Goal: Task Accomplishment & Management: Complete application form

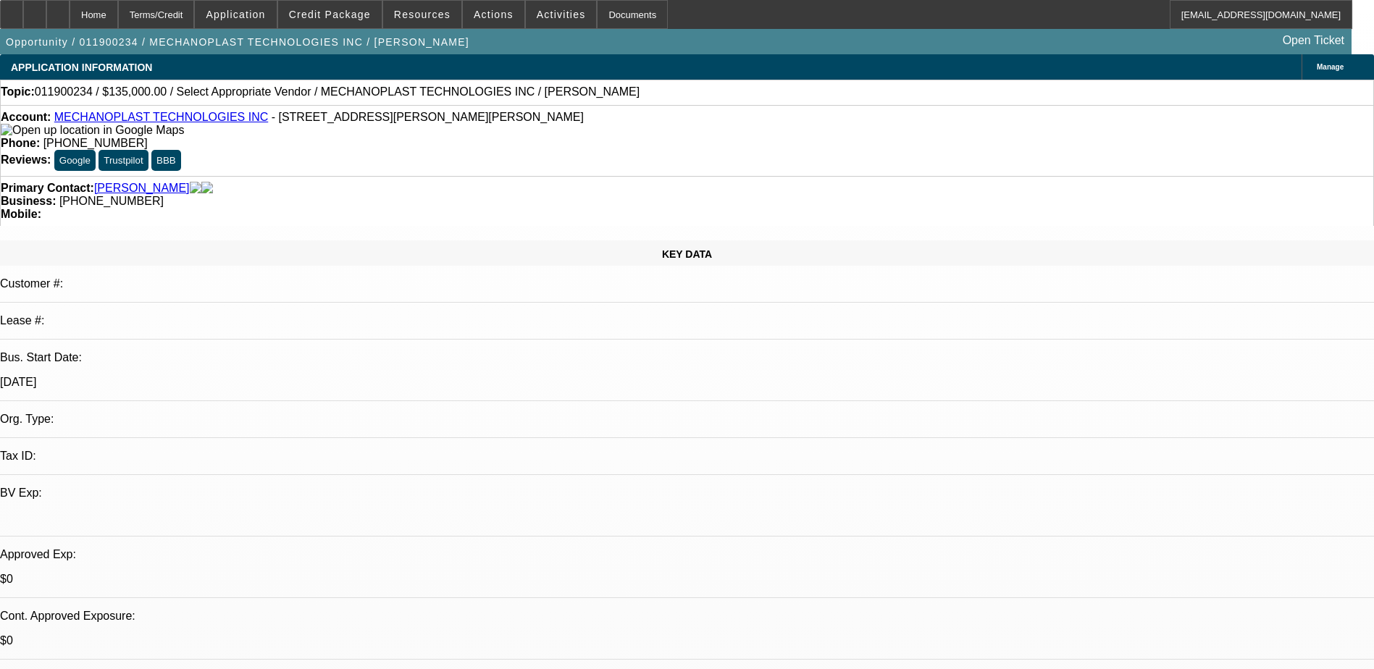
select select "0"
select select "2"
select select "0.1"
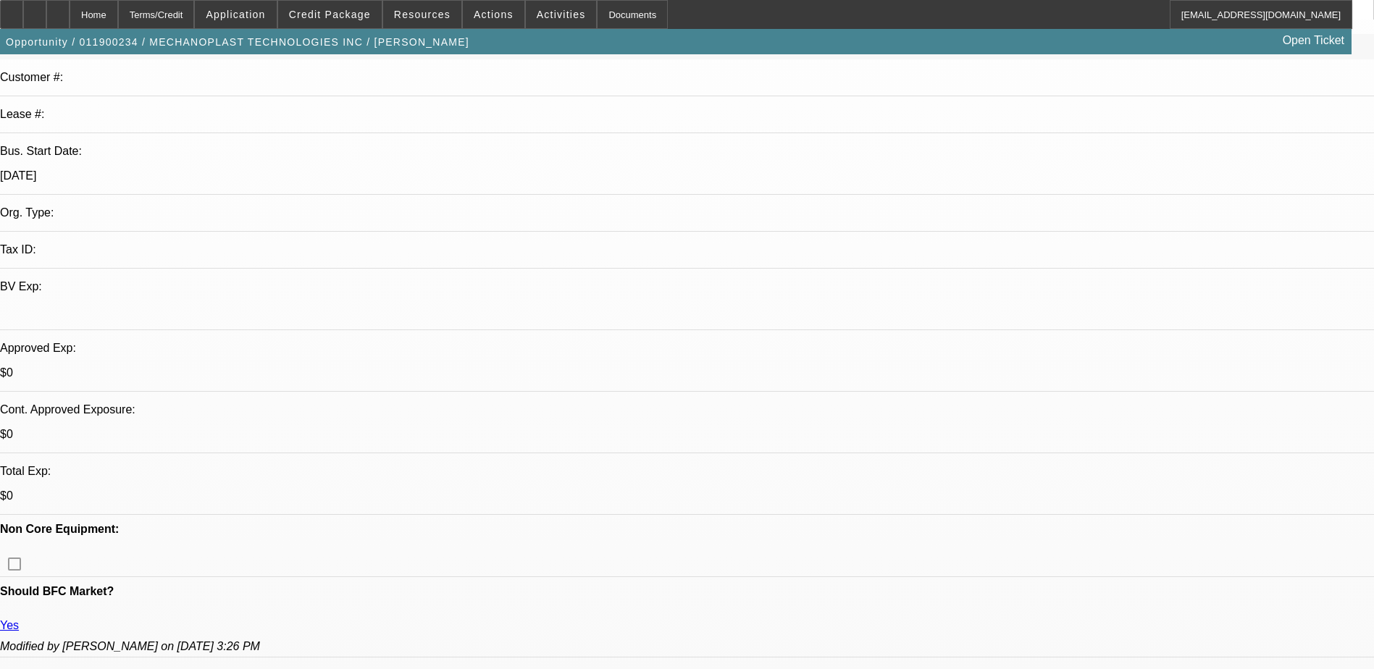
scroll to position [290, 0]
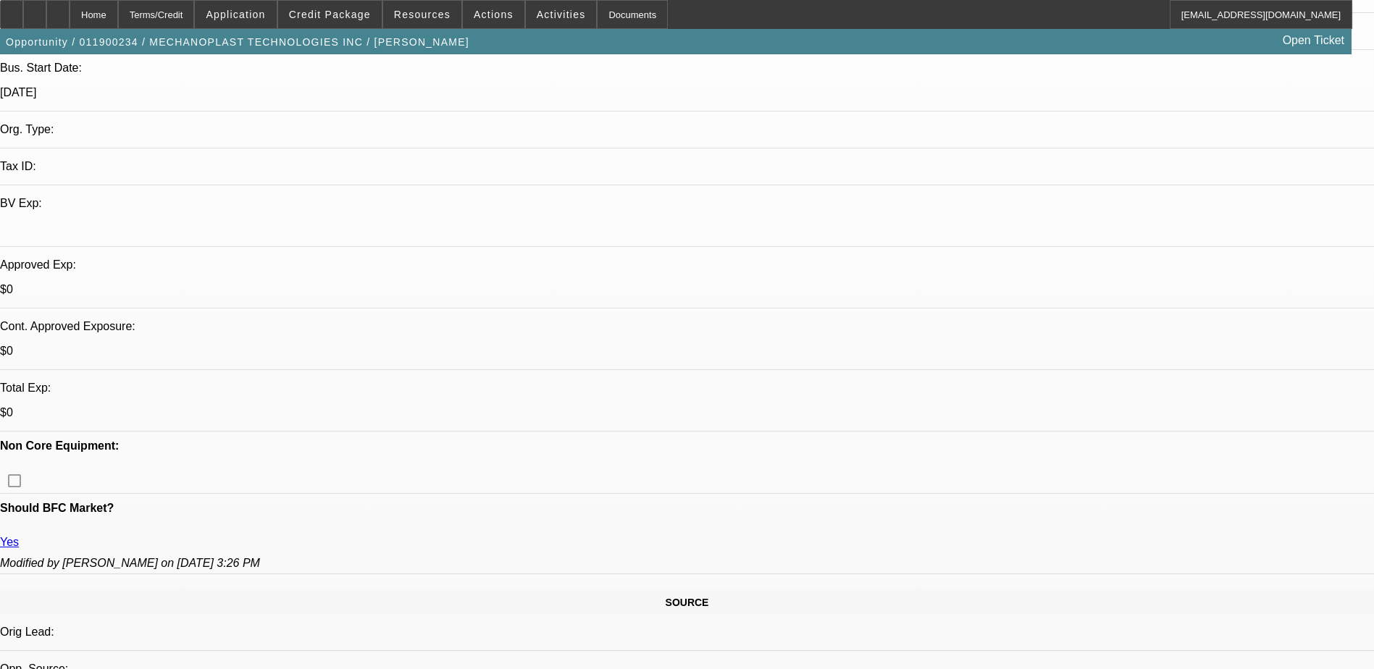
click at [351, 16] on span "Credit Package" at bounding box center [330, 15] width 82 height 12
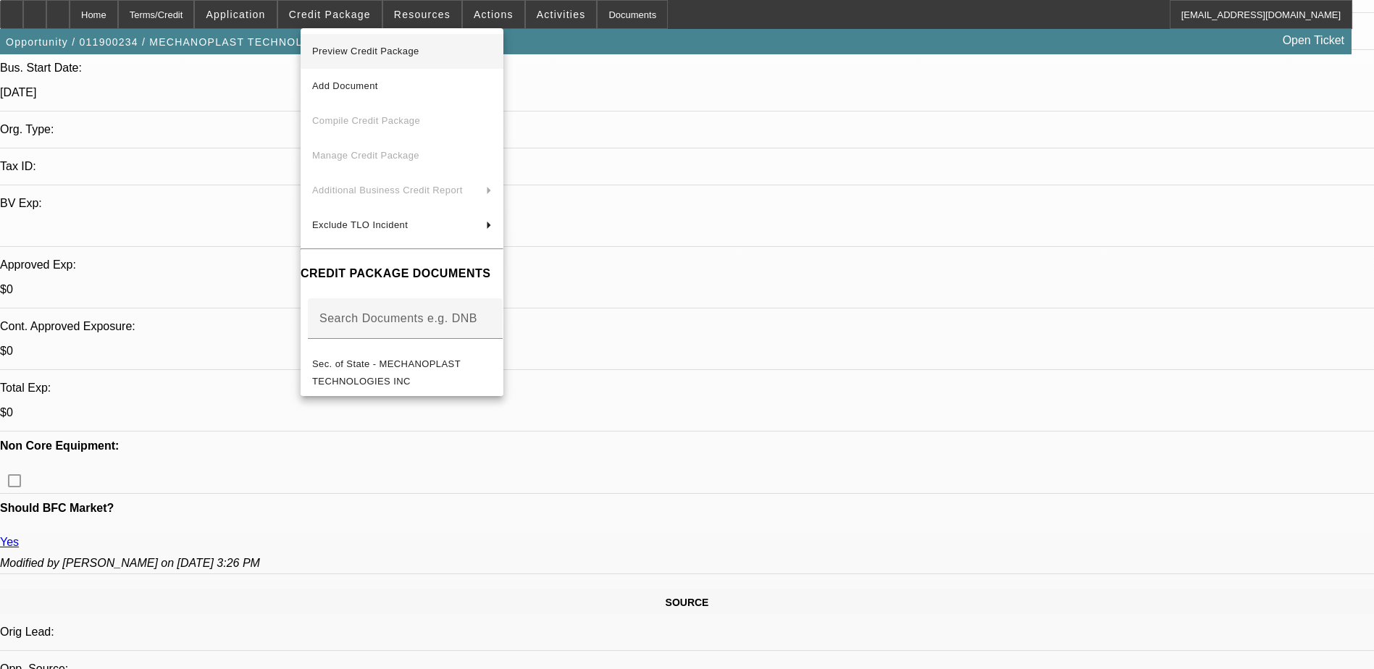
click at [490, 53] on span "Preview Credit Package" at bounding box center [402, 51] width 180 height 17
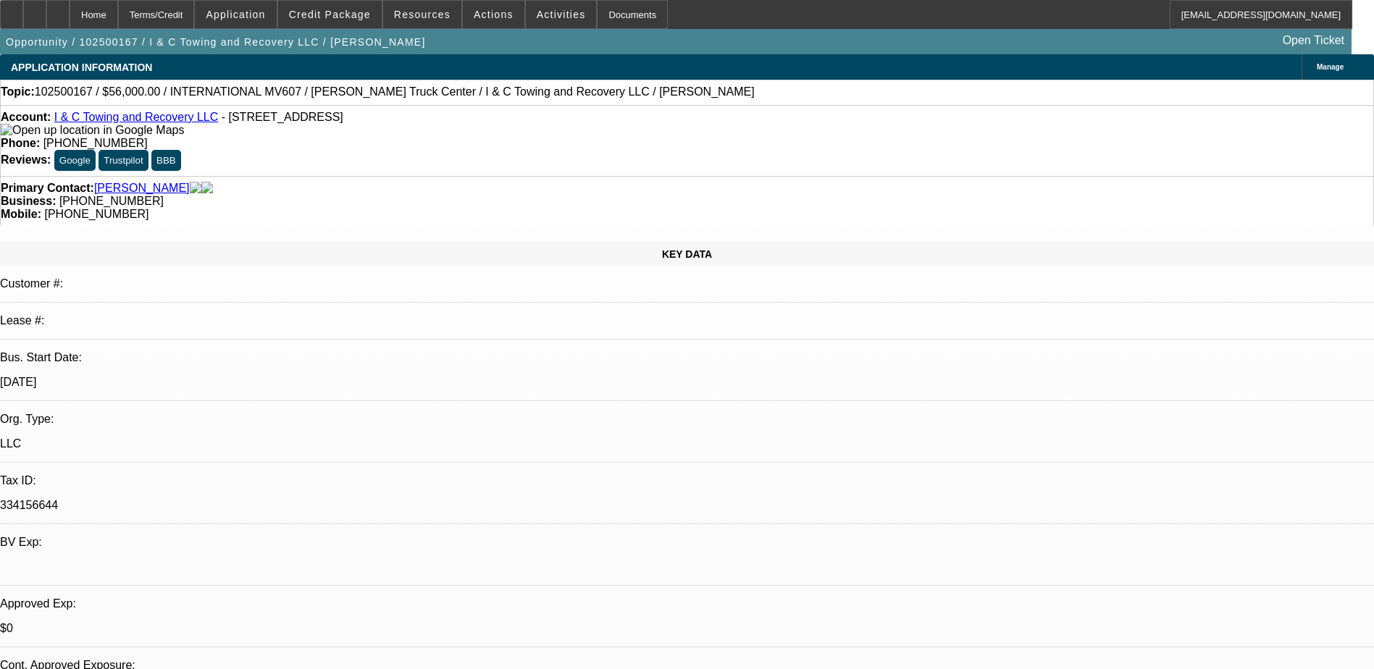
select select "0.2"
select select "2"
select select "0.1"
select select "4"
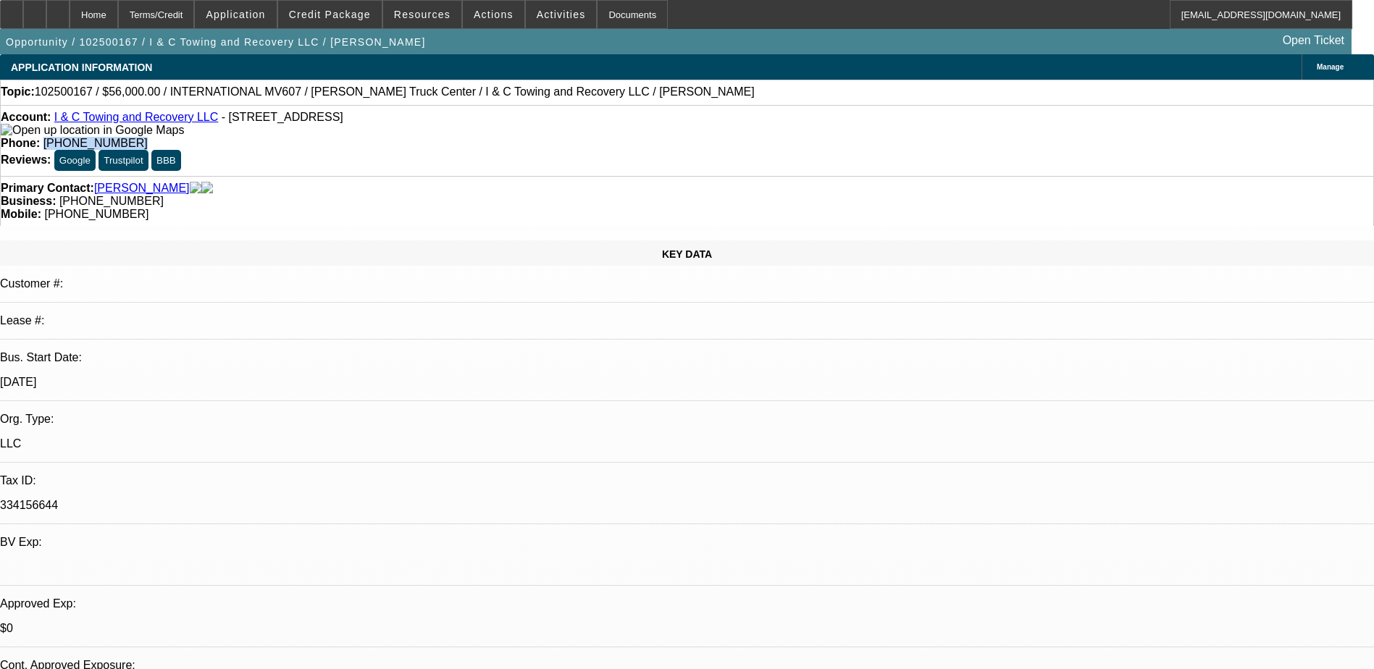
drag, startPoint x: 585, startPoint y: 126, endPoint x: 504, endPoint y: 119, distance: 82.2
click at [504, 137] on div "Phone: (214) 952-7803" at bounding box center [687, 143] width 1373 height 13
copy span "(214) 952-7803"
drag, startPoint x: 585, startPoint y: 128, endPoint x: 502, endPoint y: 120, distance: 83.0
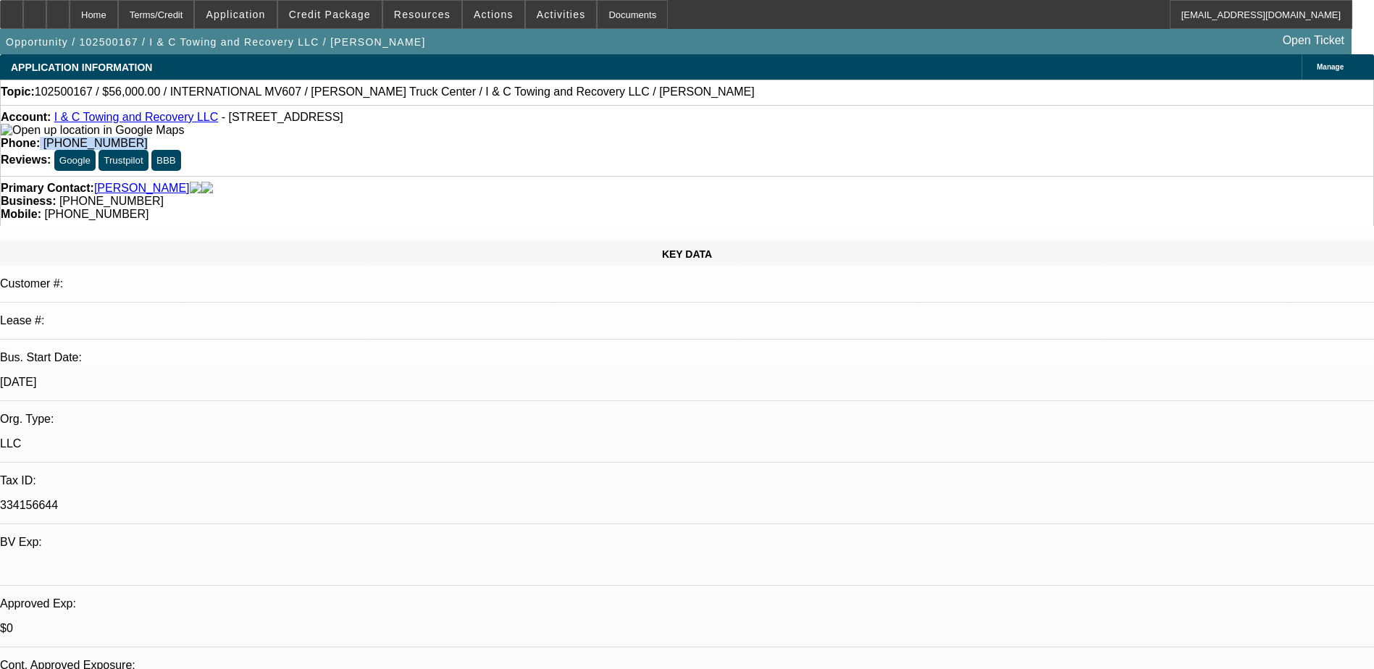
click at [502, 120] on div "Account: I & C Towing and Recovery LLC - 1422 Smokehouse St, Mesquite, TX 75149…" at bounding box center [687, 140] width 1374 height 71
drag, startPoint x: 502, startPoint y: 120, endPoint x: 556, endPoint y: 117, distance: 54.4
copy div "(214) 952-7803"
click at [354, 12] on span "Credit Package" at bounding box center [330, 15] width 82 height 12
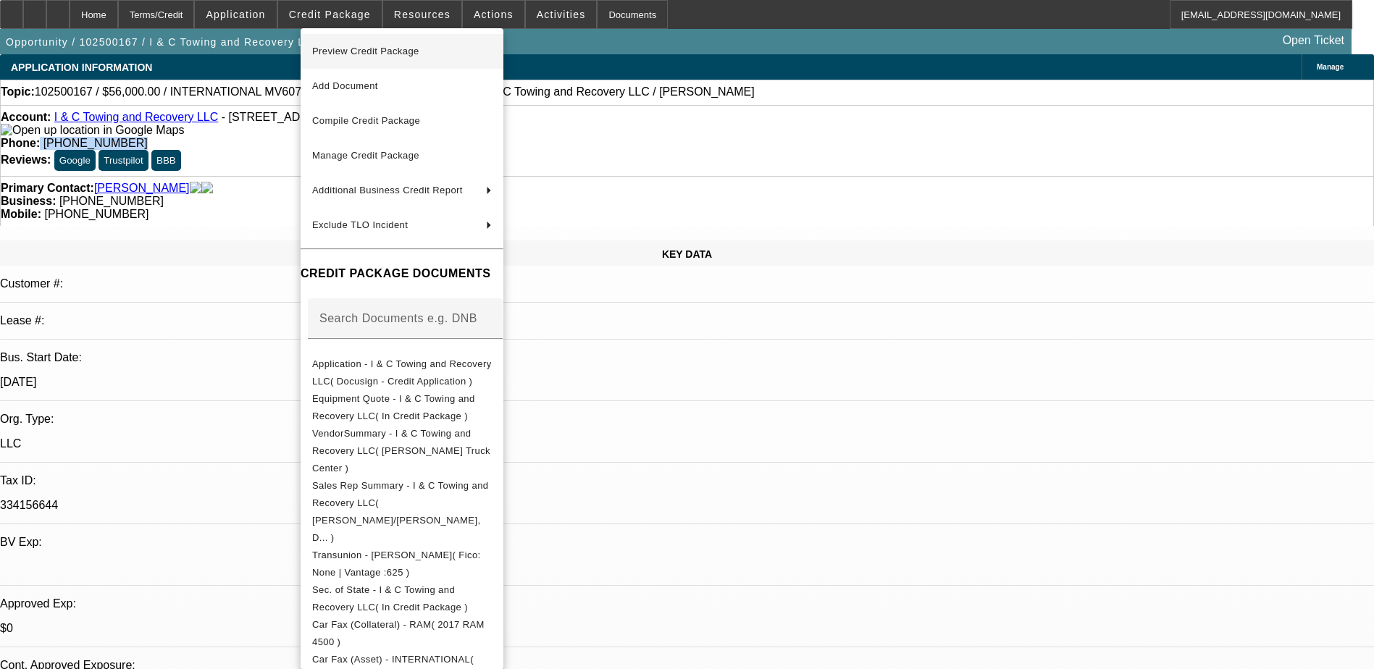
click at [450, 60] on button "Preview Credit Package" at bounding box center [402, 51] width 203 height 35
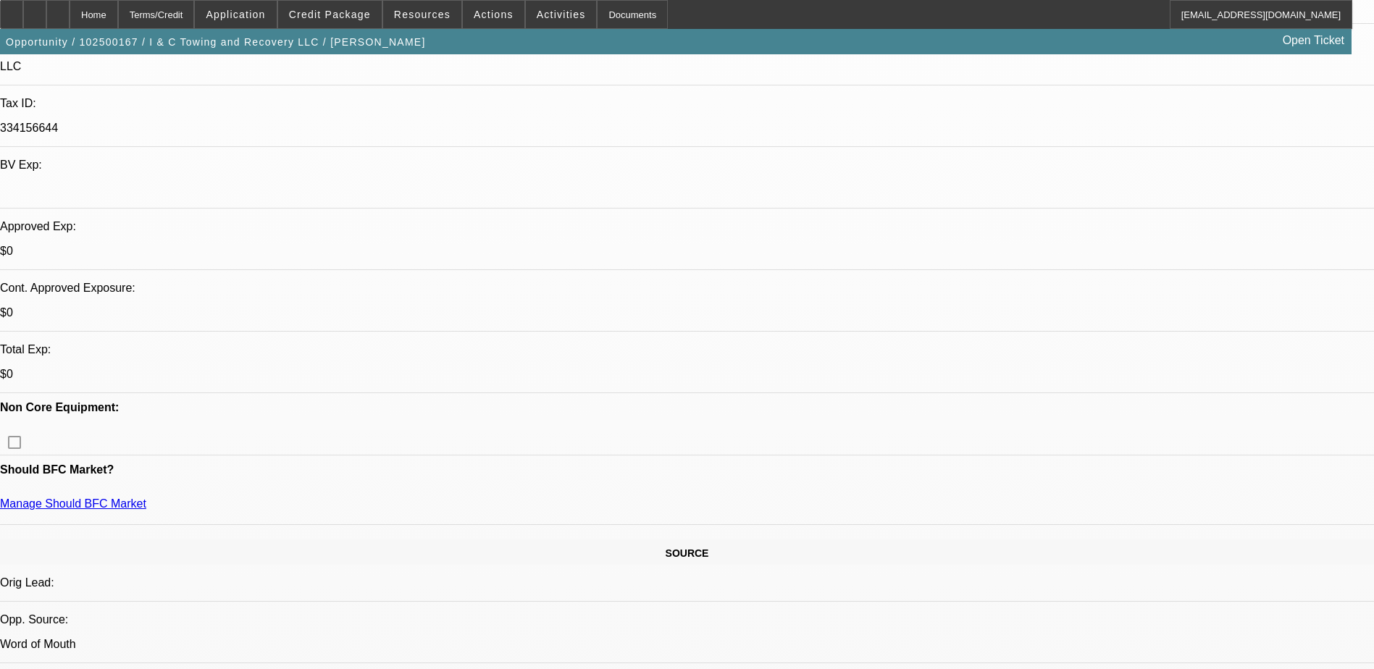
scroll to position [435, 0]
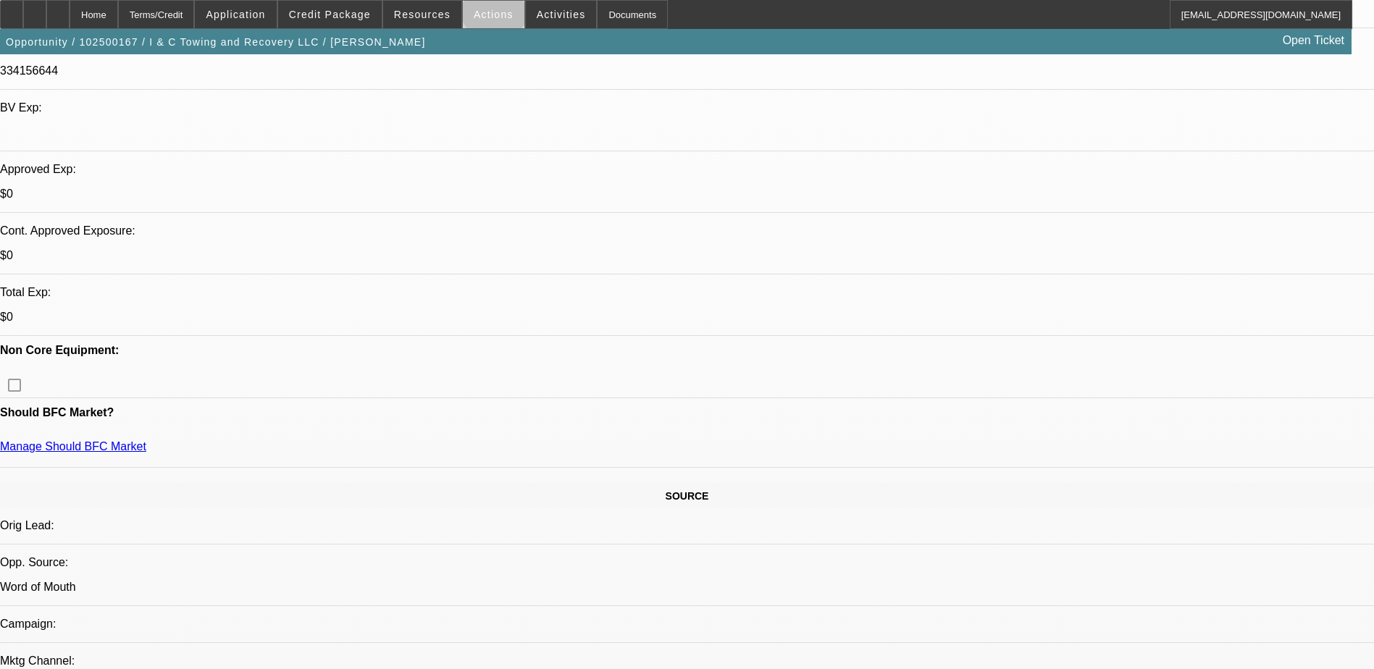
click at [488, 11] on span "Actions" at bounding box center [494, 15] width 40 height 12
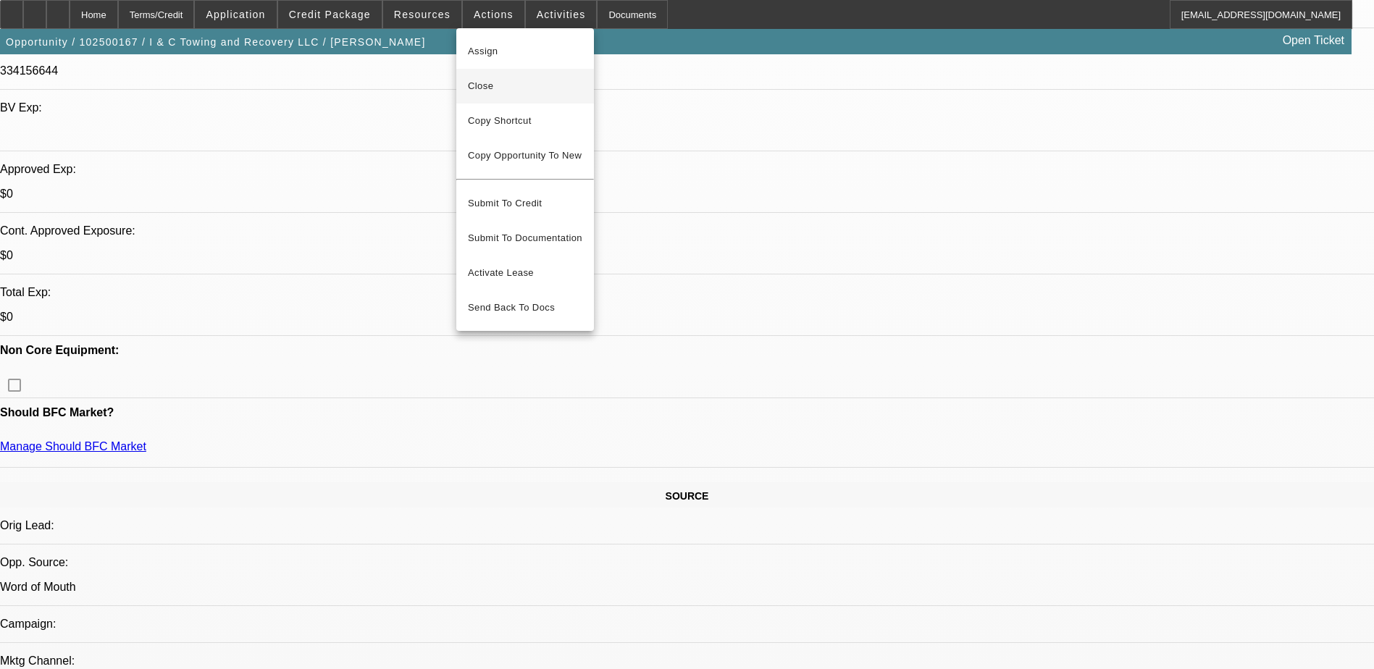
click at [525, 90] on span "Close" at bounding box center [525, 86] width 114 height 17
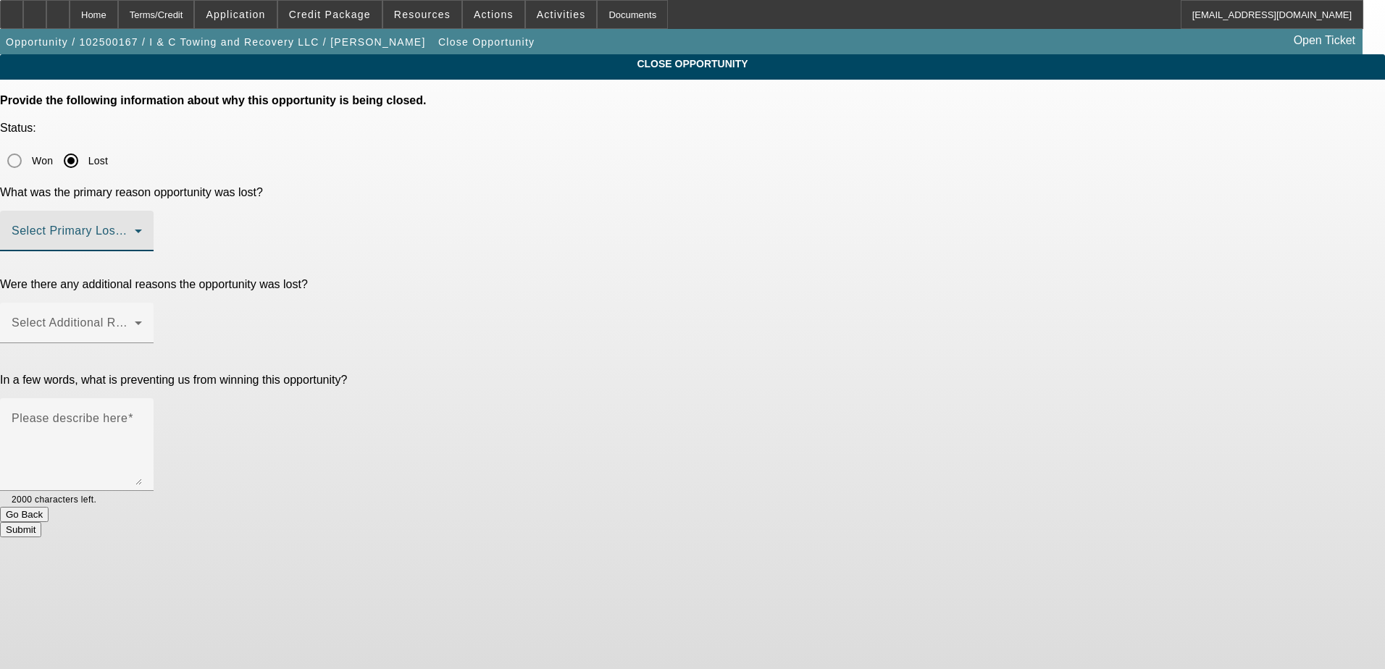
click at [135, 228] on span at bounding box center [73, 236] width 123 height 17
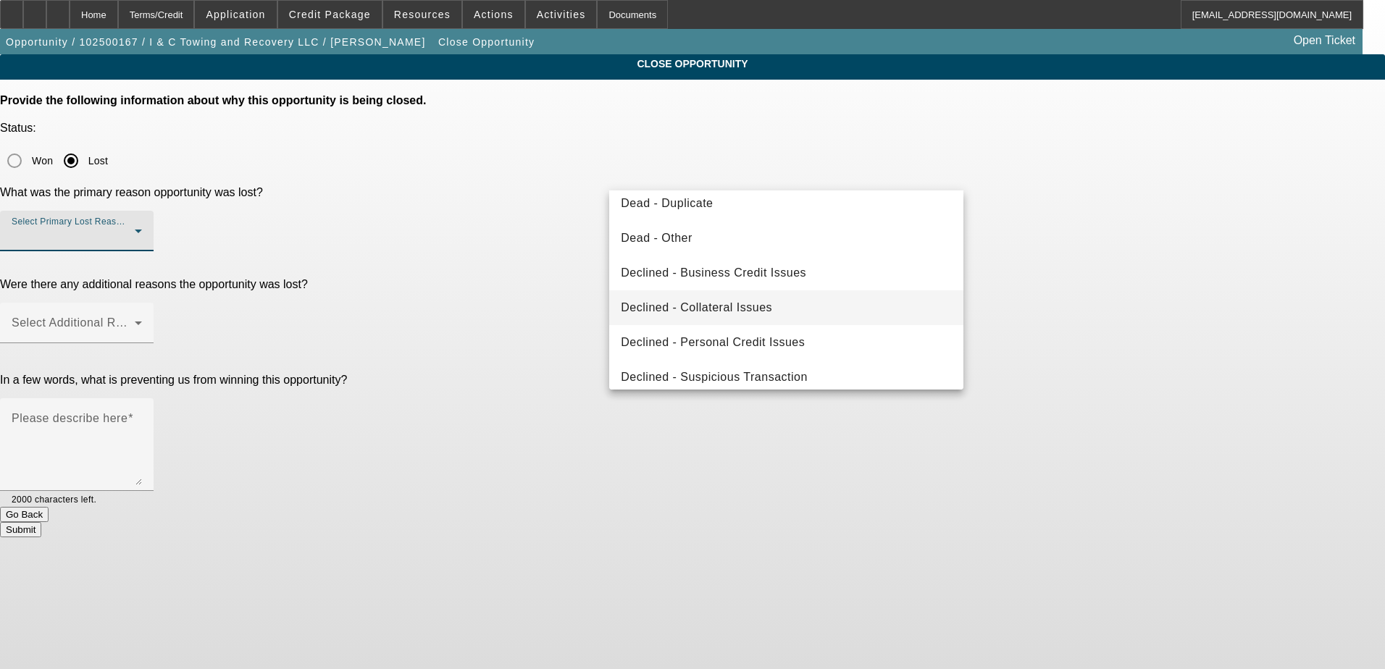
scroll to position [195, 0]
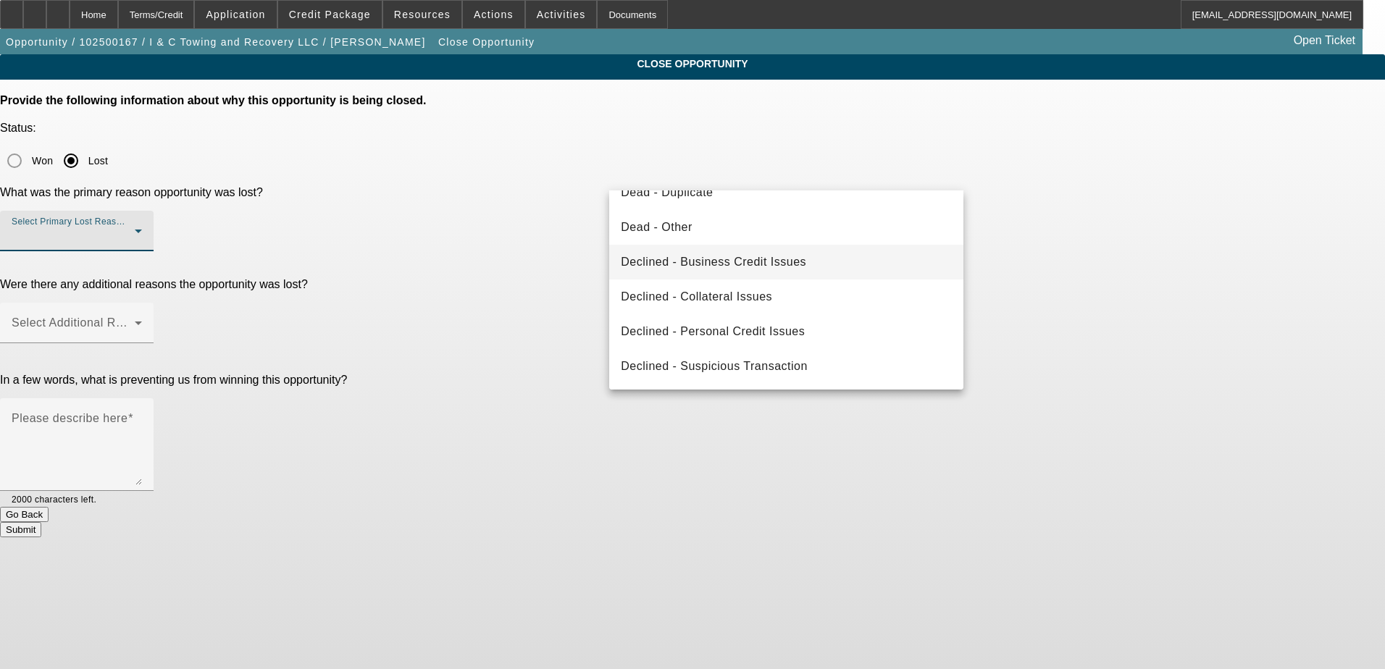
click at [790, 268] on span "Declined - Business Credit Issues" at bounding box center [713, 262] width 185 height 17
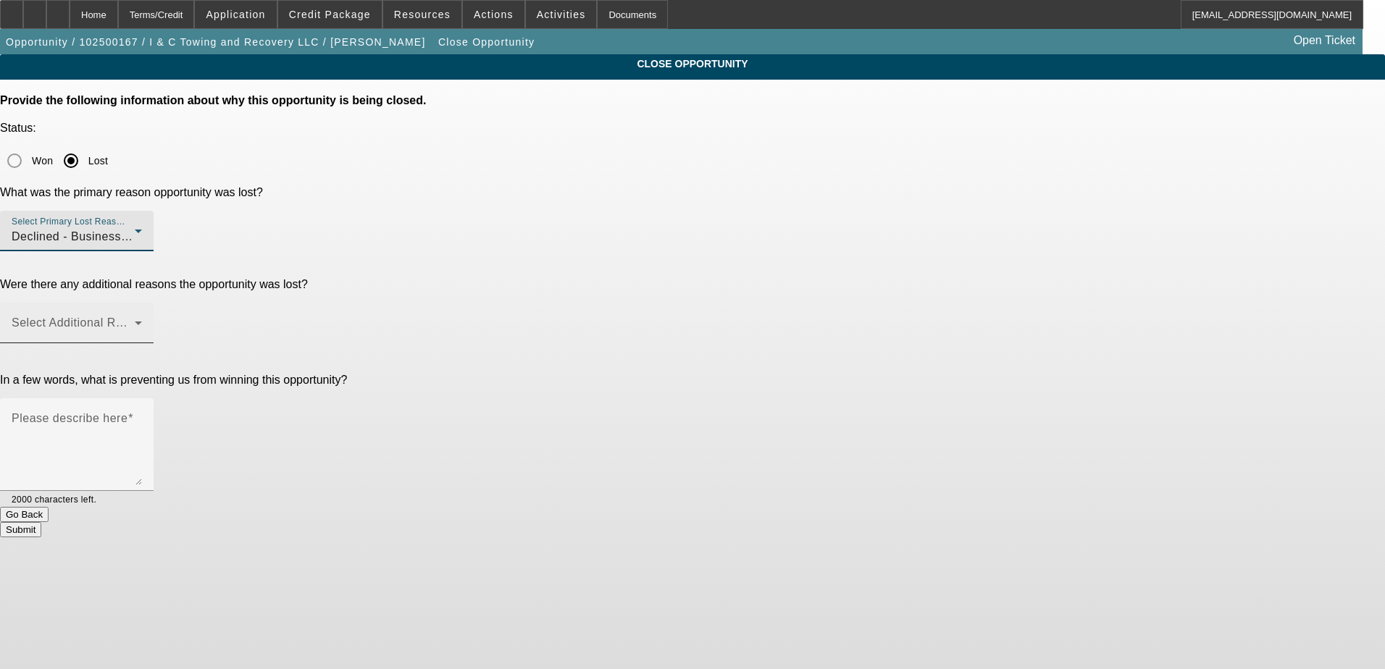
click at [135, 320] on span at bounding box center [73, 328] width 123 height 17
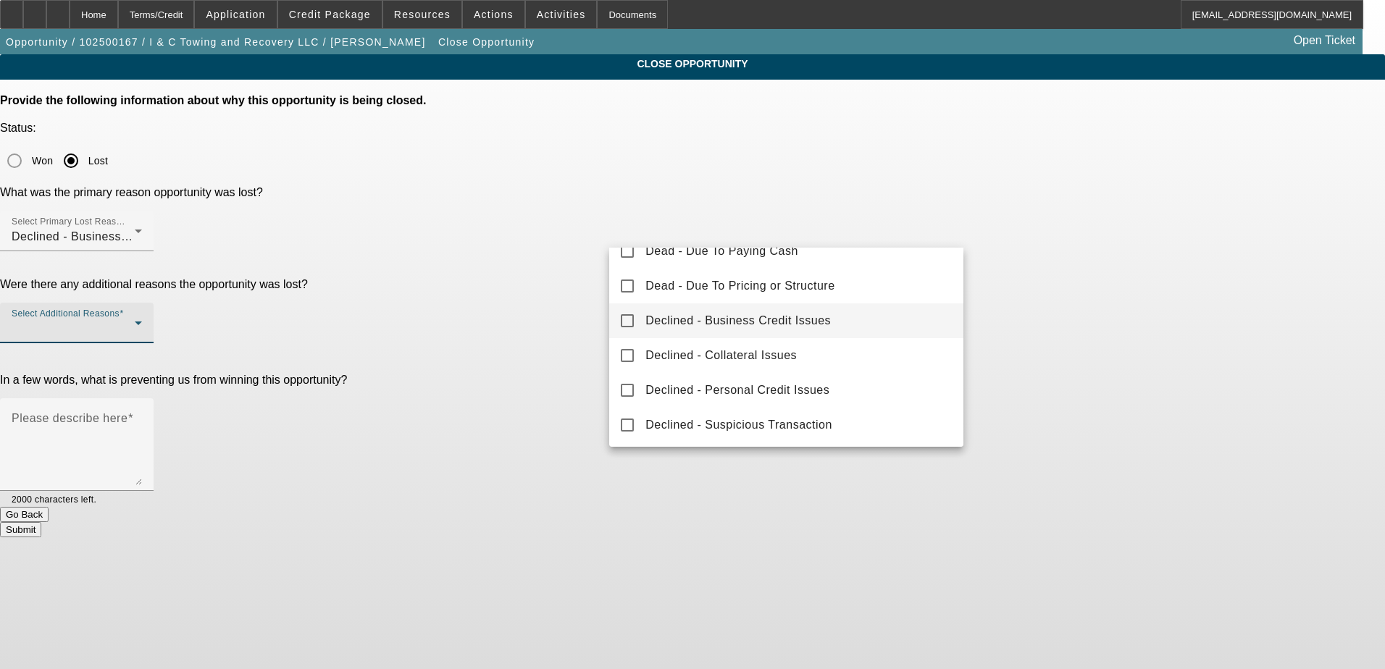
scroll to position [160, 0]
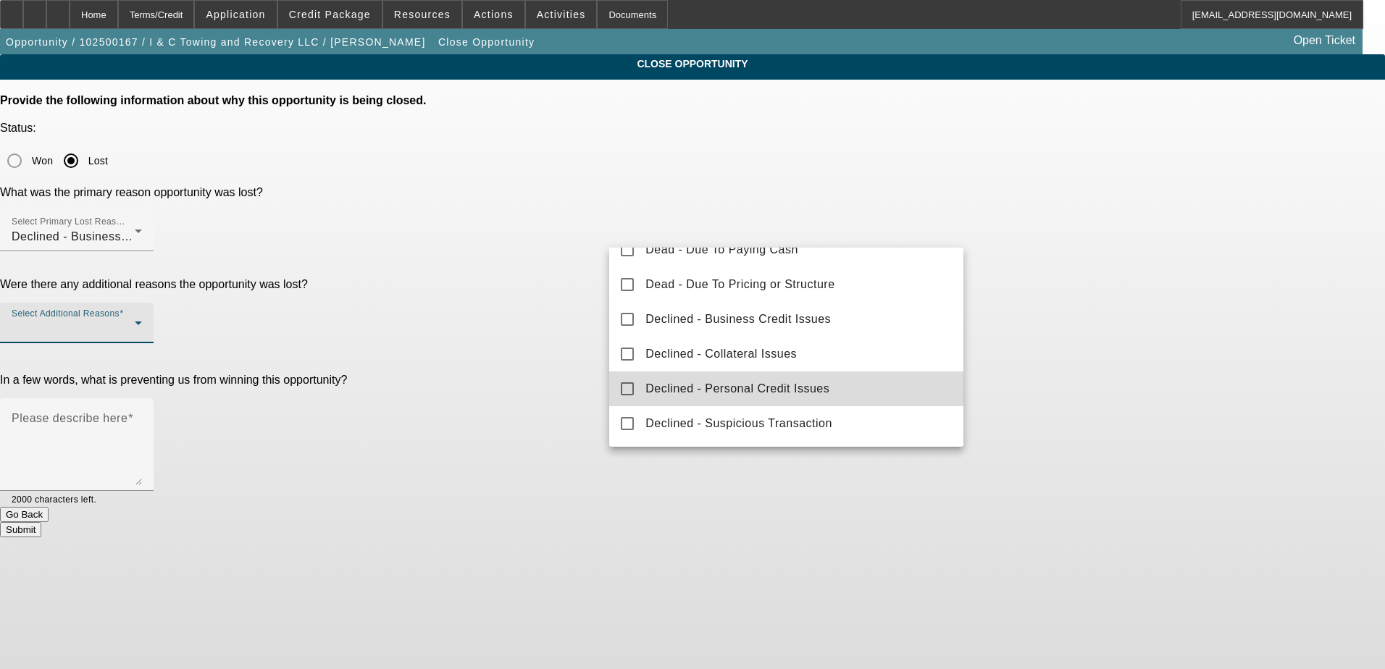
click at [796, 388] on span "Declined - Personal Credit Issues" at bounding box center [738, 388] width 184 height 17
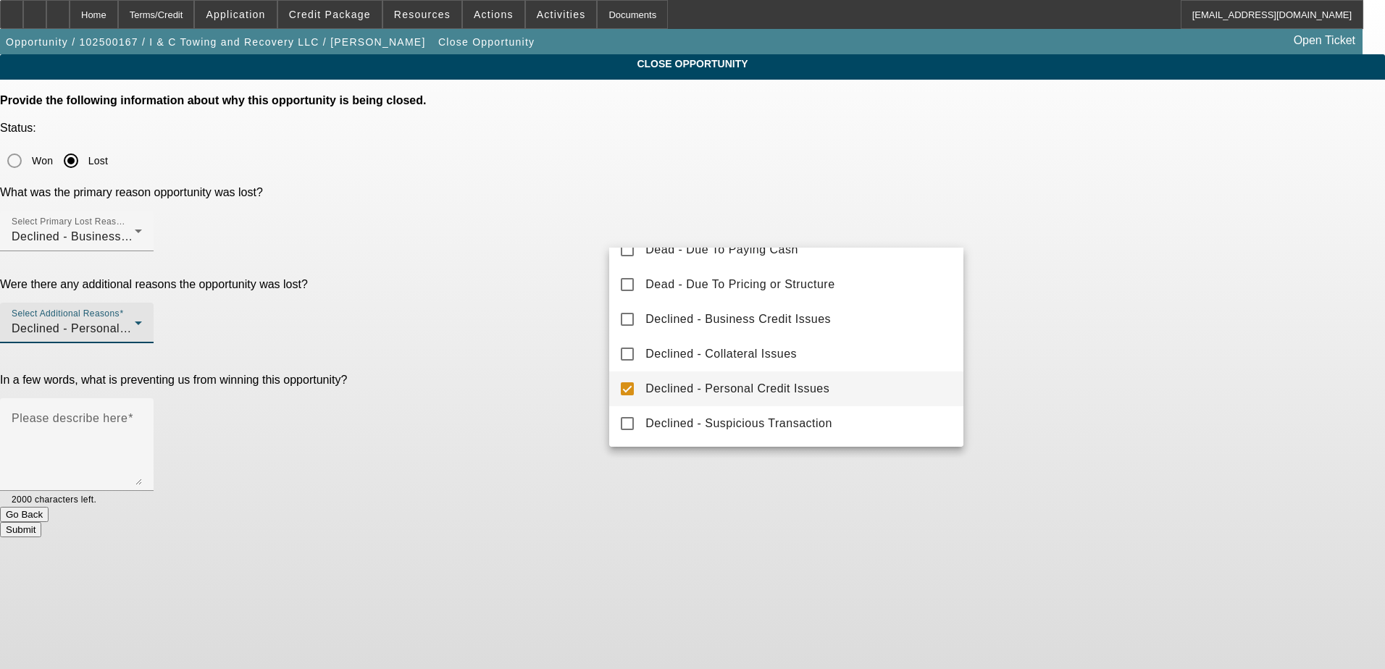
click at [536, 265] on div at bounding box center [692, 334] width 1385 height 669
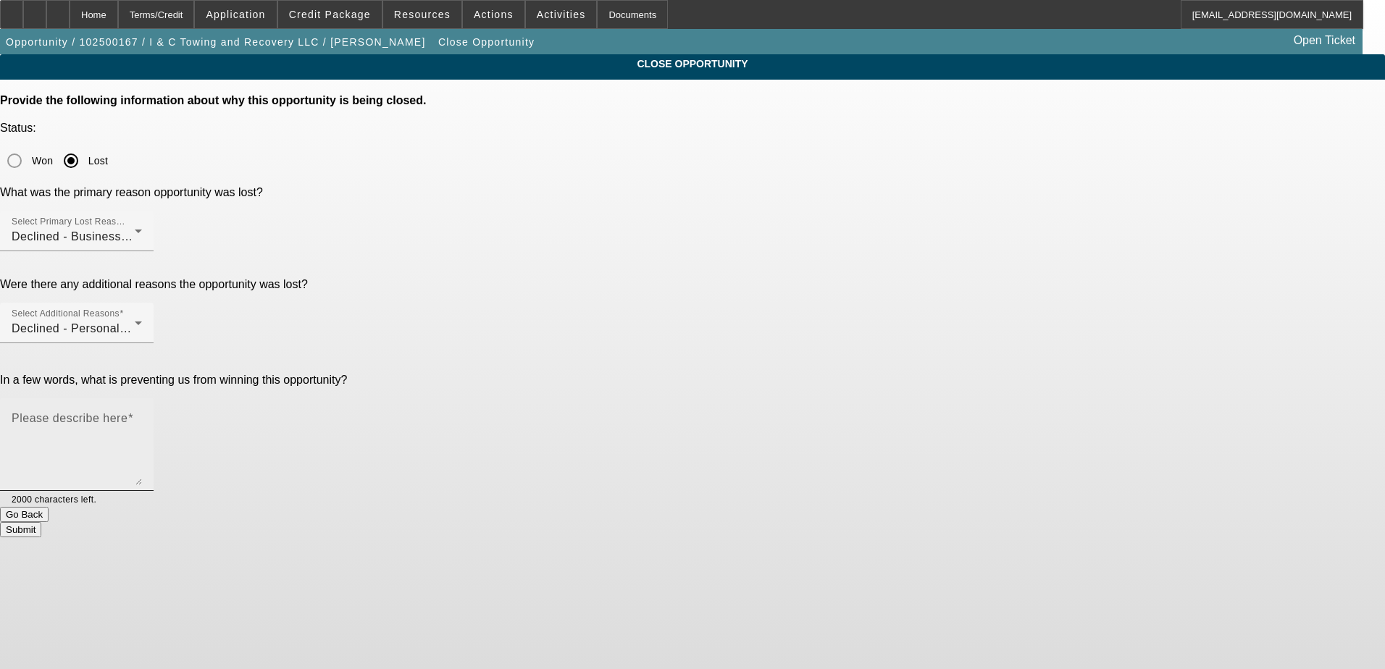
click at [142, 416] on textarea "Please describe here" at bounding box center [77, 451] width 130 height 70
type textarea "Startup with barely any credit. Declined."
click at [41, 522] on button "Submit" at bounding box center [20, 529] width 41 height 15
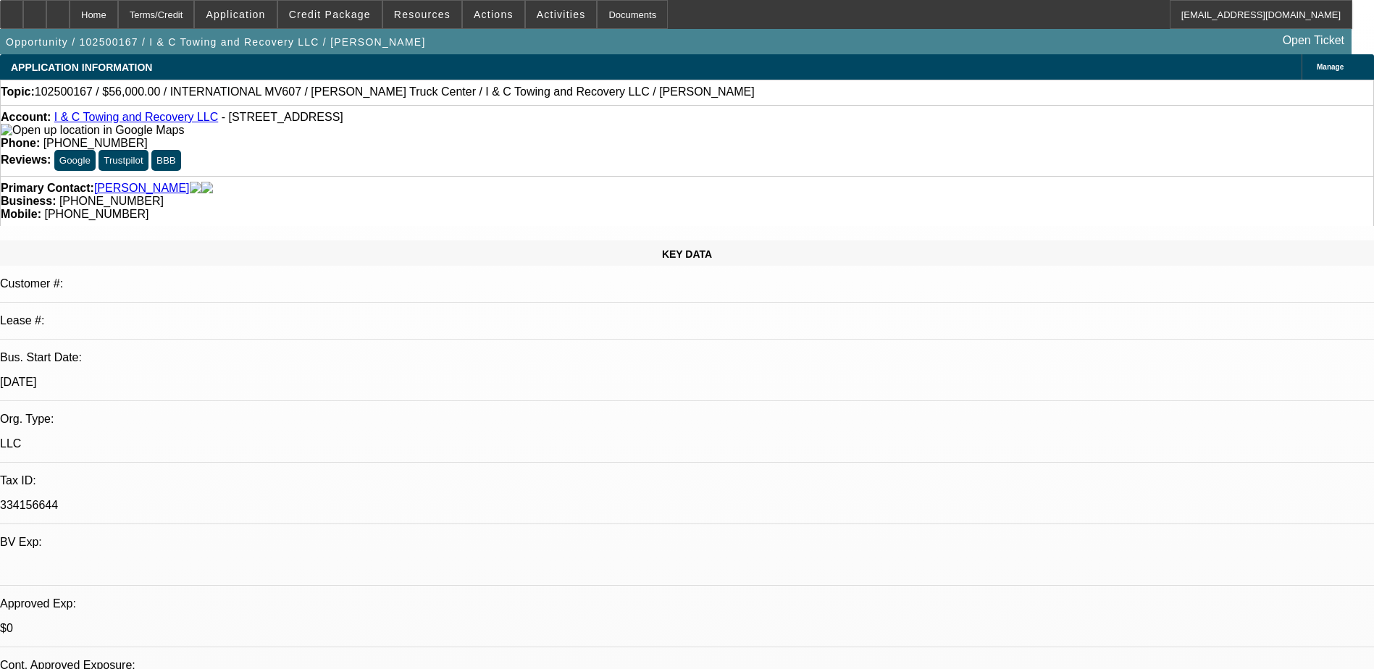
select select "0.2"
select select "2"
select select "0.1"
select select "4"
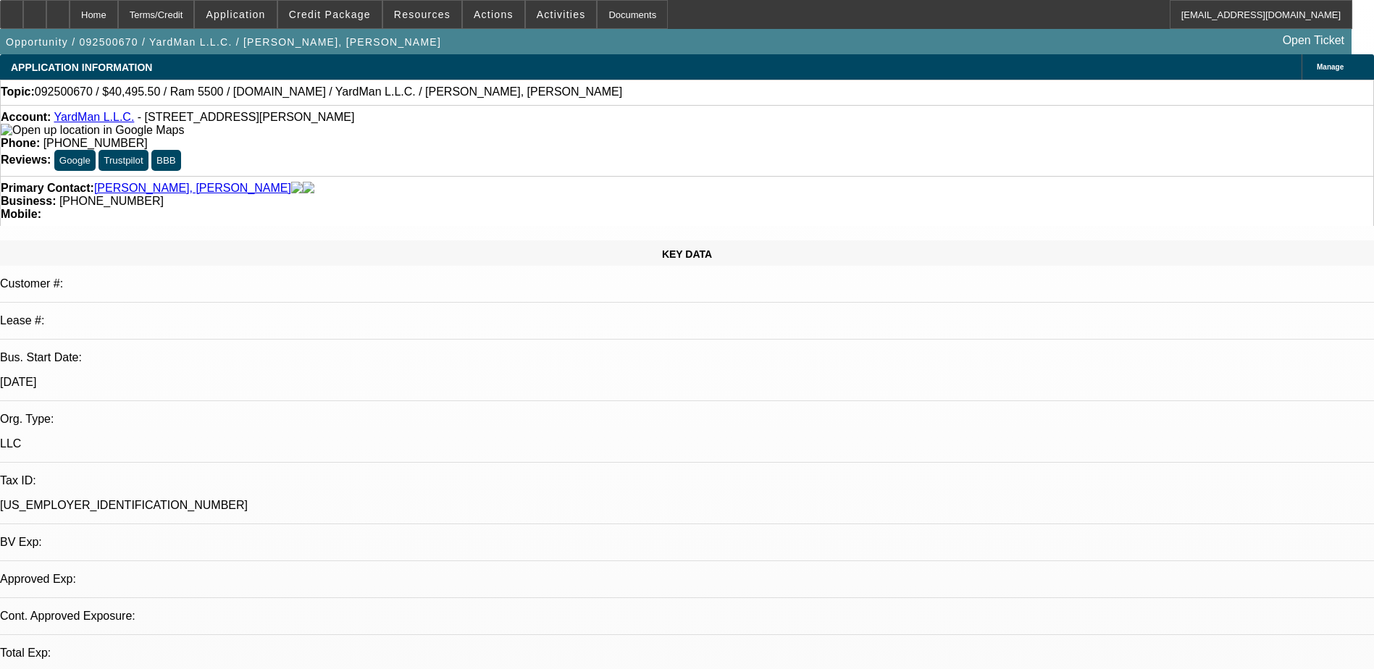
select select "0.1"
select select "2"
select select "0.1"
select select "4"
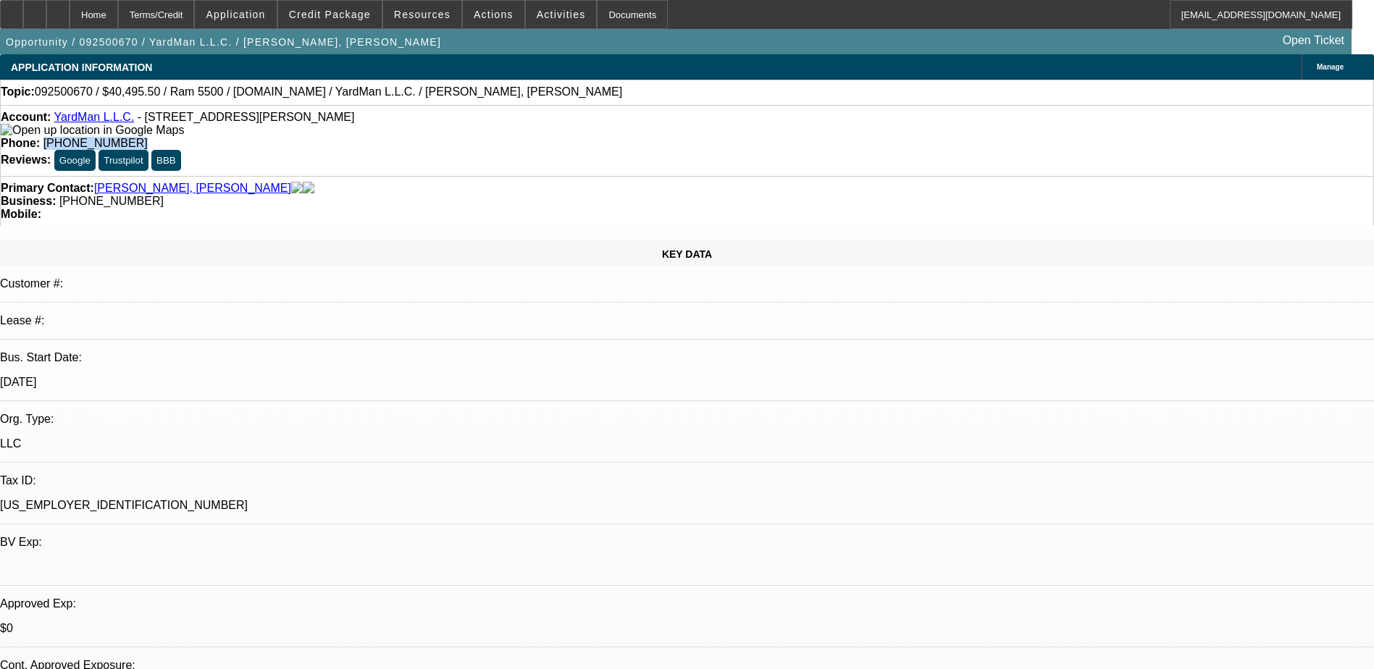
drag, startPoint x: 572, startPoint y: 120, endPoint x: 504, endPoint y: 124, distance: 67.5
click at [504, 137] on div "Phone: (445) 238-9527" at bounding box center [687, 143] width 1373 height 13
drag, startPoint x: 504, startPoint y: 124, endPoint x: 534, endPoint y: 121, distance: 29.8
copy span "(445) 238-9527"
click at [452, 123] on div "Account: YardMan L.L.C. - 6501 Old Marshall Rd, Upper Darby, PA 19082" at bounding box center [687, 124] width 1373 height 26
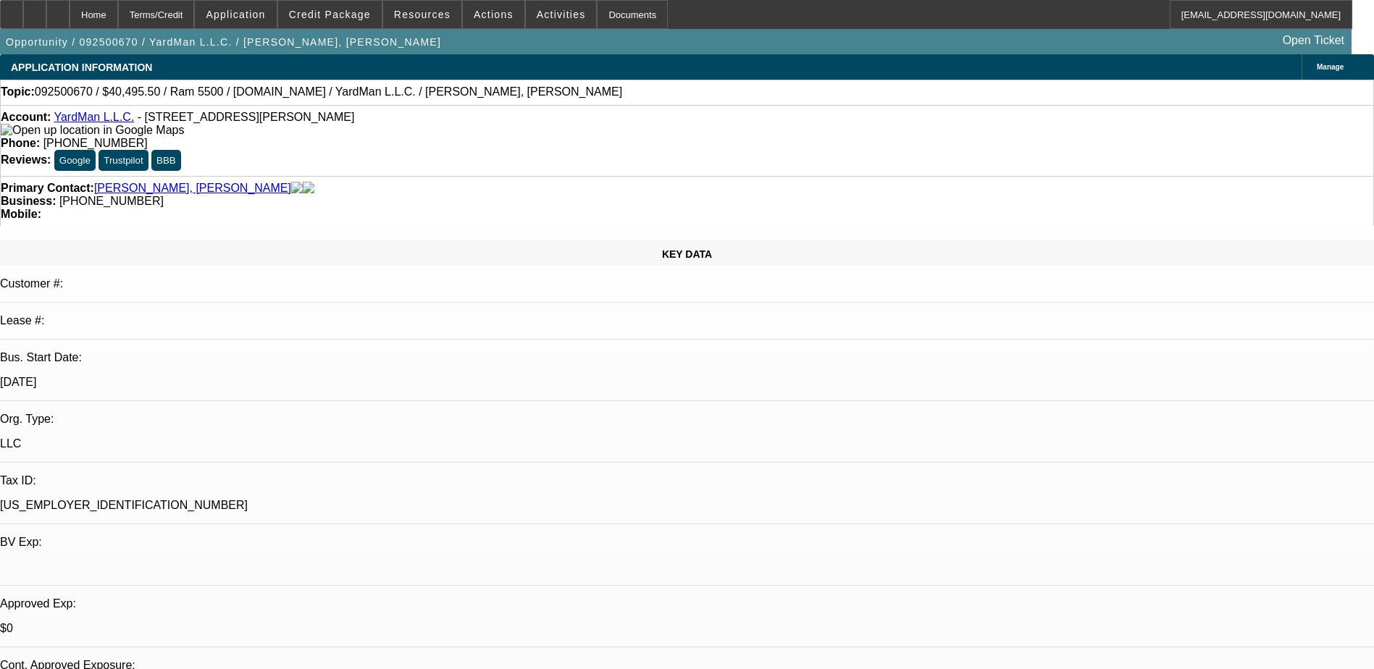
click at [401, 122] on div "Account: YardMan L.L.C. - 6501 Old Marshall Rd, Upper Darby, PA 19082" at bounding box center [687, 124] width 1373 height 26
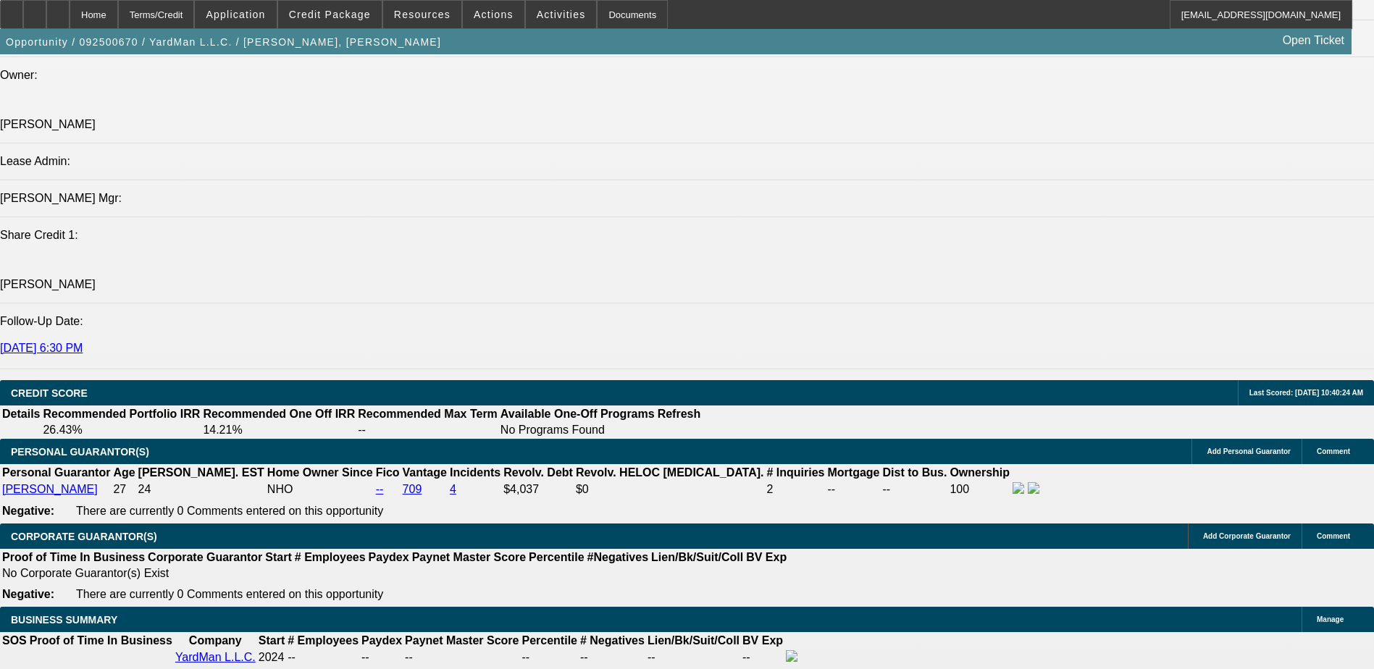
scroll to position [1739, 0]
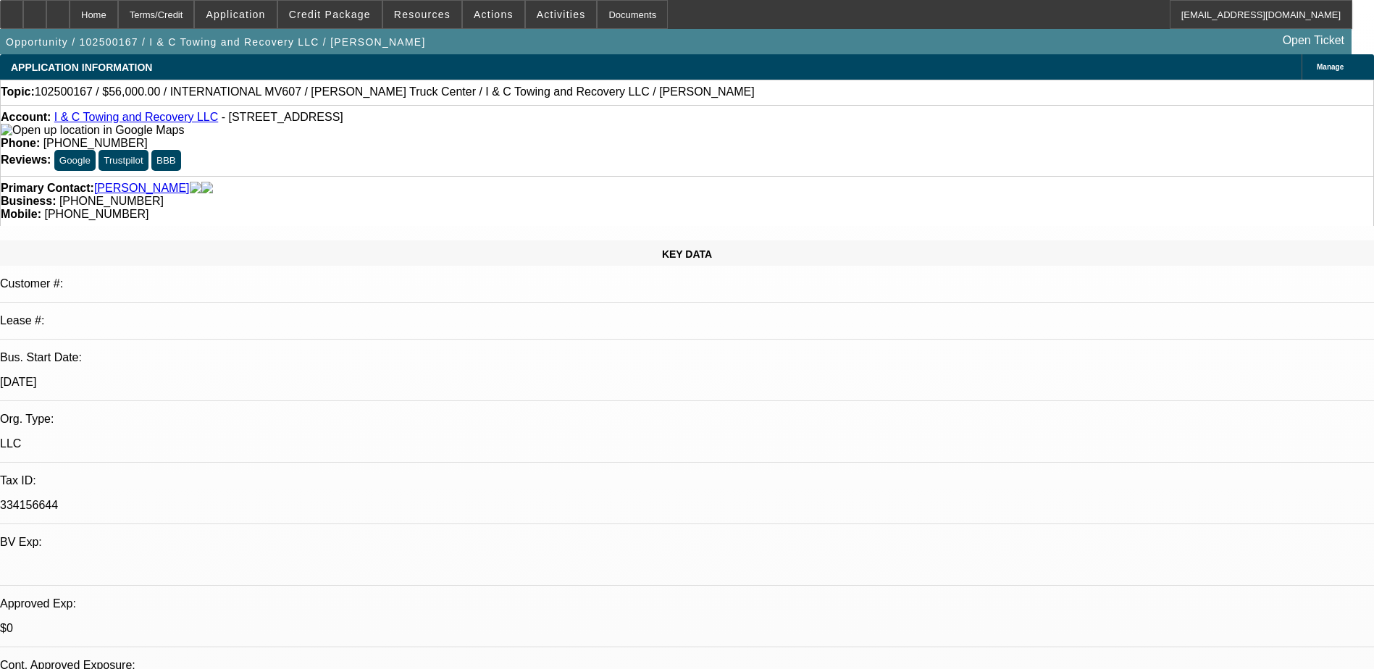
select select "0.2"
select select "2"
select select "0.1"
select select "4"
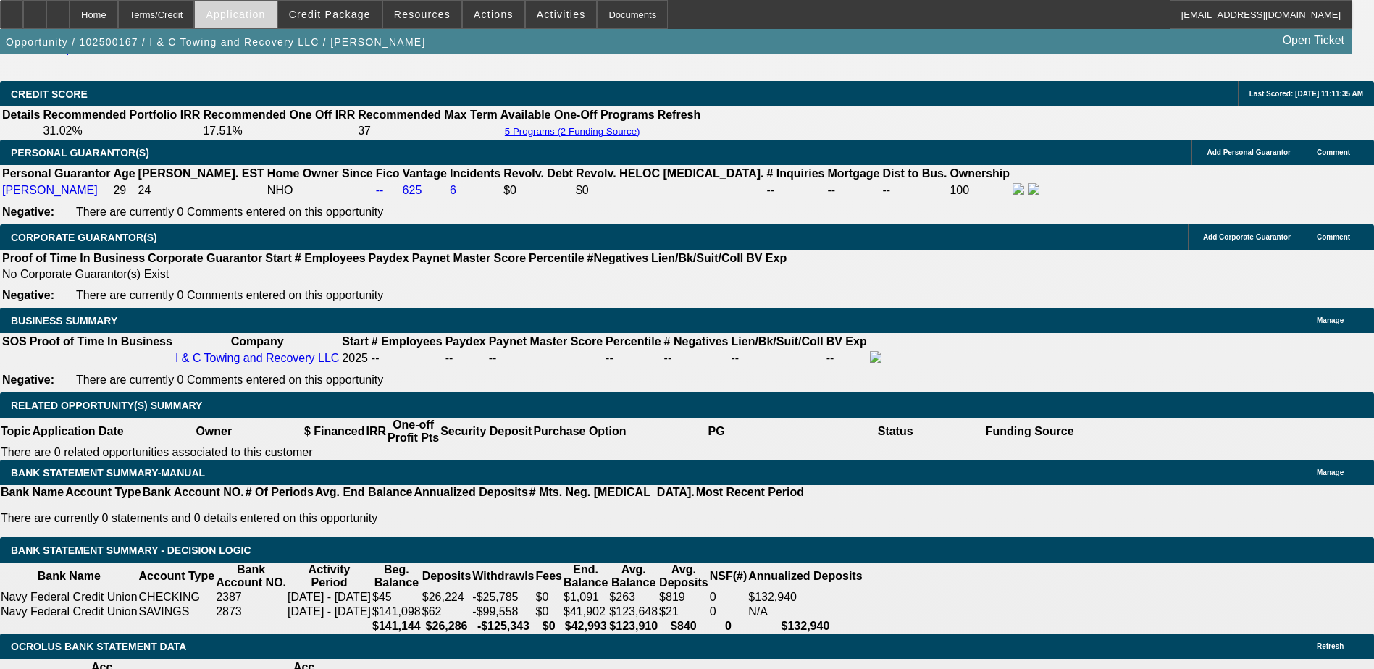
scroll to position [2029, 0]
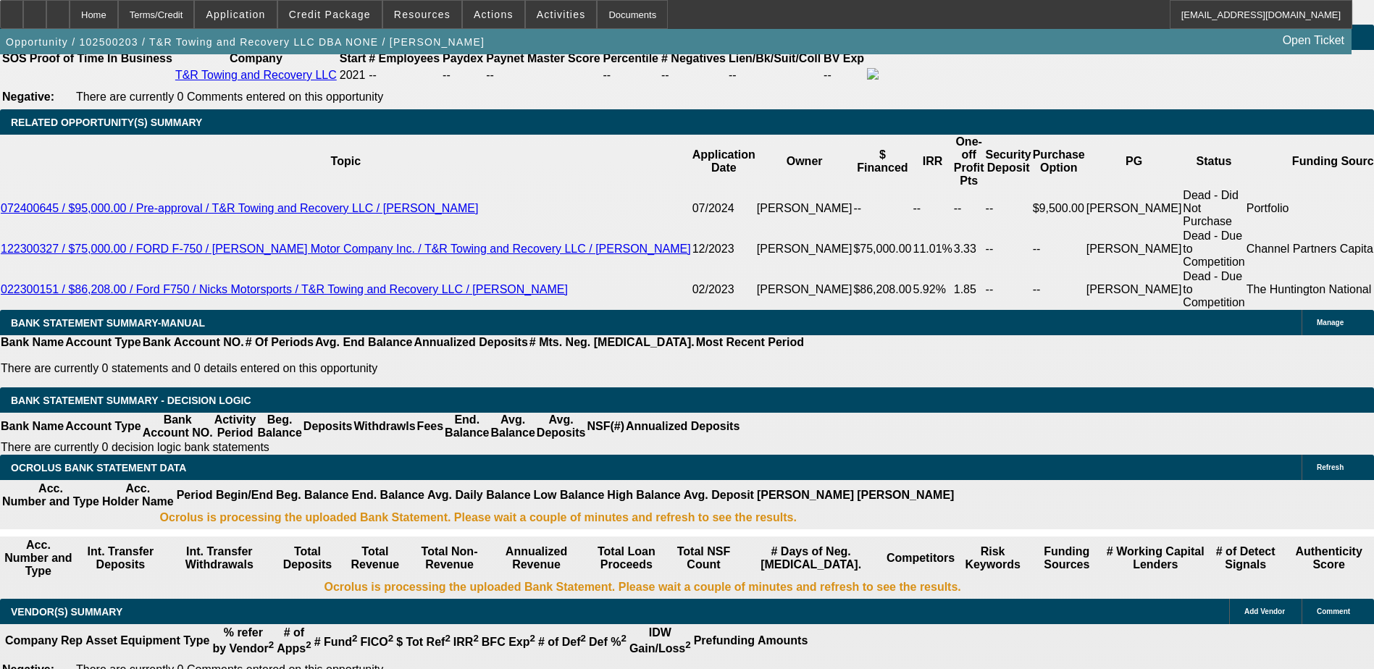
select select "0"
select select "2"
select select "0.1"
select select "0"
select select "2"
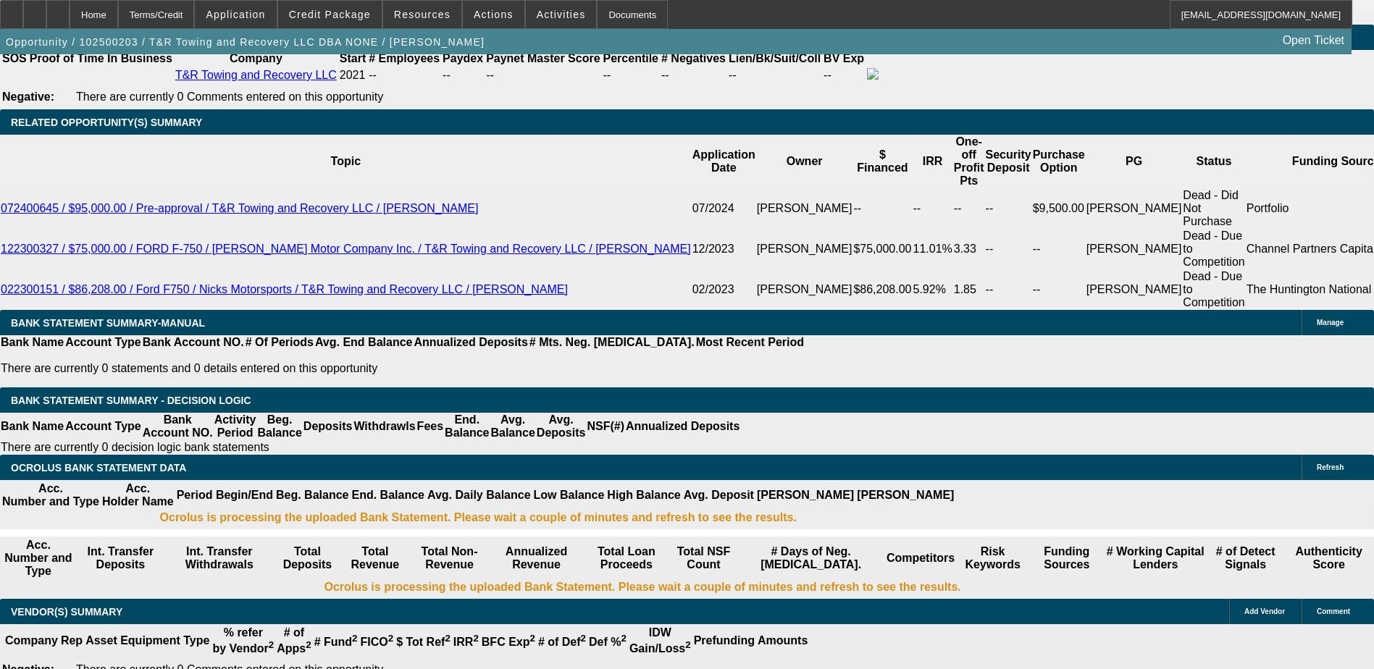
select select "0.1"
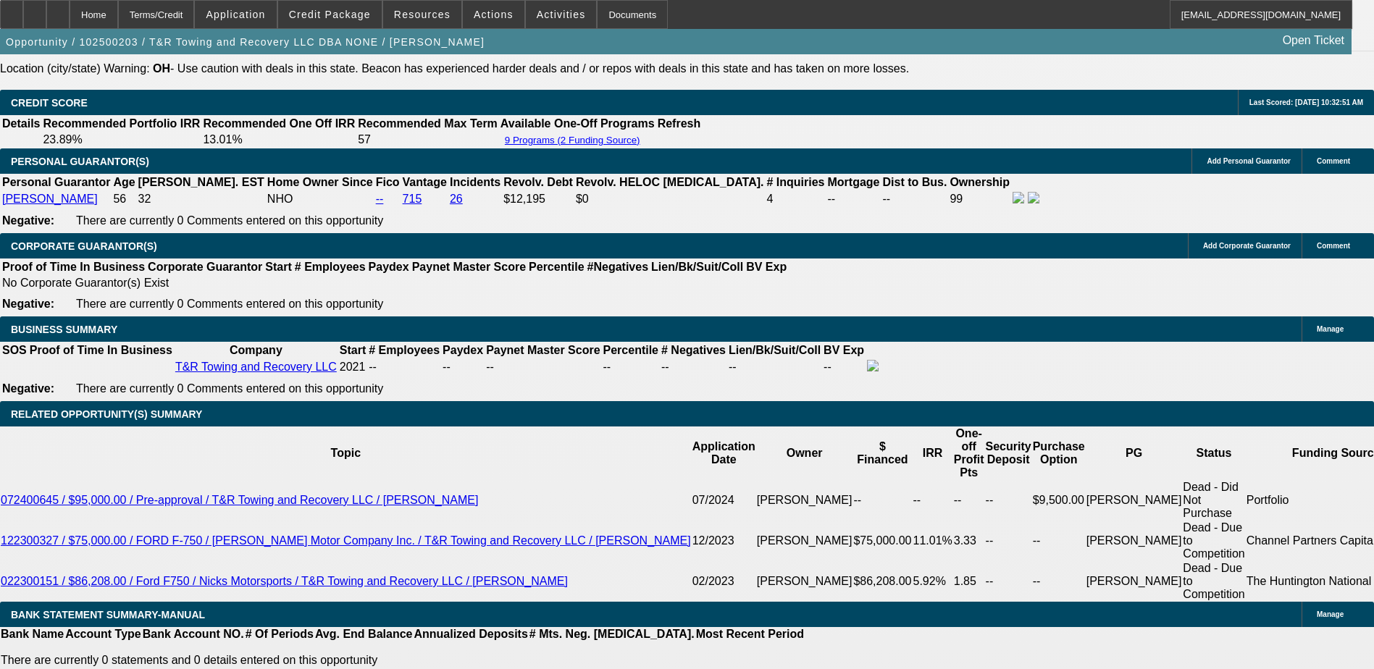
select select "1"
select select "2"
select select "4"
select select "1"
select select "2"
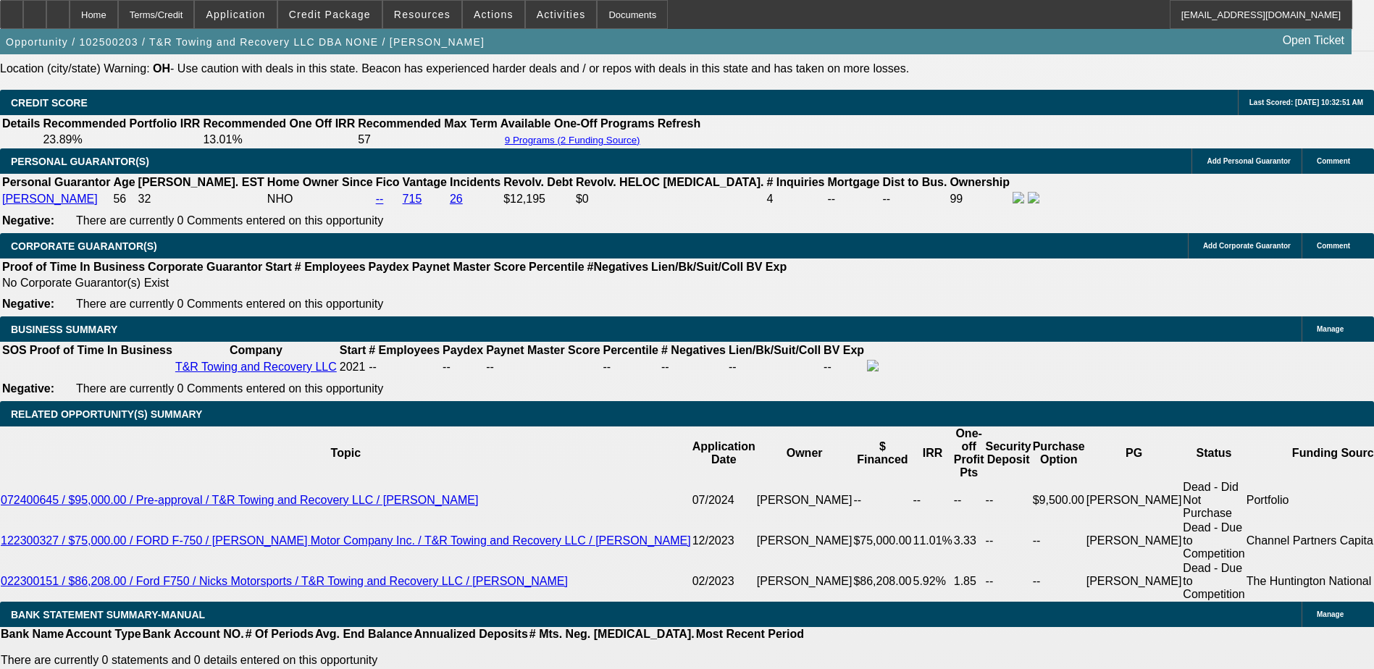
select select "4"
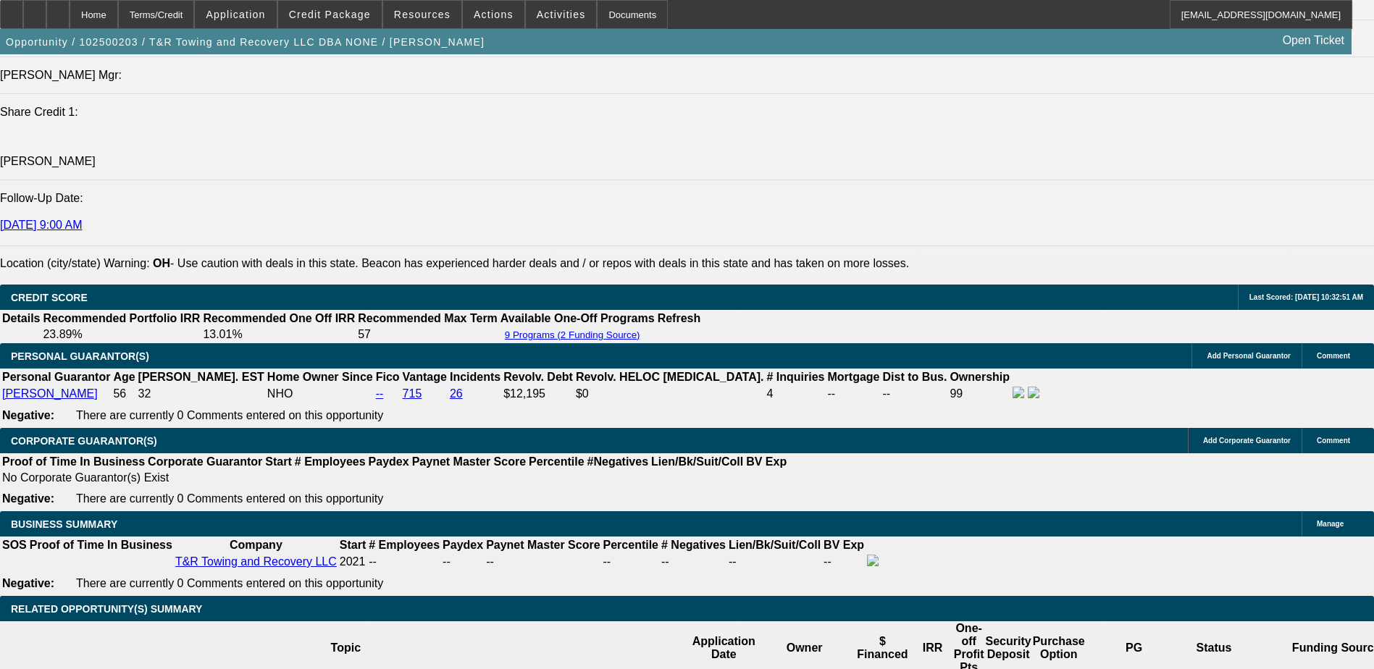
scroll to position [1993, 0]
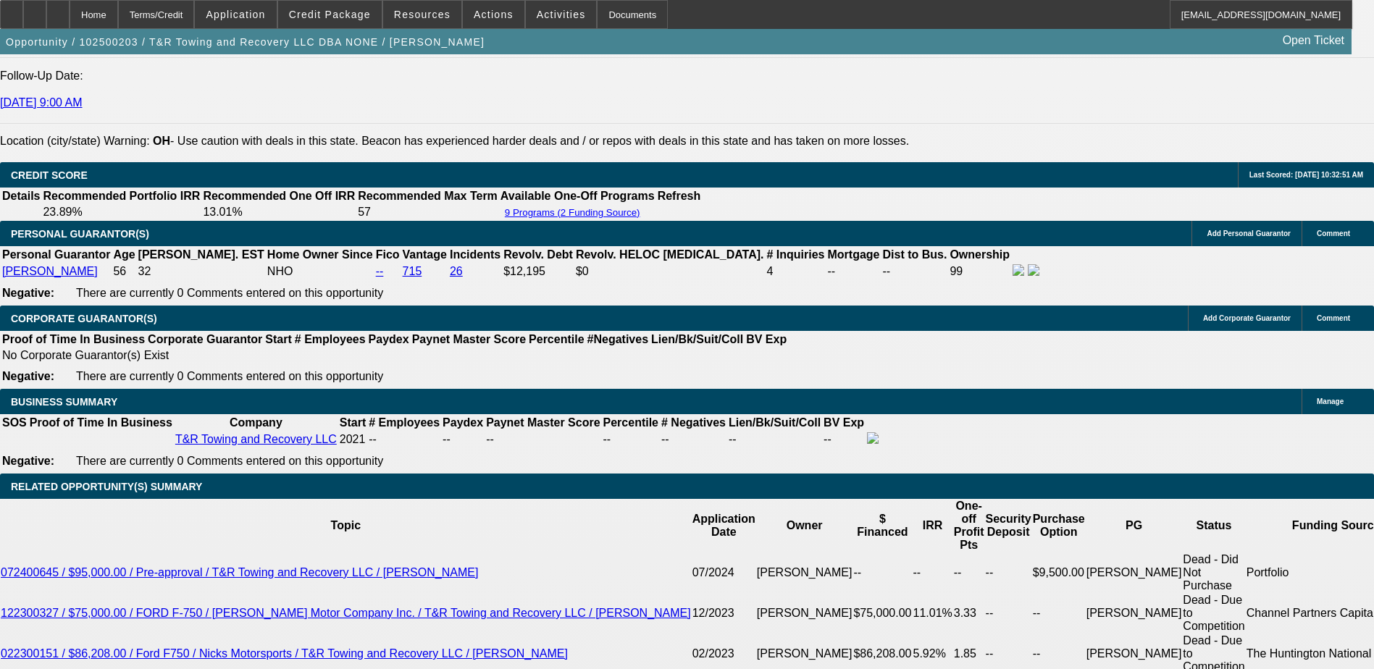
scroll to position [2077, 0]
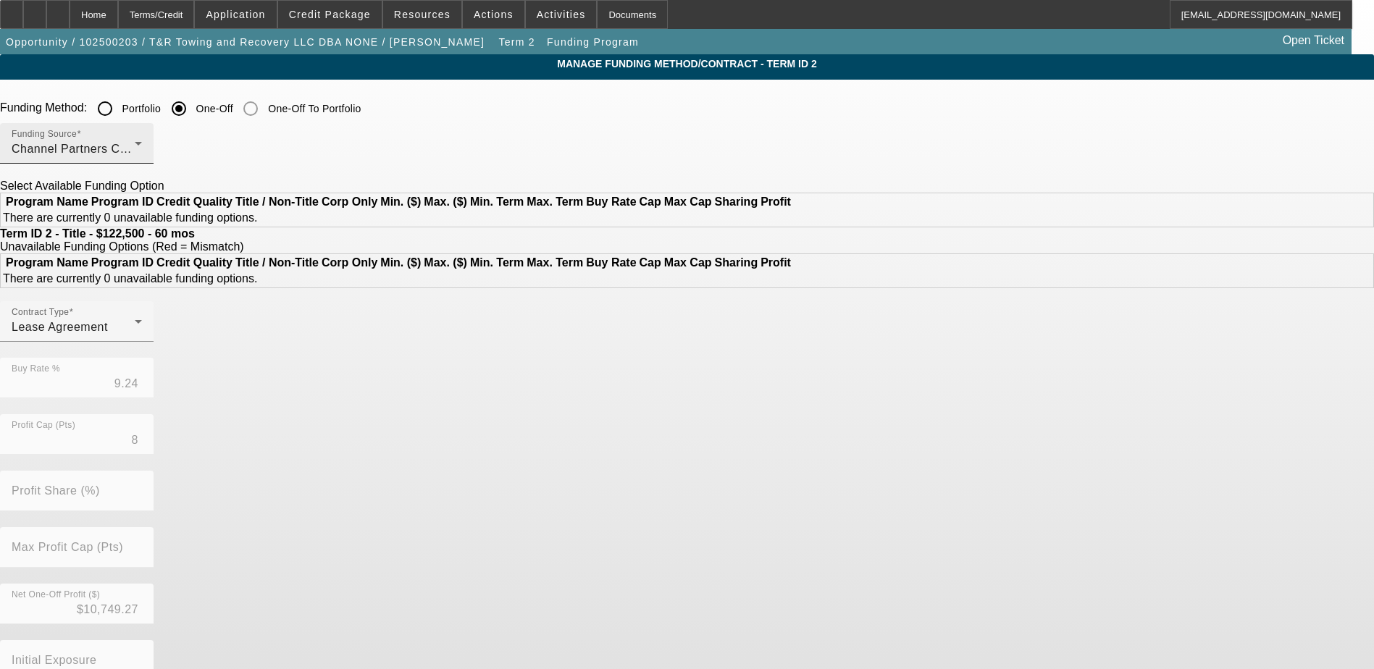
click at [135, 150] on div "Channel Partners Capital LLC (EF)" at bounding box center [73, 149] width 123 height 17
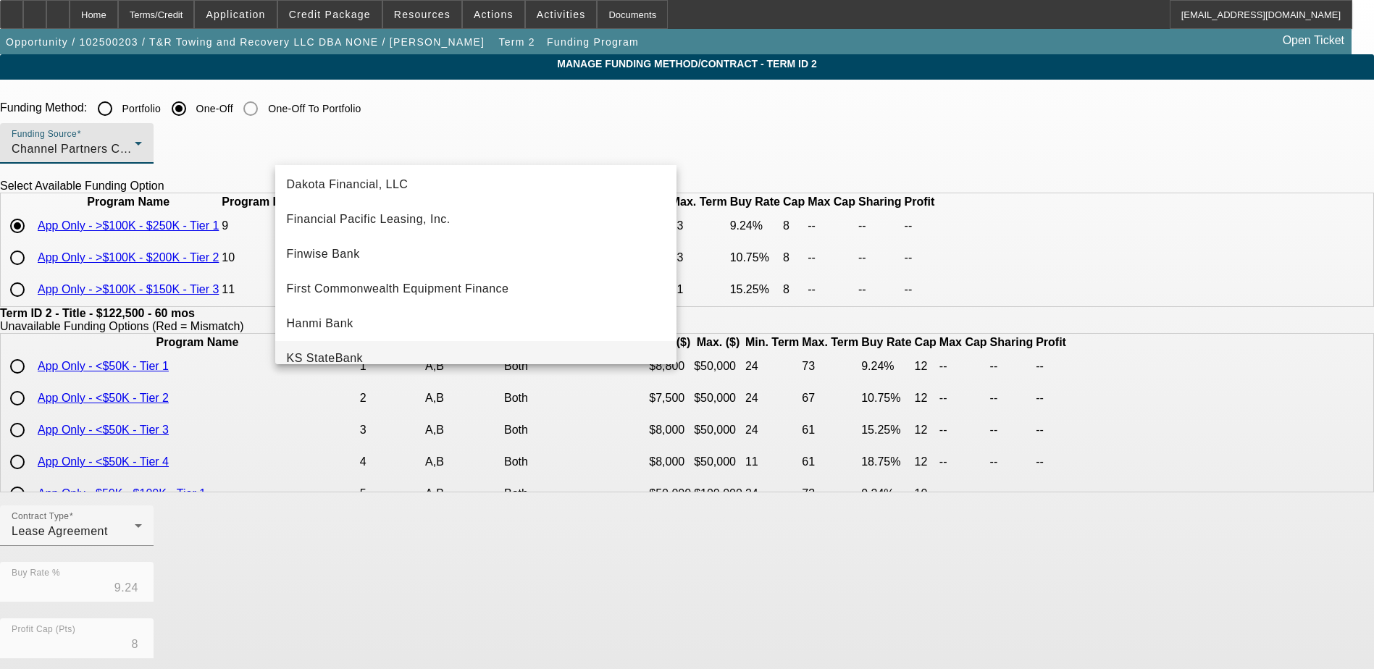
scroll to position [121, 0]
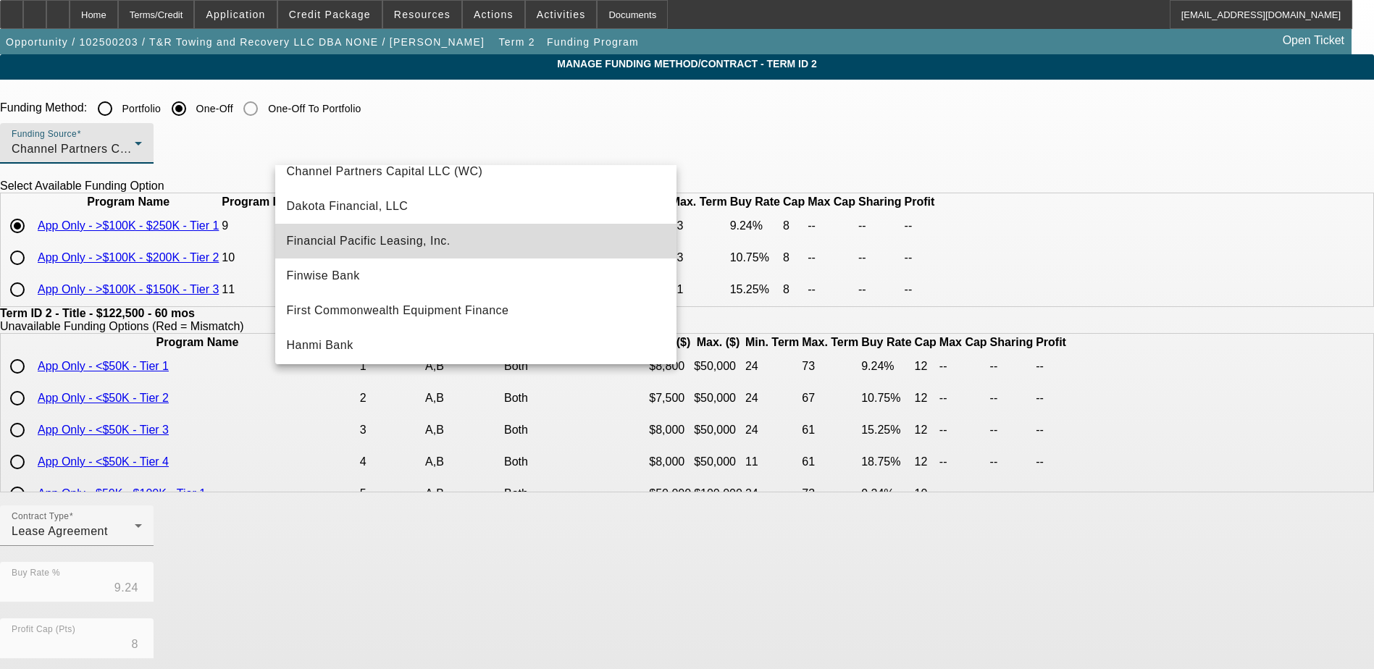
click at [522, 242] on mat-option "Financial Pacific Leasing, Inc." at bounding box center [475, 241] width 401 height 35
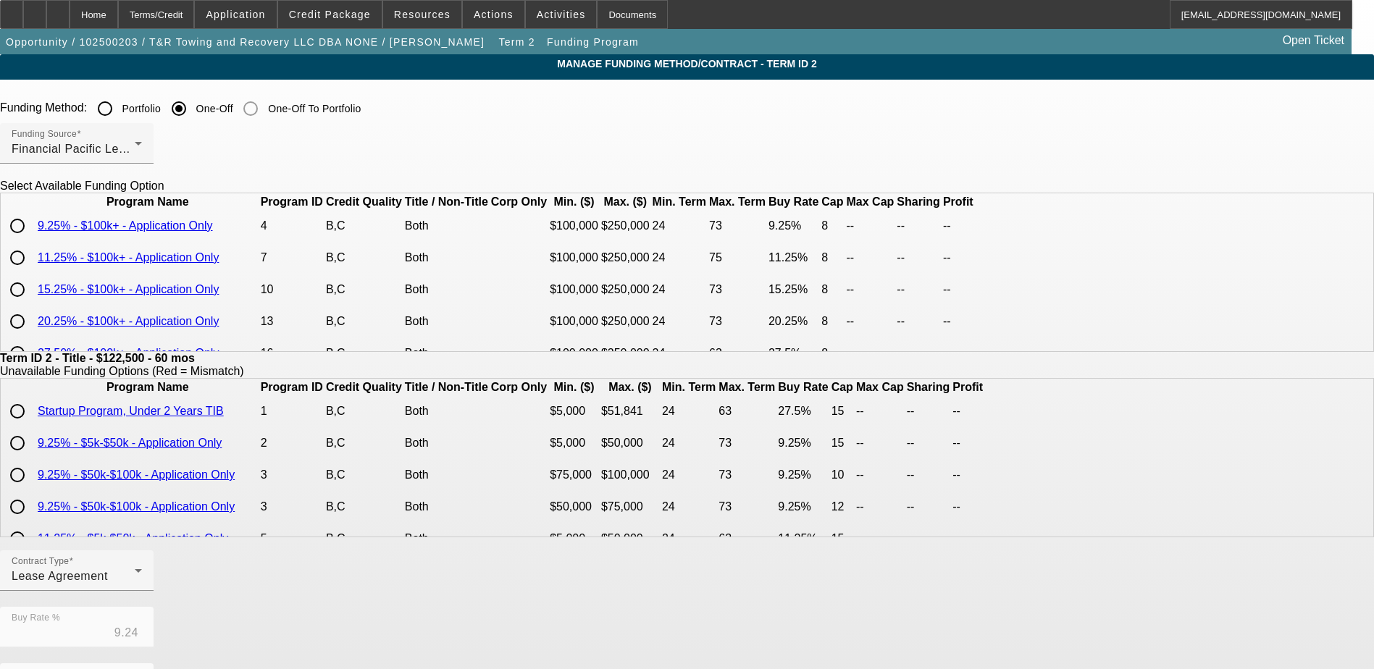
click at [32, 272] on input "radio" at bounding box center [17, 257] width 29 height 29
radio input "true"
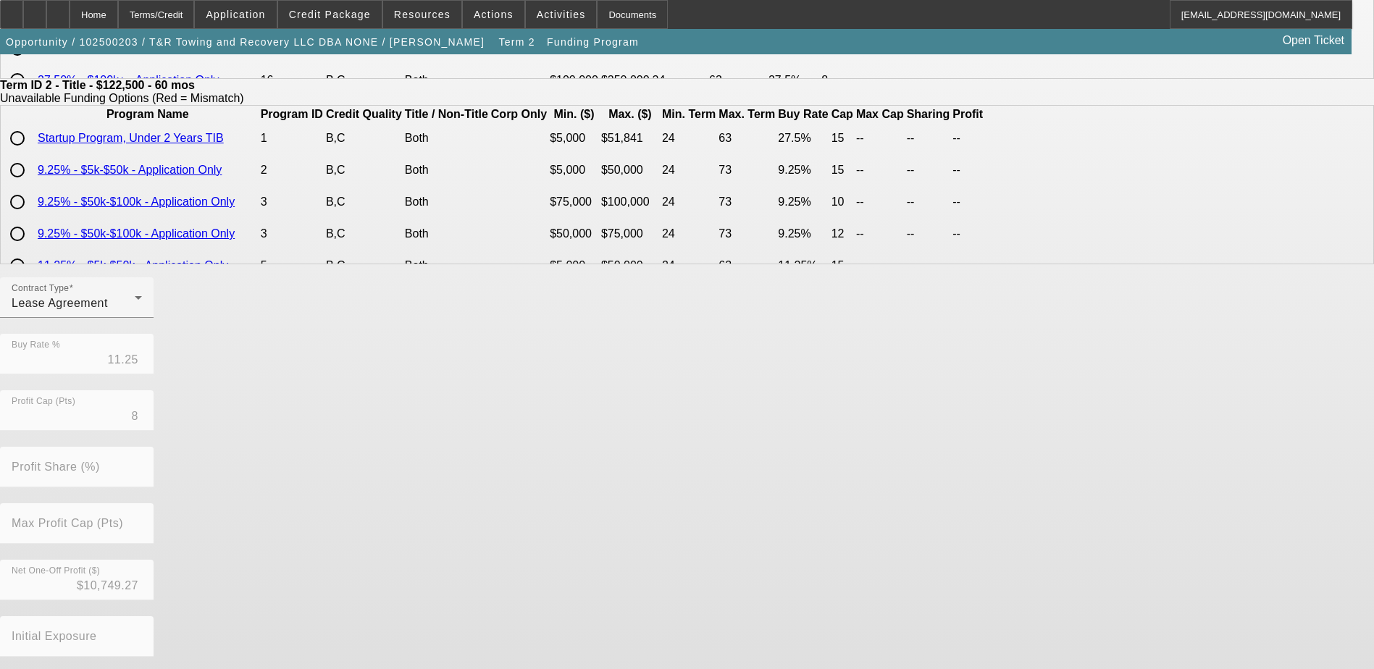
scroll to position [333, 0]
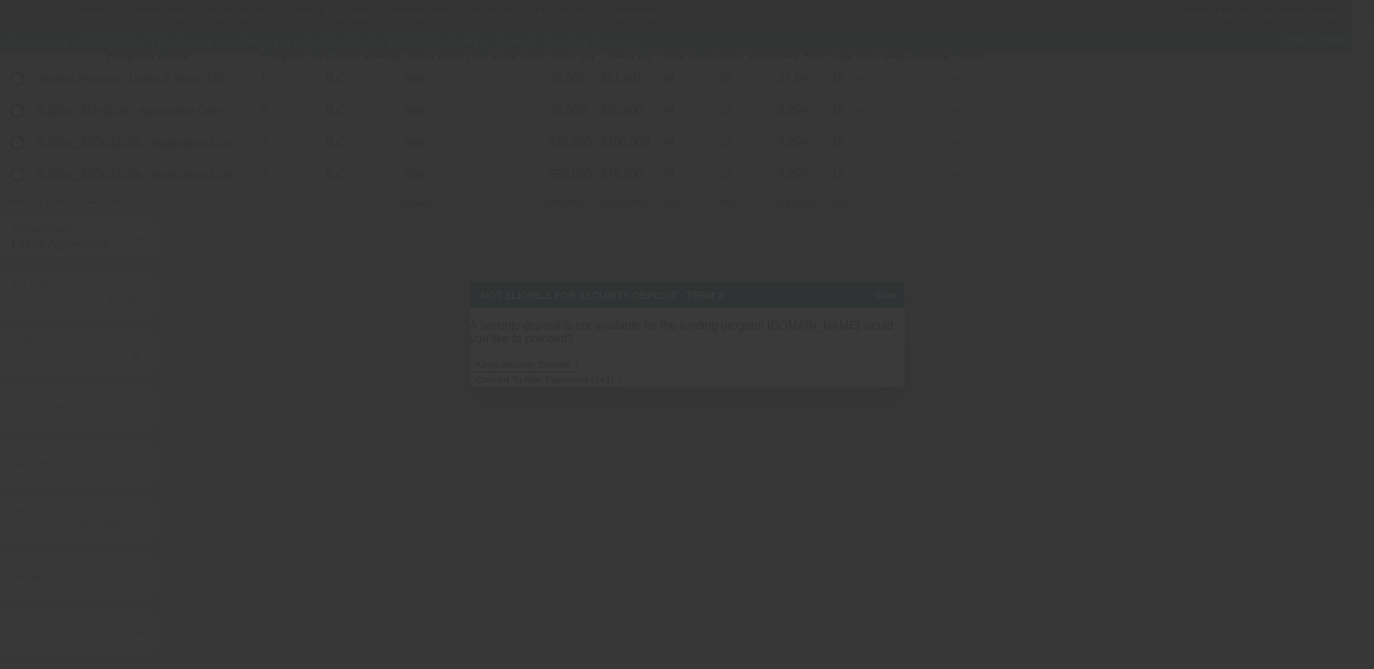
scroll to position [0, 0]
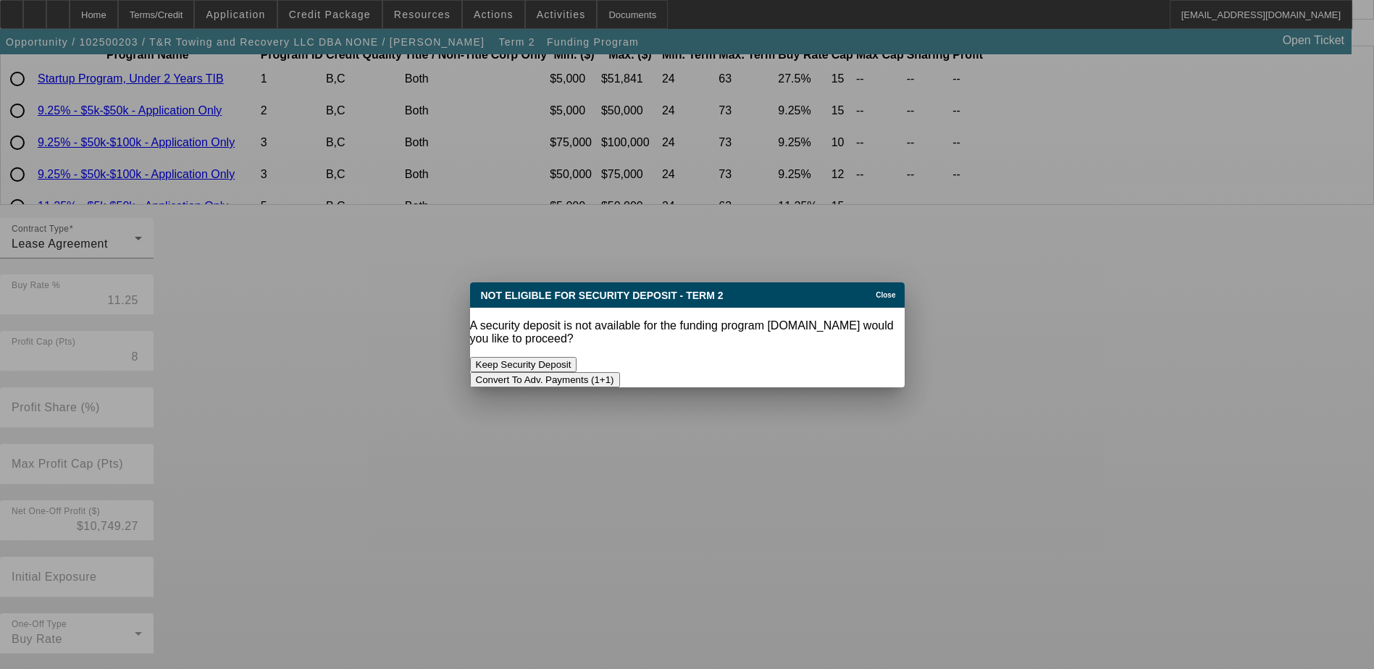
click at [620, 372] on button "Convert To Adv. Payments (1+1)" at bounding box center [545, 379] width 150 height 15
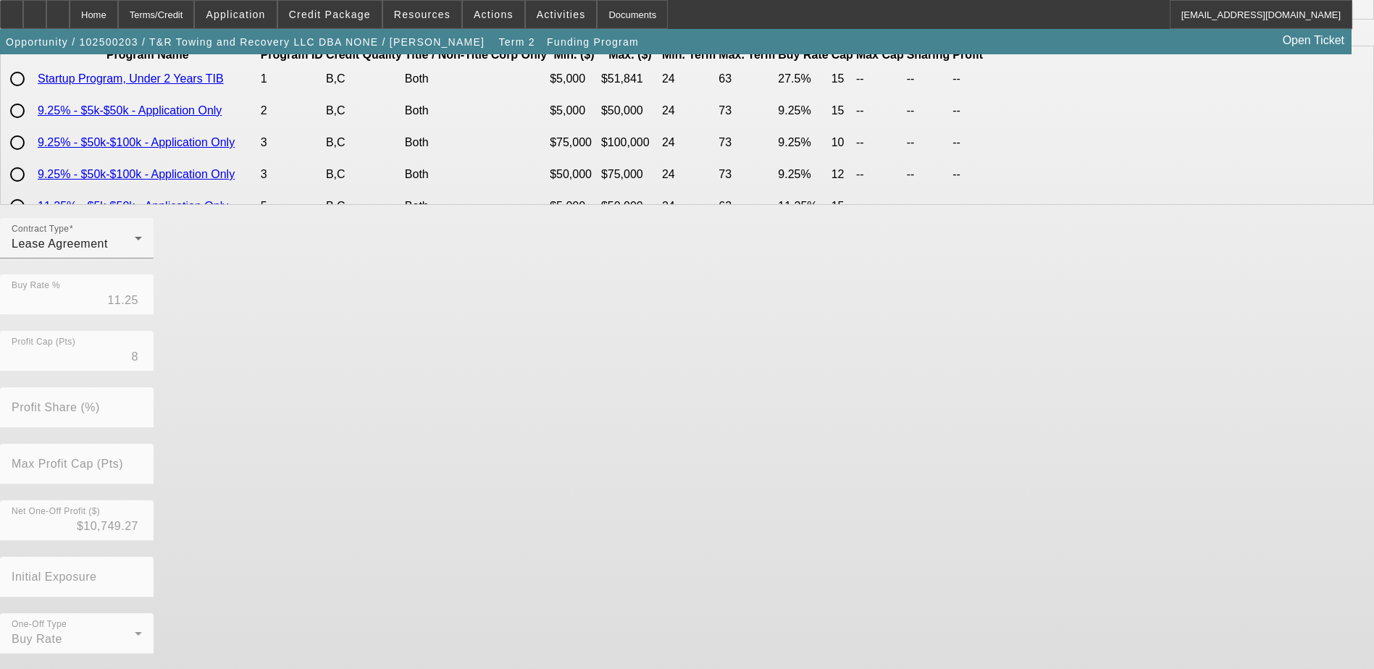
scroll to position [333, 0]
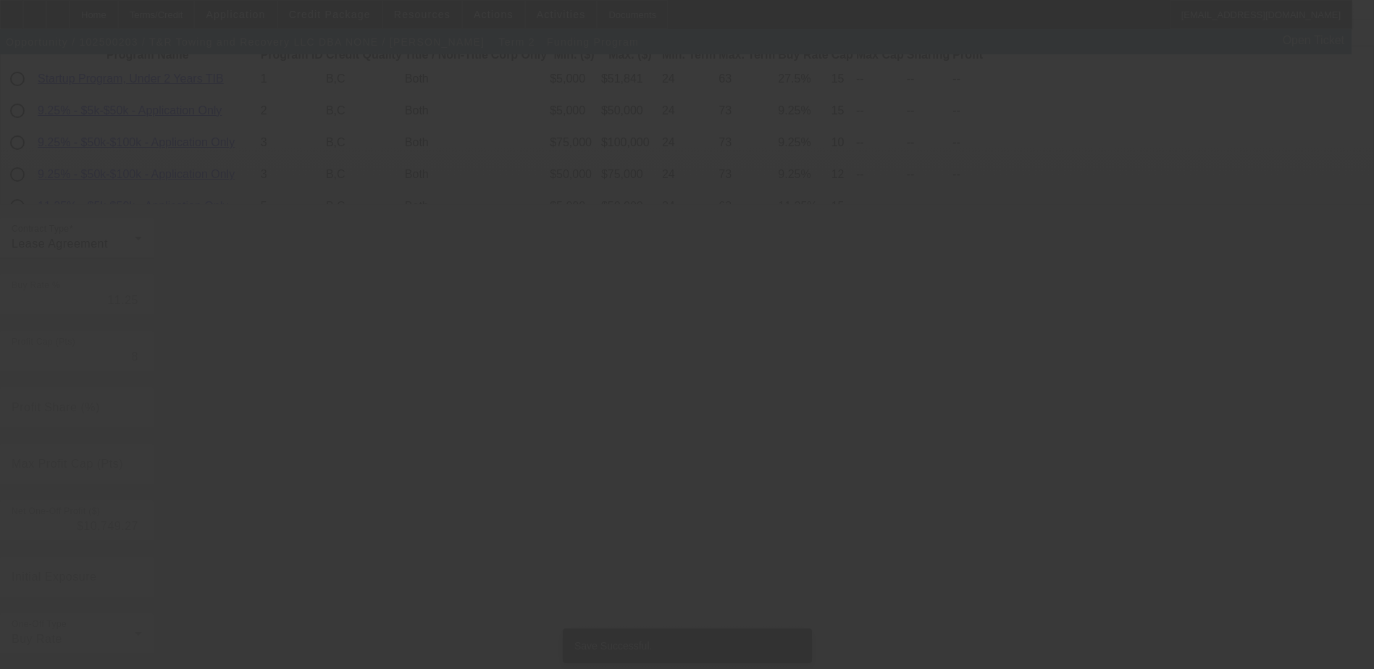
type input "9.24"
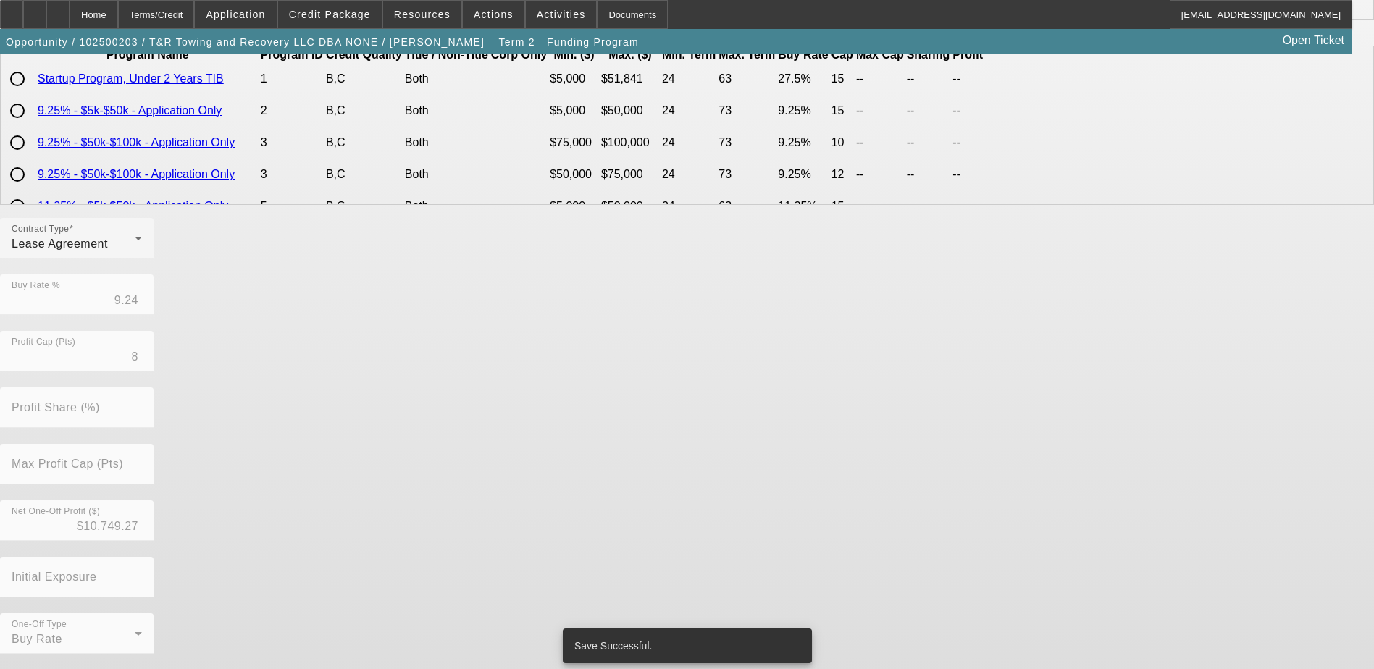
scroll to position [0, 0]
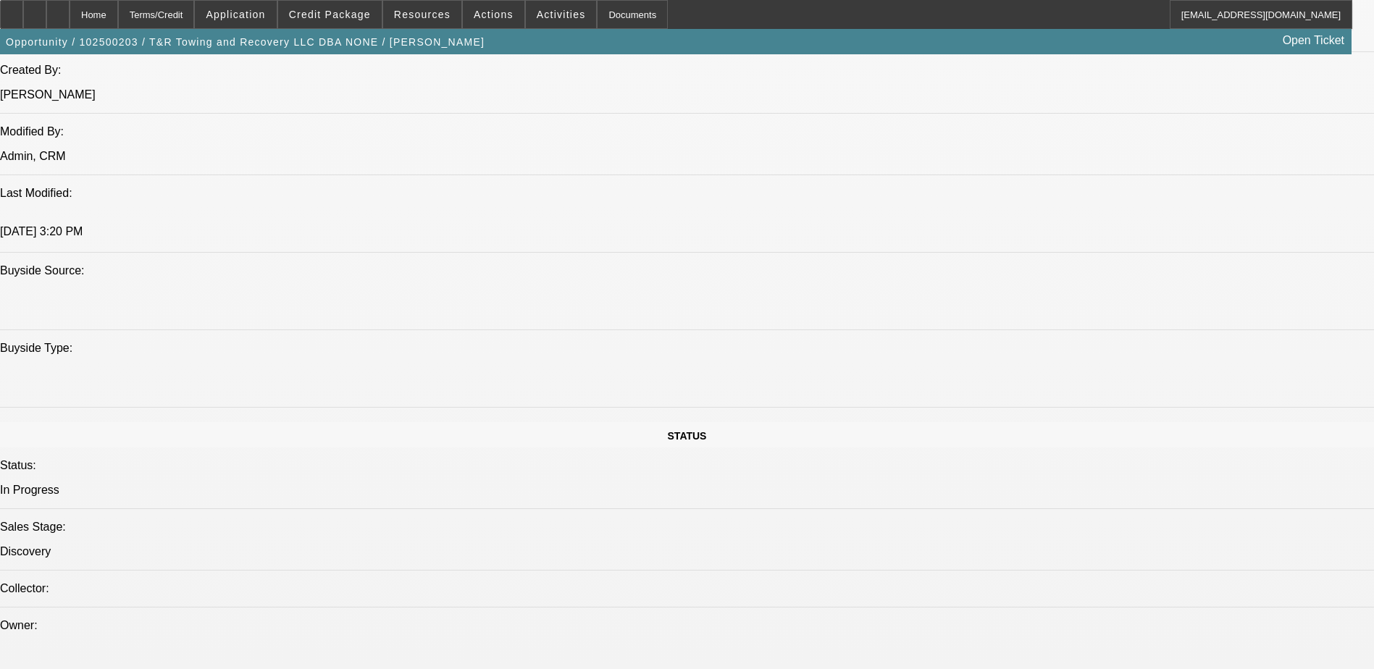
select select "0"
select select "0.1"
select select "4"
select select "0"
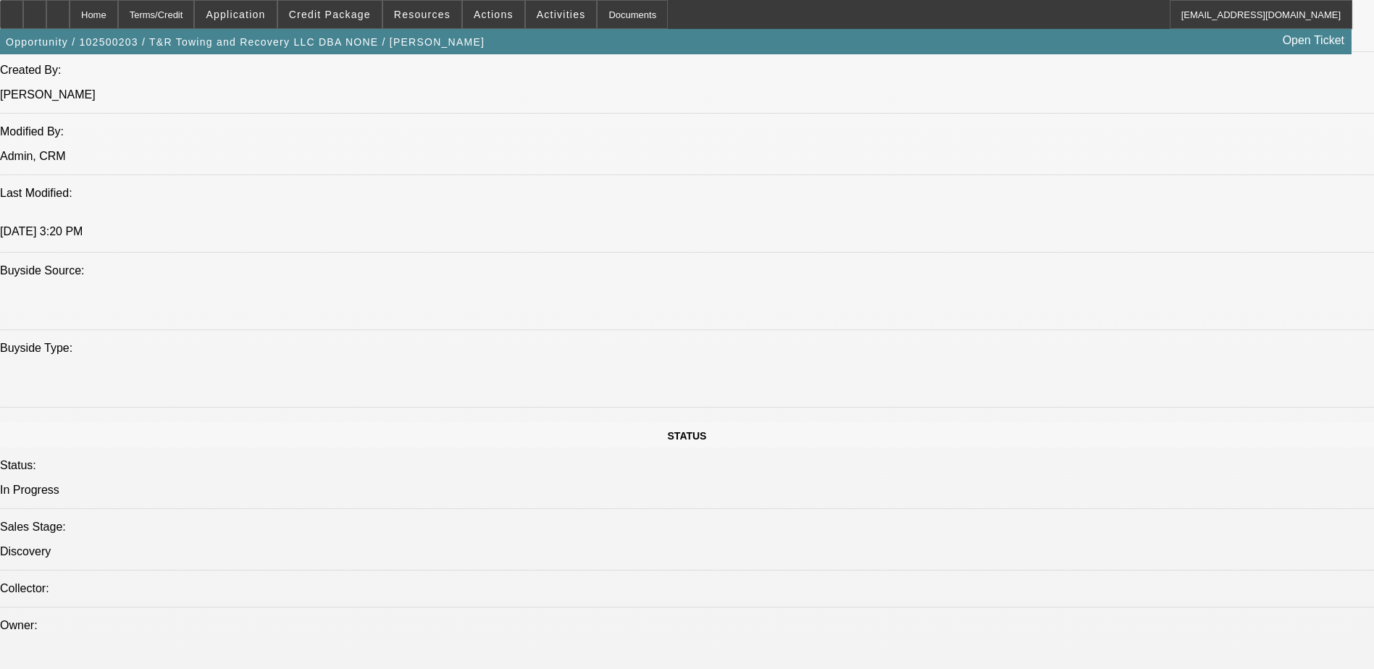
select select "2"
select select "0.1"
select select "4"
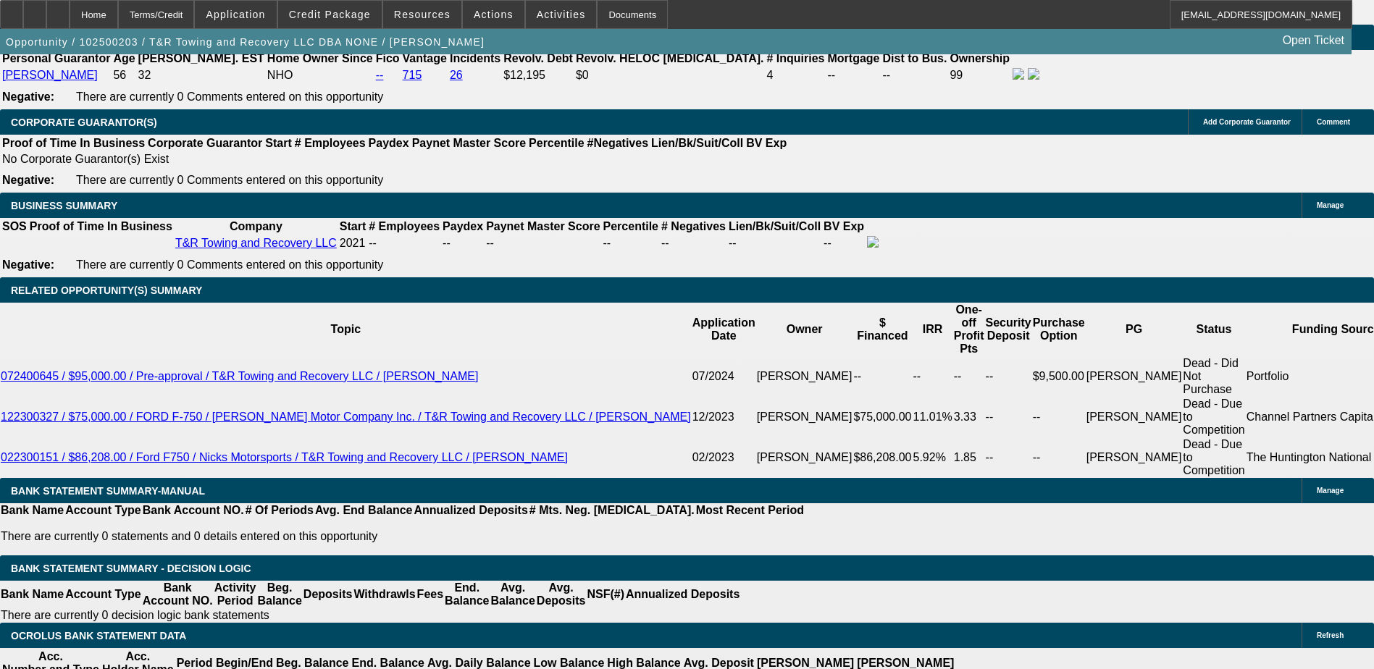
scroll to position [2262, 0]
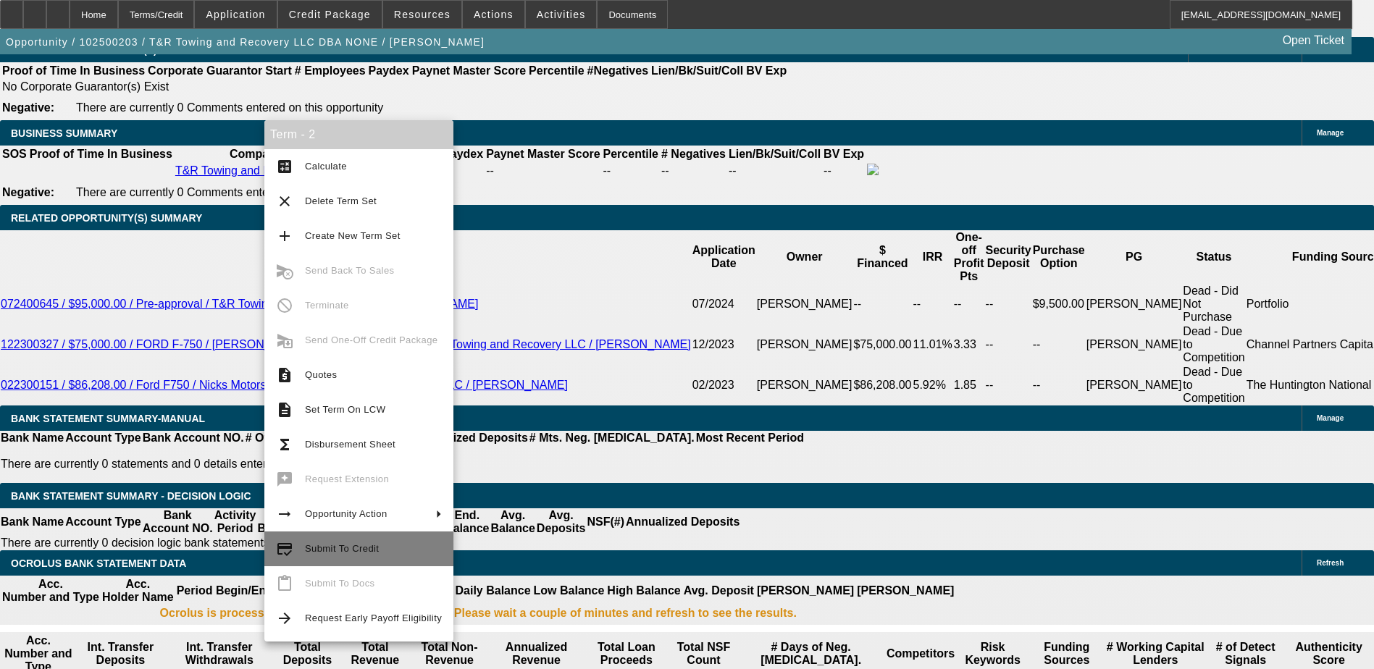
click at [355, 543] on span "Submit To Credit" at bounding box center [342, 548] width 74 height 11
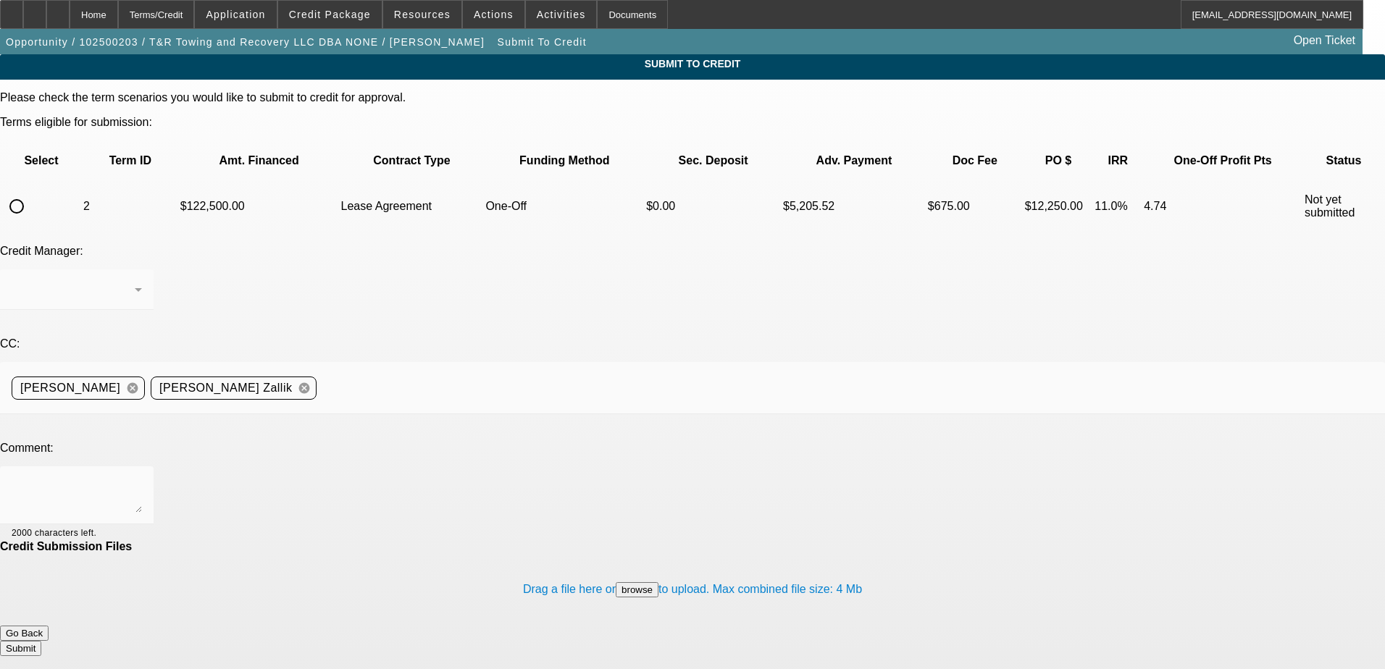
click at [154, 270] on mat-form-field at bounding box center [77, 298] width 154 height 57
click at [31, 192] on input "radio" at bounding box center [16, 206] width 29 height 29
radio input "true"
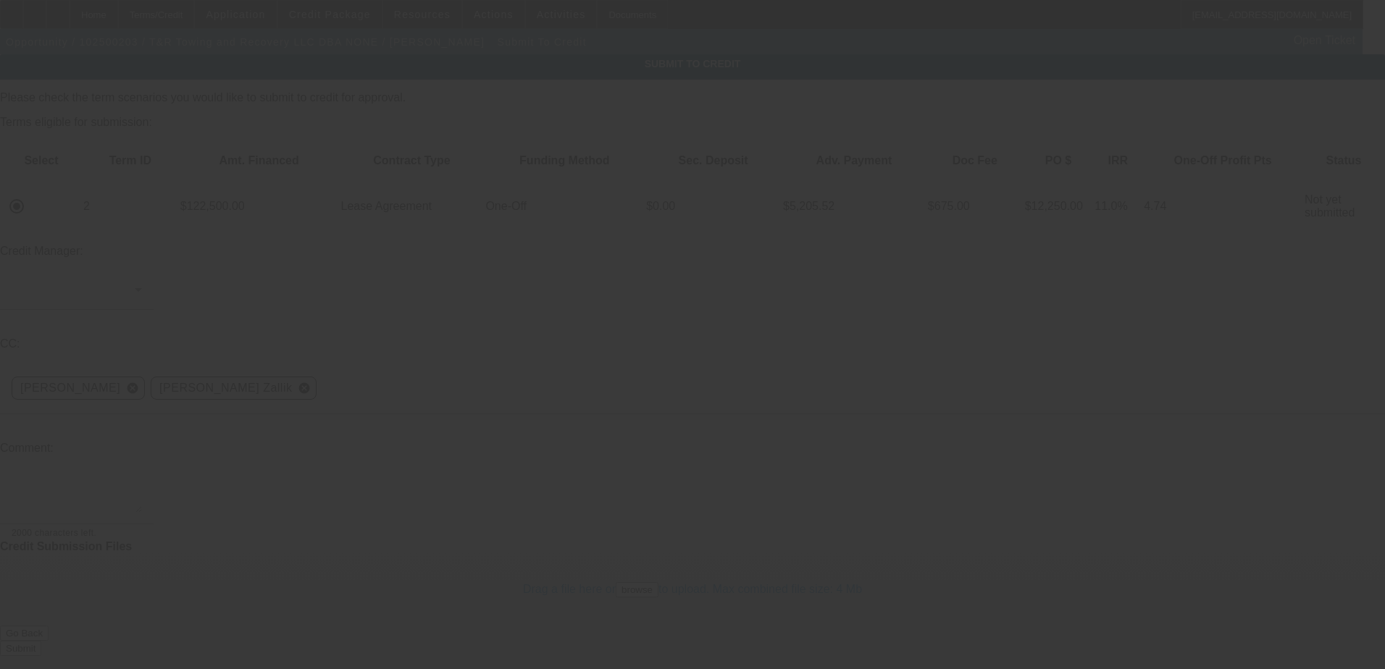
click at [391, 202] on div at bounding box center [692, 334] width 1385 height 669
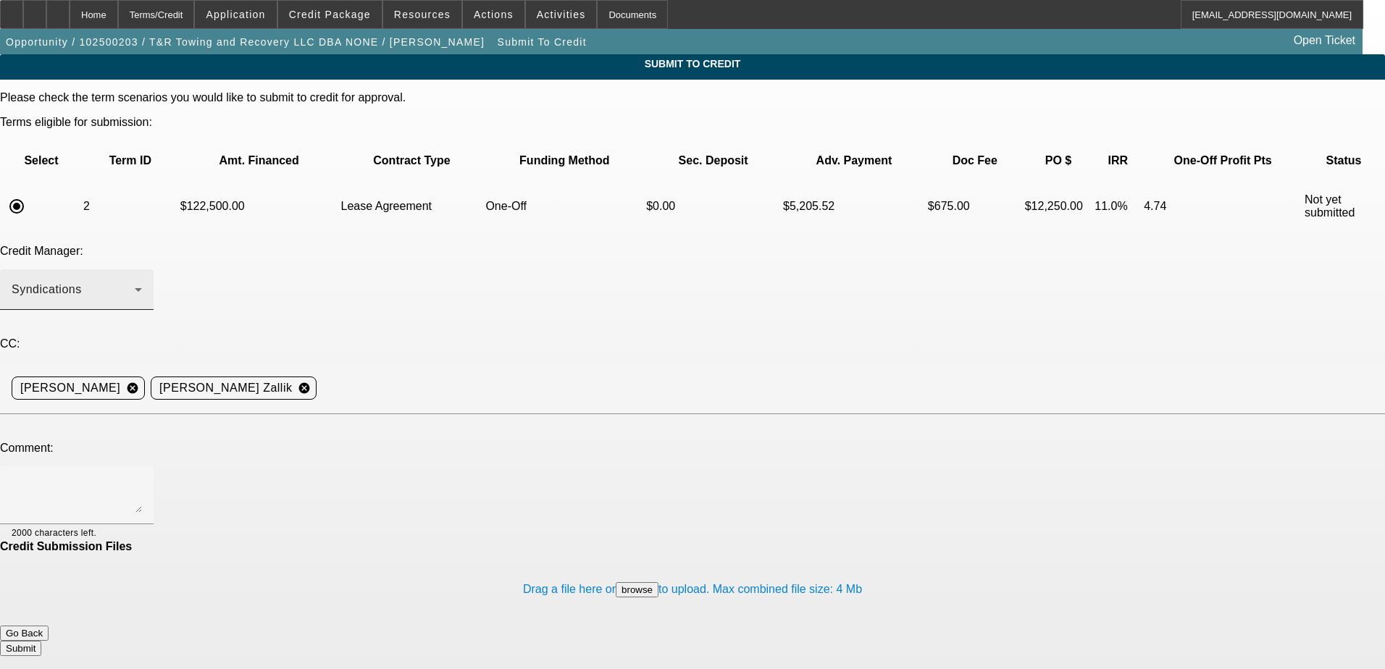
click at [135, 281] on div "Syndications" at bounding box center [73, 289] width 123 height 17
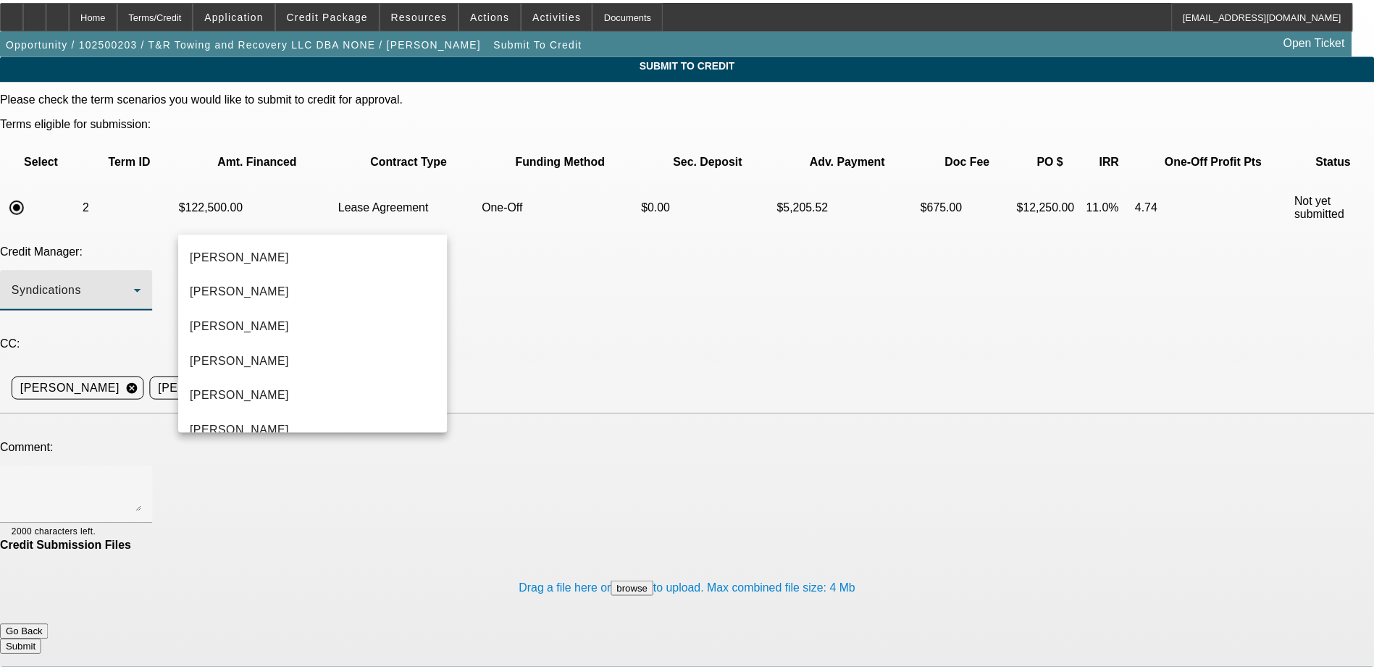
scroll to position [50, 0]
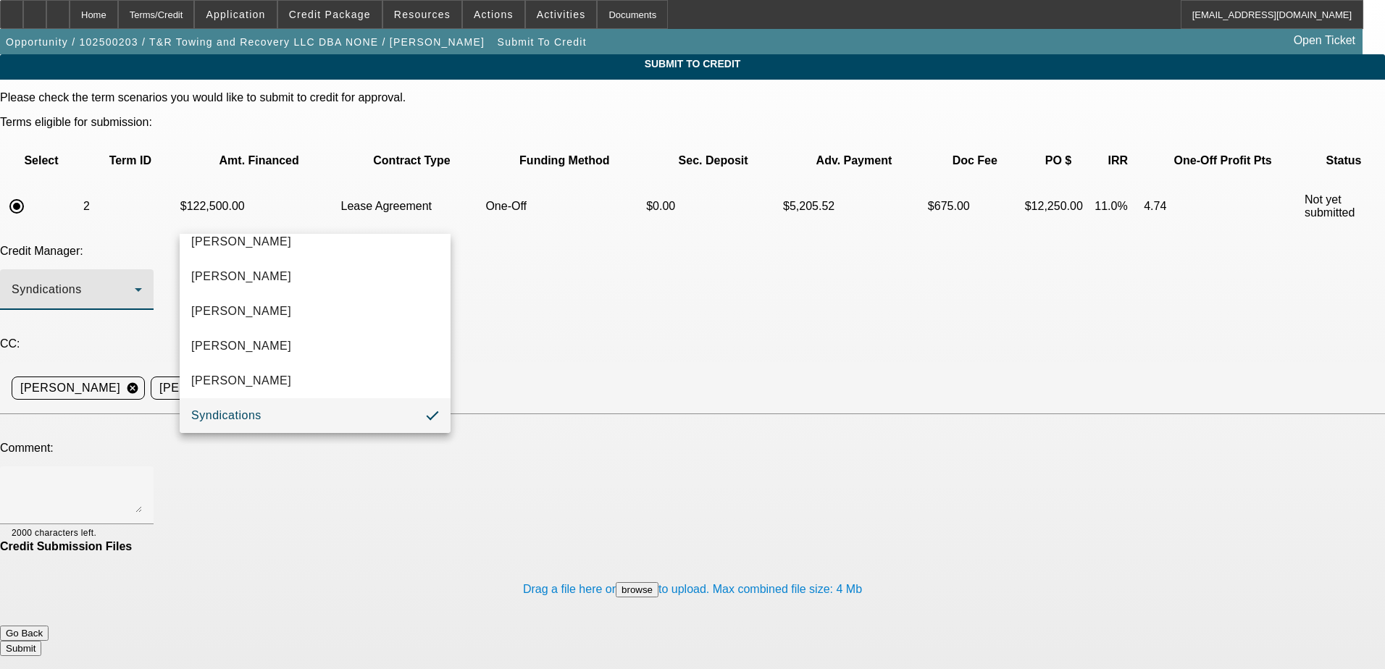
click at [294, 409] on mat-option "Syndications" at bounding box center [315, 416] width 271 height 35
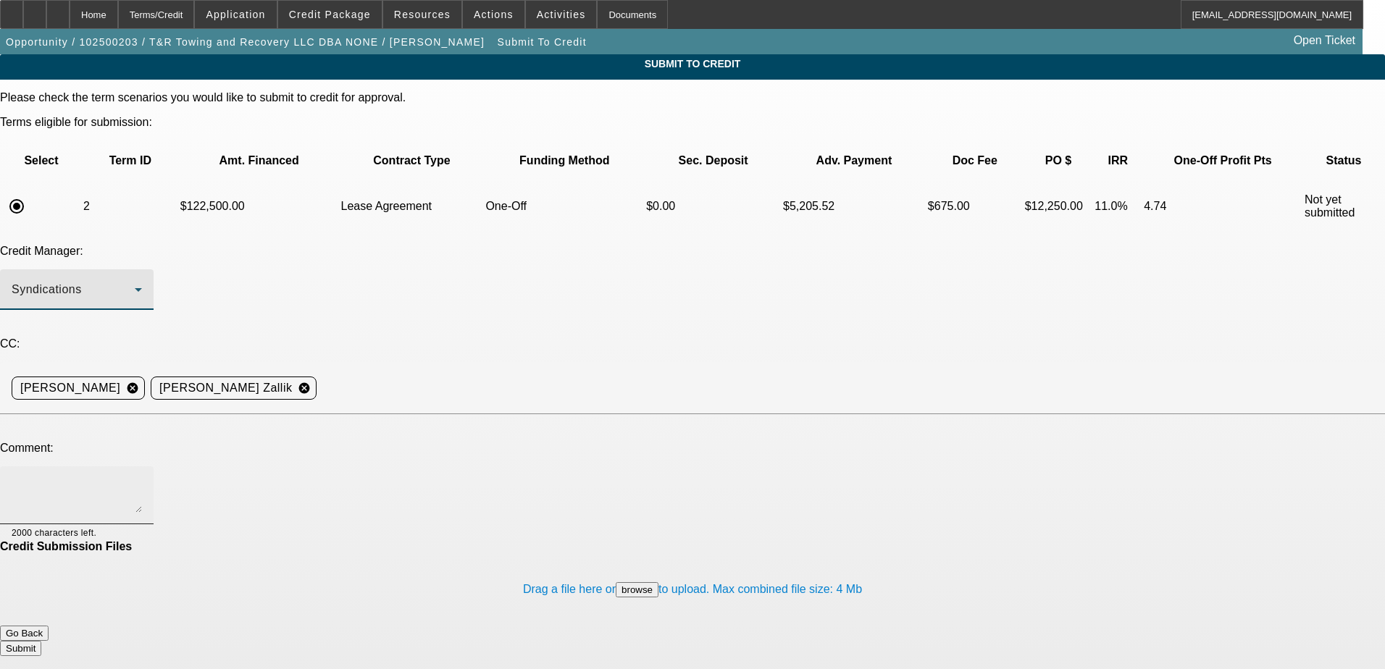
click at [142, 478] on textarea at bounding box center [77, 495] width 130 height 35
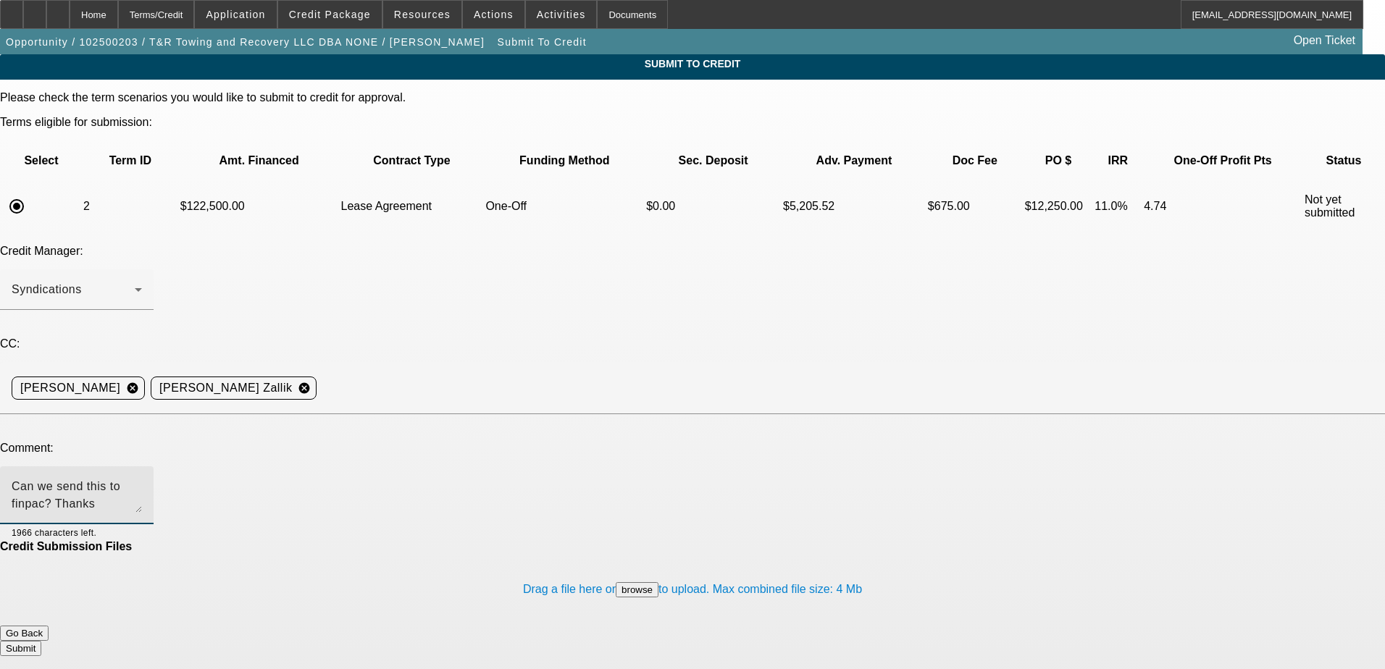
click at [142, 478] on textarea "Can we send this to finpac? Thanks" at bounding box center [77, 495] width 130 height 35
type textarea "Can we send this to finpac? Thanks"
click at [41, 641] on button "Submit" at bounding box center [20, 648] width 41 height 15
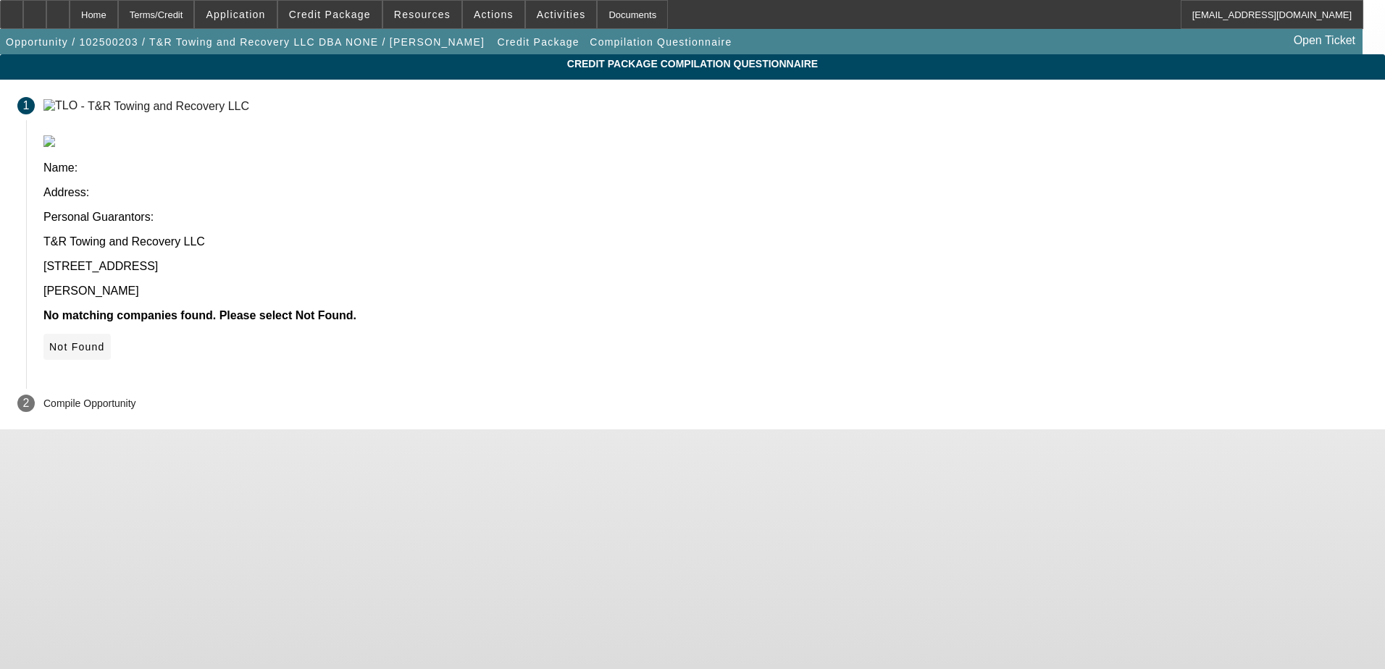
click at [105, 341] on span "Not Found" at bounding box center [77, 347] width 56 height 12
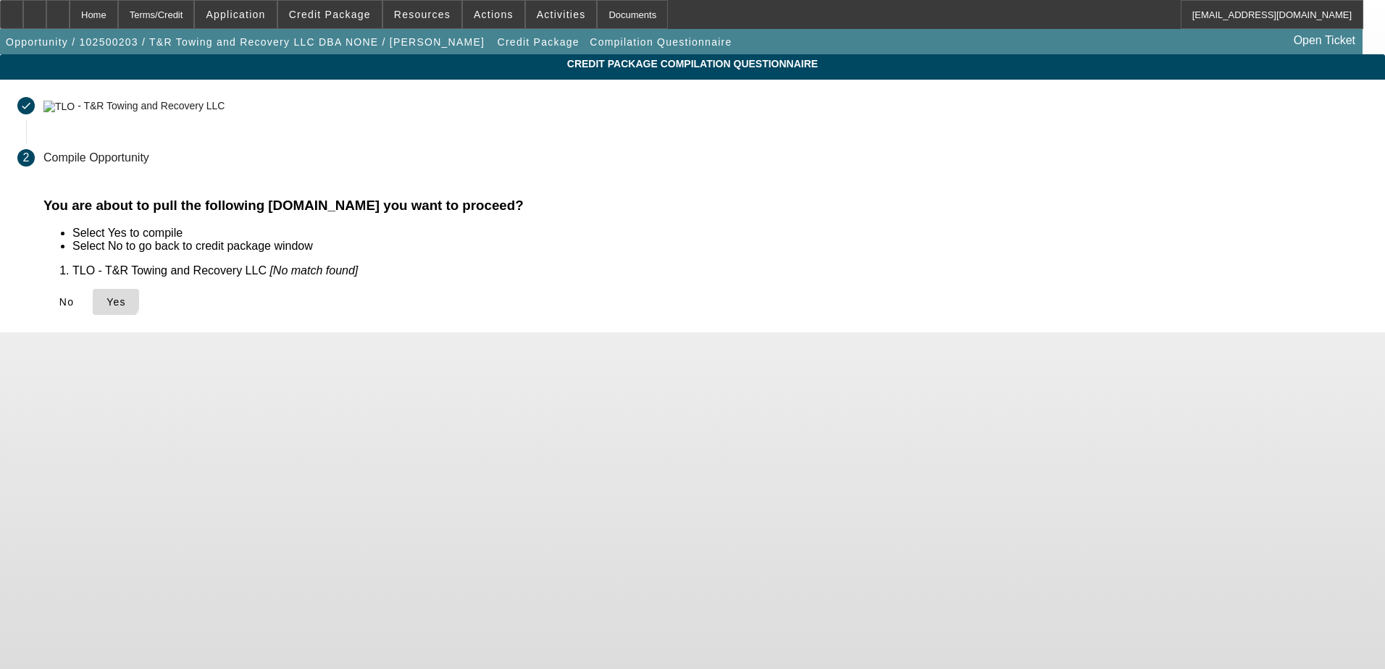
click at [107, 296] on icon at bounding box center [107, 302] width 0 height 12
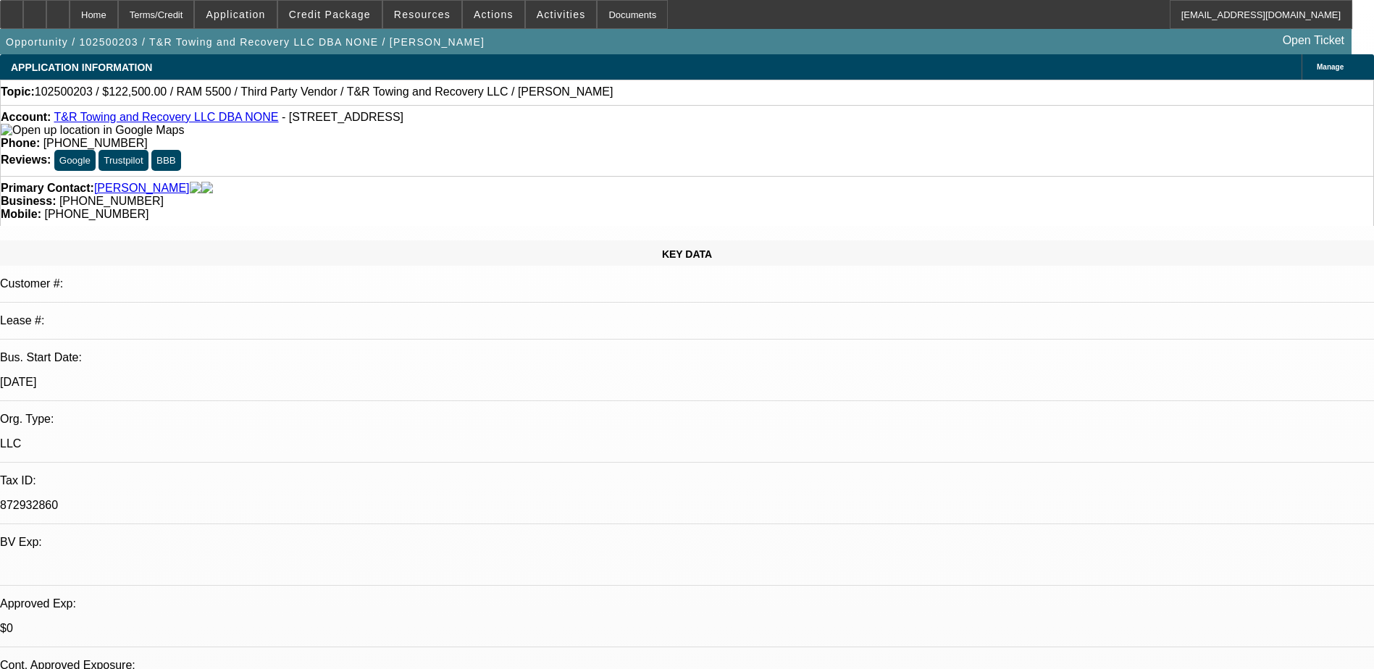
select select "0"
select select "0.1"
select select "4"
select select "0"
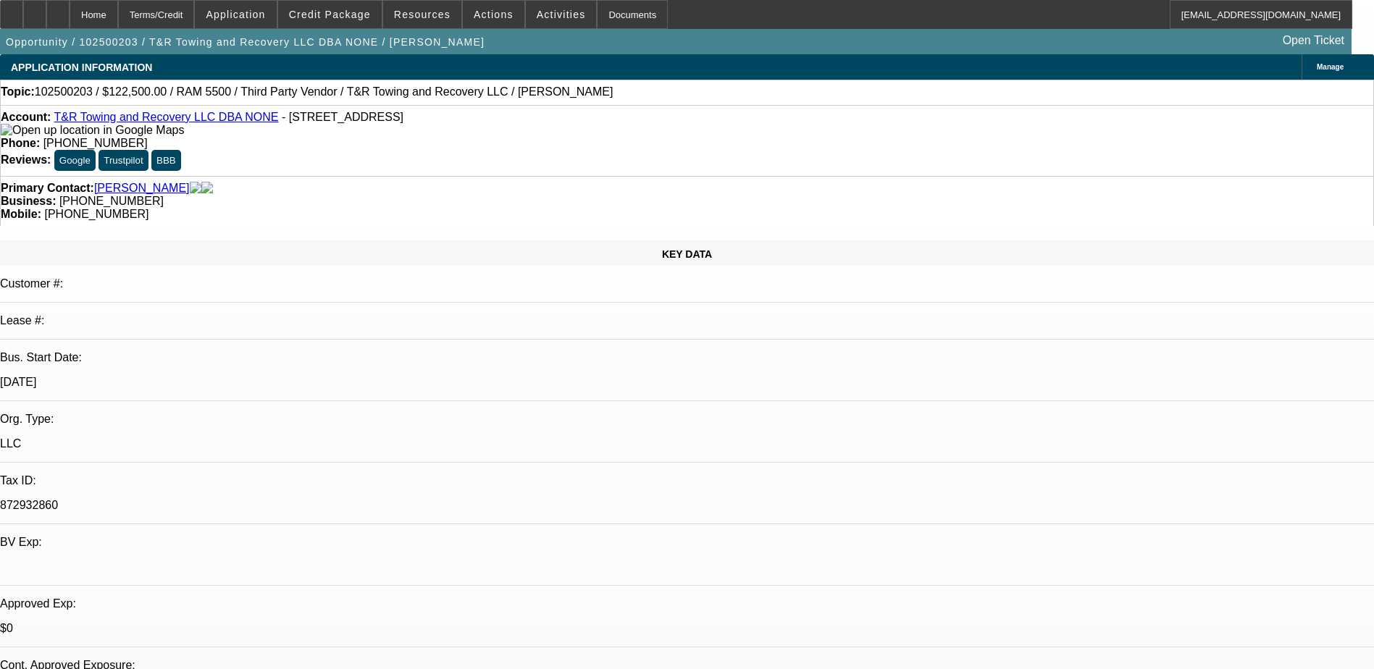
select select "2"
select select "0.1"
select select "4"
click at [332, 26] on div "Home Terms/Credit Application Credit Package Resources Actions Activities Docum…" at bounding box center [687, 27] width 1374 height 54
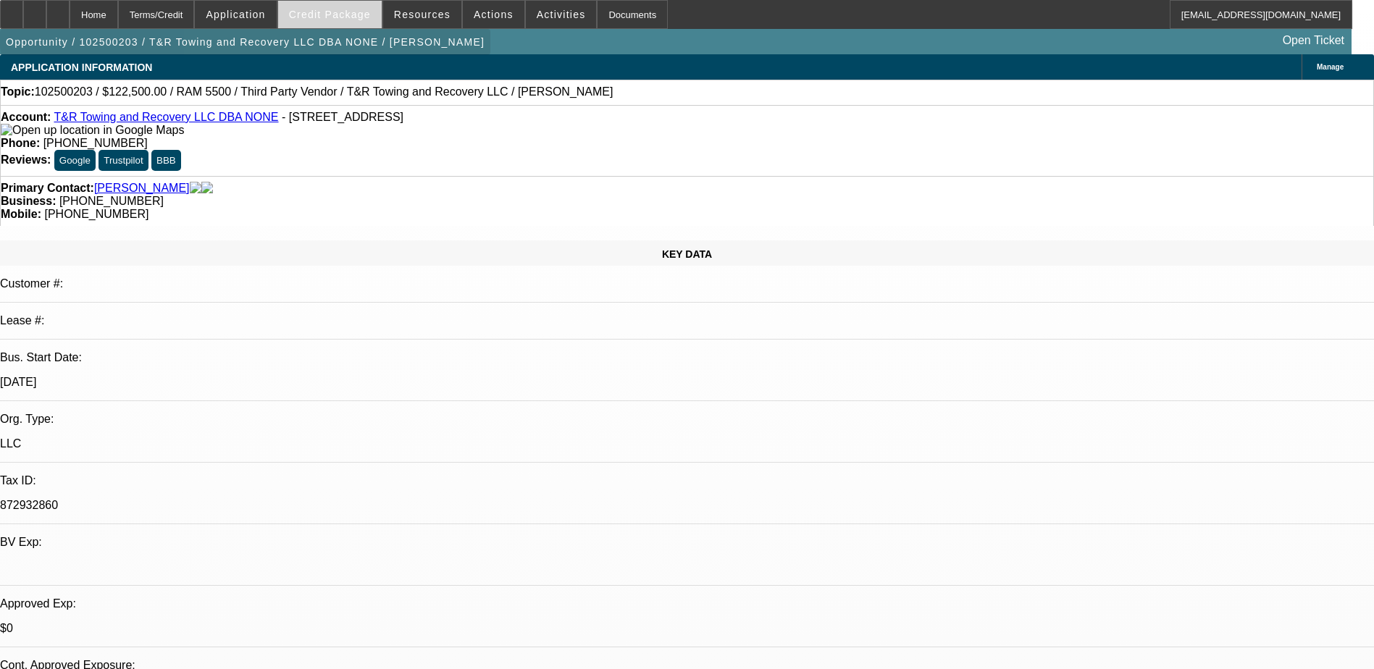
click at [338, 22] on span at bounding box center [330, 14] width 104 height 35
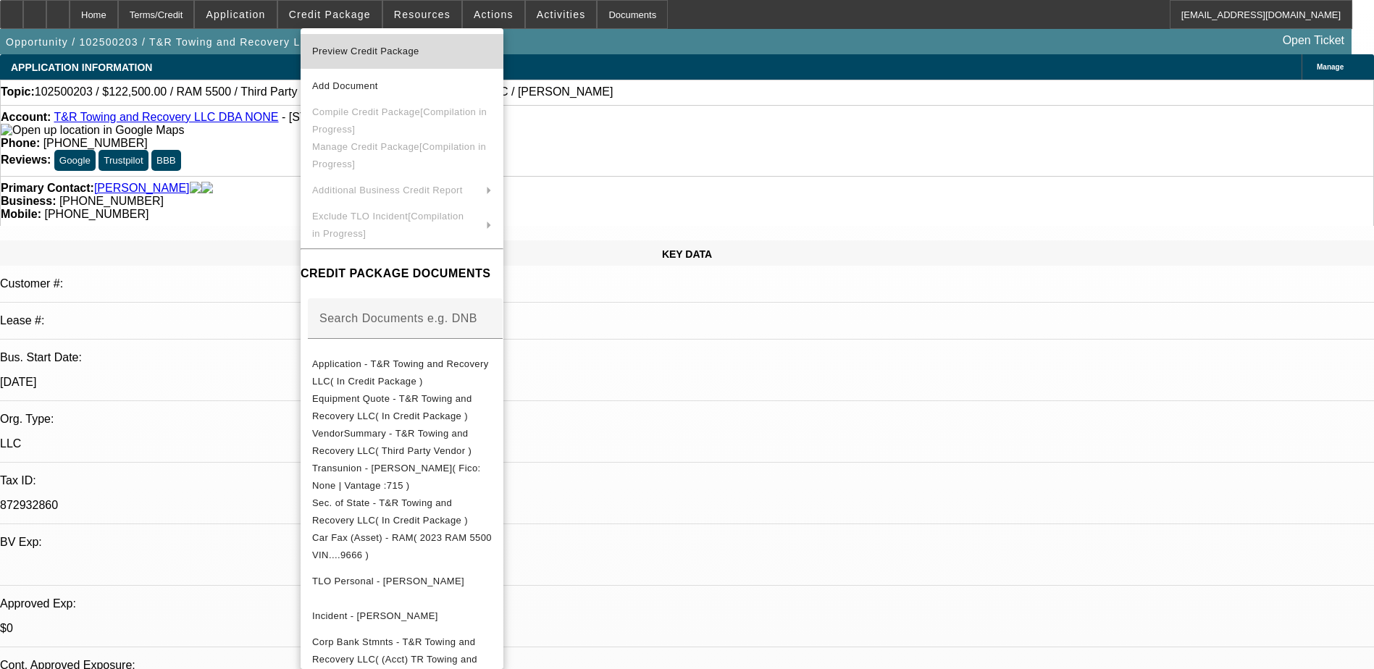
click at [474, 55] on span "Preview Credit Package" at bounding box center [402, 51] width 180 height 17
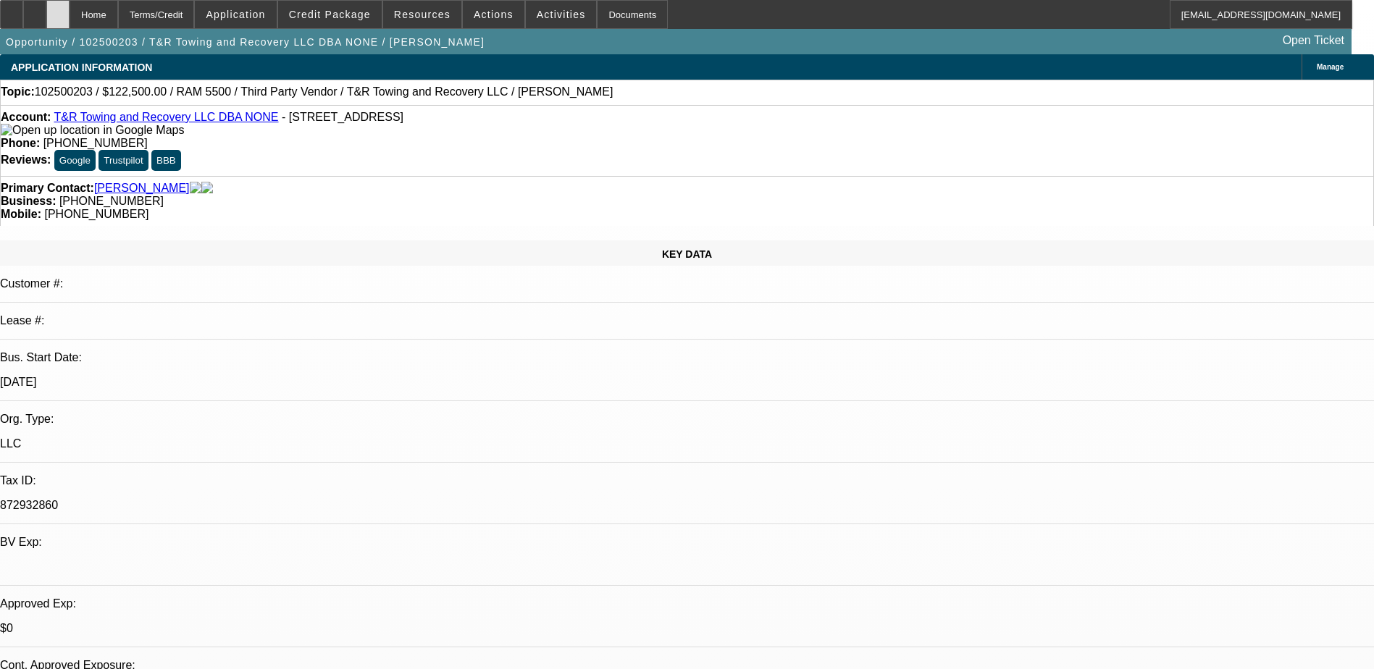
click at [70, 9] on div at bounding box center [57, 14] width 23 height 29
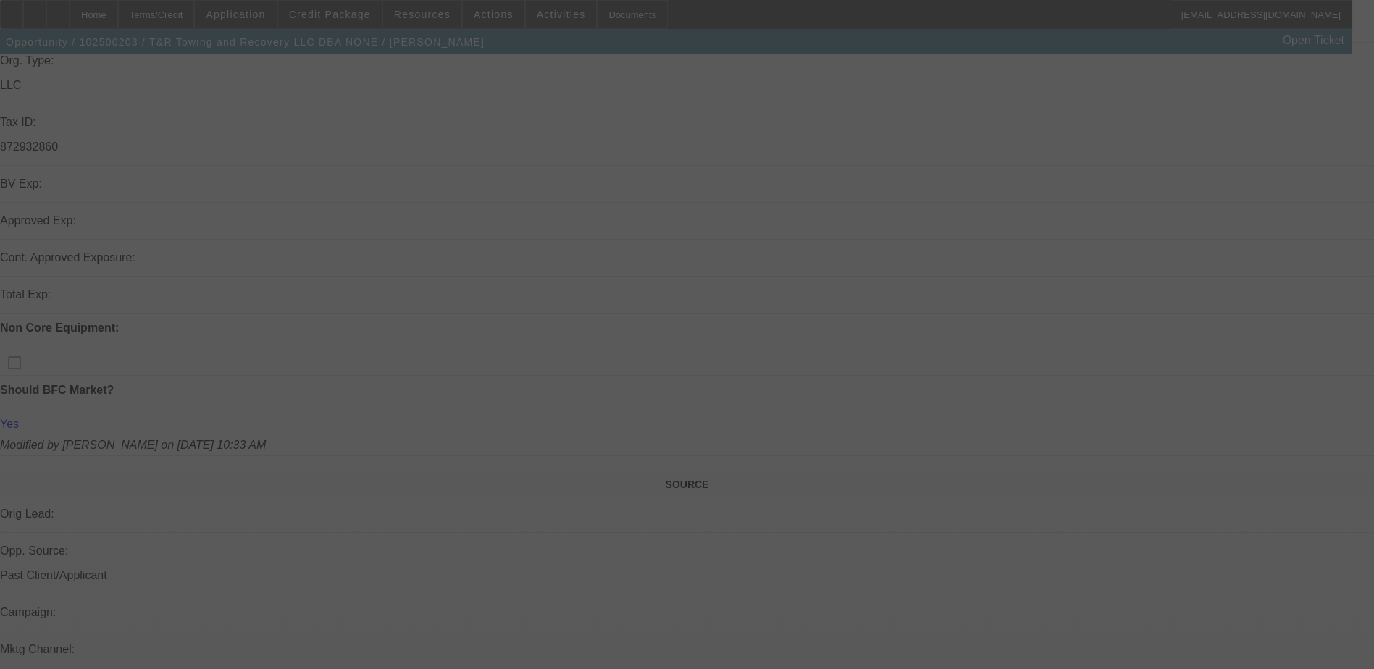
scroll to position [362, 0]
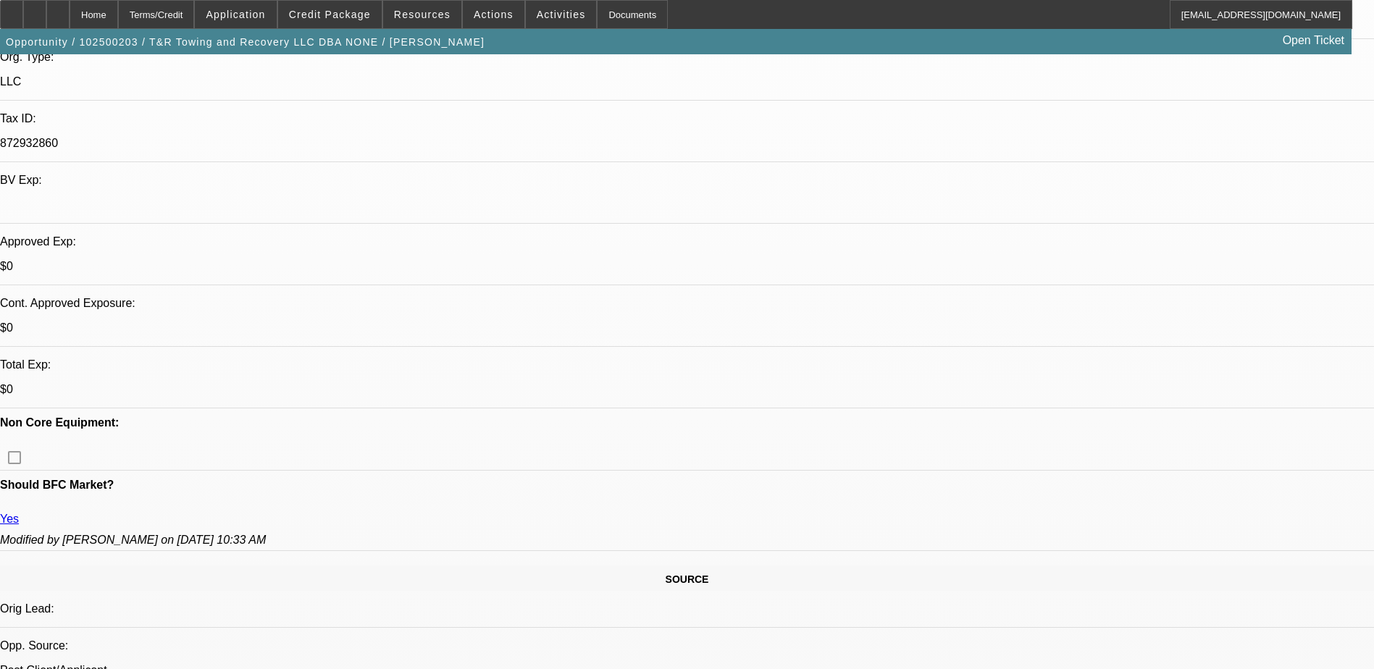
select select "0"
select select "0.1"
select select "0"
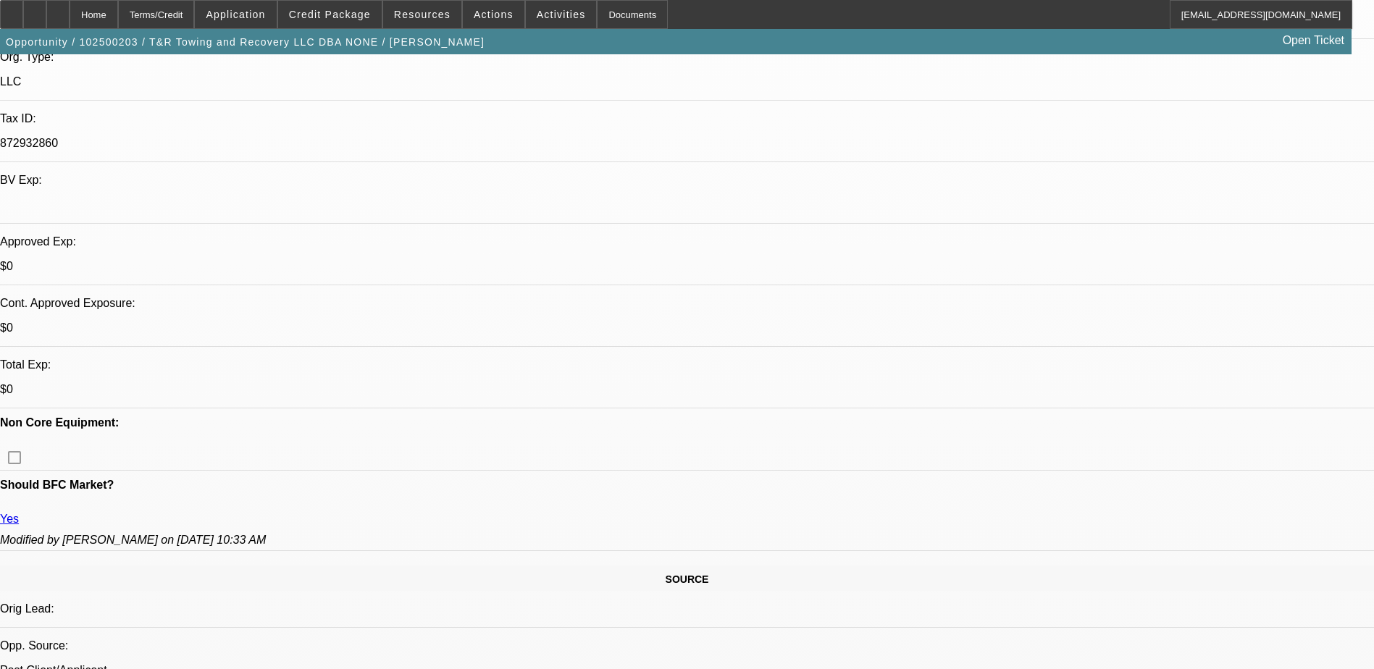
select select "0.1"
select select "0"
select select "2"
select select "0.1"
select select "1"
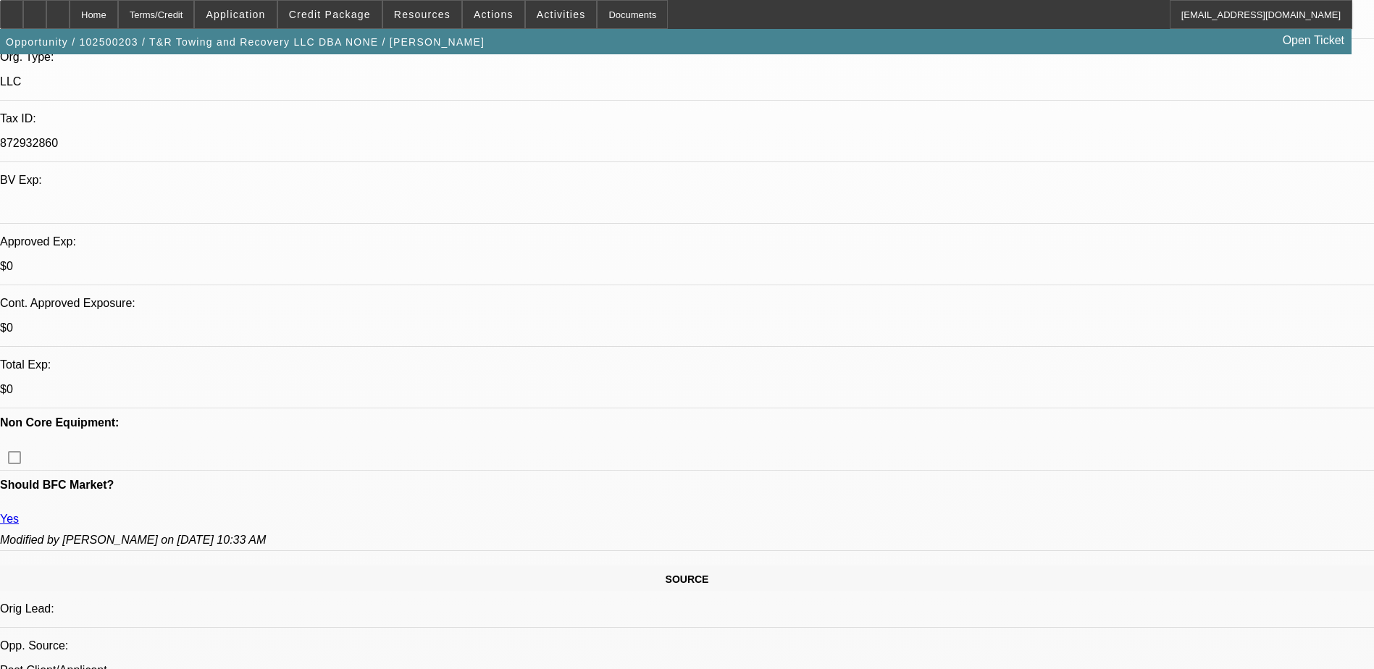
select select "1"
select select "4"
select select "1"
select select "4"
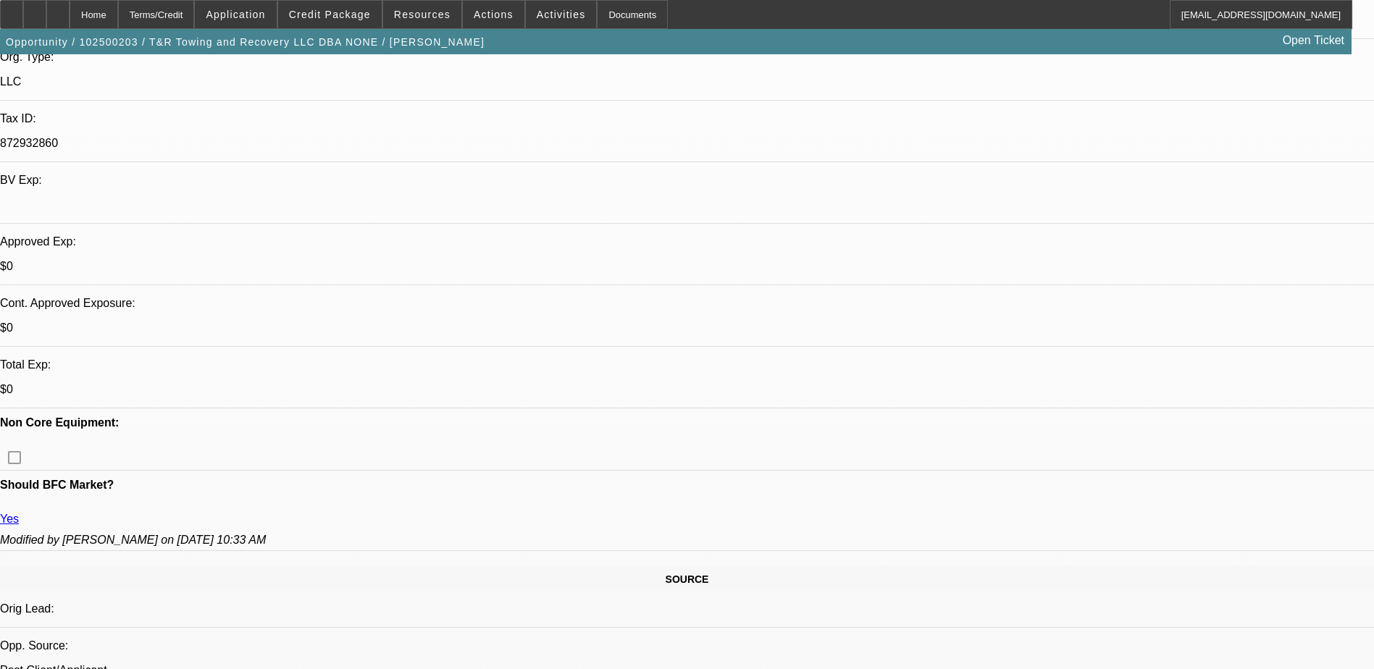
select select "1"
select select "2"
select select "4"
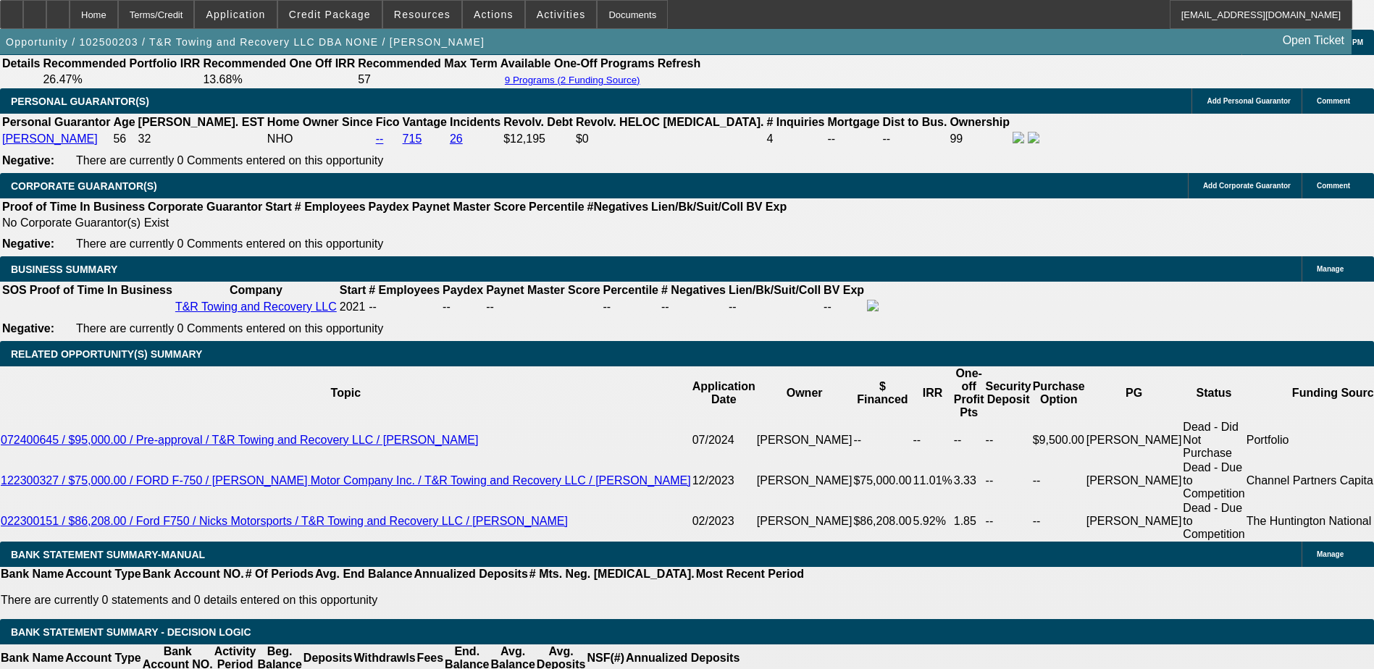
scroll to position [2101, 0]
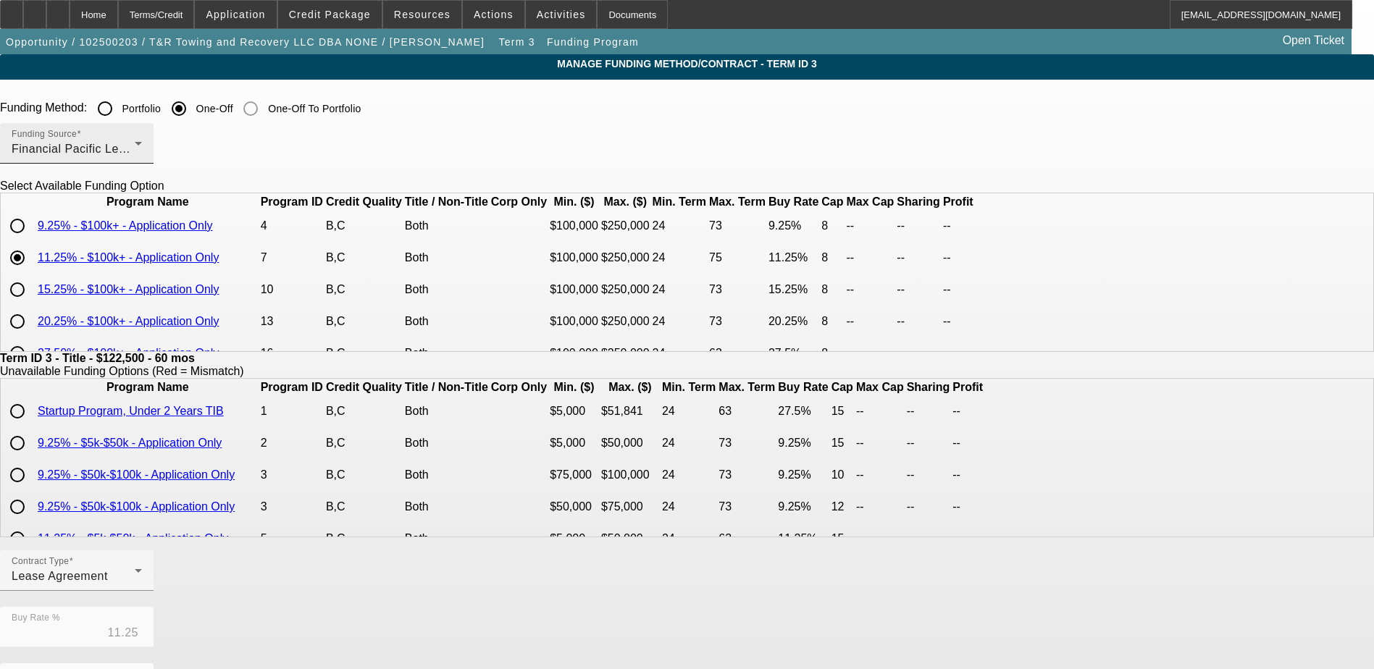
click at [135, 148] on div "Financial Pacific Leasing, Inc." at bounding box center [73, 149] width 123 height 17
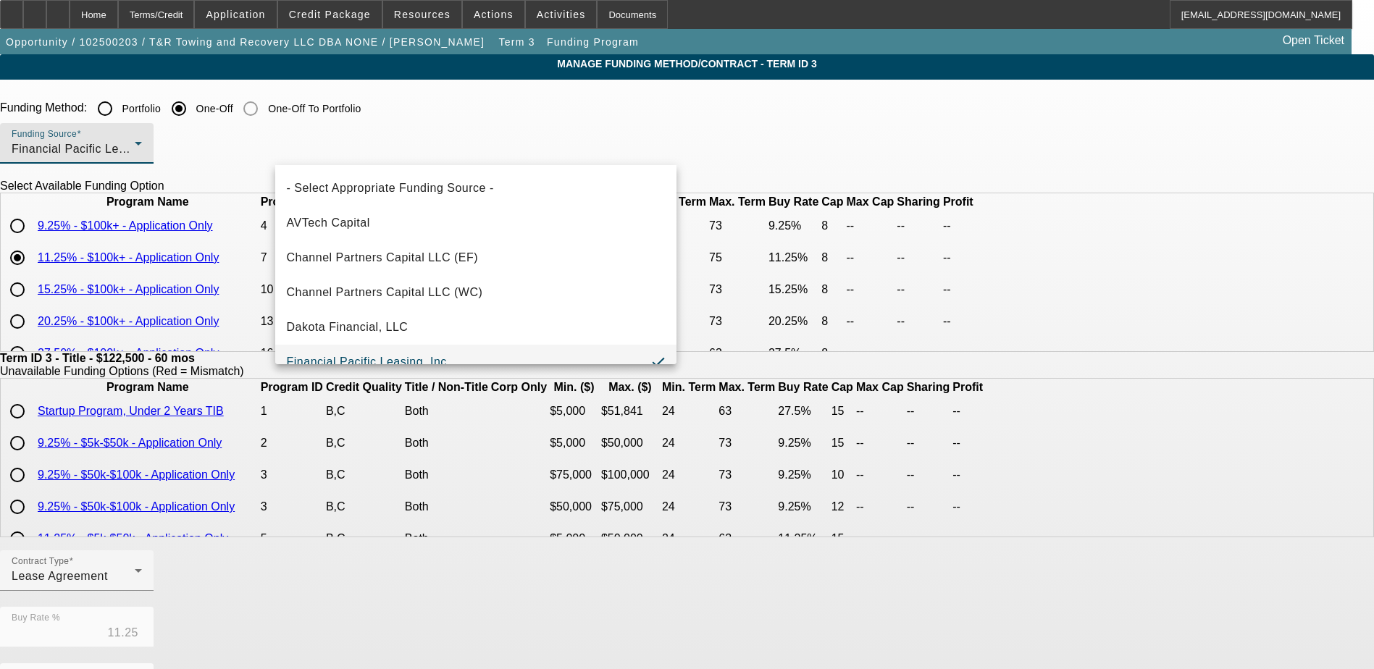
scroll to position [15, 0]
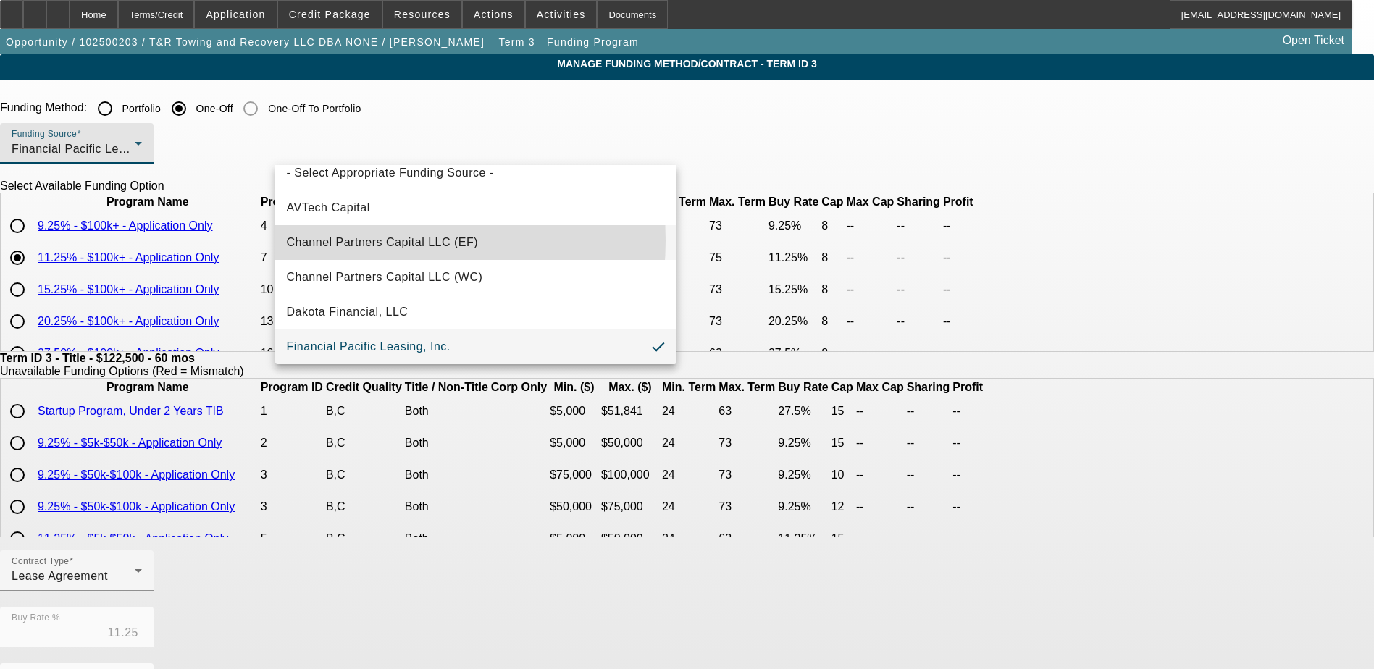
click at [362, 241] on span "Channel Partners Capital LLC (EF)" at bounding box center [383, 242] width 192 height 17
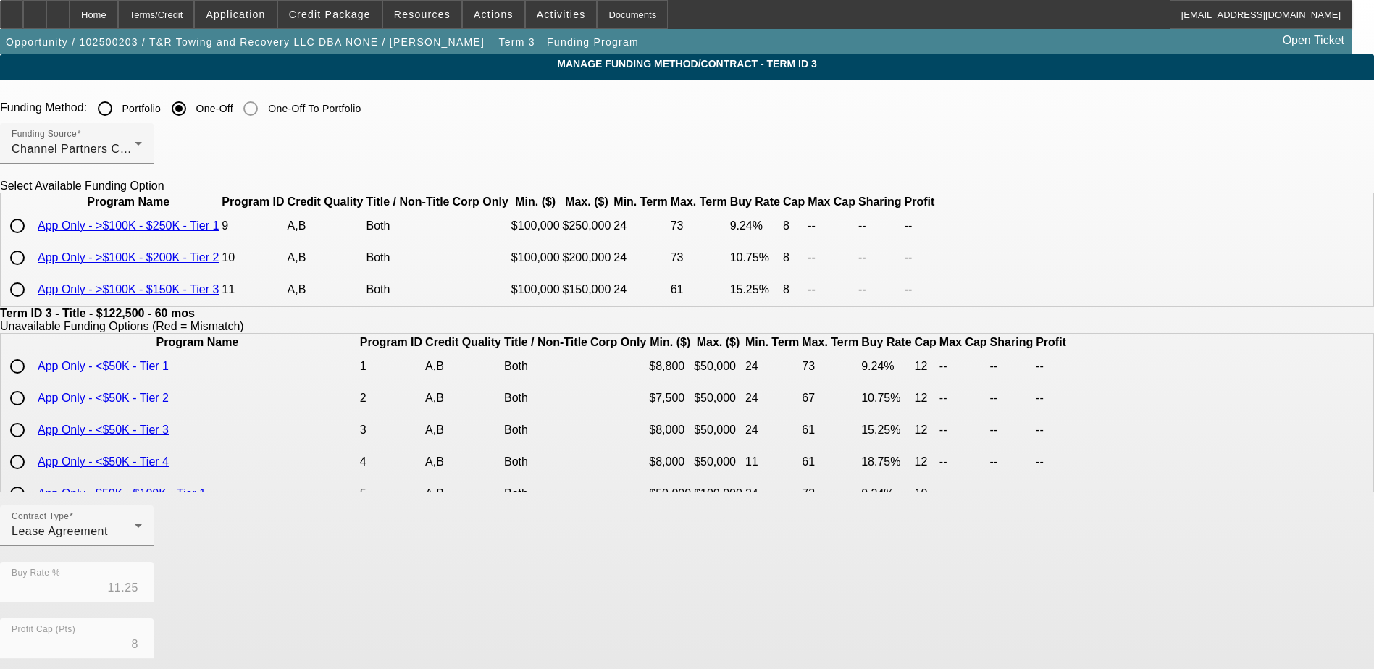
click at [32, 241] on input "radio" at bounding box center [17, 226] width 29 height 29
radio input "true"
type input "9.24"
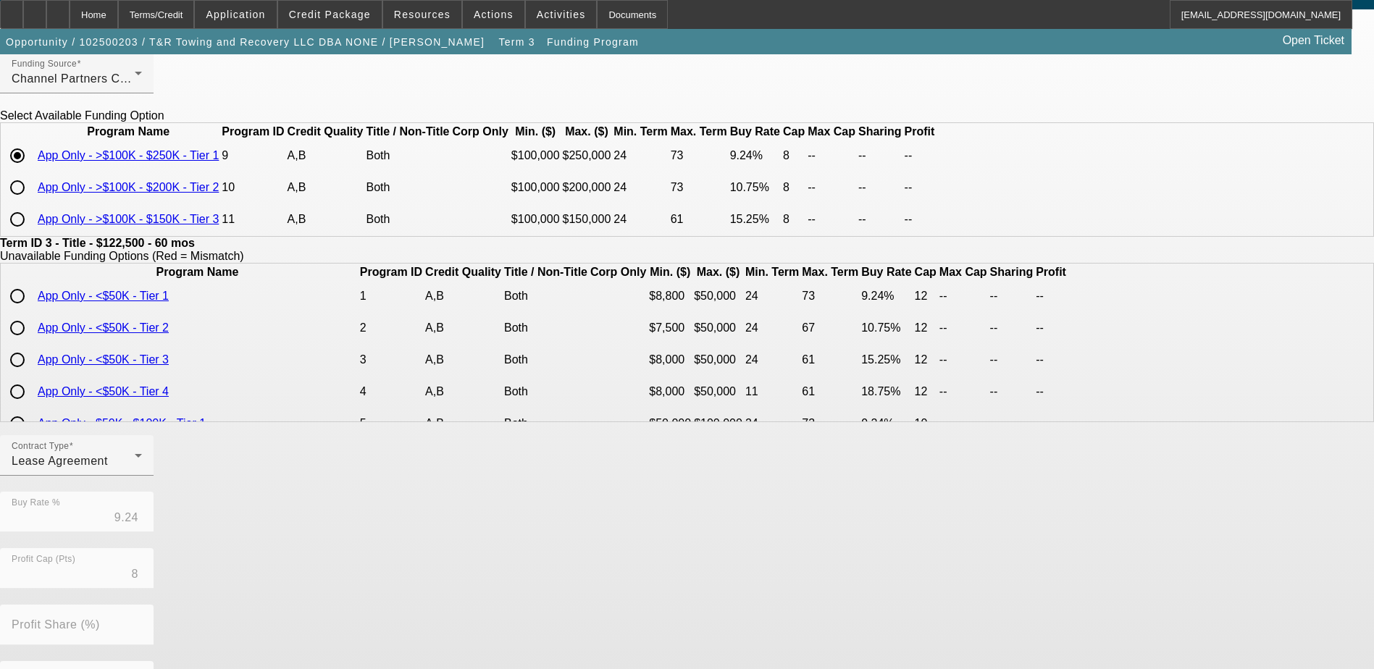
scroll to position [0, 0]
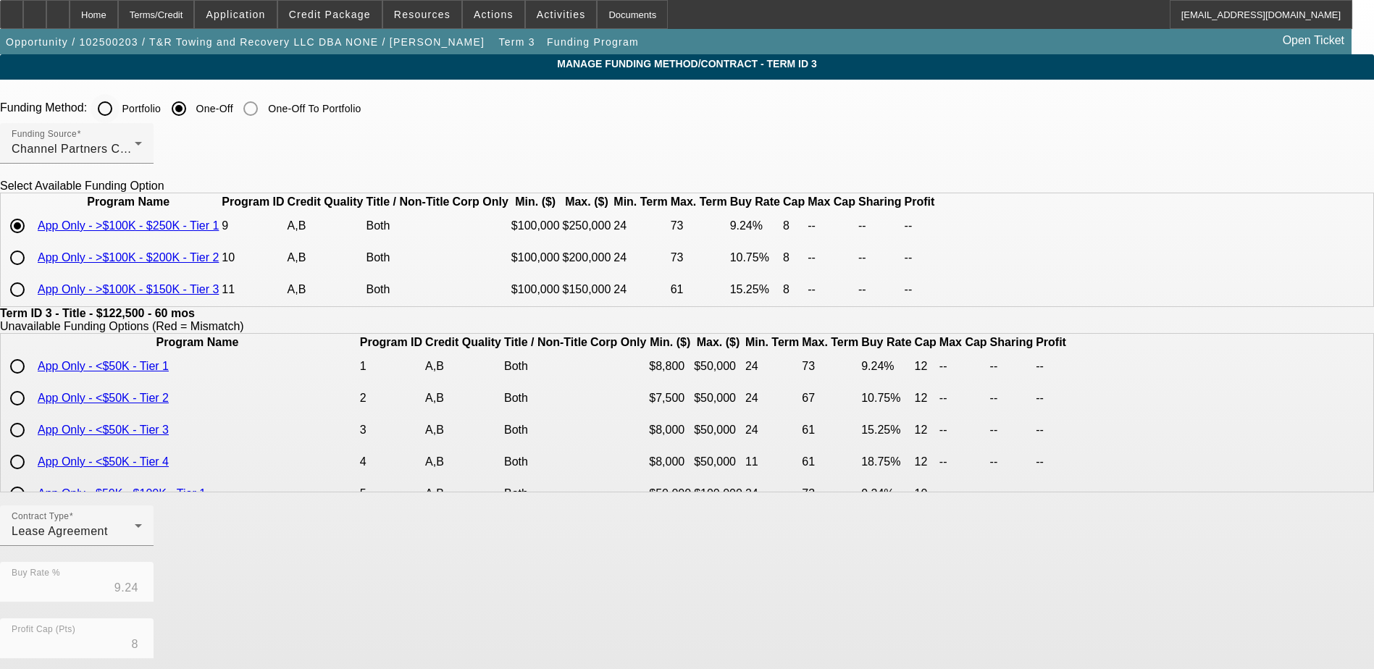
click at [120, 109] on input "Portfolio" at bounding box center [105, 108] width 29 height 29
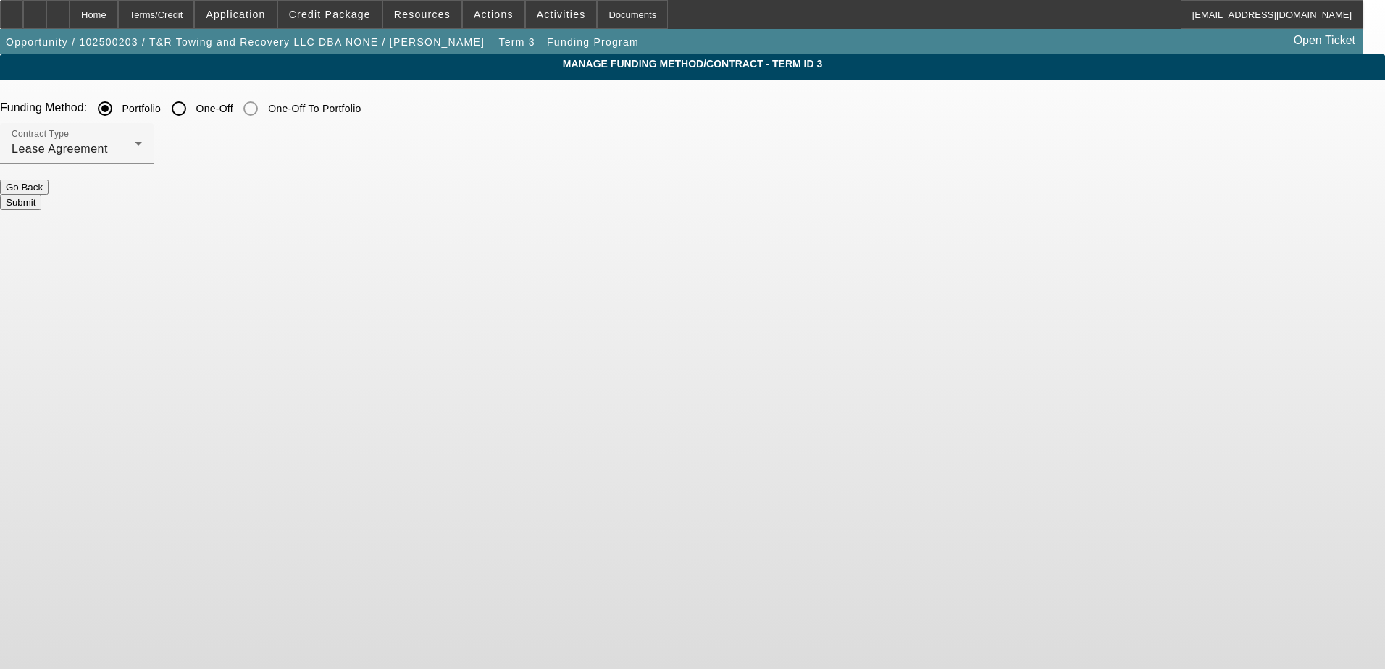
click at [41, 195] on button "Submit" at bounding box center [20, 202] width 41 height 15
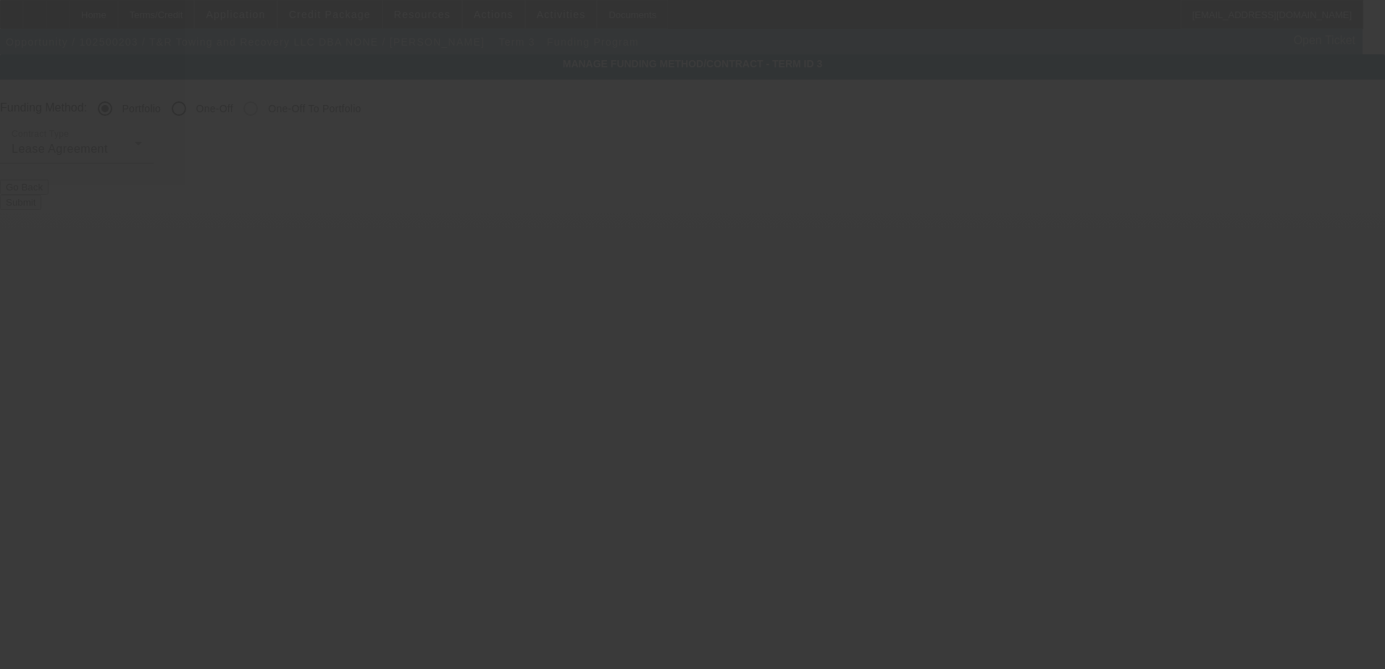
radio input "false"
radio input "true"
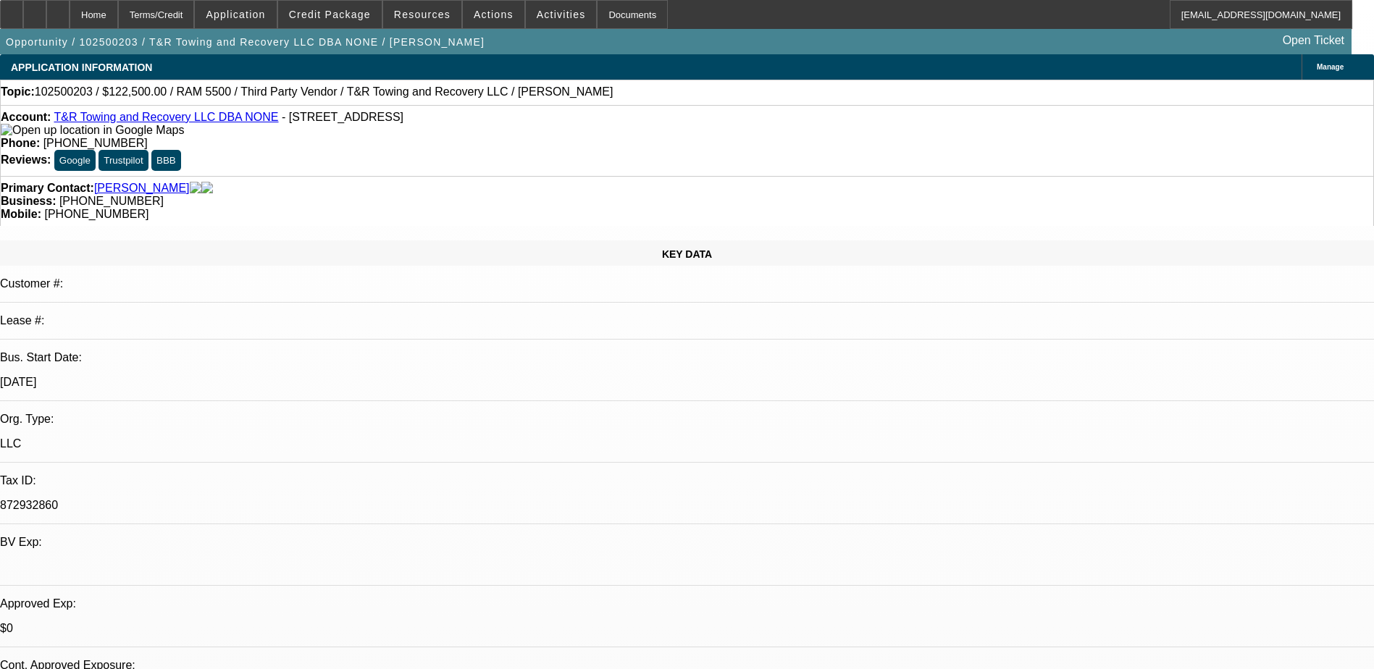
select select "0"
select select "0.1"
select select "4"
select select "0"
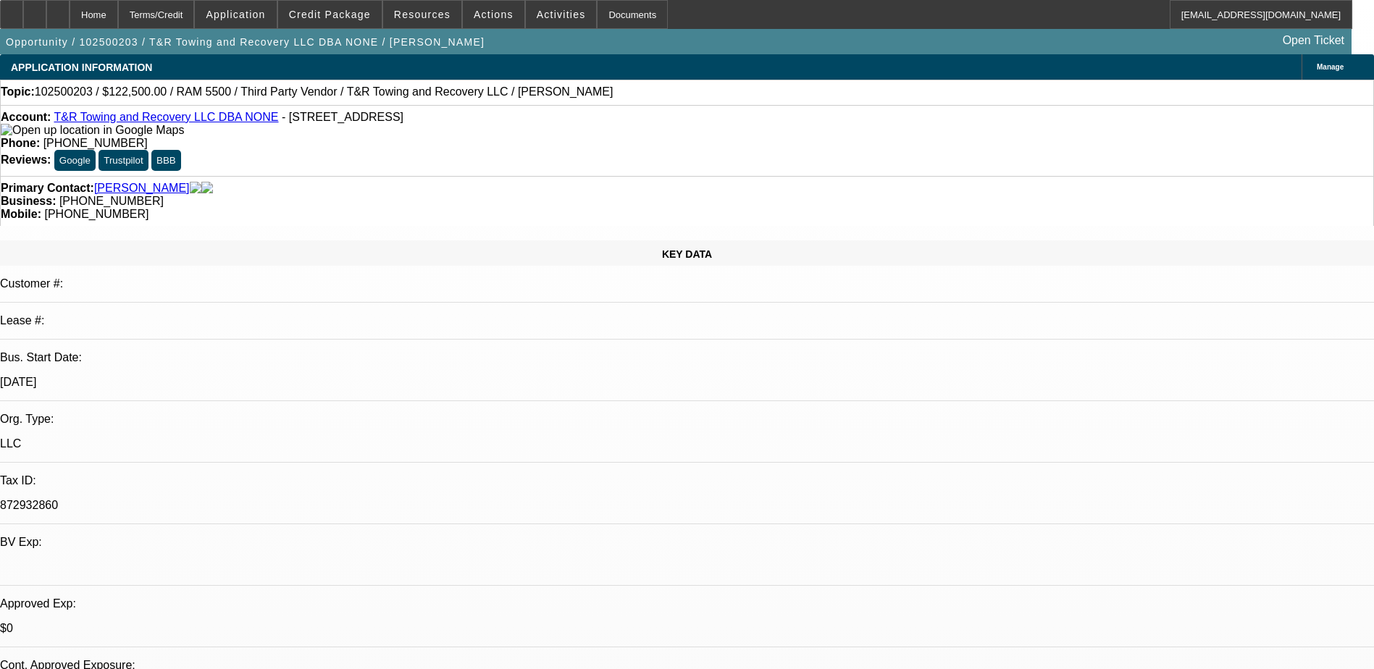
select select "0"
select select "0.1"
select select "4"
select select "0"
select select "2"
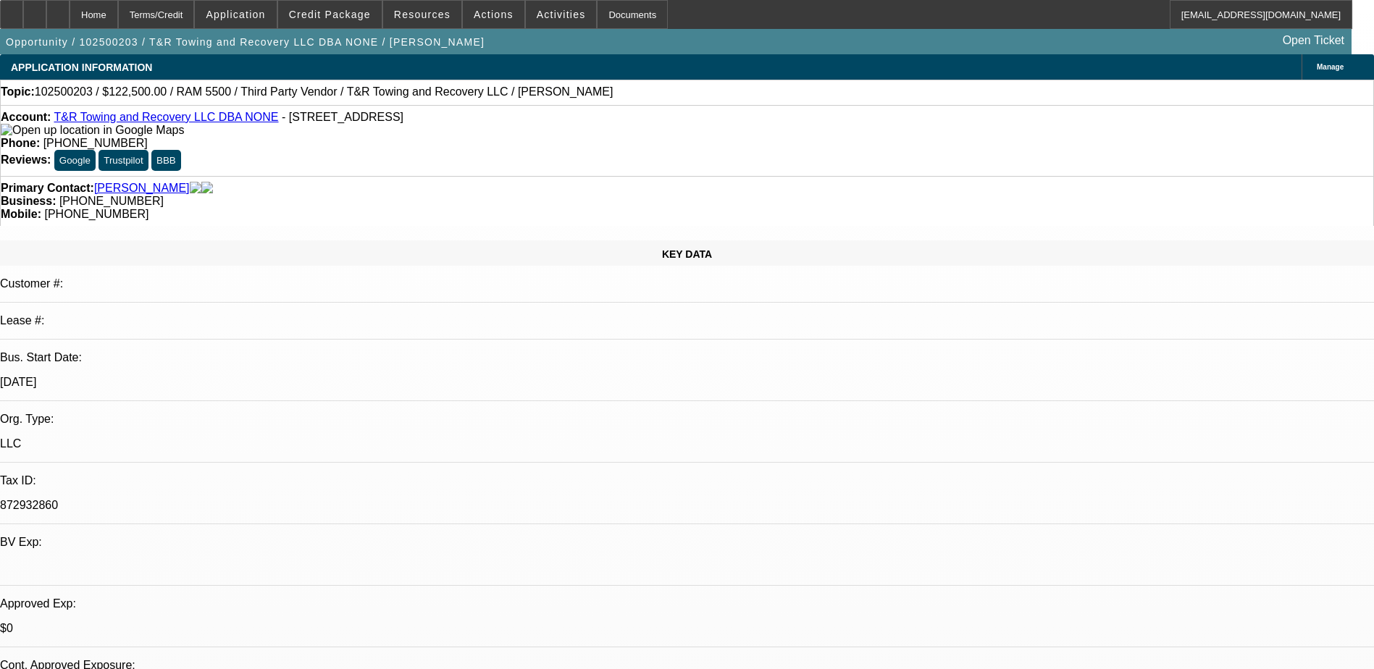
select select "2"
select select "0.1"
select select "4"
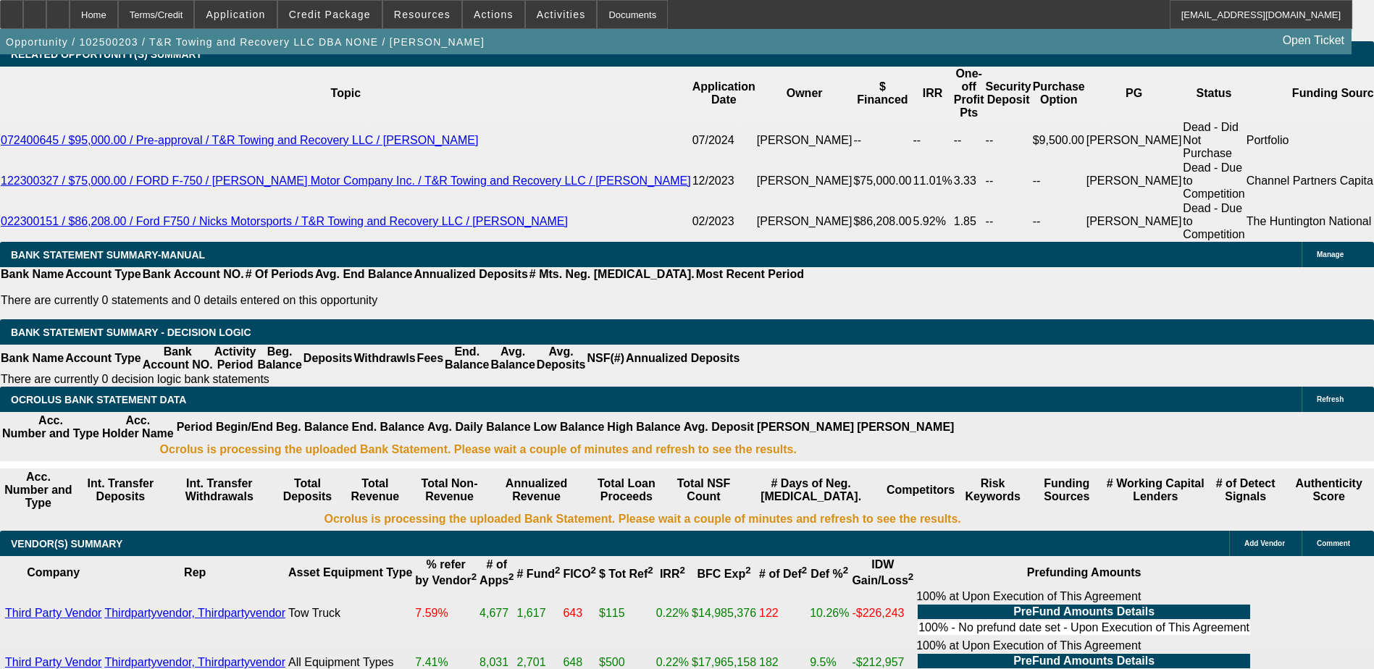
scroll to position [2185, 0]
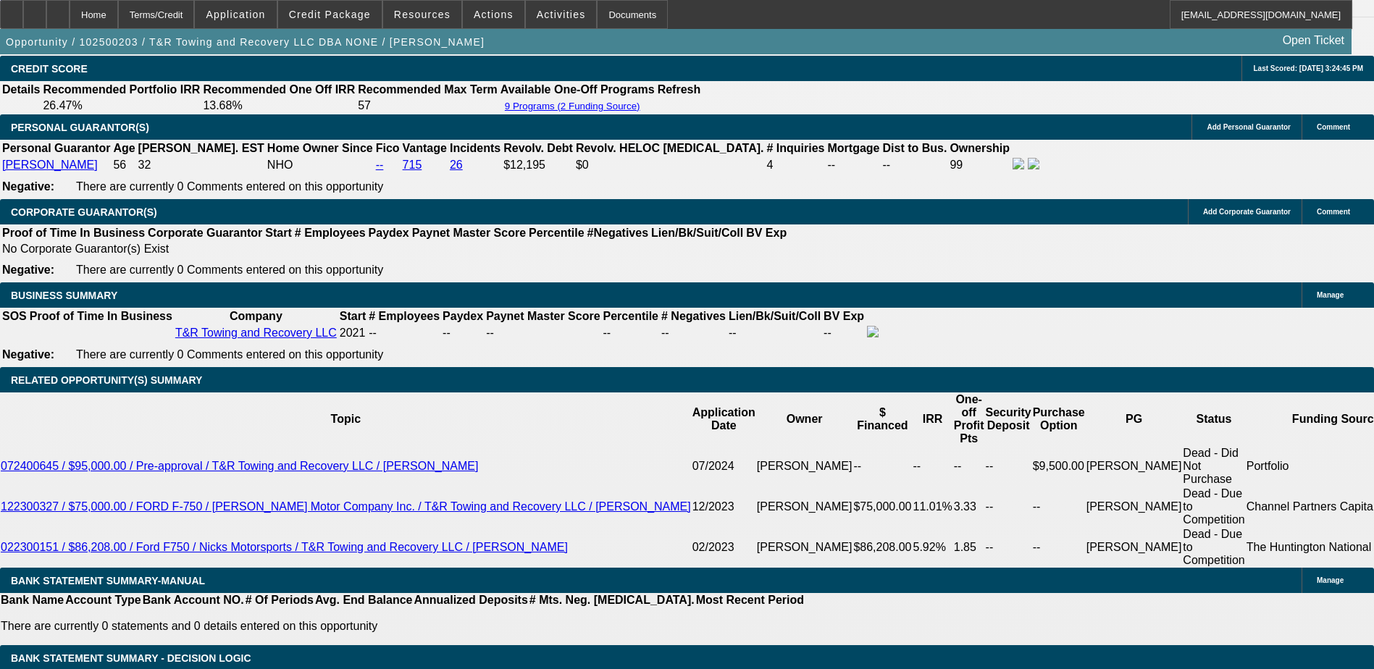
scroll to position [2217, 0]
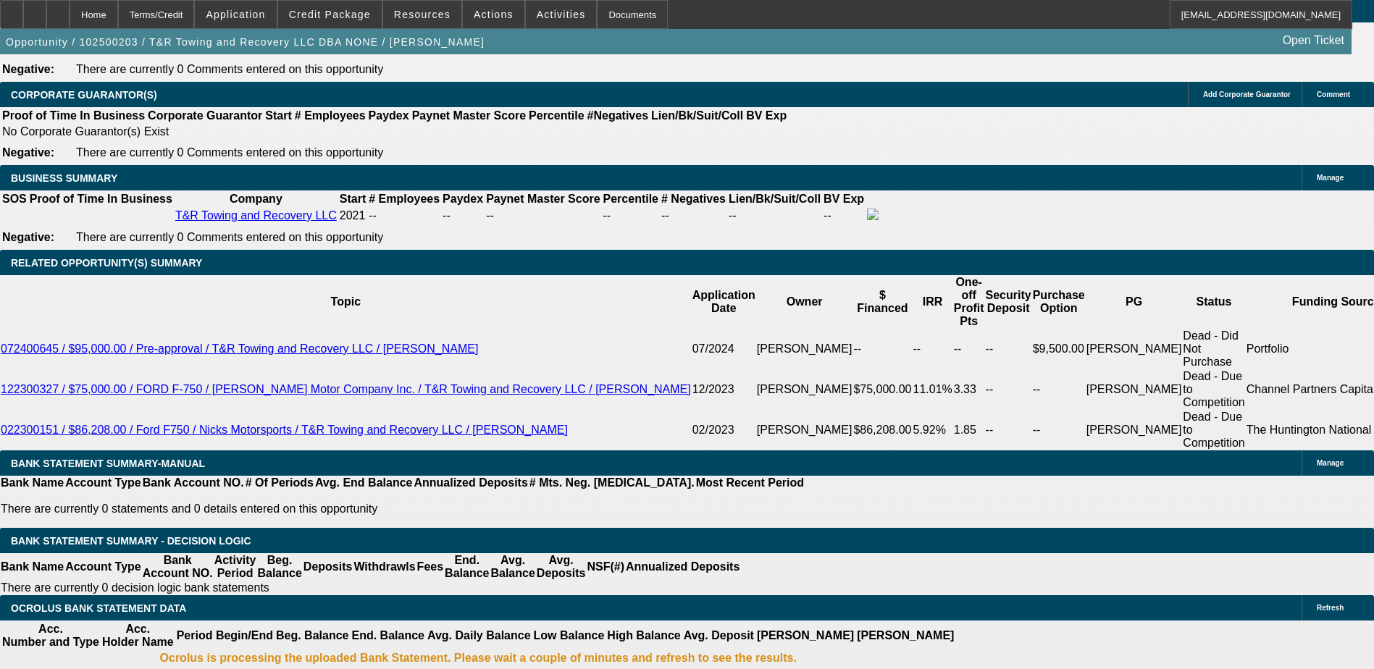
drag, startPoint x: 315, startPoint y: 381, endPoint x: 351, endPoint y: 381, distance: 35.5
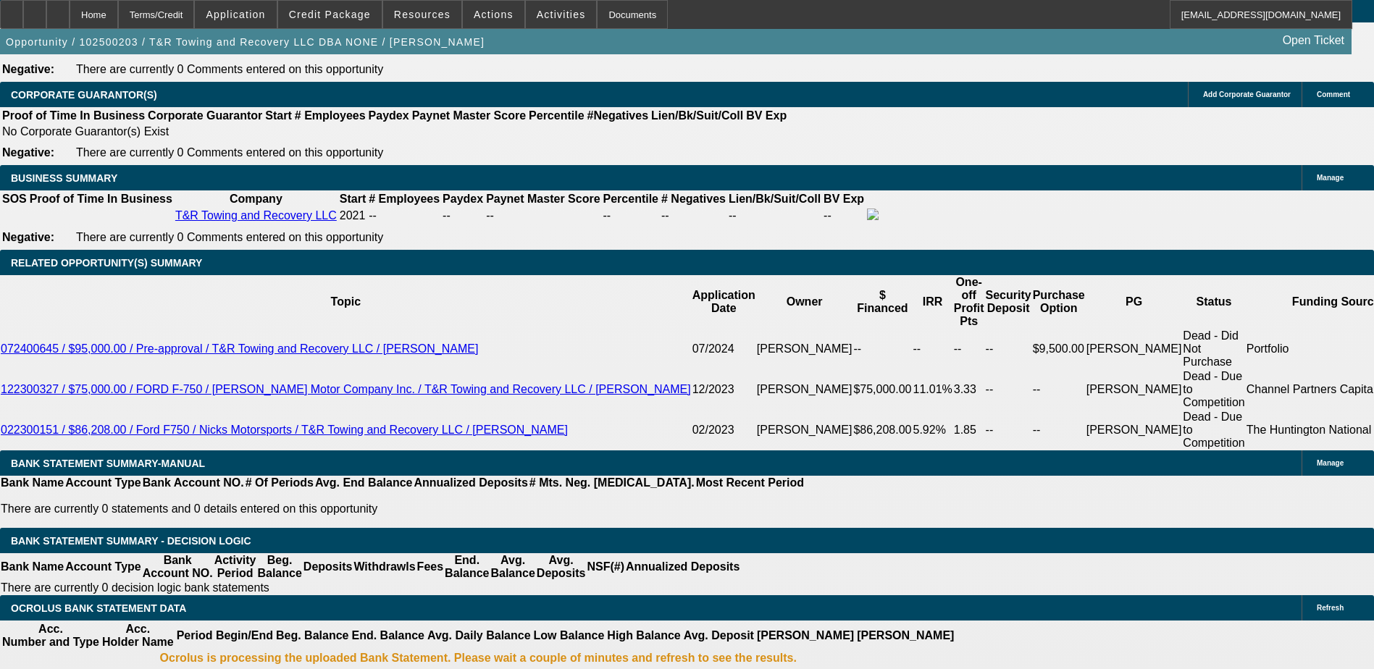
select select "2"
type input "$5,205.52"
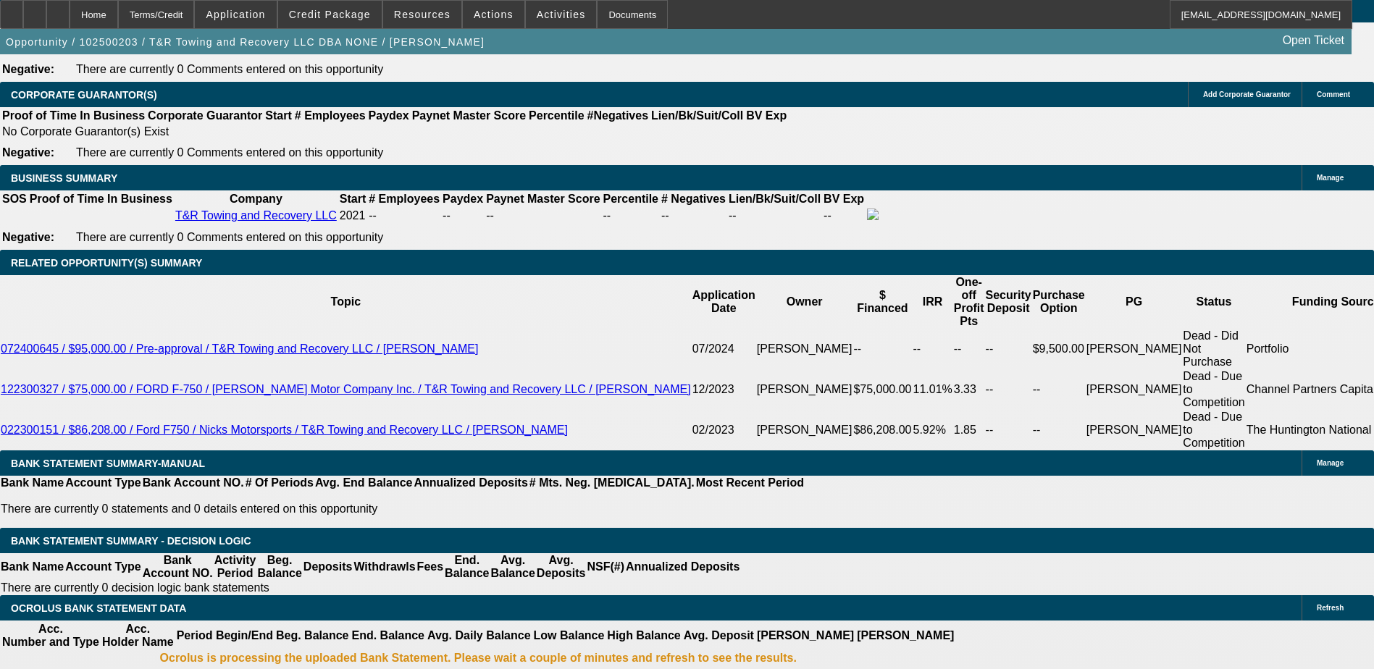
type input "UNKNOWN"
select select "2"
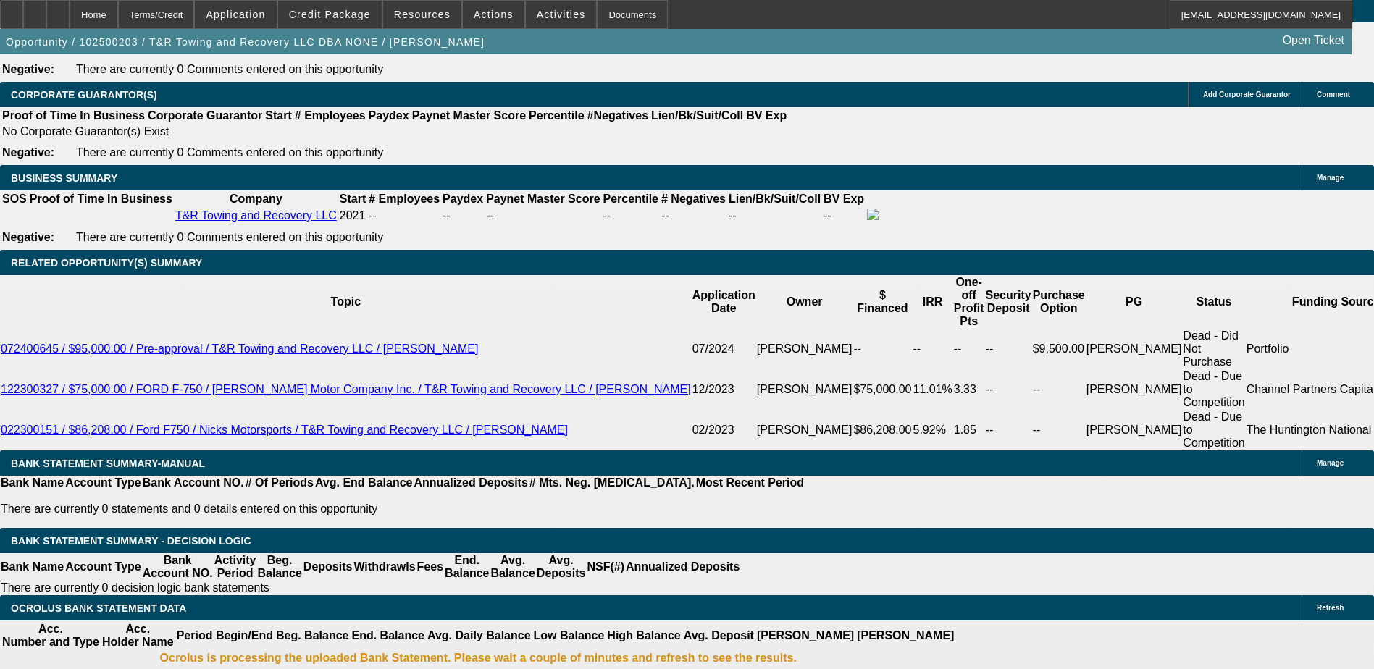
drag, startPoint x: 316, startPoint y: 378, endPoint x: 372, endPoint y: 380, distance: 56.6
drag, startPoint x: 325, startPoint y: 377, endPoint x: 334, endPoint y: 375, distance: 9.7
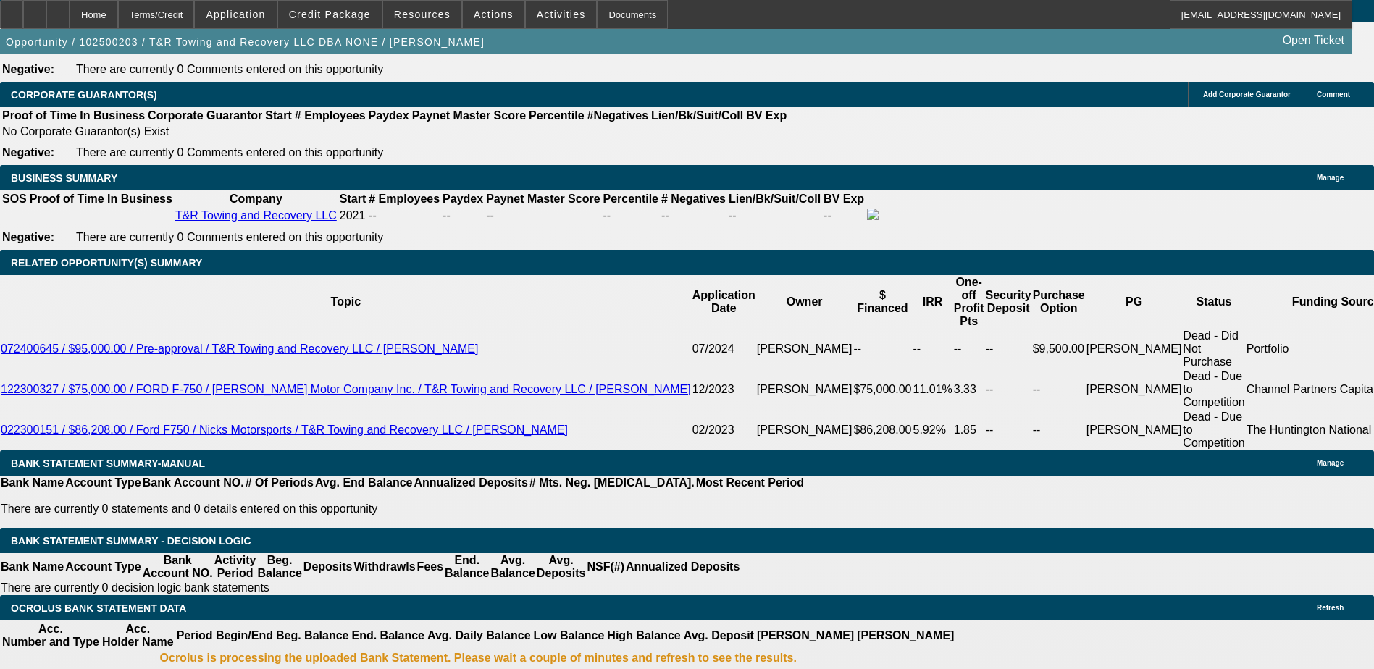
type input "14"
type input "$5,700.72"
type input "$2,850.36"
type input "14"
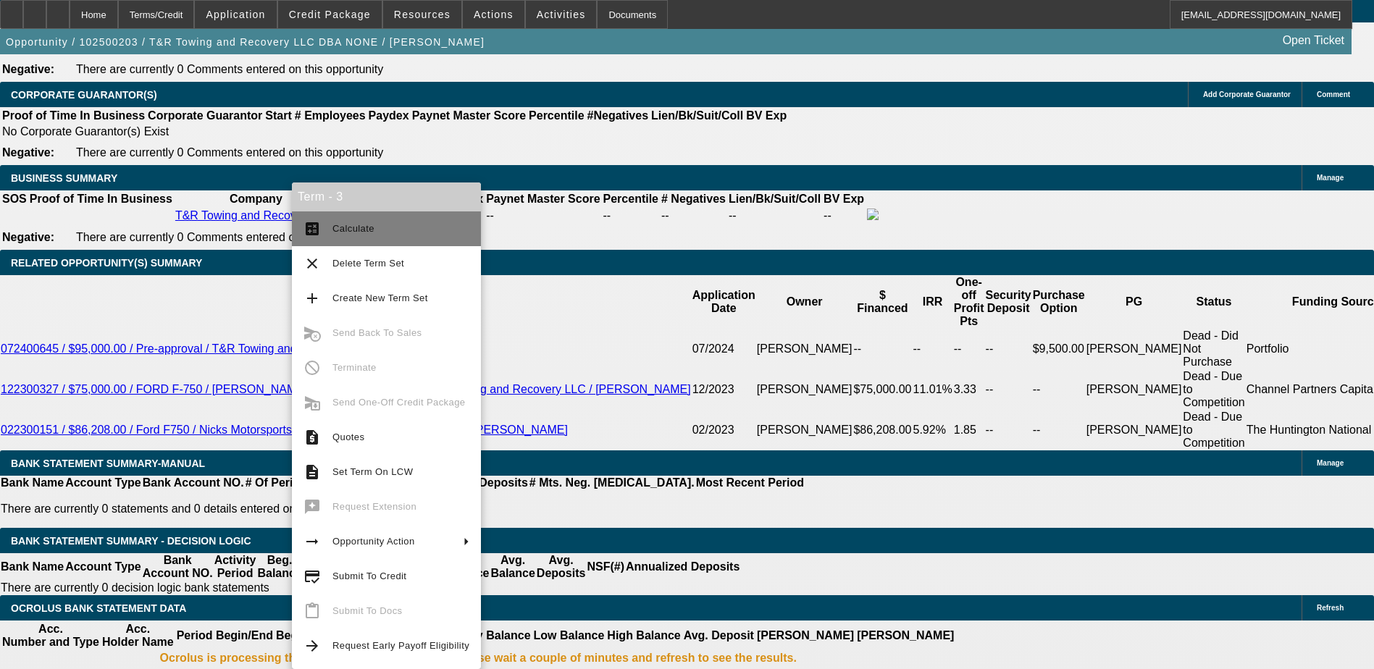
click at [375, 223] on span "Calculate" at bounding box center [401, 228] width 137 height 17
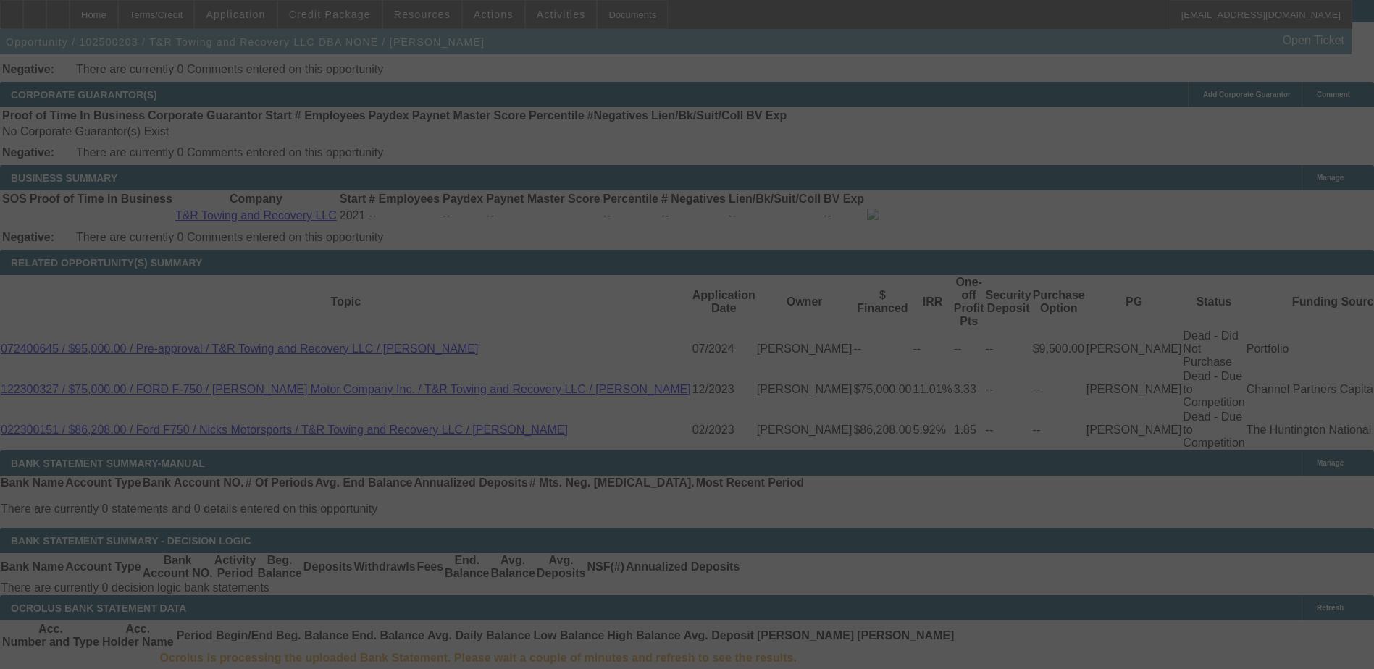
select select "0"
select select "2"
select select "0.1"
select select "4"
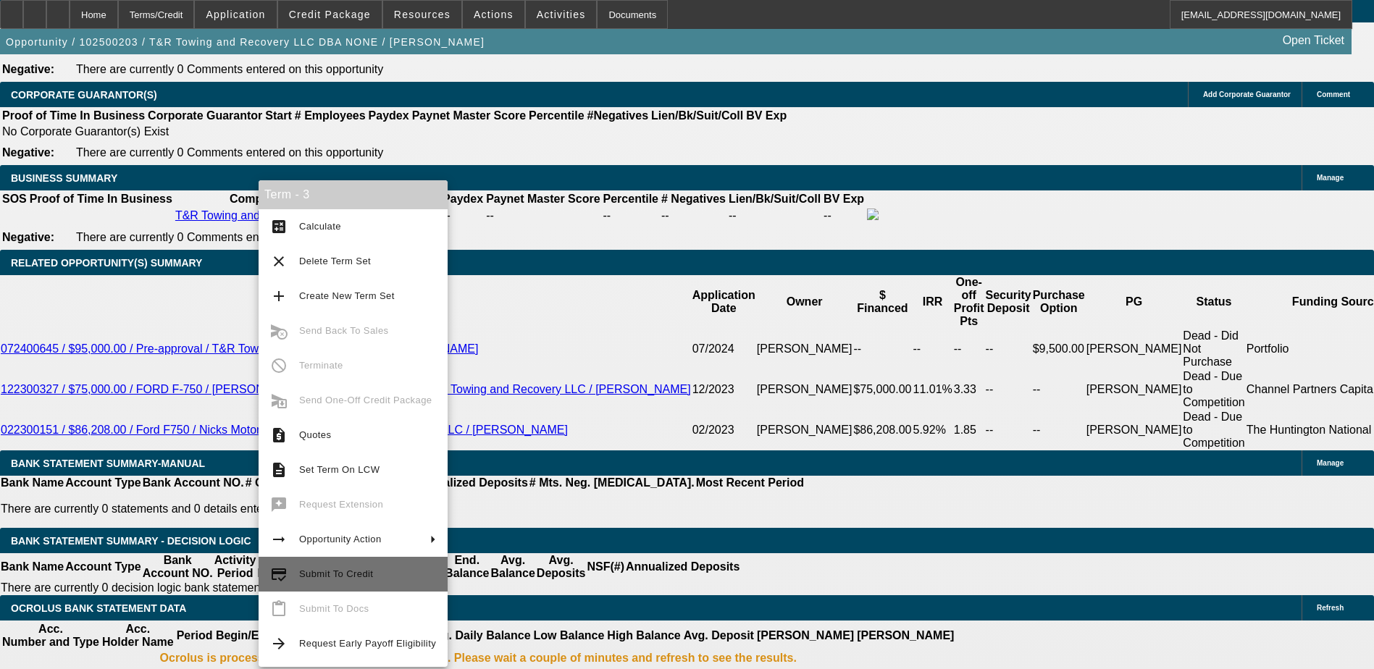
click at [362, 572] on span "Submit To Credit" at bounding box center [336, 574] width 74 height 11
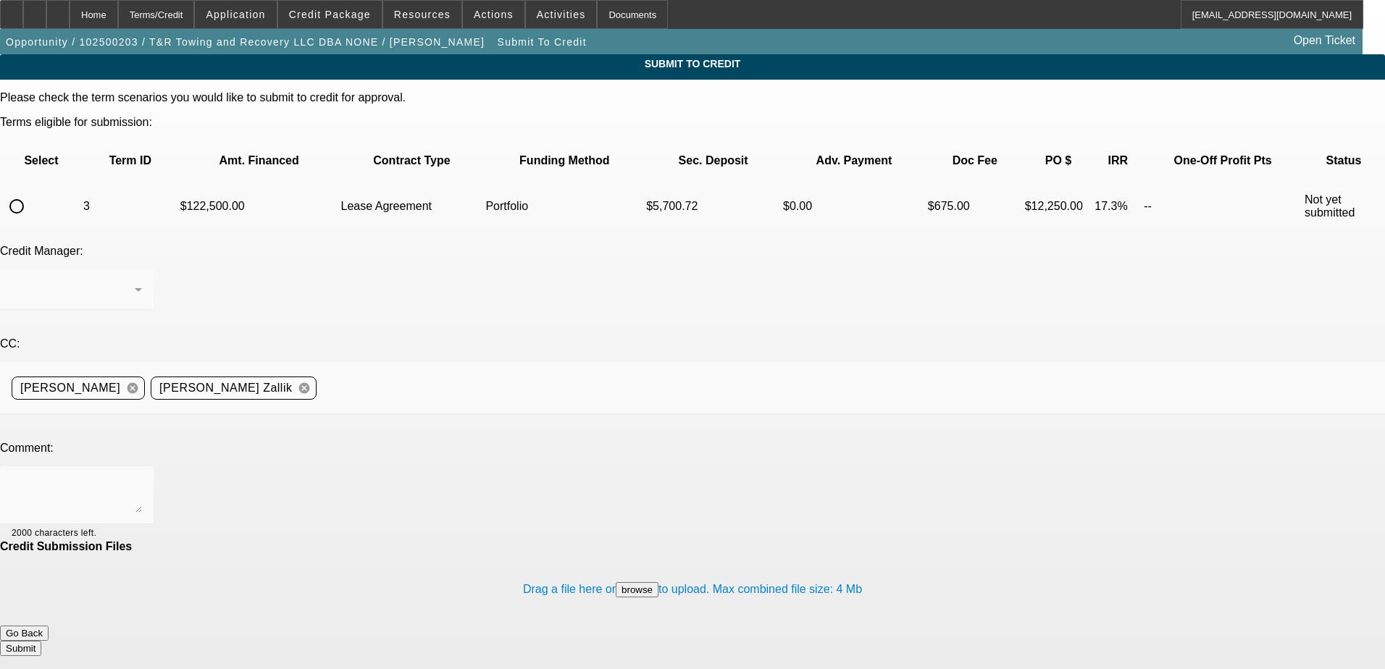
click at [154, 270] on mat-form-field at bounding box center [77, 298] width 154 height 57
click at [31, 192] on input "radio" at bounding box center [16, 206] width 29 height 29
radio input "true"
click at [142, 288] on icon at bounding box center [138, 290] width 7 height 4
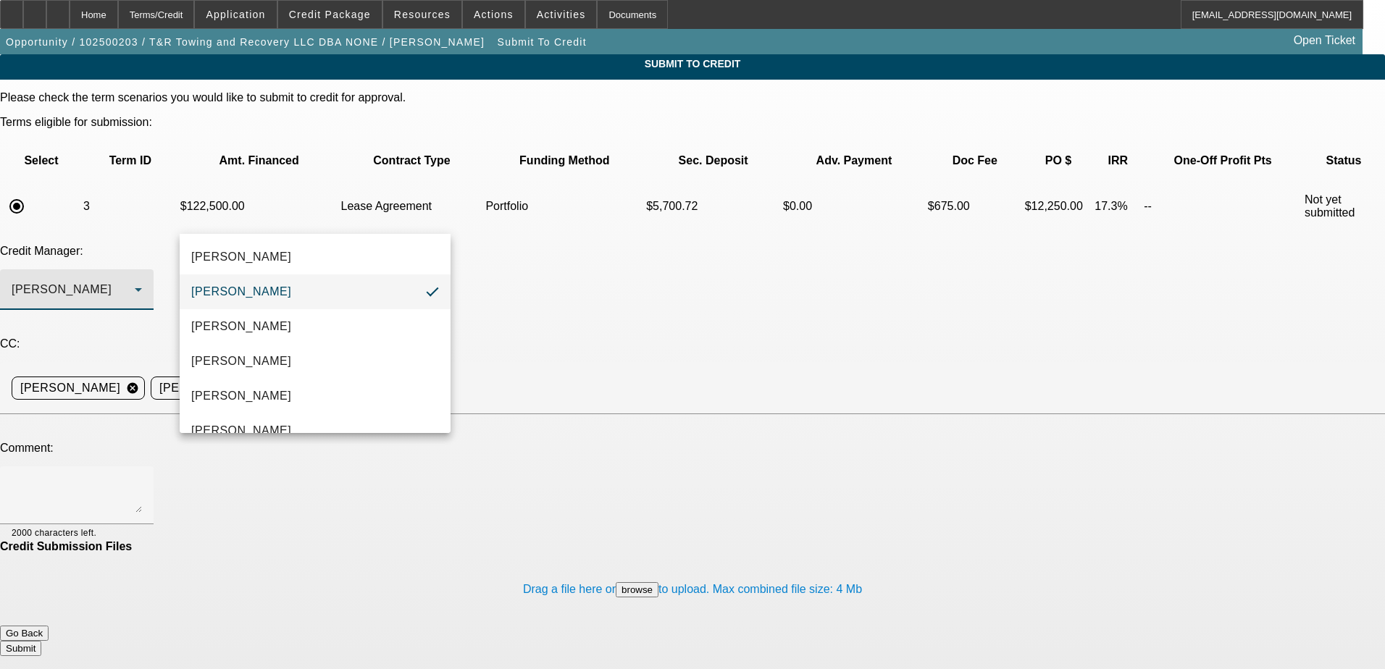
click at [433, 212] on div at bounding box center [692, 334] width 1385 height 669
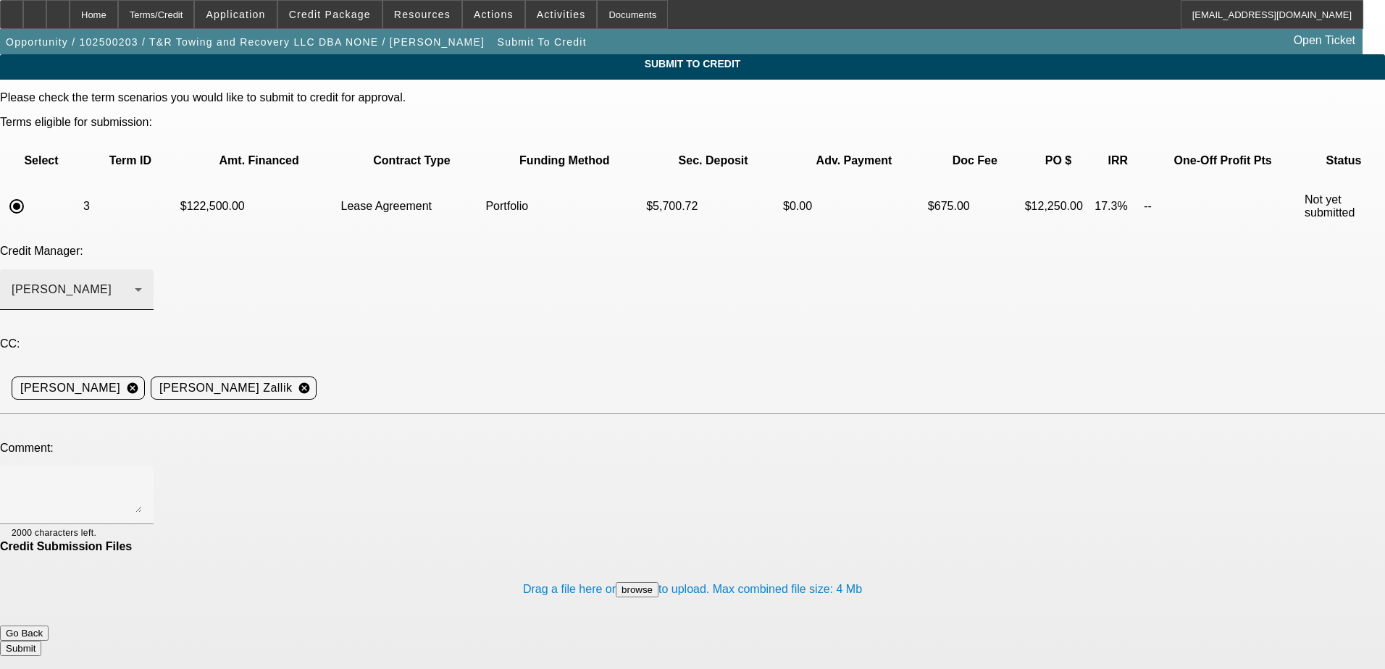
click at [147, 281] on icon at bounding box center [138, 289] width 17 height 17
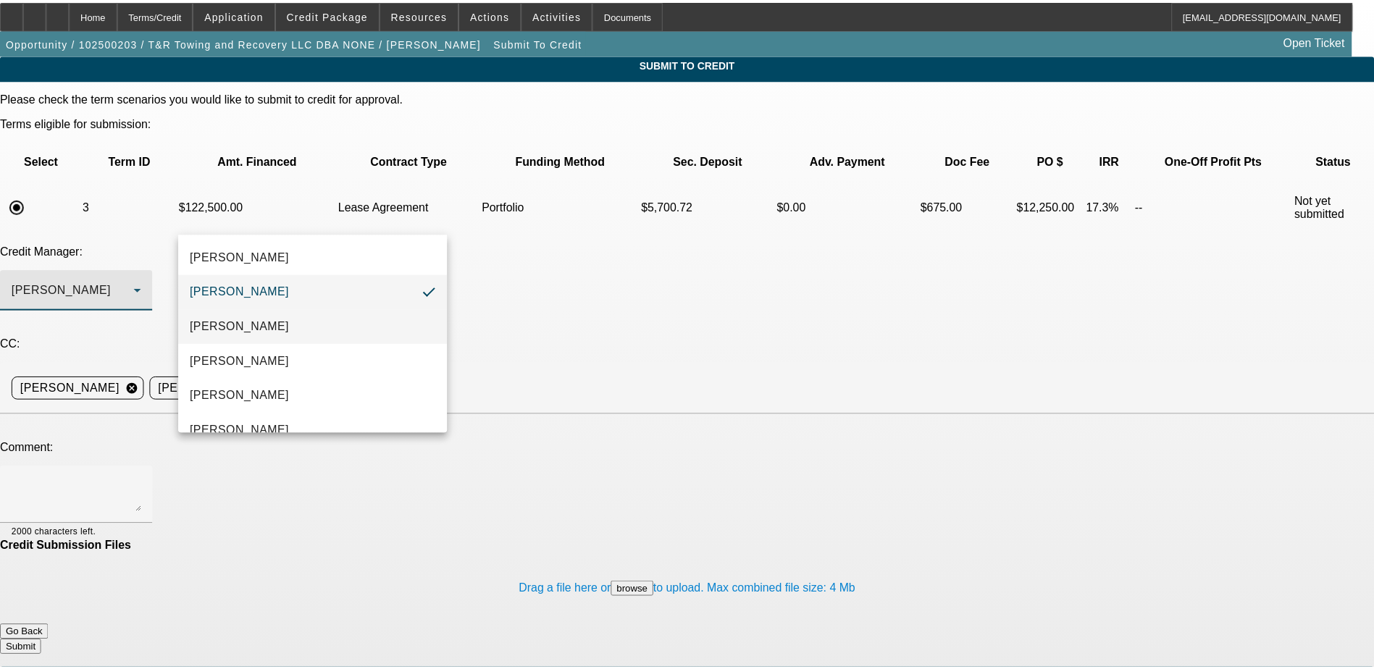
scroll to position [21, 0]
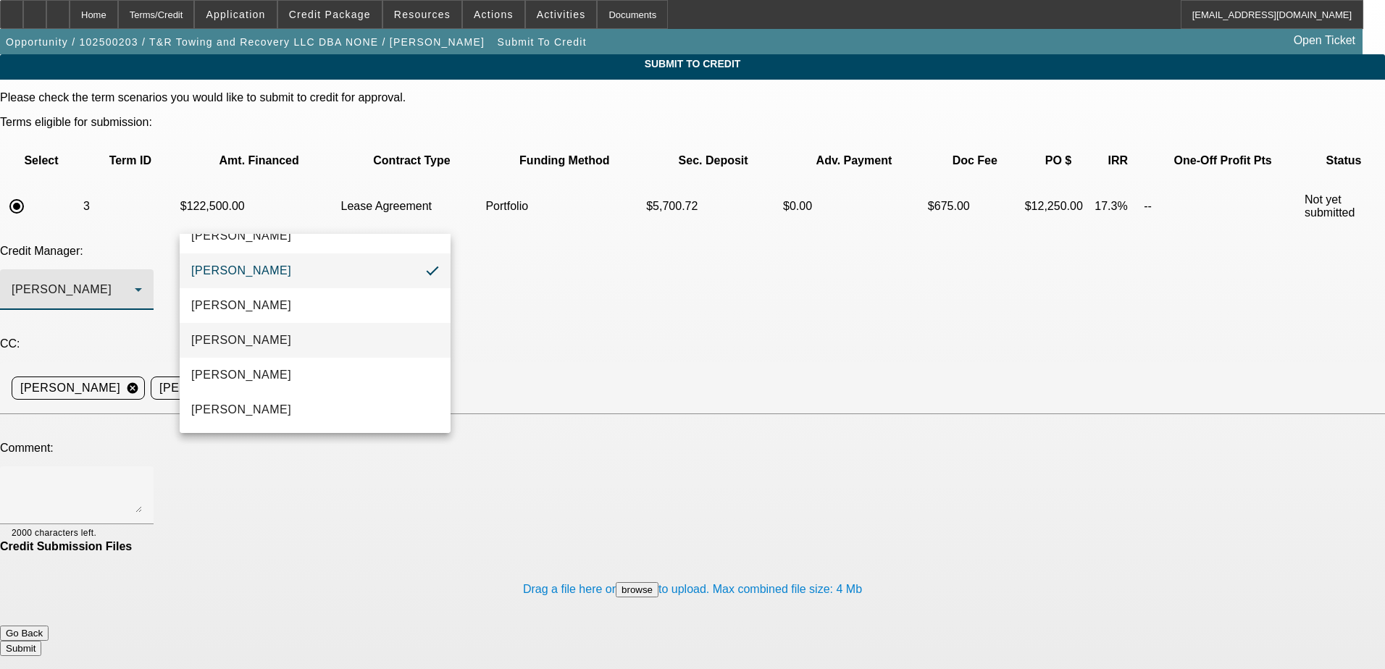
click at [275, 331] on mat-option "[PERSON_NAME]" at bounding box center [315, 340] width 271 height 35
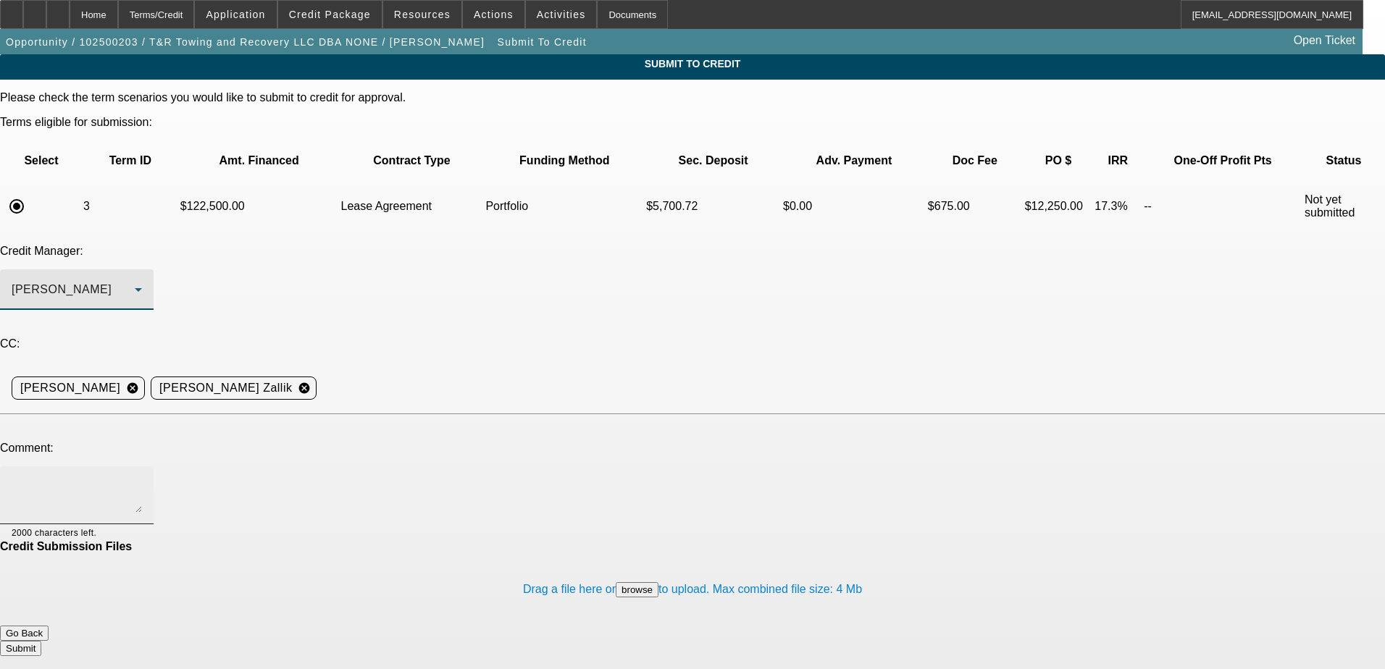
click at [142, 478] on textarea at bounding box center [77, 495] width 130 height 35
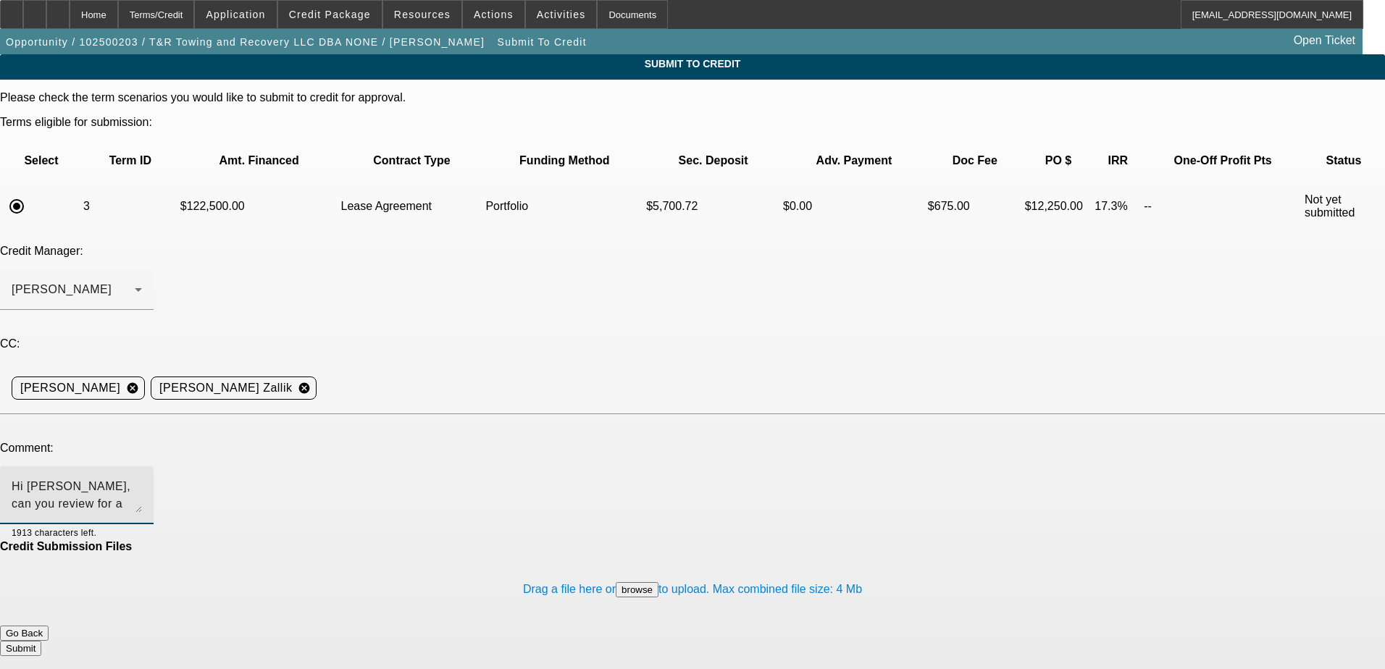
drag, startPoint x: 585, startPoint y: 343, endPoint x: 391, endPoint y: 342, distance: 194.2
click at [142, 478] on textarea "Hi Michael, can you review for a port approval? Customer wants no more than 10k…" at bounding box center [77, 495] width 130 height 35
paste textarea "customer needs to stay at or under $10k all in upfront monies."
click at [142, 478] on textarea "Hi Michael, can you review for a port approval? customer needs to stay at or un…" at bounding box center [77, 495] width 130 height 35
click at [142, 478] on textarea "Hi Michael, can you review for a port approval? Customer needs to stay at or un…" at bounding box center [77, 495] width 130 height 35
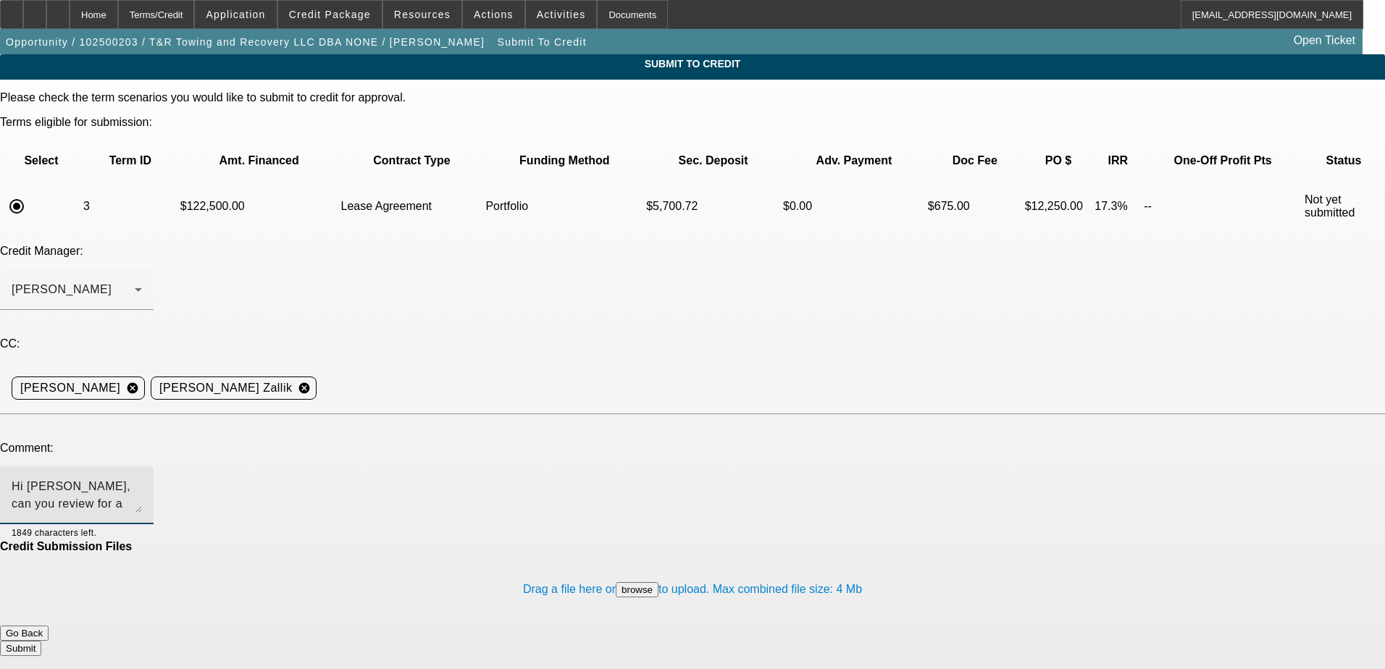
click at [142, 478] on textarea "Hi Michael, can you review for a port approval? Customer needs to stay at or un…" at bounding box center [77, 495] width 130 height 35
type textarea "Hi [PERSON_NAME], can you review for a port approval? Customer needs to stay at…"
click at [41, 641] on button "Submit" at bounding box center [20, 648] width 41 height 15
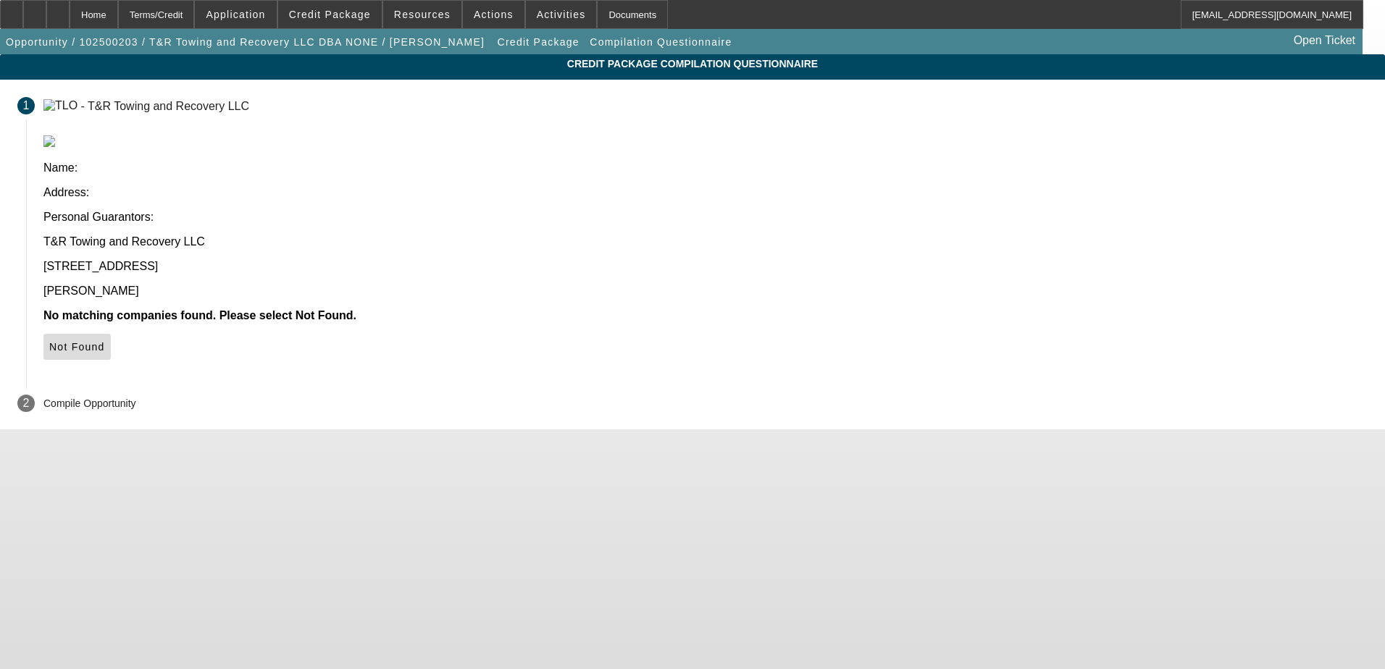
click at [49, 341] on icon at bounding box center [49, 347] width 0 height 12
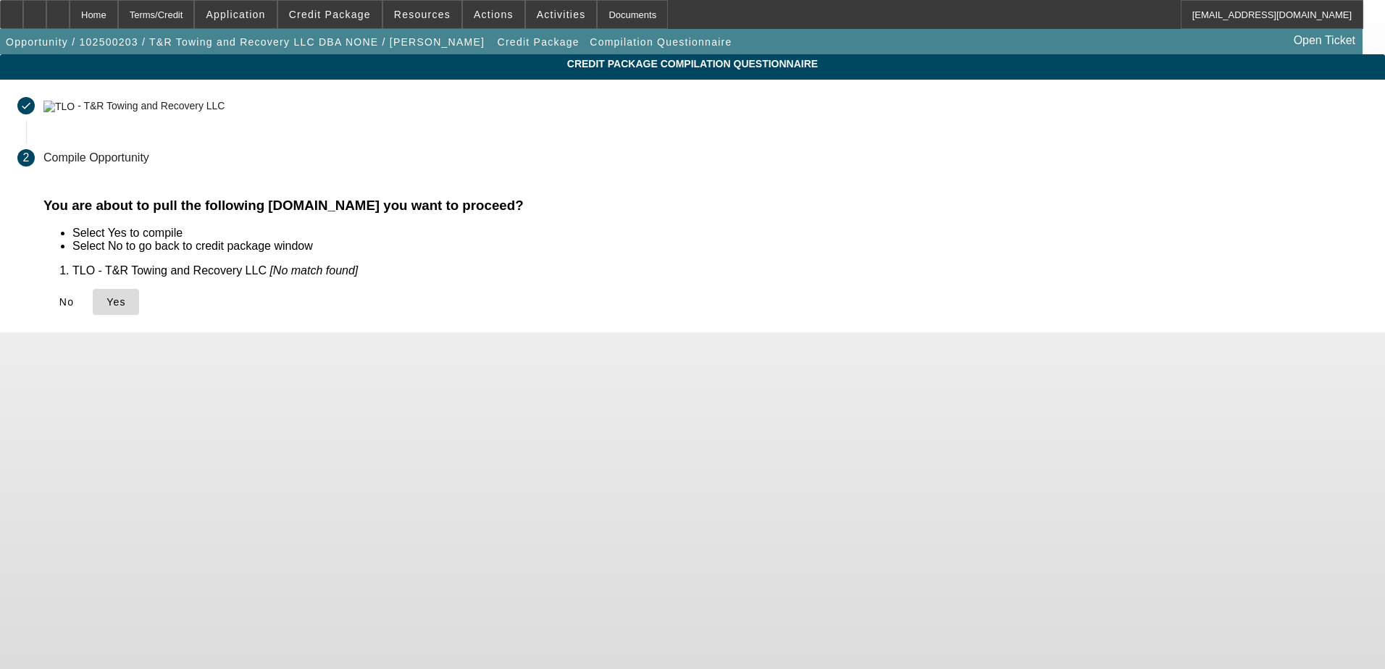
click at [107, 305] on icon at bounding box center [107, 302] width 0 height 12
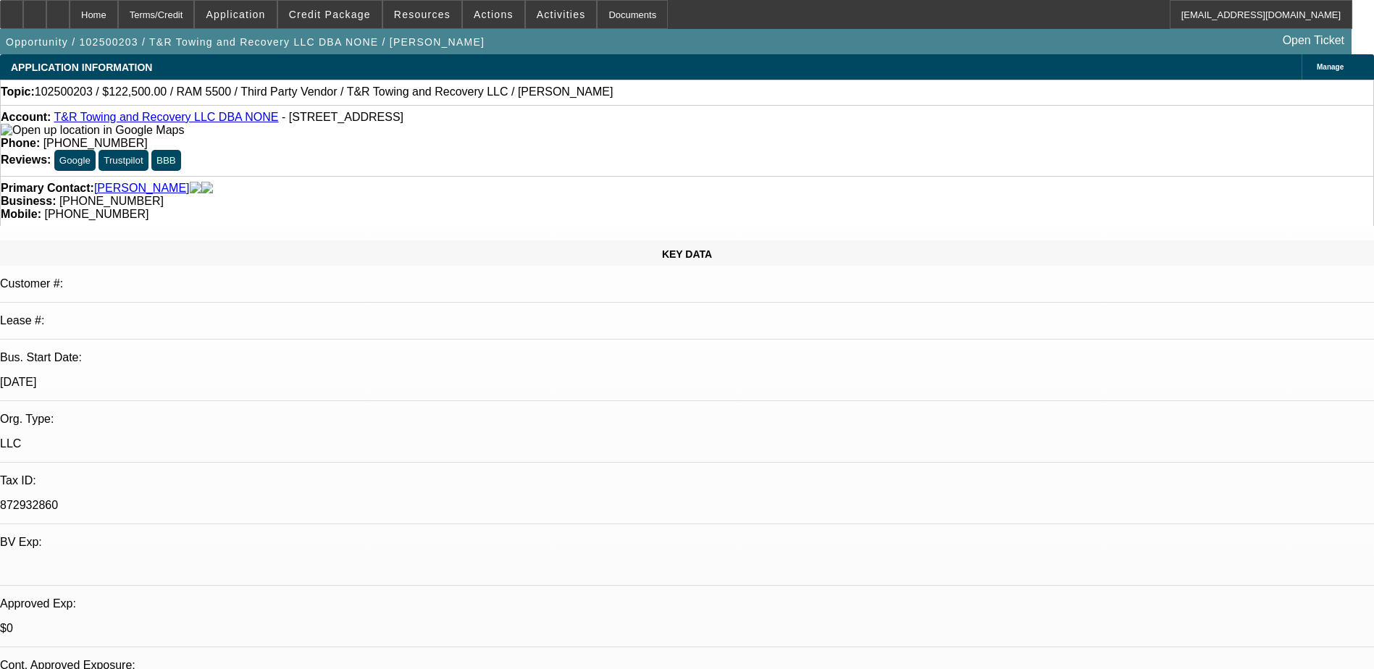
select select "0"
select select "2"
select select "0.1"
select select "4"
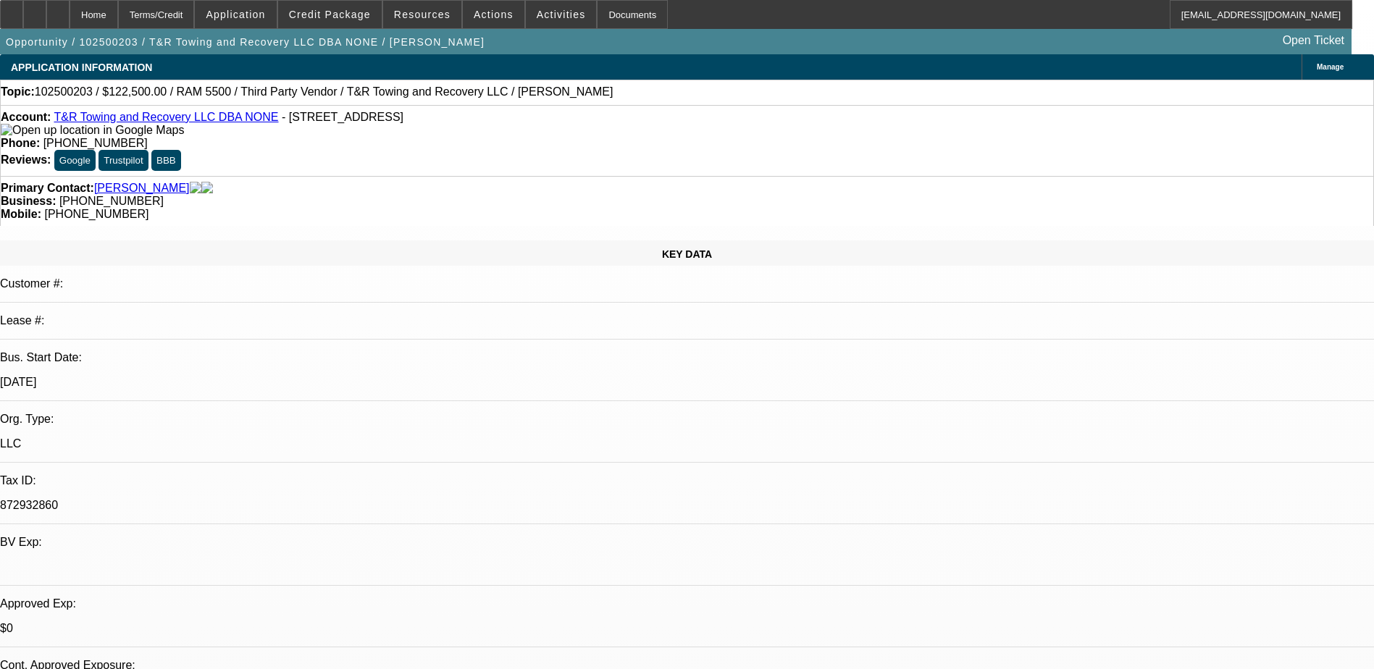
select select "0"
select select "0.1"
select select "4"
select select "0"
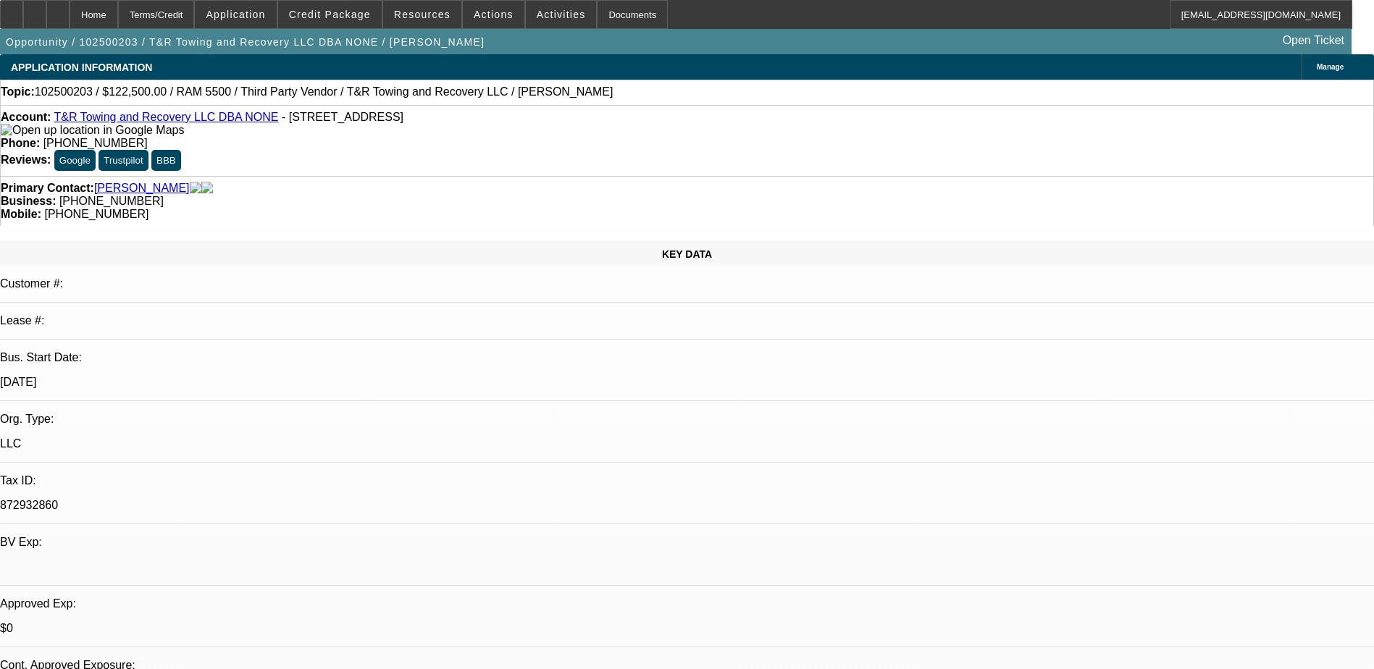
select select "2"
select select "0.1"
select select "4"
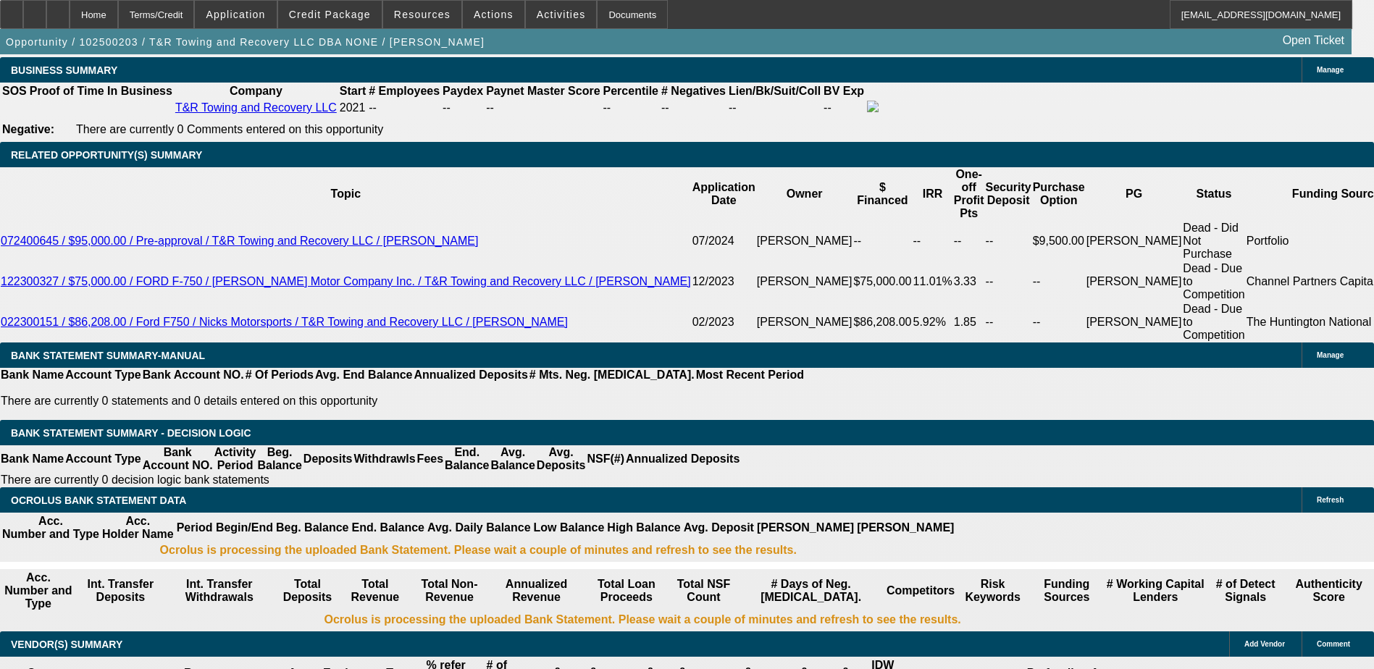
scroll to position [2101, 0]
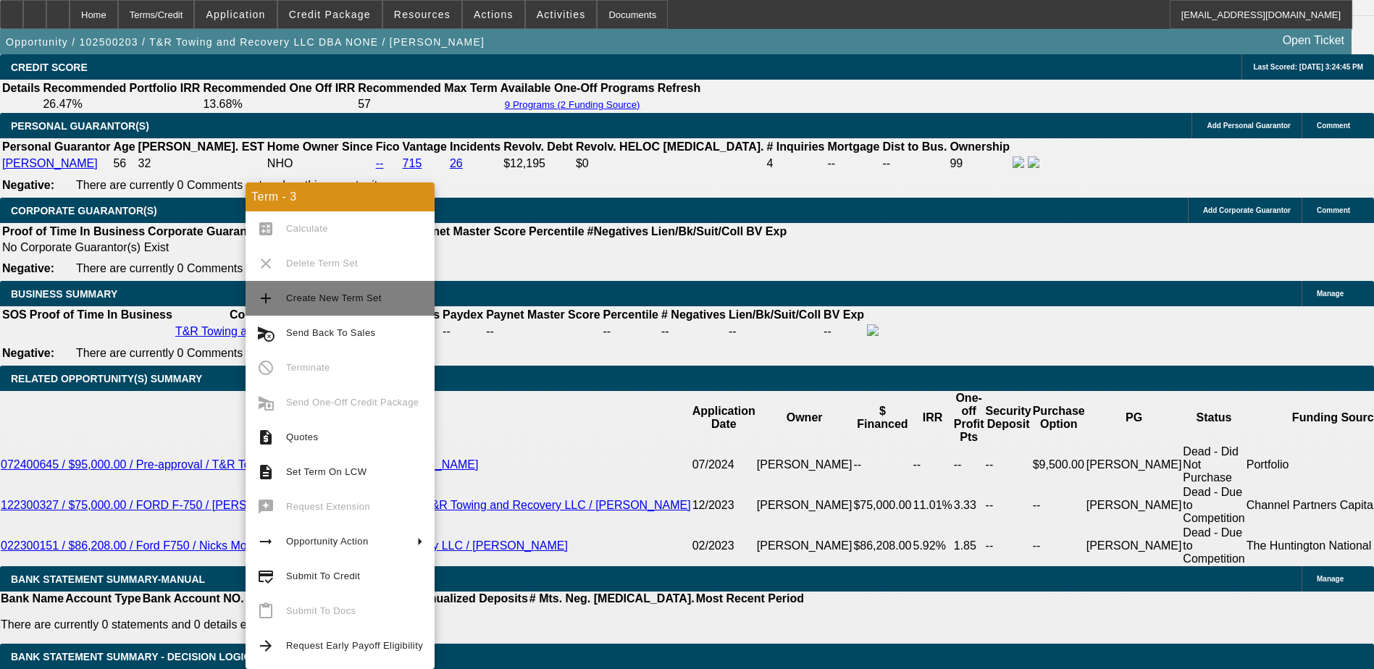
click at [358, 303] on span "Create New Term Set" at bounding box center [334, 298] width 96 height 11
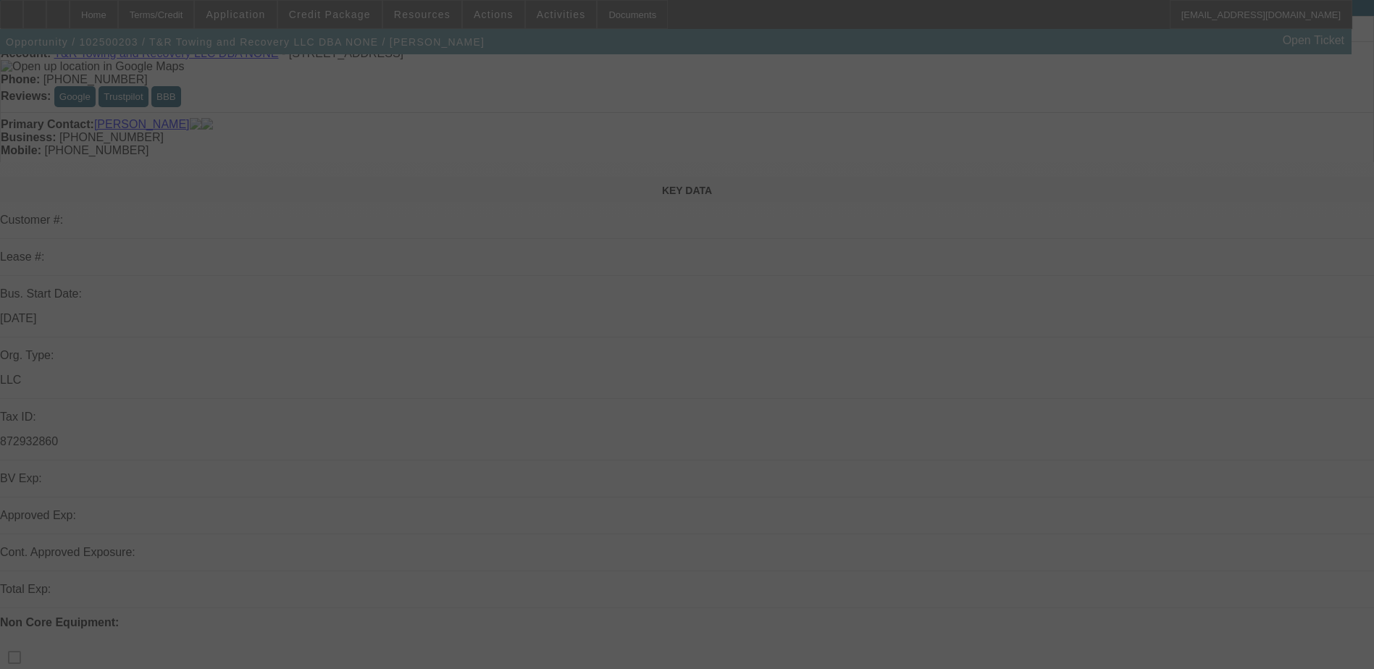
scroll to position [72, 0]
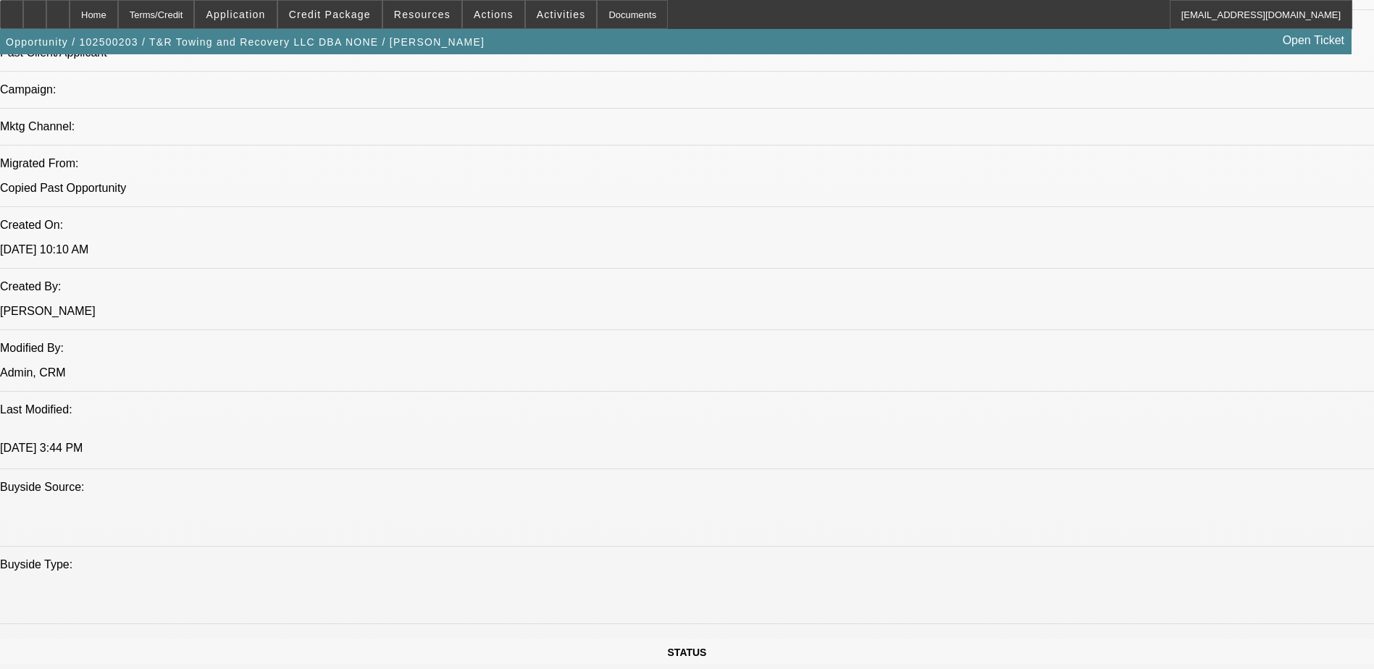
select select "0"
select select "2"
select select "0.1"
select select "0"
select select "2"
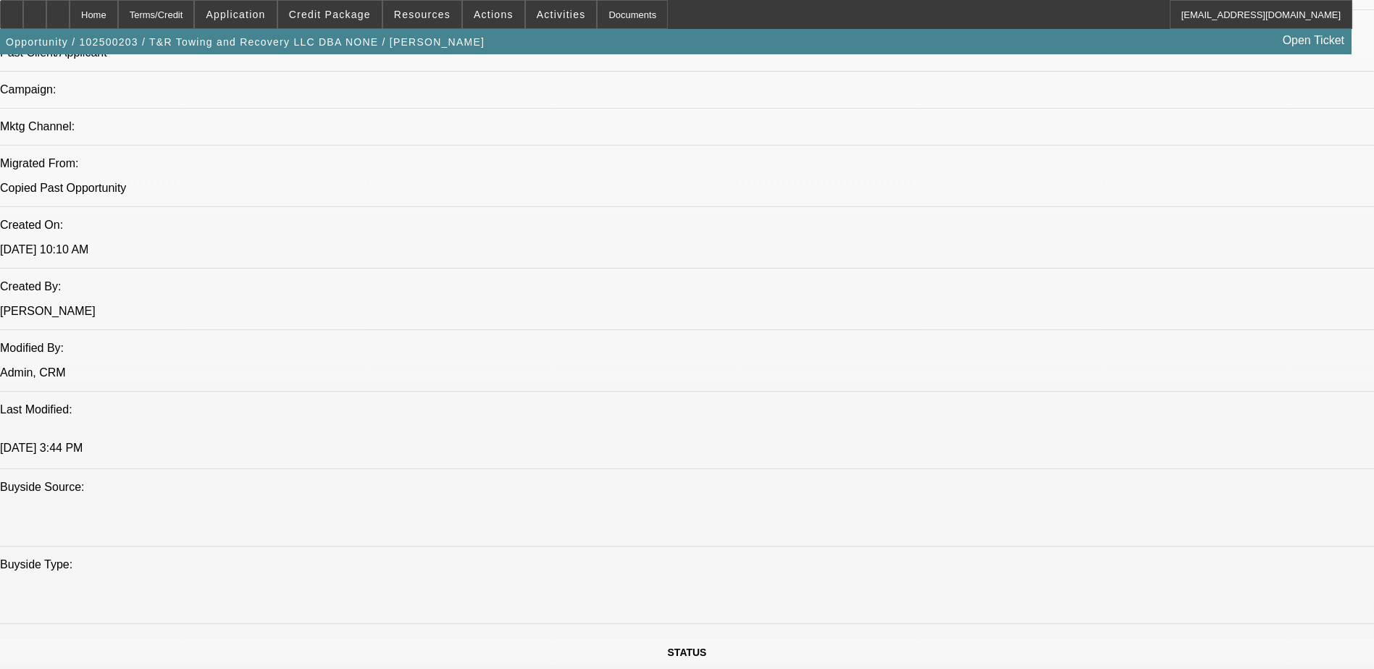
select select "0.1"
select select "0"
select select "0.1"
select select "0"
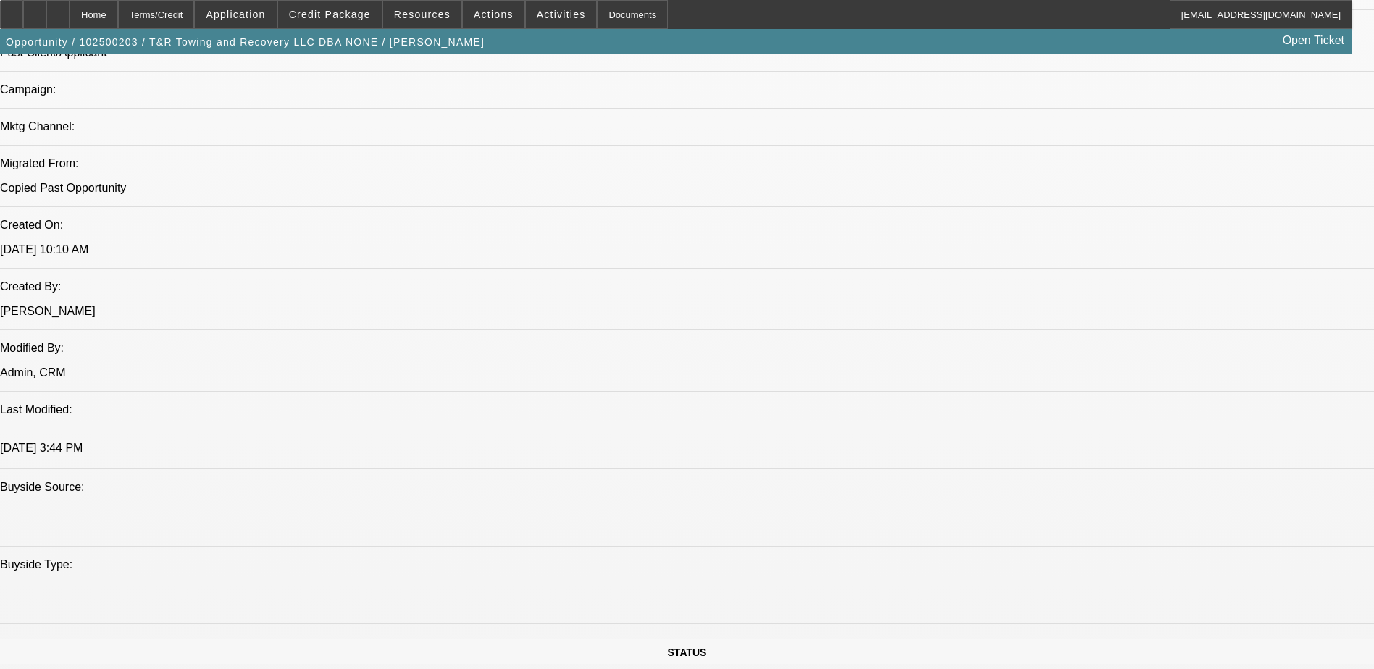
select select "2"
select select "0.1"
select select "1"
select select "2"
select select "4"
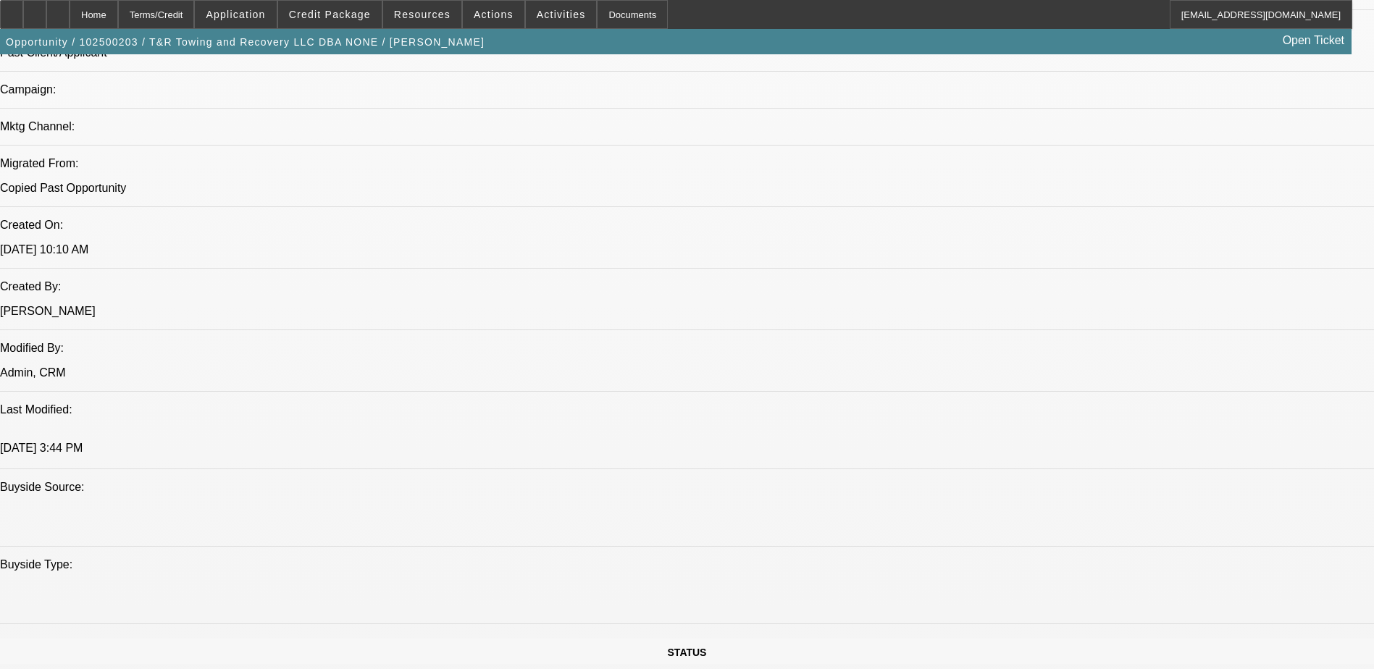
select select "1"
select select "2"
select select "4"
select select "1"
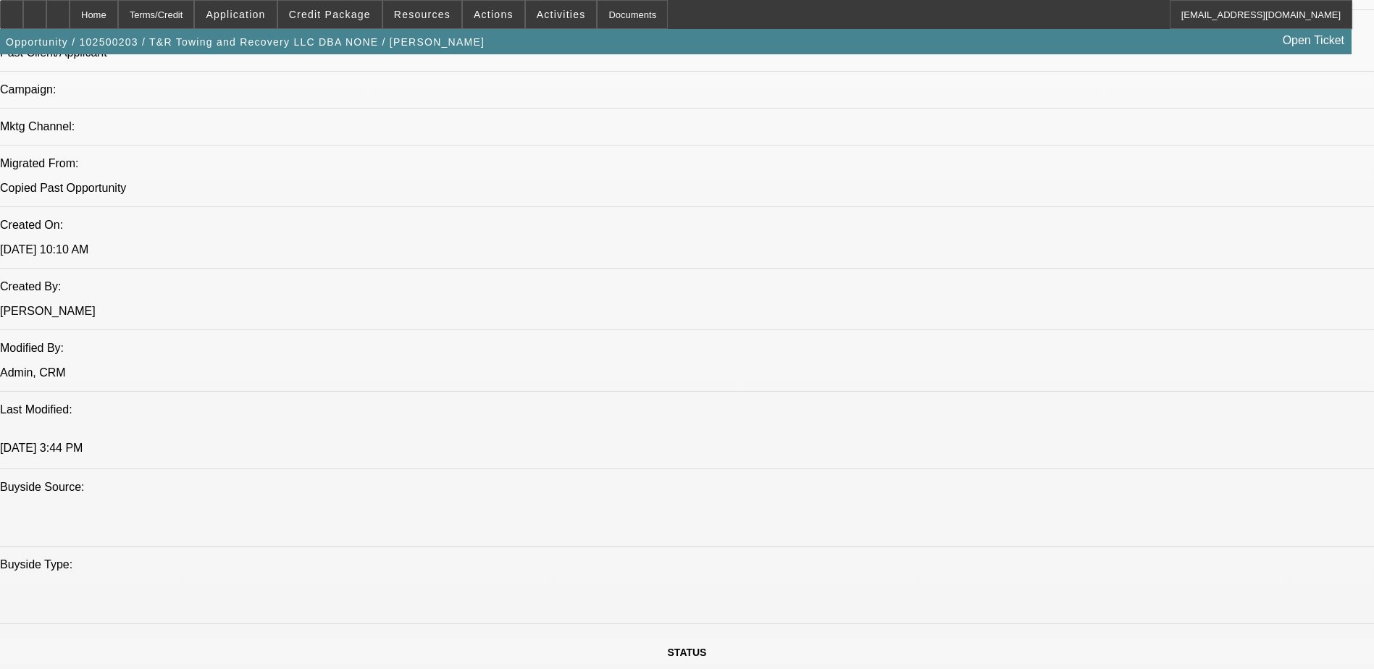
select select "4"
select select "1"
select select "2"
select select "4"
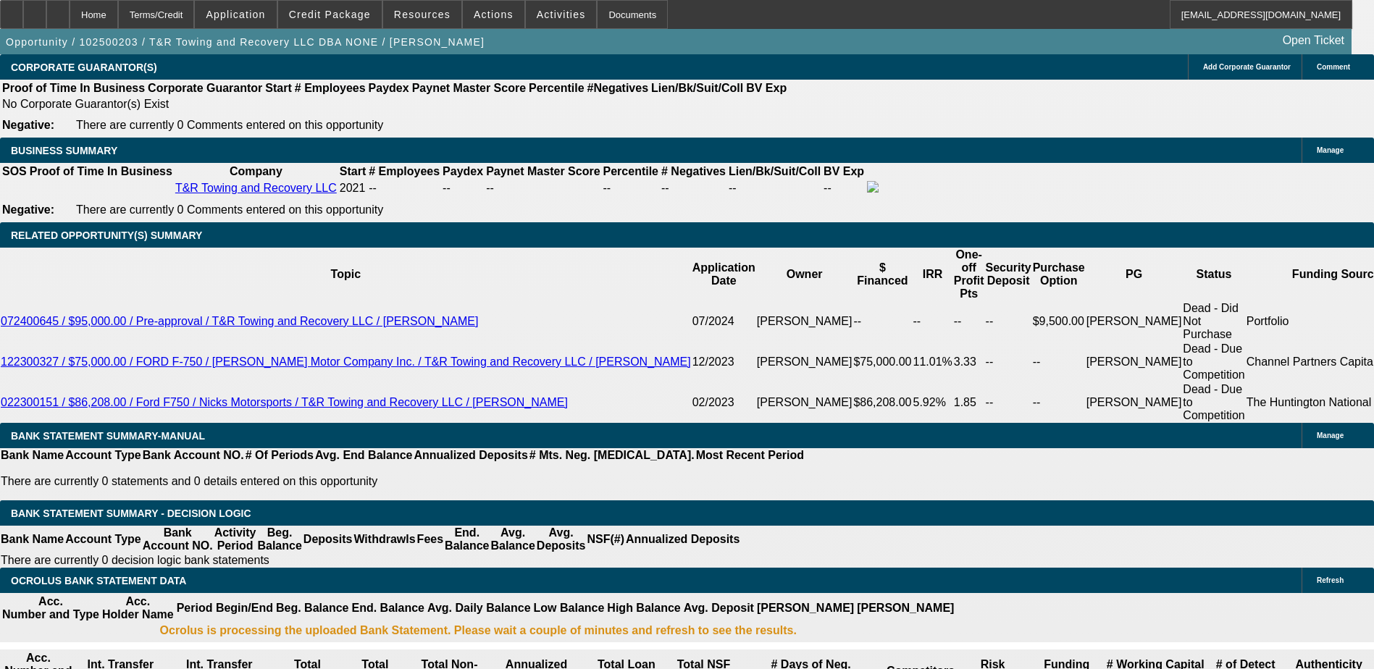
scroll to position [2246, 0]
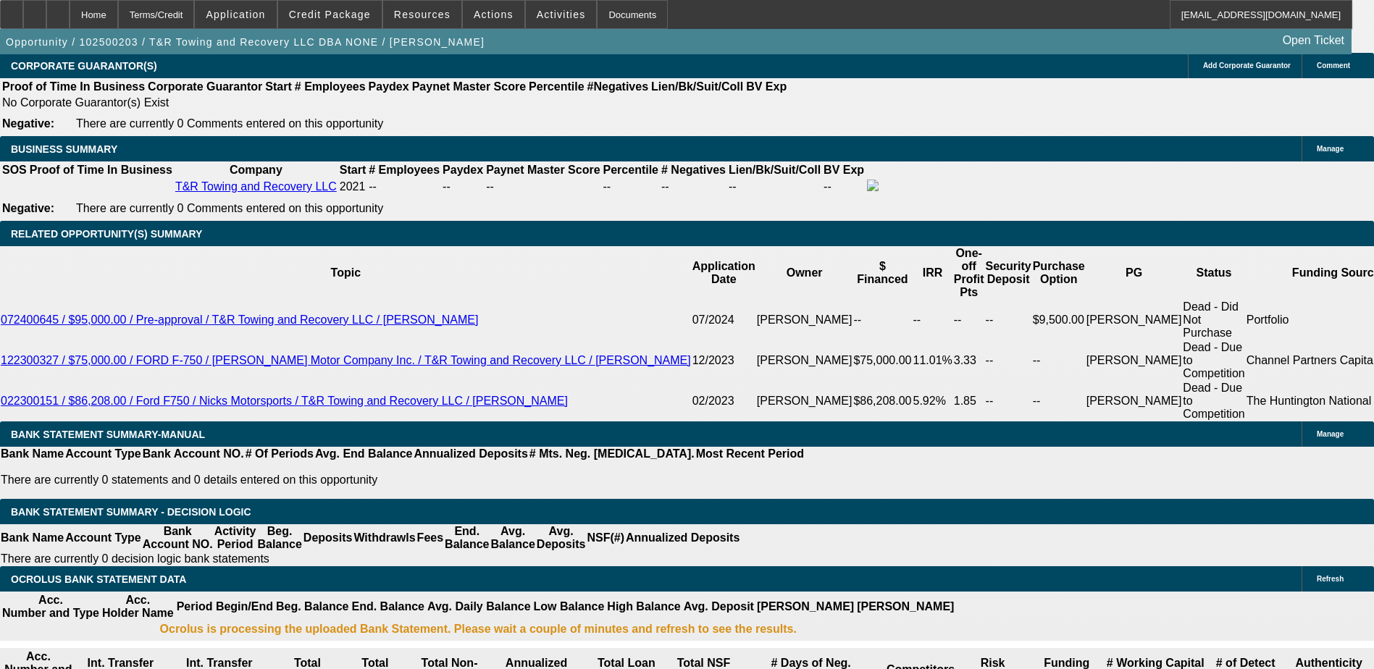
drag, startPoint x: 318, startPoint y: 266, endPoint x: 349, endPoint y: 262, distance: 31.4
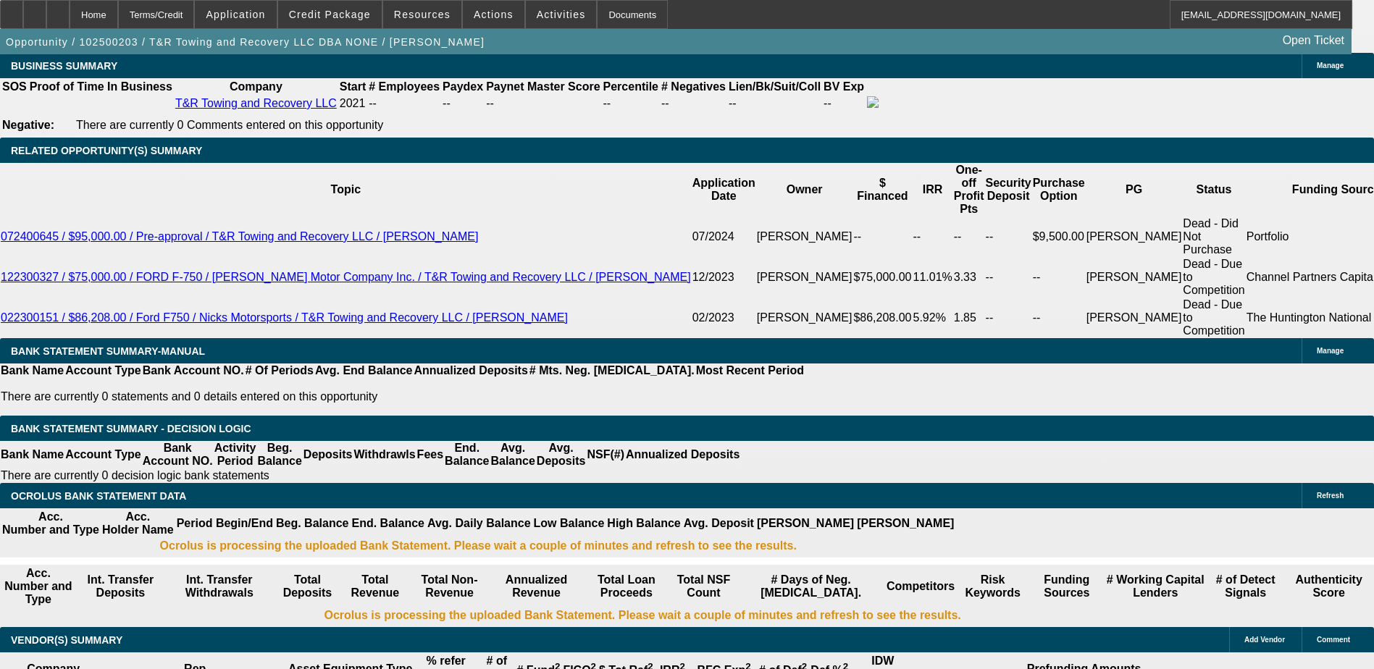
type input "UNKNOWN"
type input "1"
type input "$4,187.96"
type input "$2,093.98"
type input "10"
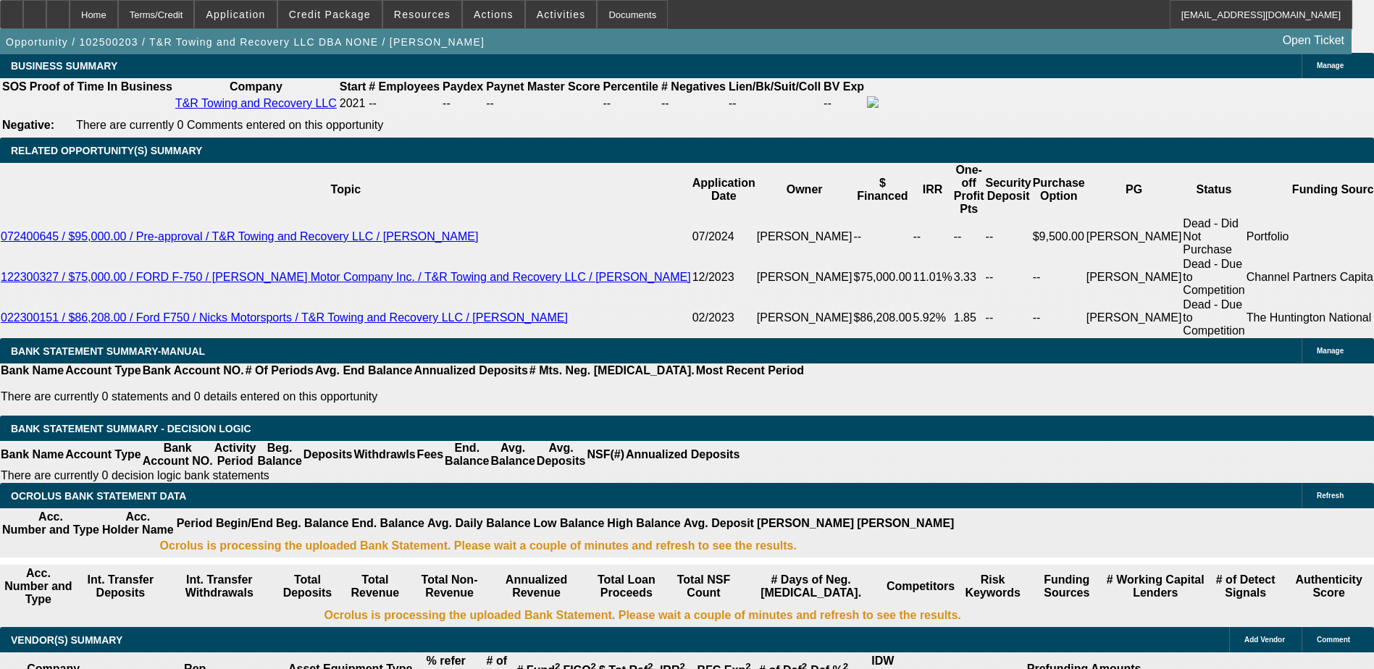
type input "$5,205.52"
type input "$2,602.76"
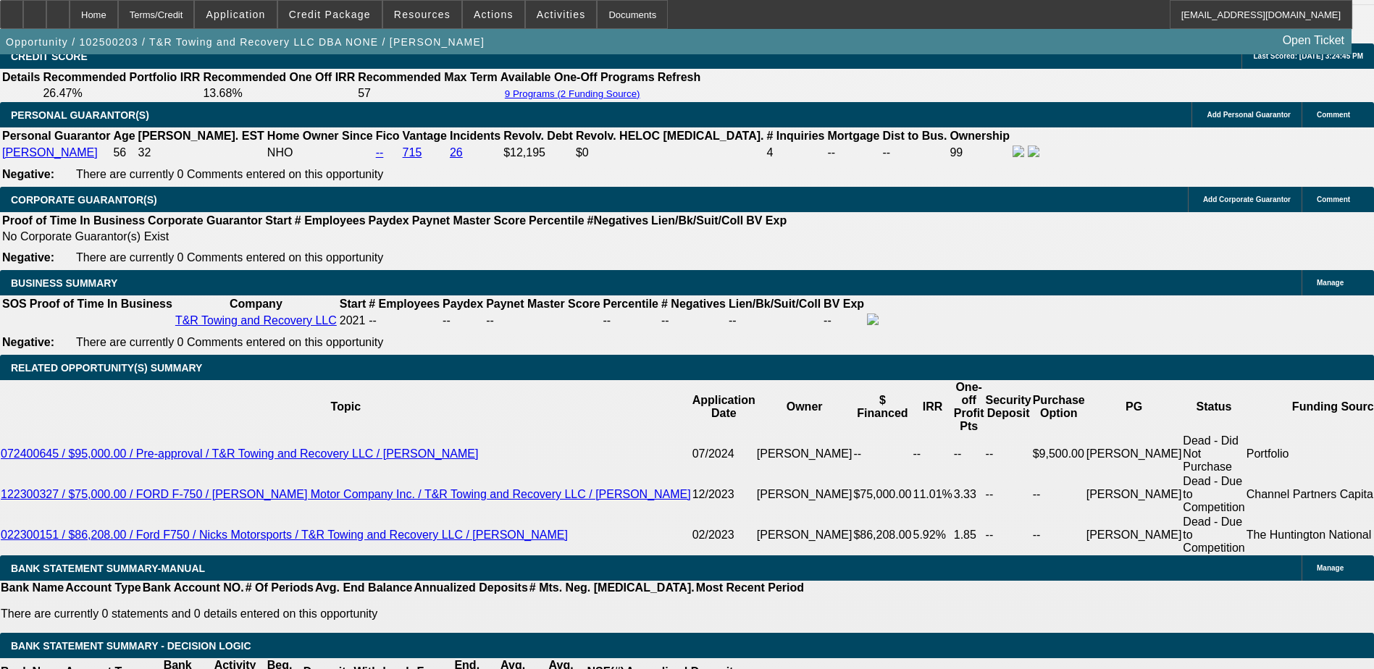
type input "10"
type input "$22,000.00"
type input "$4,270.66"
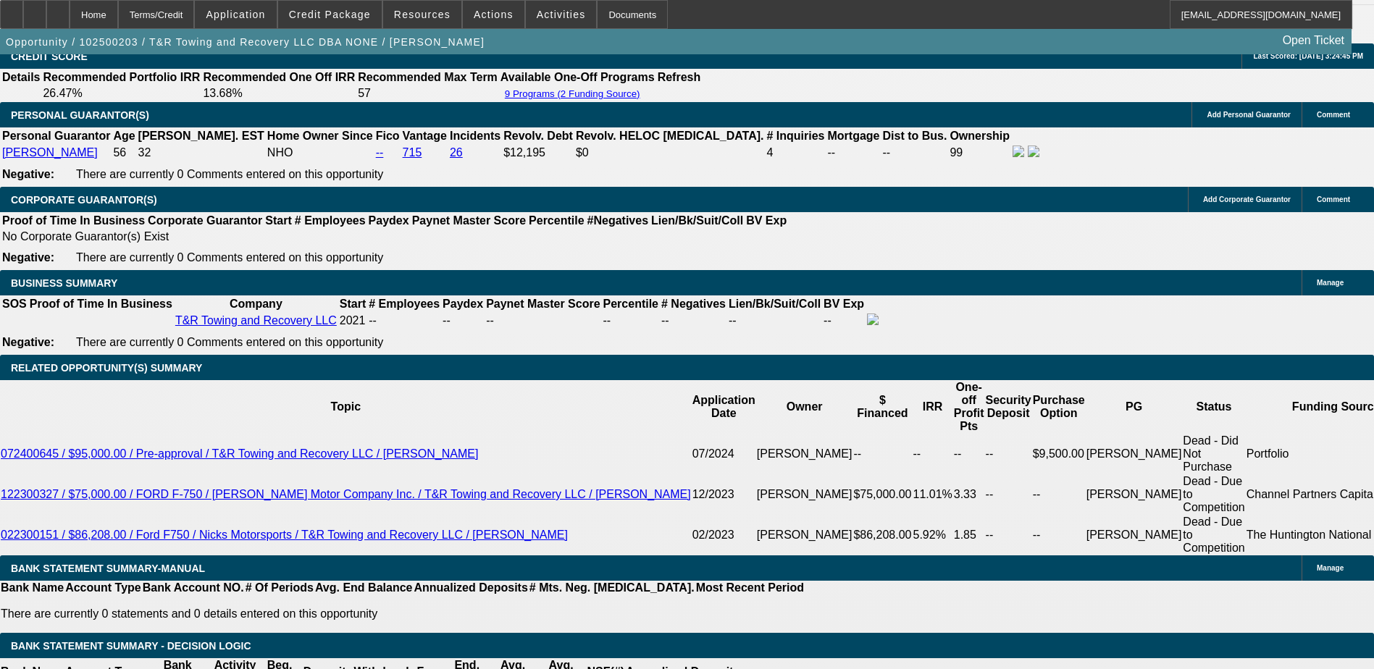
type input "$2,135.33"
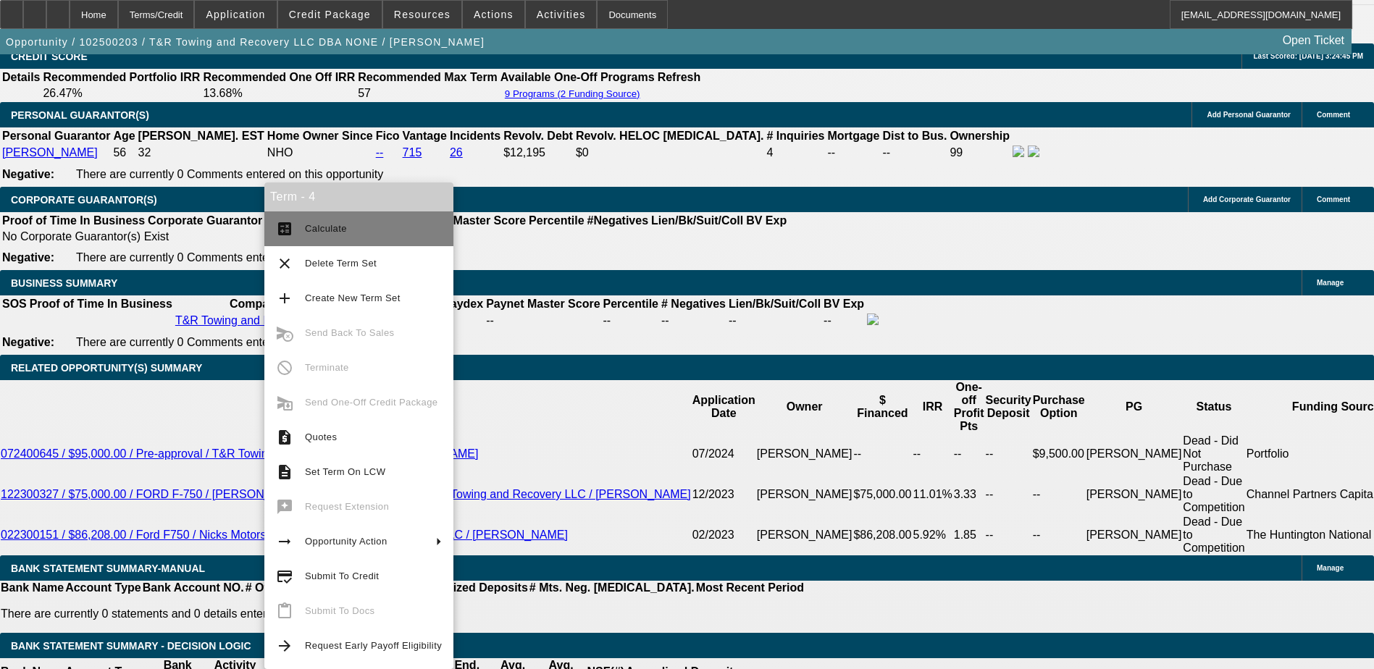
click at [297, 230] on button "calculate Calculate" at bounding box center [358, 229] width 189 height 35
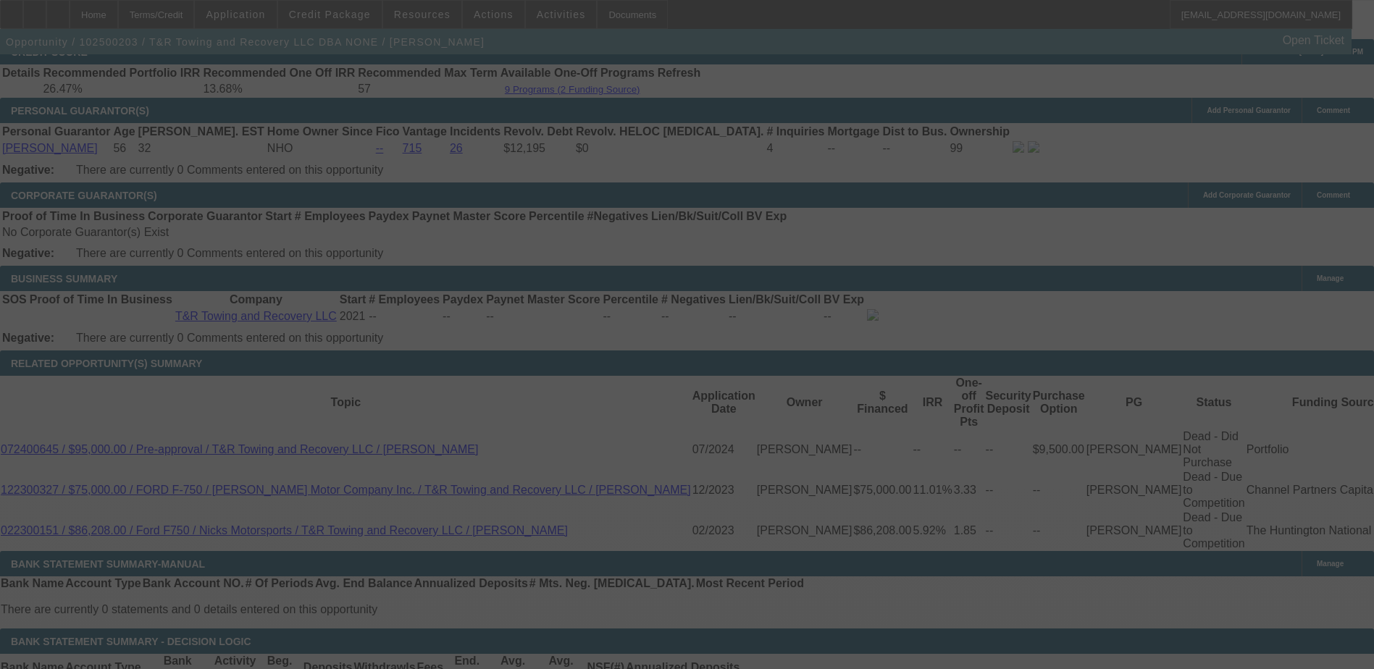
scroll to position [2257, 0]
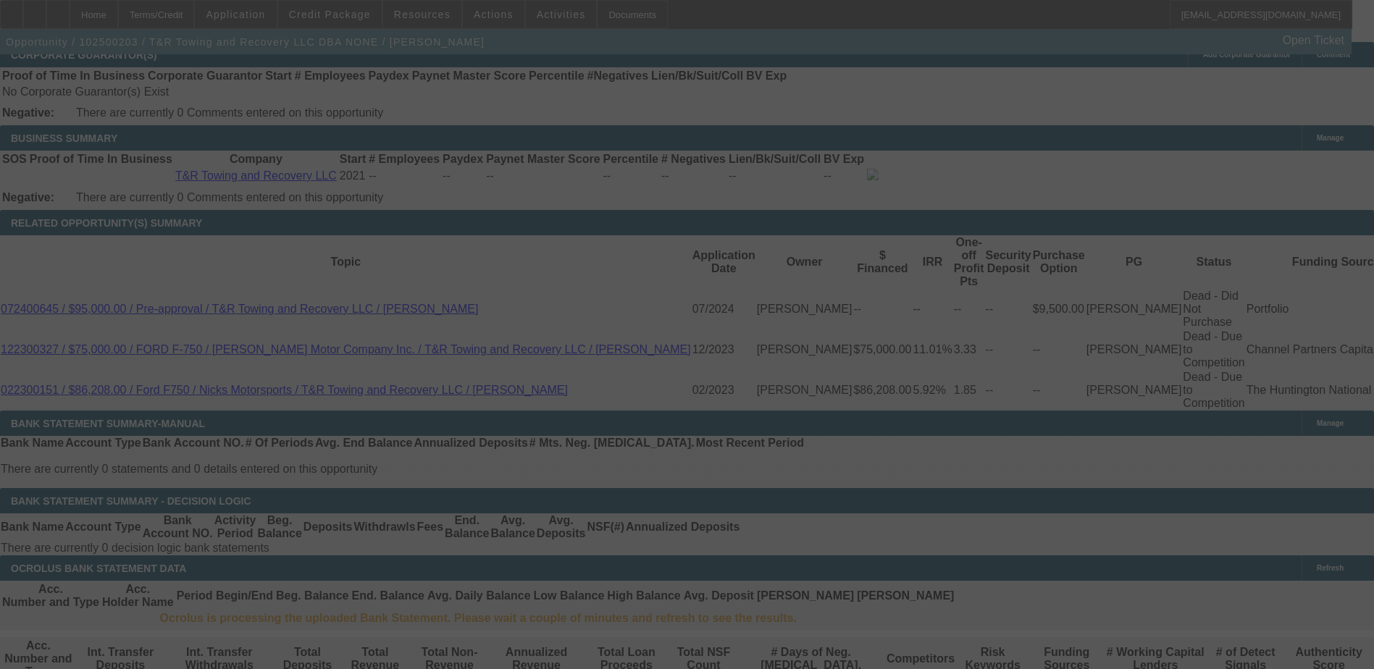
select select "0"
select select "2"
select select "0.1"
select select "4"
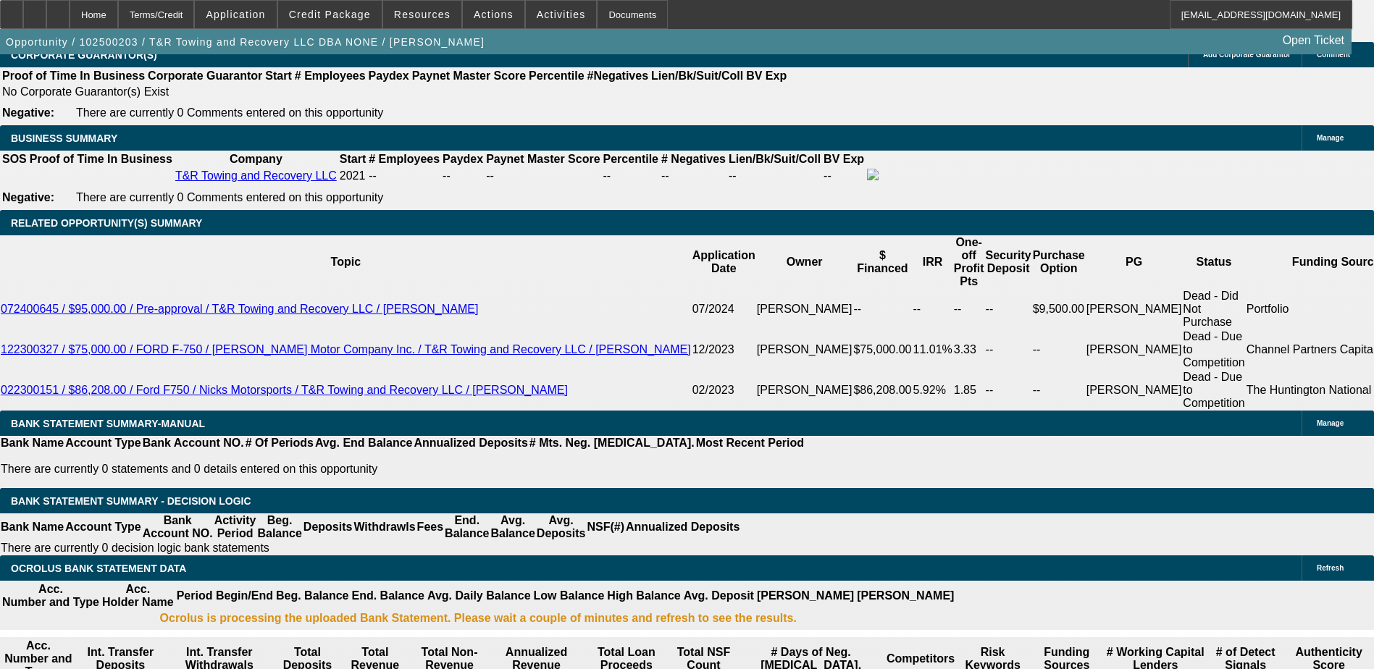
scroll to position [2185, 0]
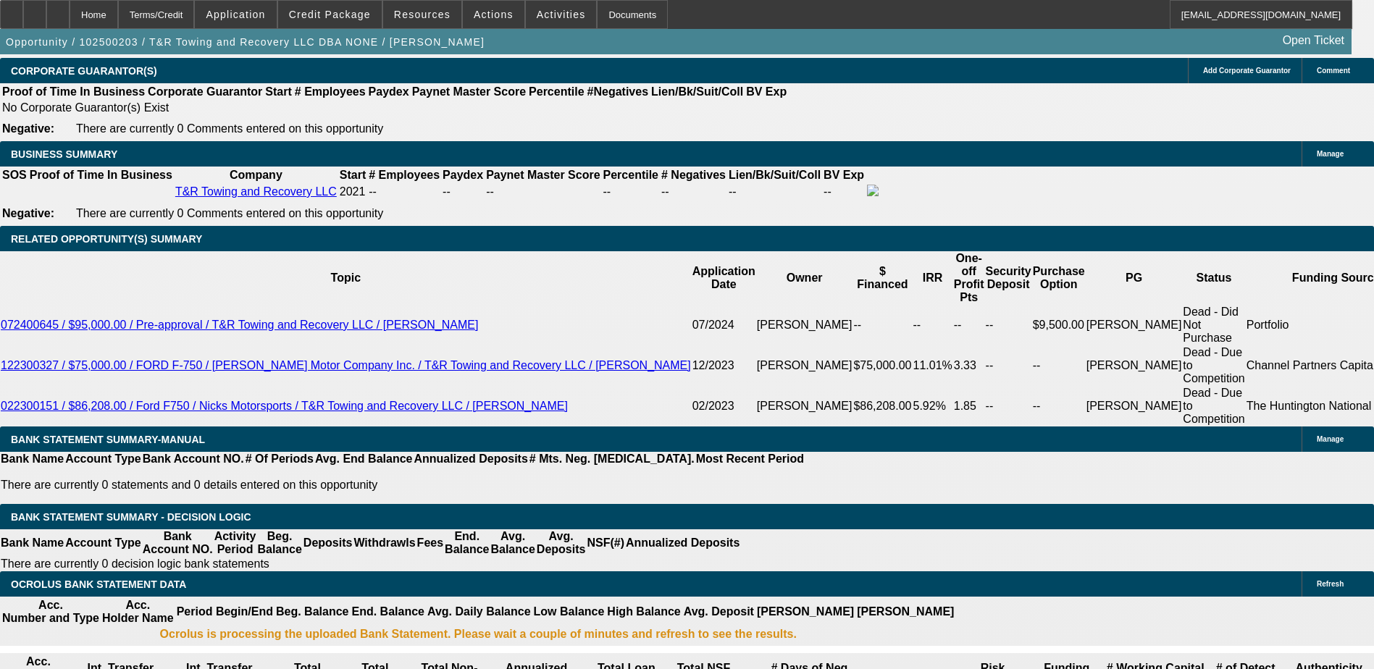
scroll to position [2257, 0]
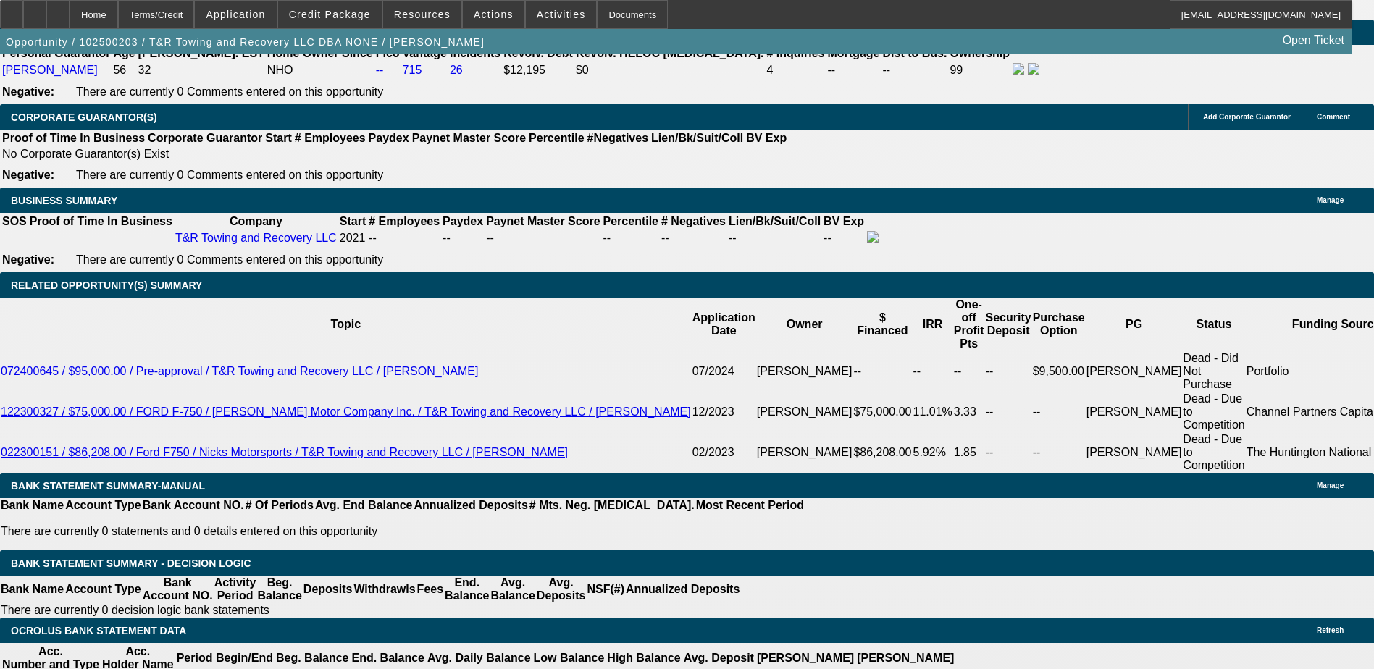
scroll to position [2185, 0]
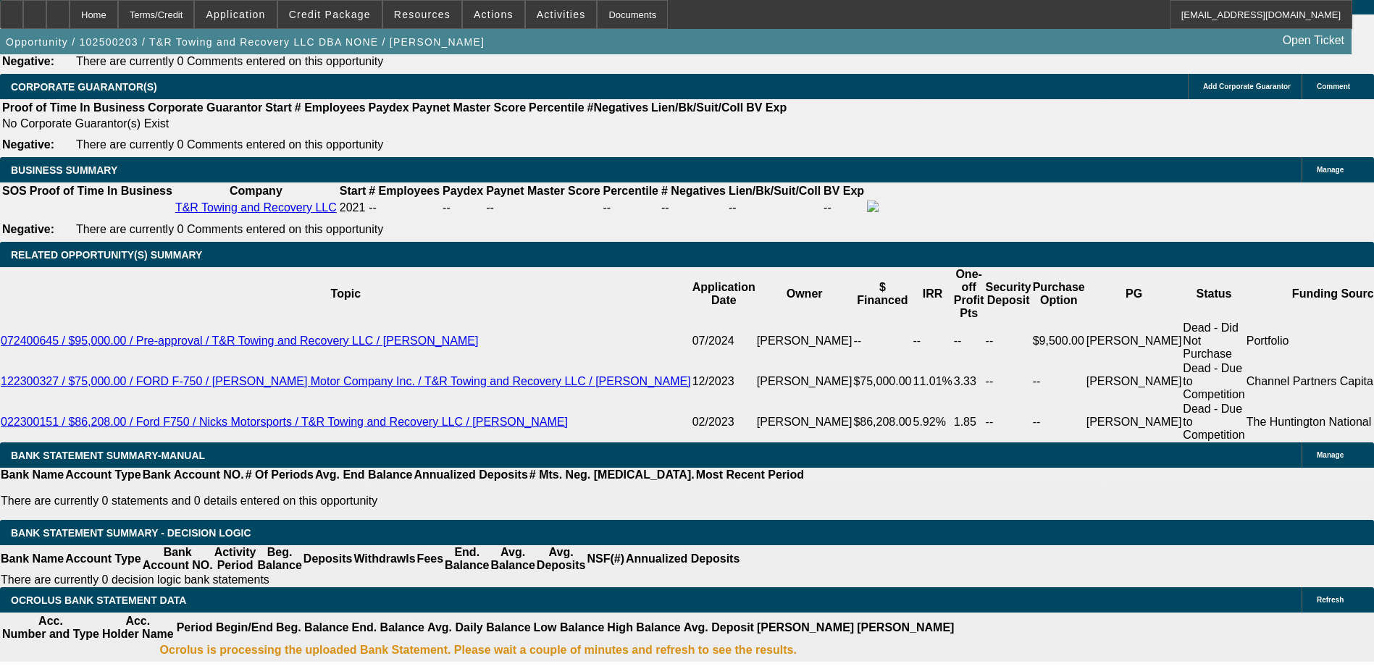
scroll to position [2257, 0]
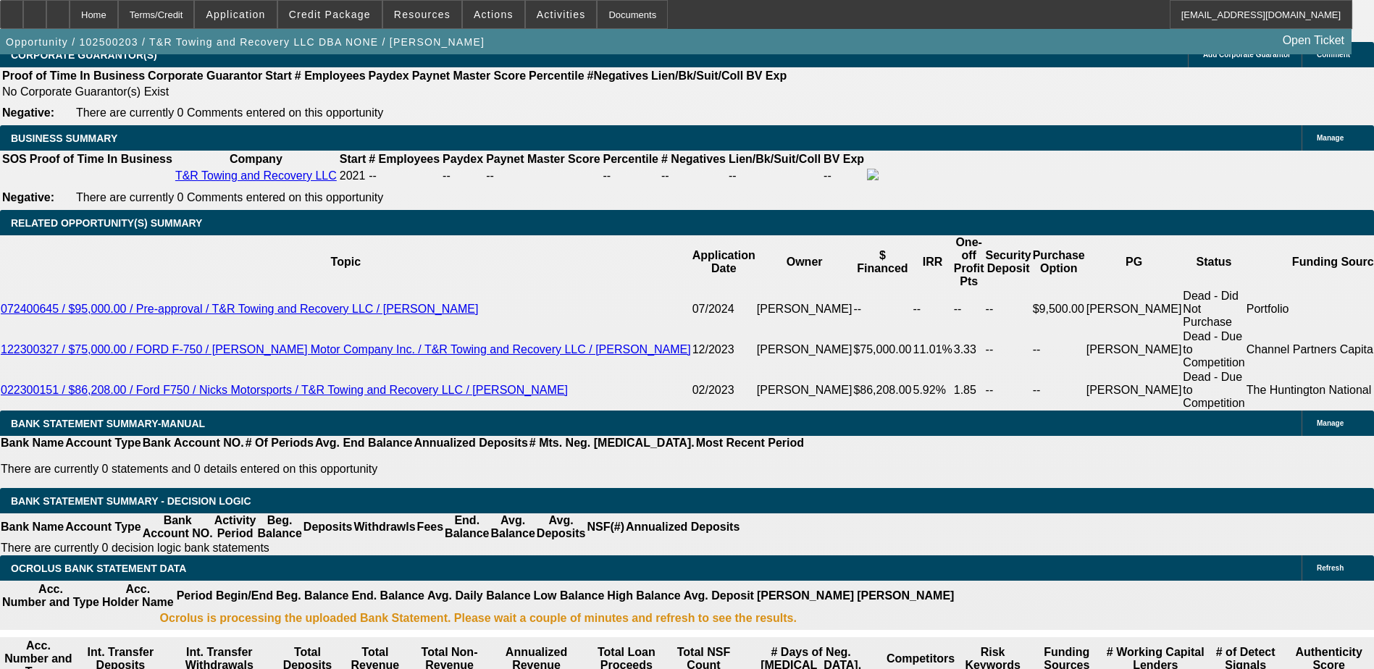
type input "UNKNOWN"
type input "1"
type input "$3,435.84"
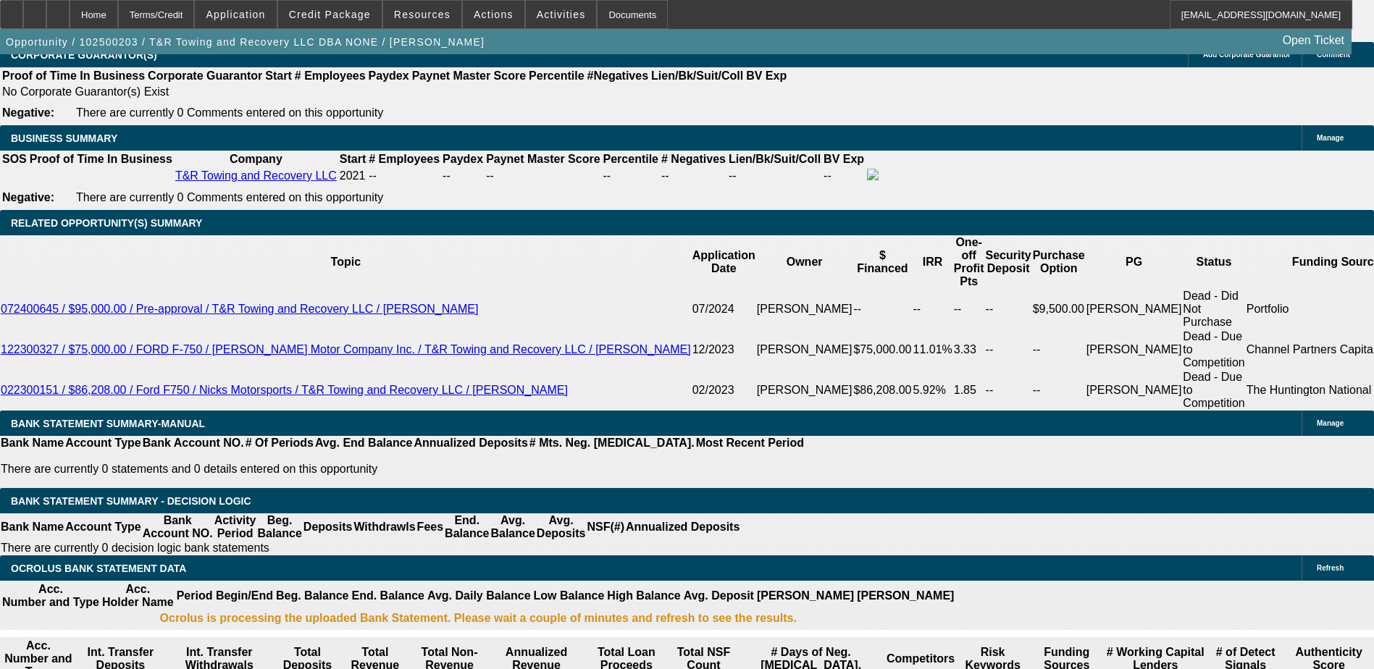
type input "$1,717.92"
type input "11"
type input "$4,370.22"
type input "$2,185.11"
type input "1"
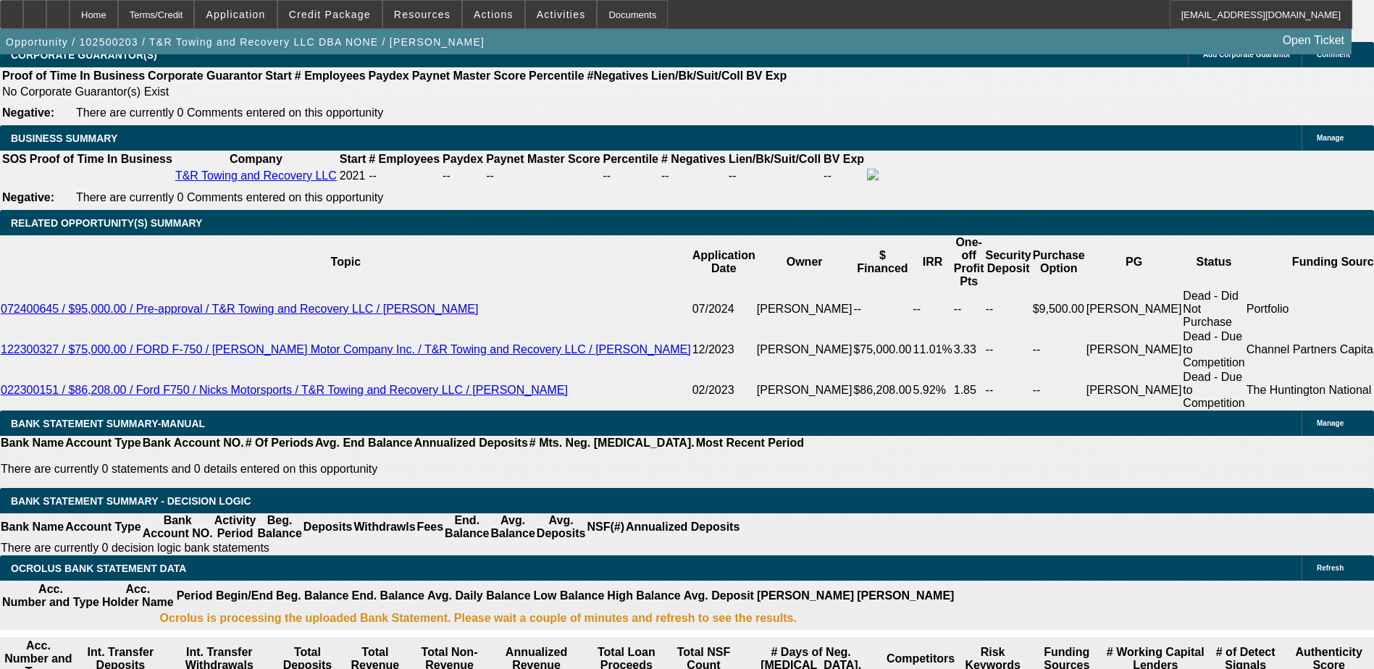
type input "$3,435.84"
type input "$1,717.92"
type input "12"
type input "$4,471.14"
type input "$2,235.57"
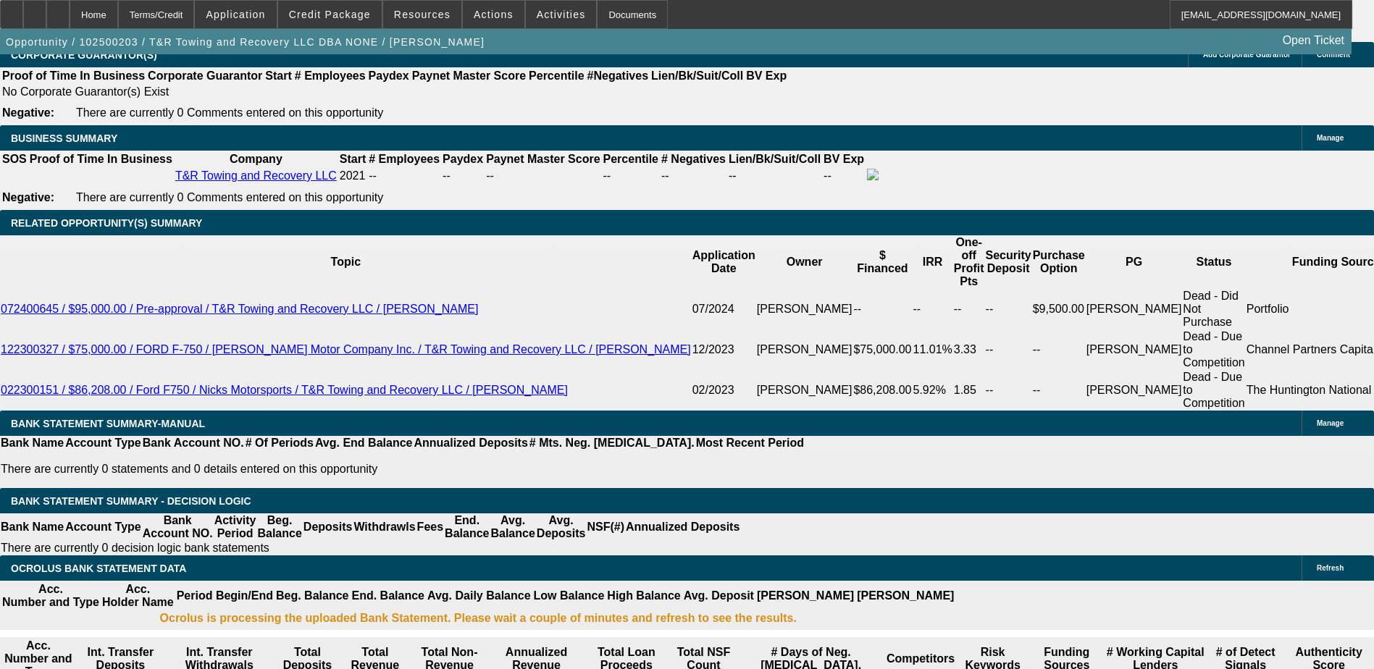
type input "12"
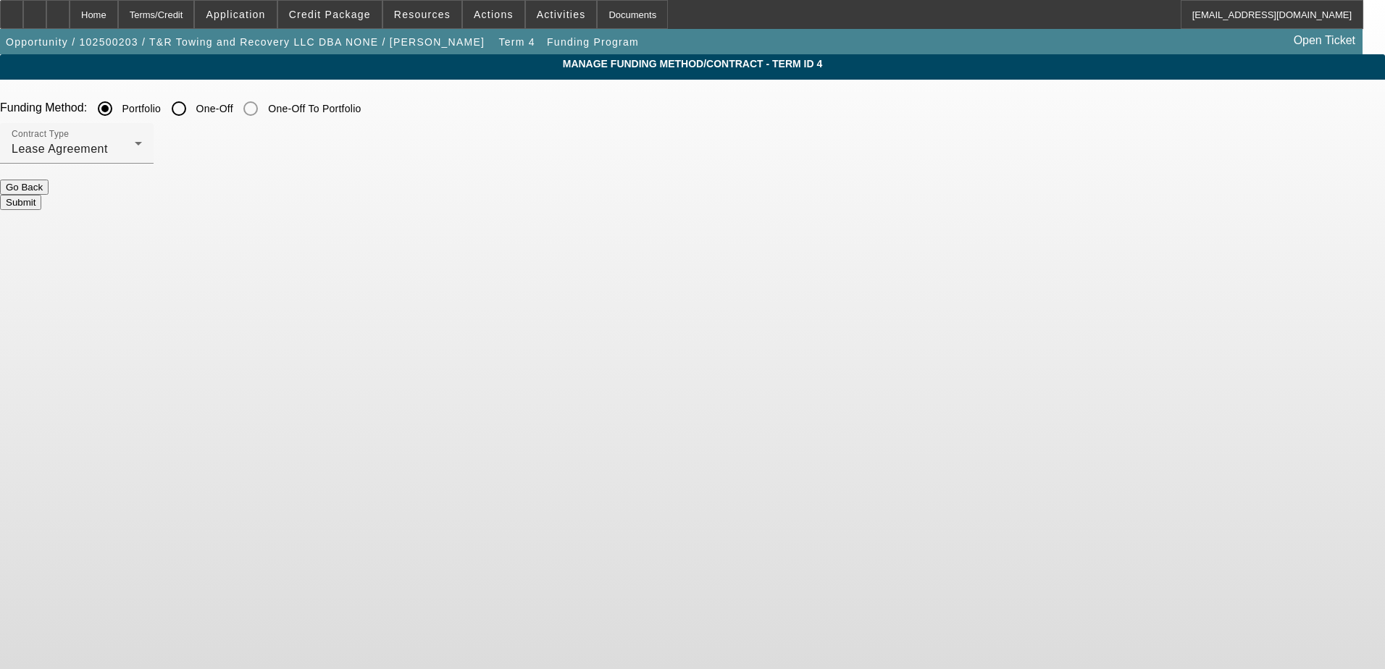
click at [193, 109] on input "One-Off" at bounding box center [178, 108] width 29 height 29
radio input "true"
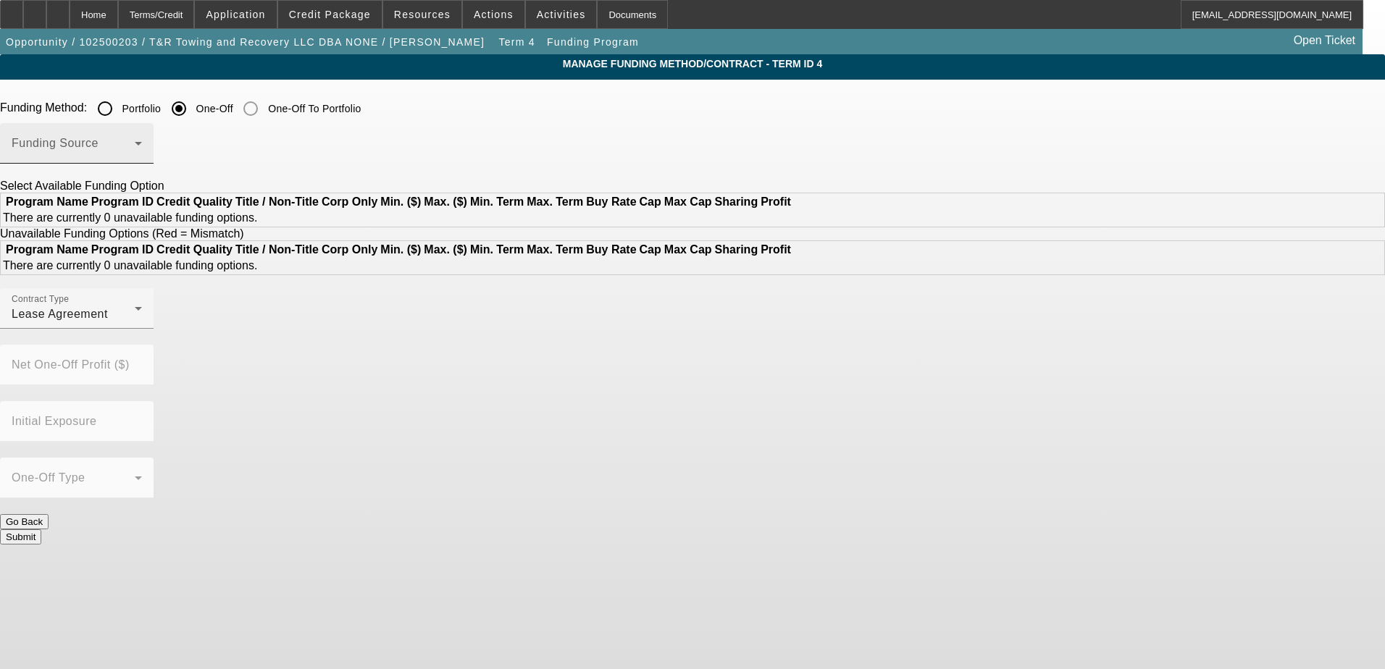
click at [135, 147] on span at bounding box center [73, 149] width 123 height 17
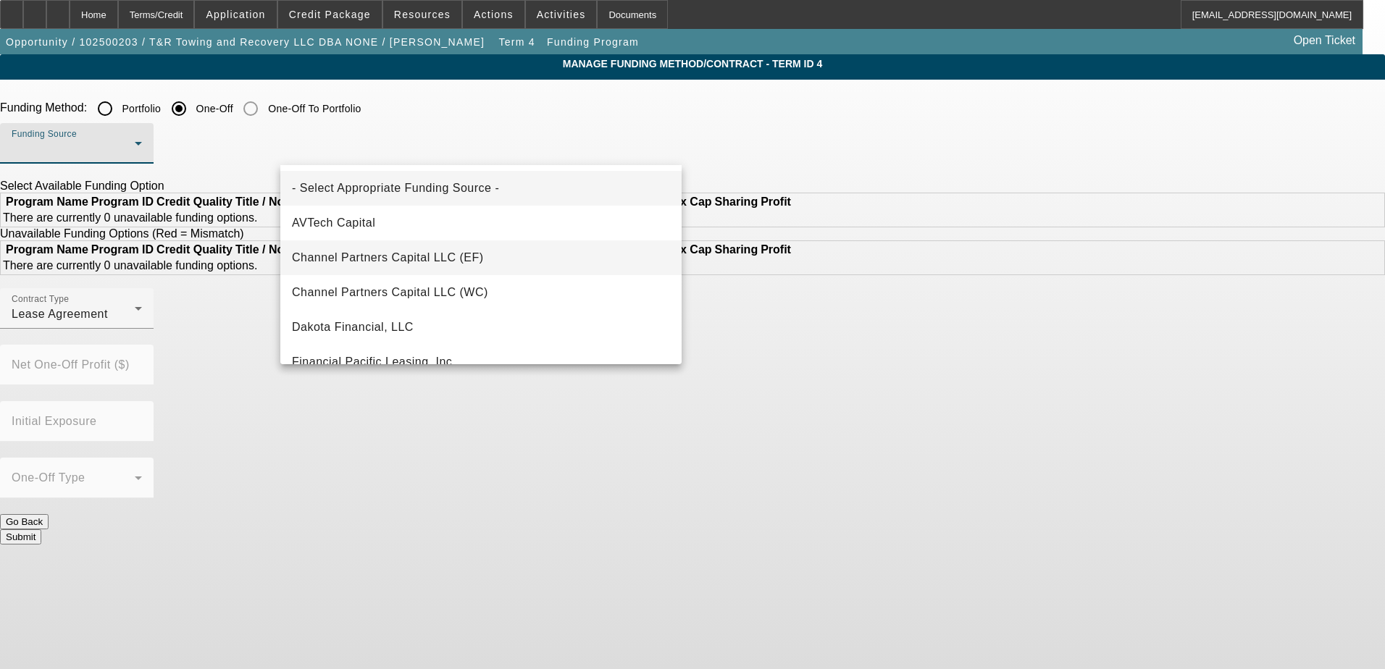
click at [431, 261] on span "Channel Partners Capital LLC (EF)" at bounding box center [388, 257] width 192 height 17
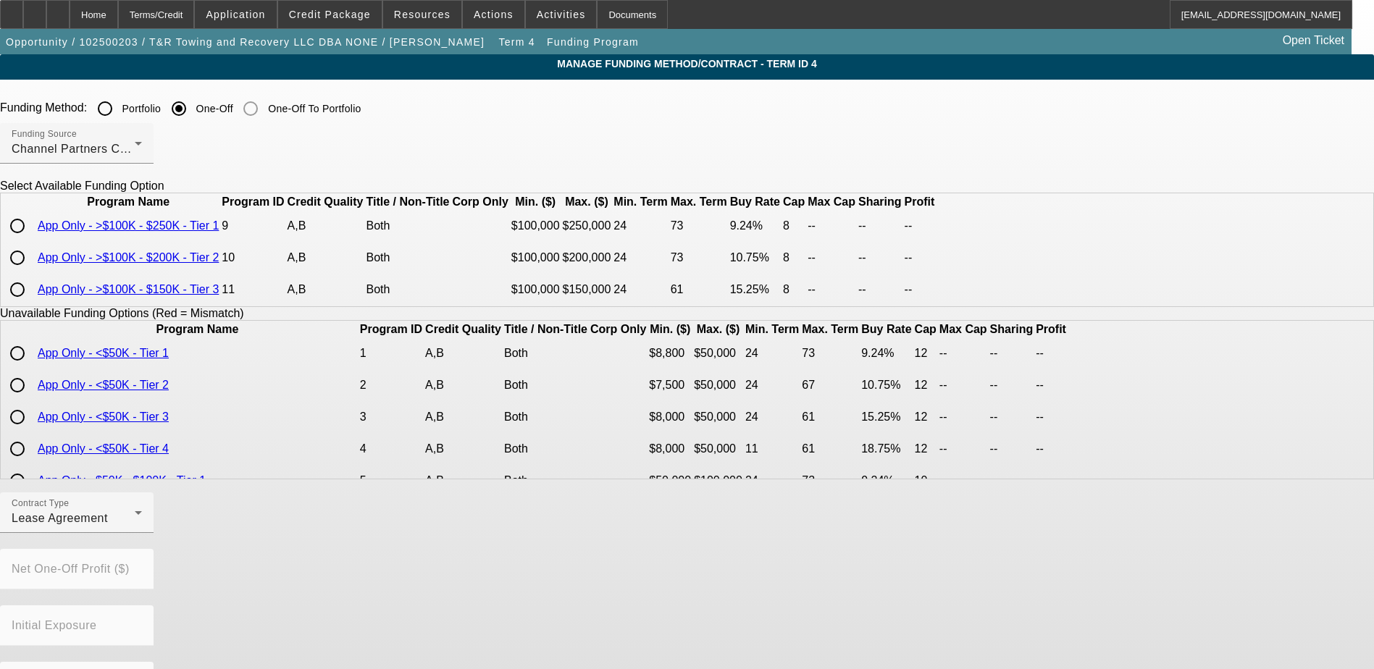
click at [32, 241] on input "radio" at bounding box center [17, 226] width 29 height 29
radio input "true"
click at [142, 533] on div "Contract Type Lease Agreement" at bounding box center [77, 513] width 130 height 41
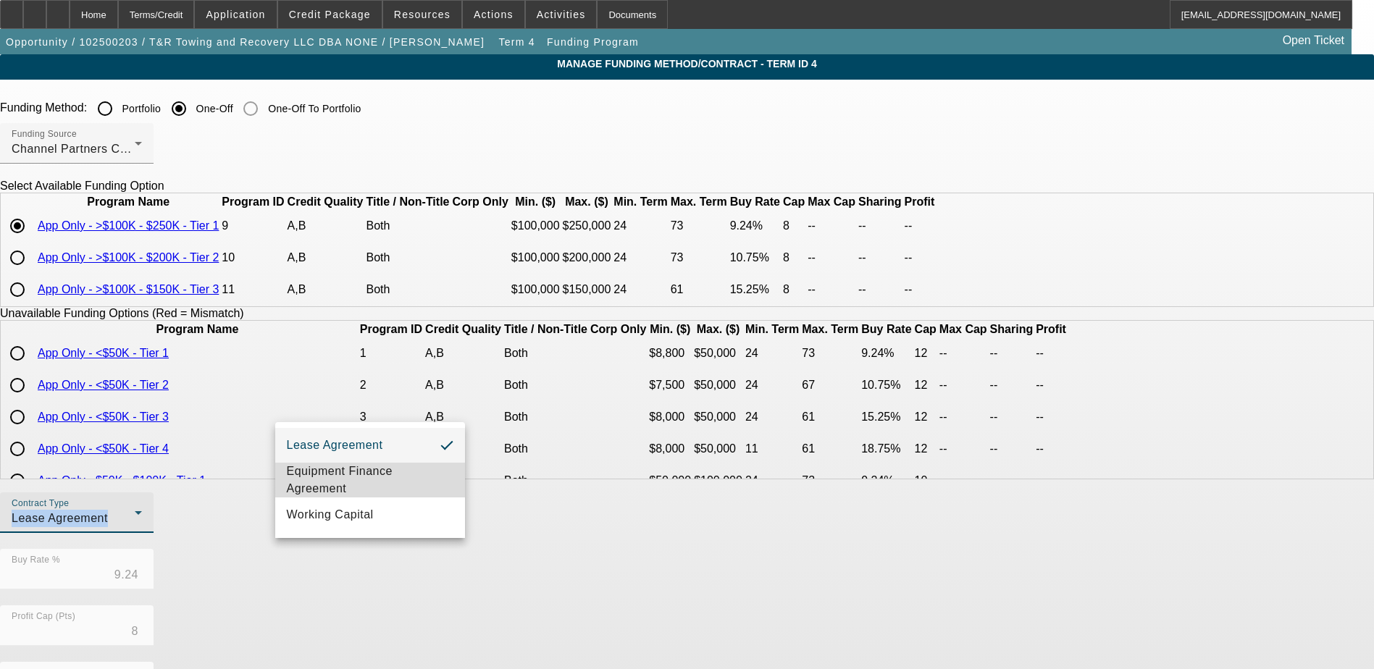
drag, startPoint x: 369, startPoint y: 556, endPoint x: 320, endPoint y: 474, distance: 95.8
click at [320, 474] on span "Equipment Finance Agreement" at bounding box center [370, 480] width 167 height 35
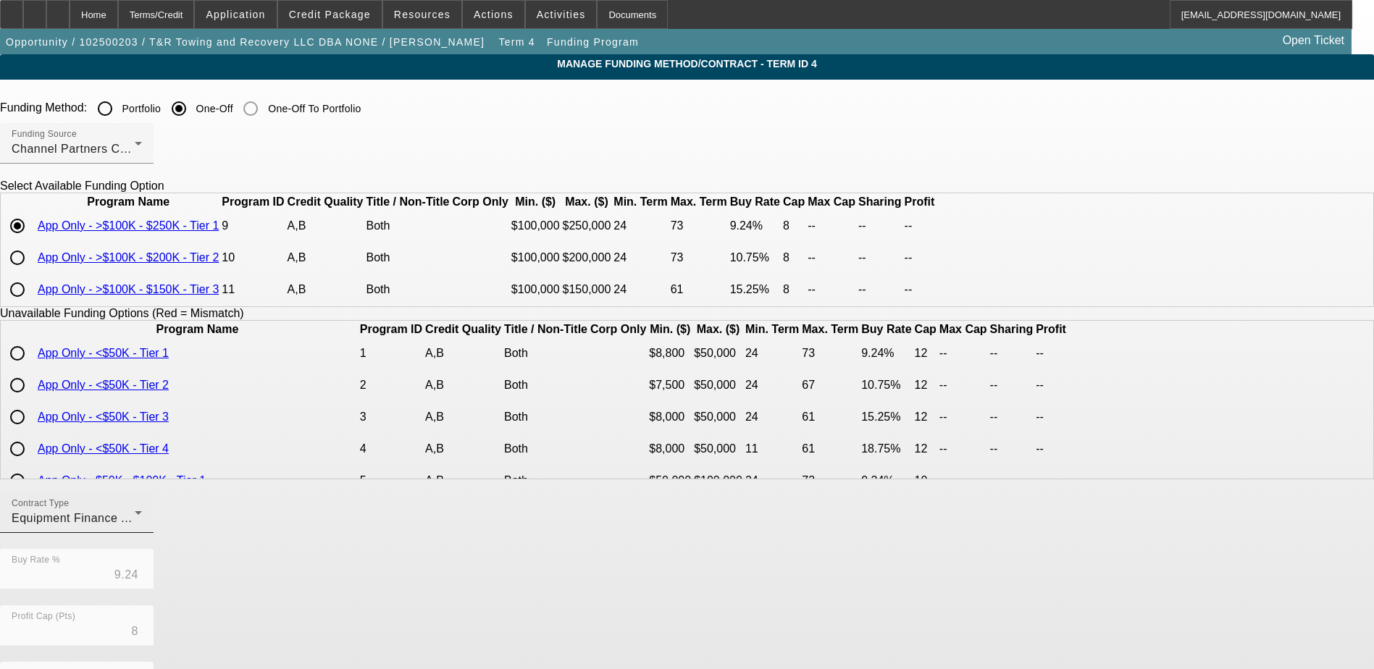
click at [142, 533] on div "Contract Type Equipment Finance Agreement" at bounding box center [77, 513] width 130 height 41
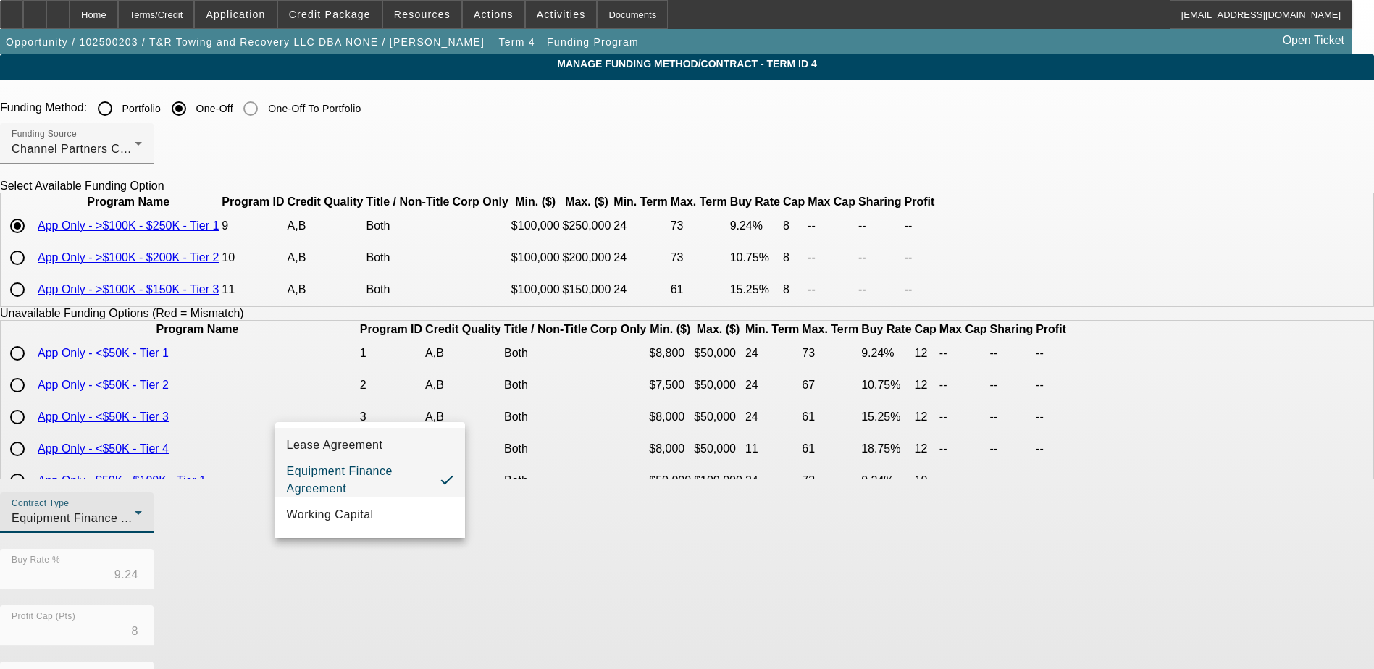
click at [348, 445] on span "Lease Agreement" at bounding box center [335, 445] width 96 height 17
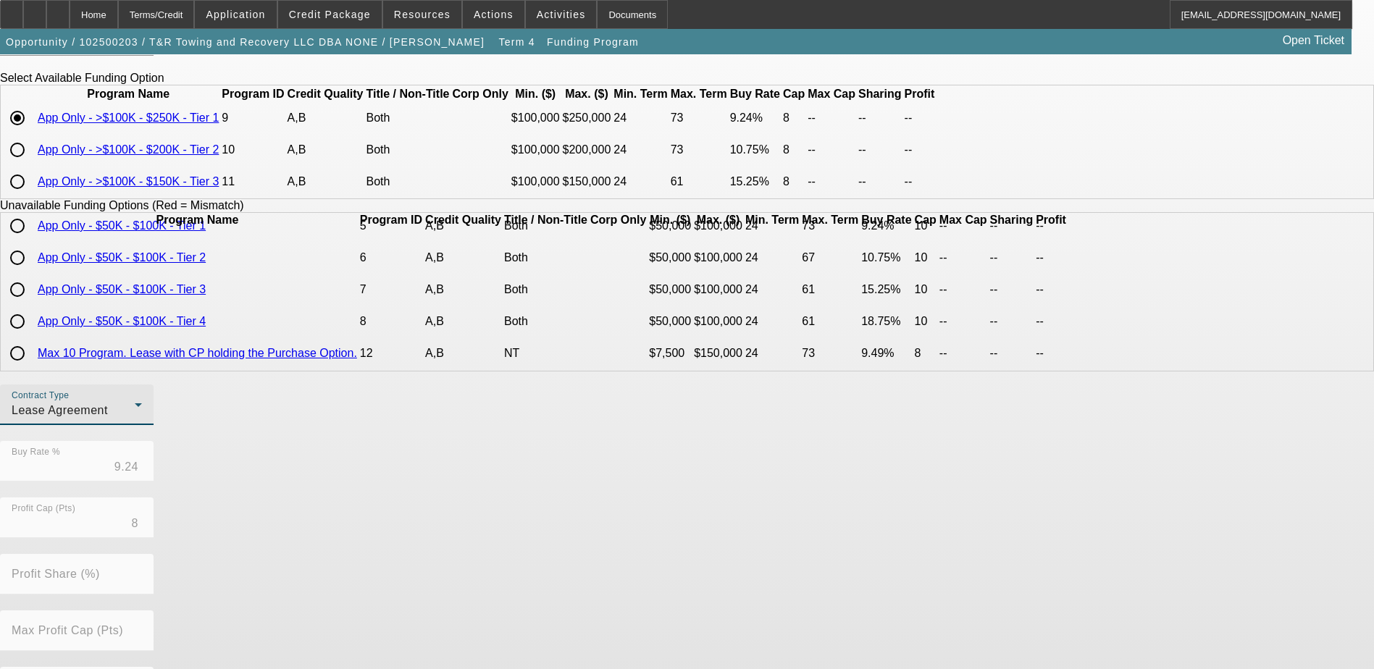
scroll to position [290, 0]
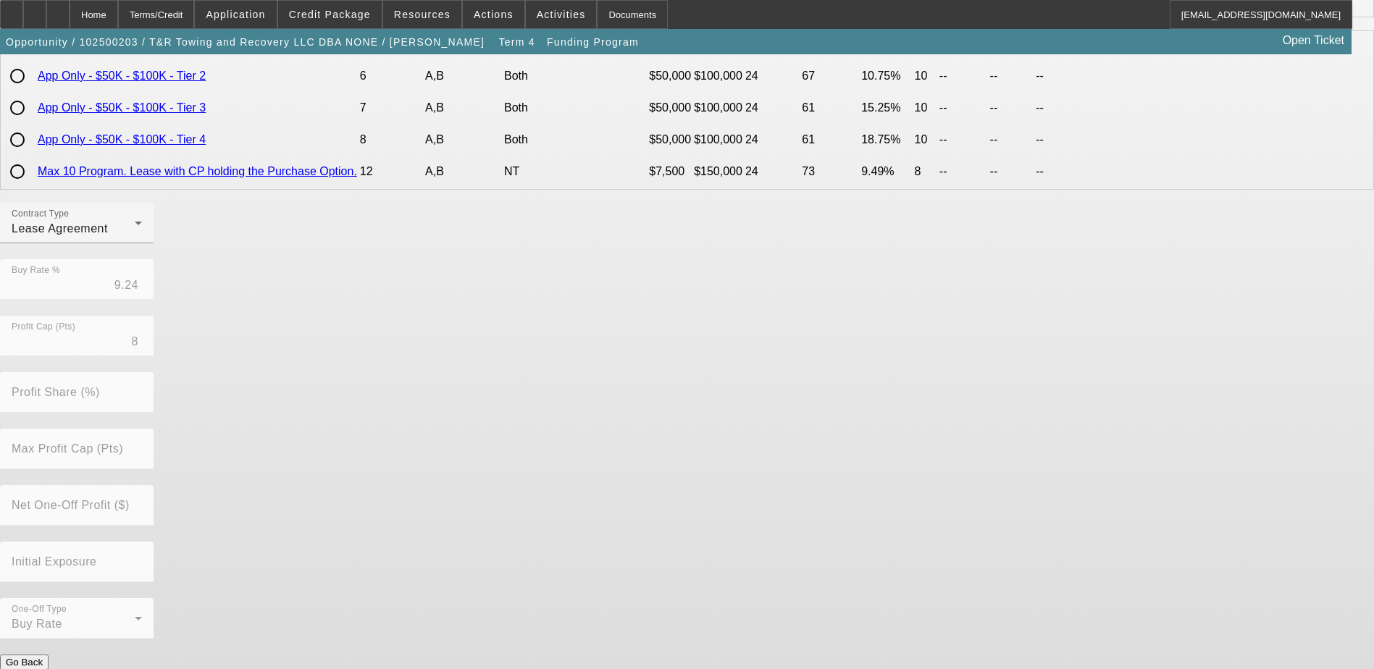
click at [41, 669] on button "Submit" at bounding box center [20, 677] width 41 height 15
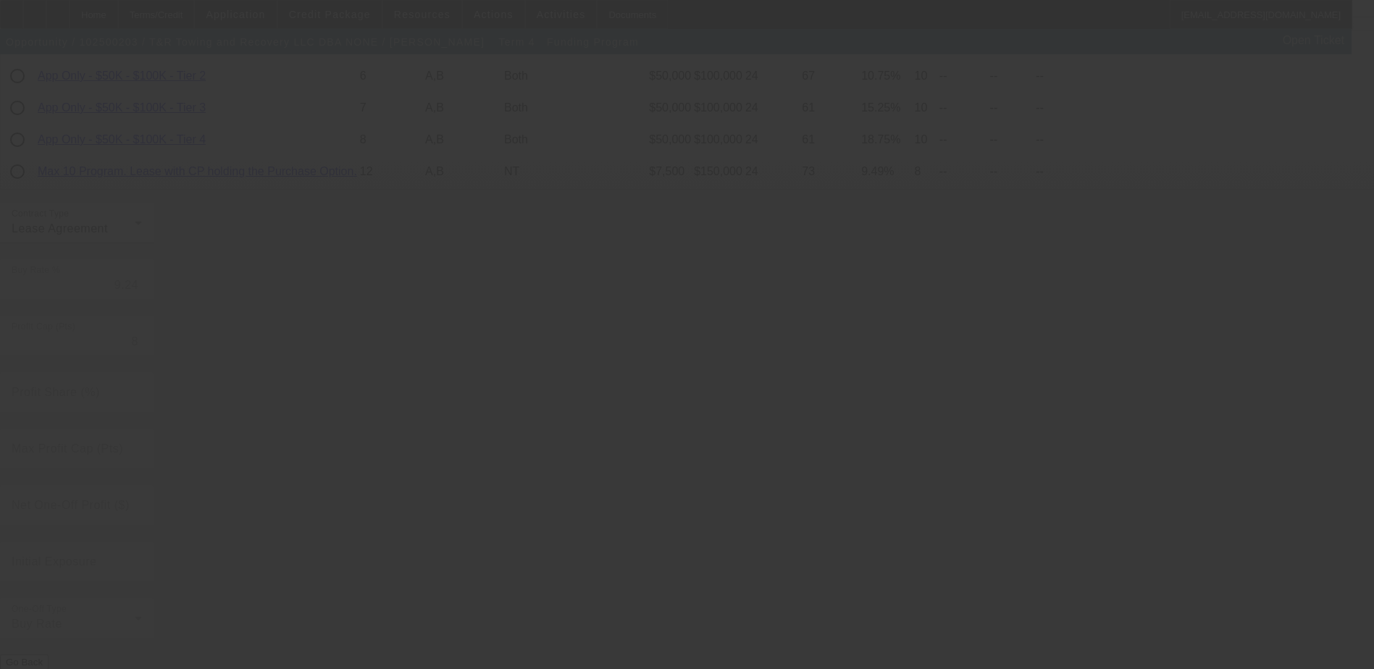
radio input "true"
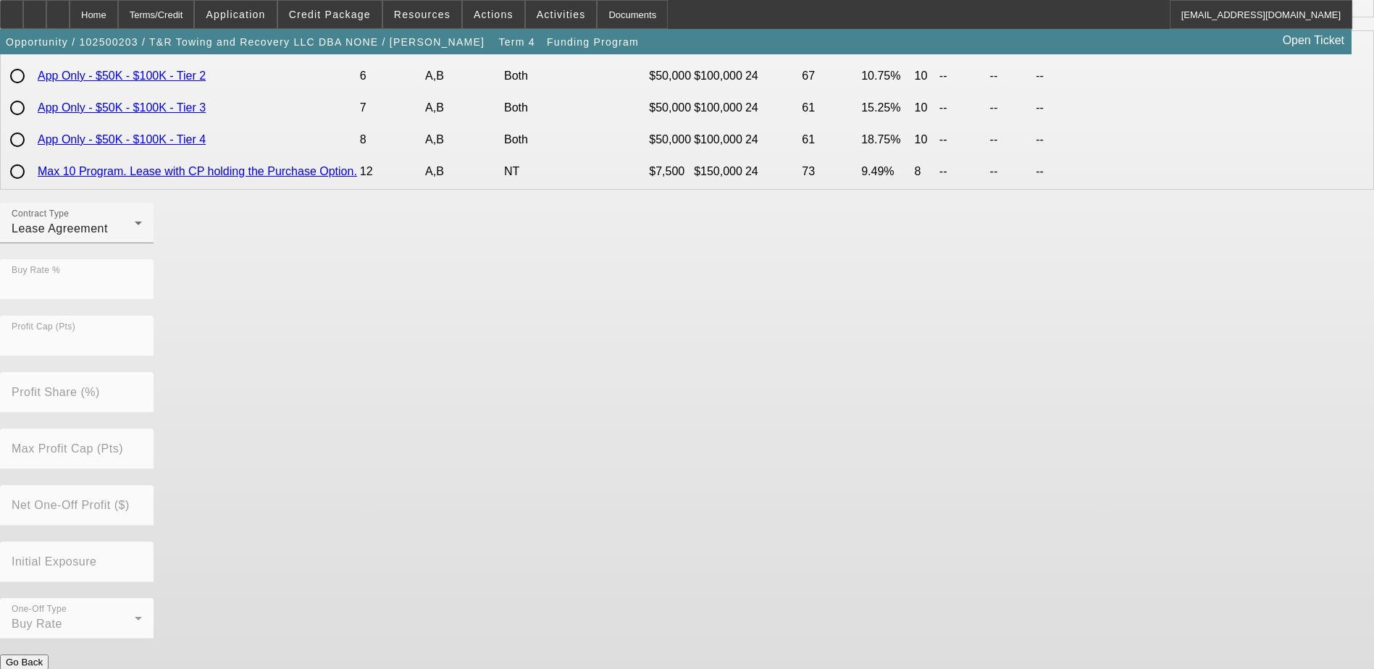
scroll to position [0, 0]
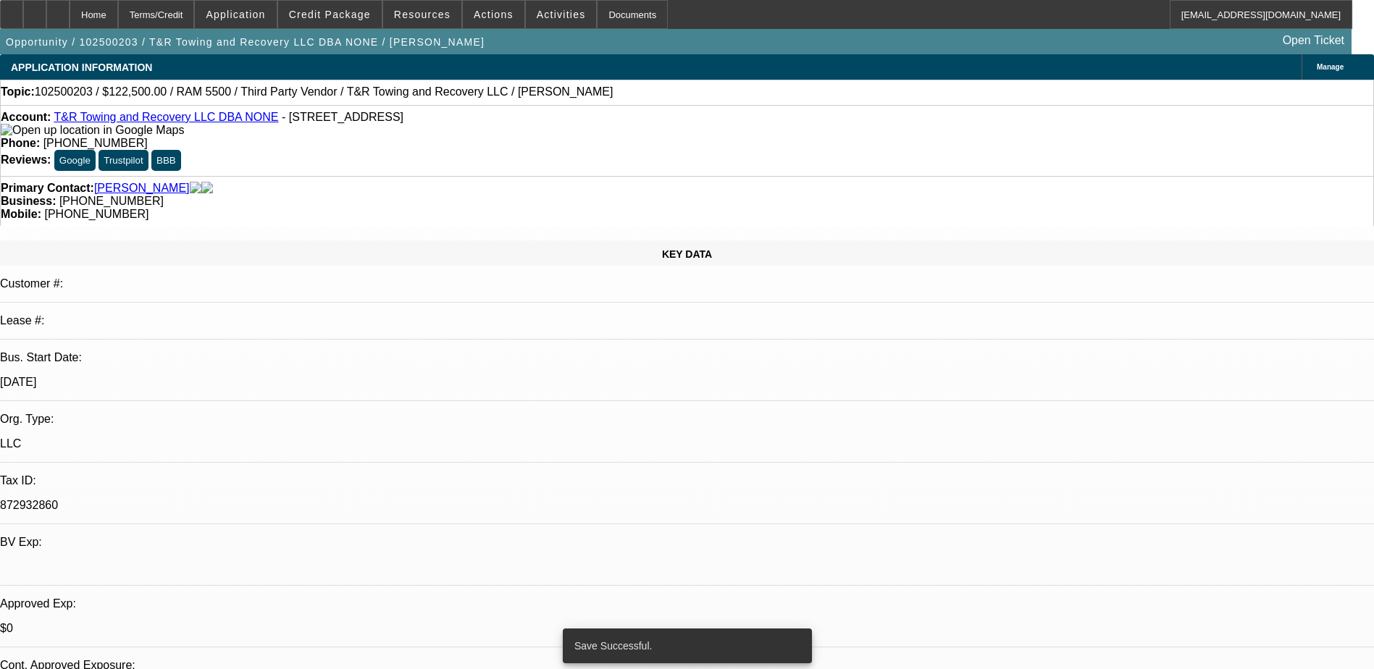
select select "0"
select select "2"
select select "0.1"
select select "4"
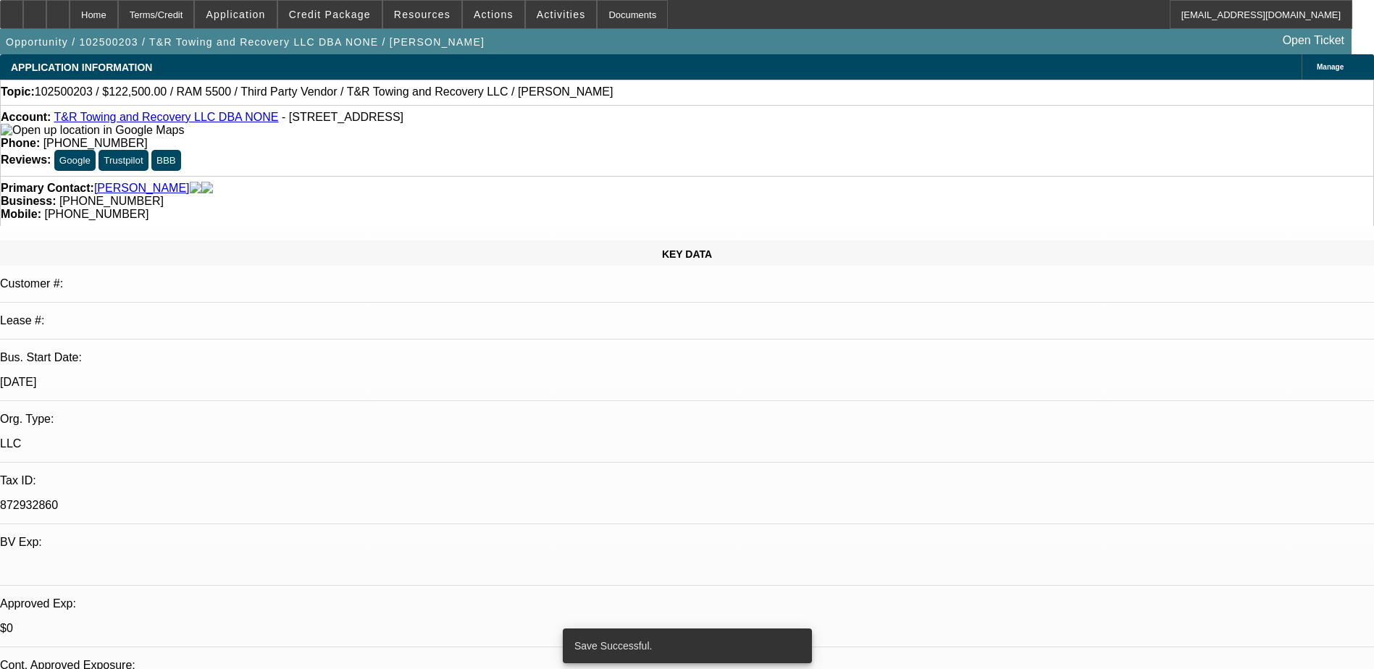
select select "0"
select select "2"
select select "0.1"
select select "4"
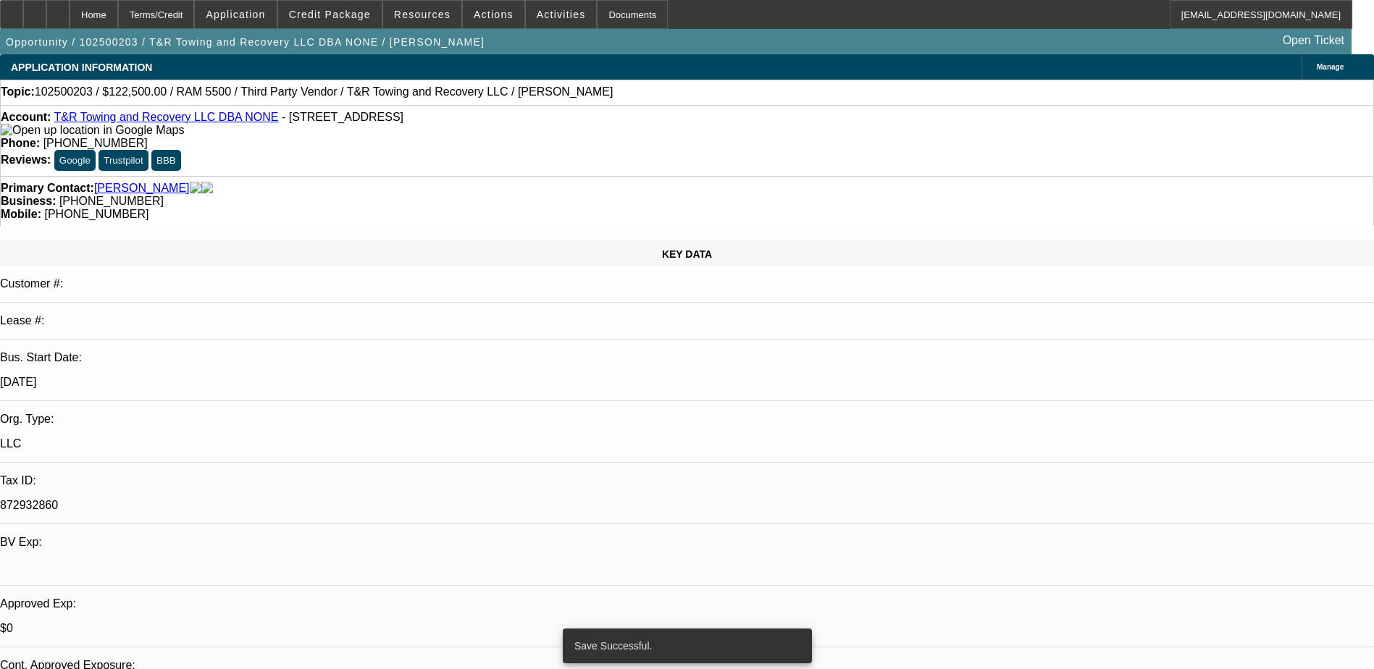
select select "0"
select select "0.1"
select select "4"
select select "0"
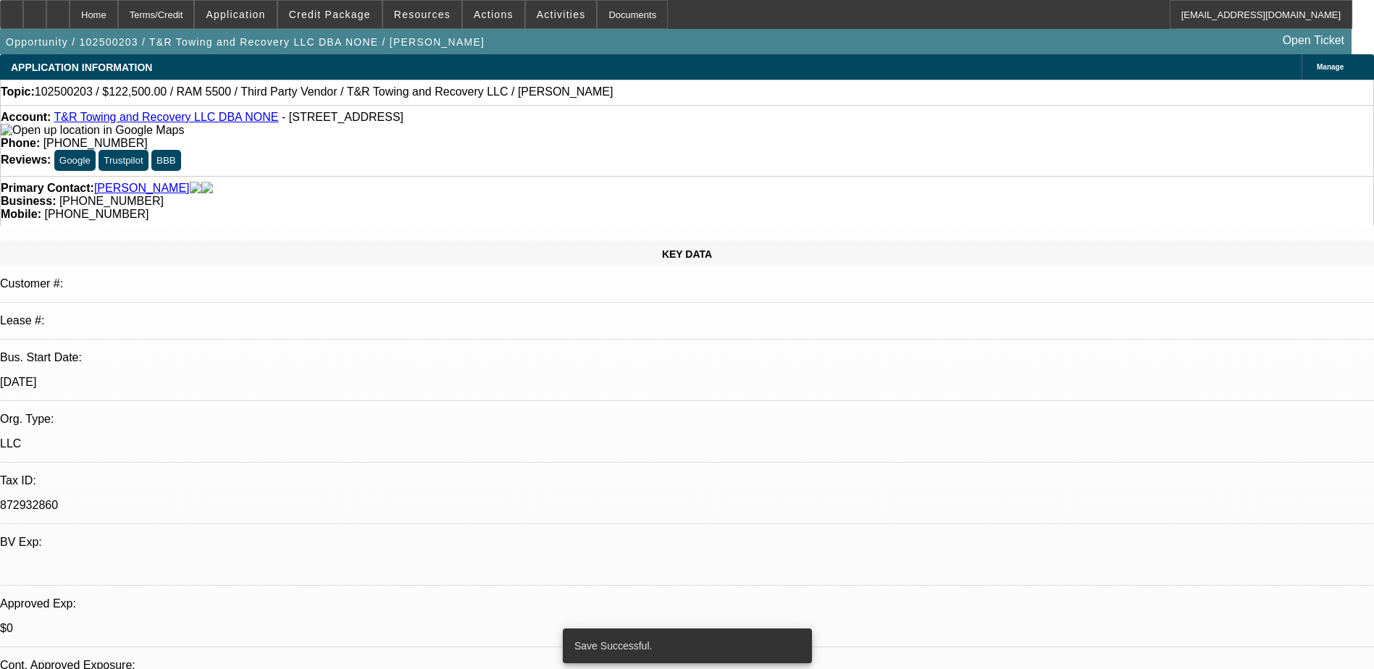
select select "2"
select select "0.1"
select select "4"
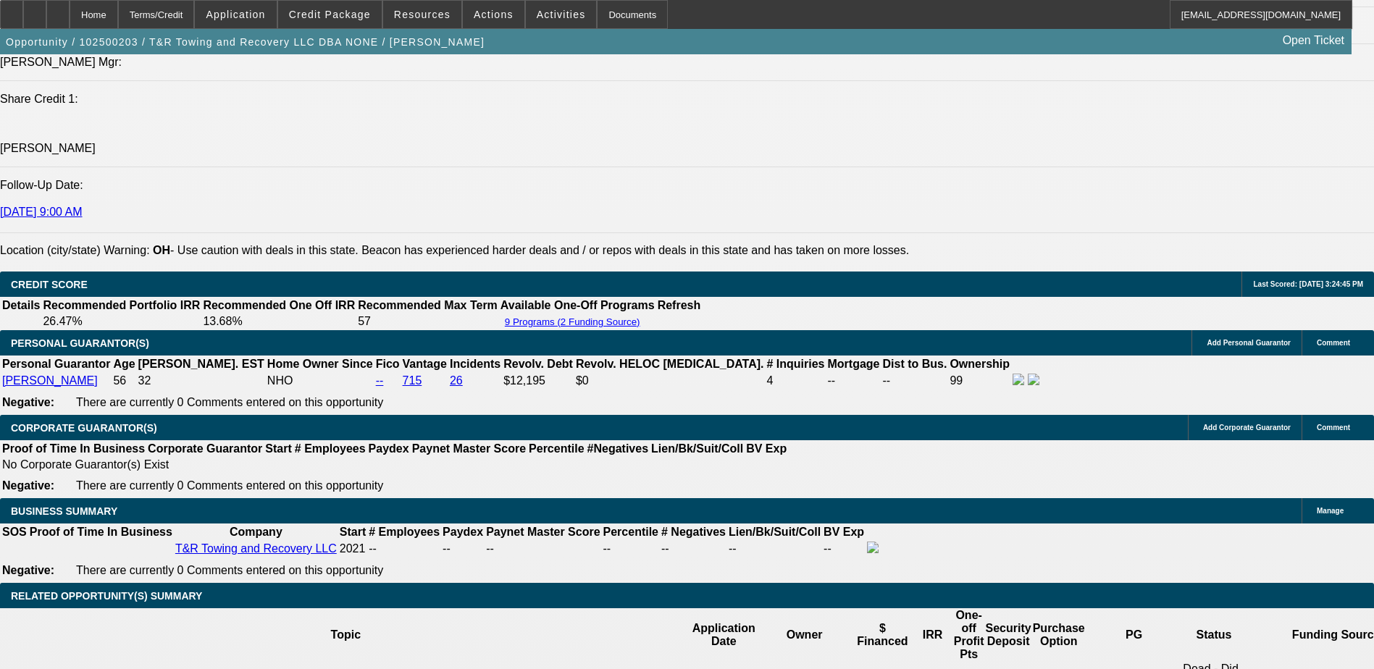
scroll to position [2246, 0]
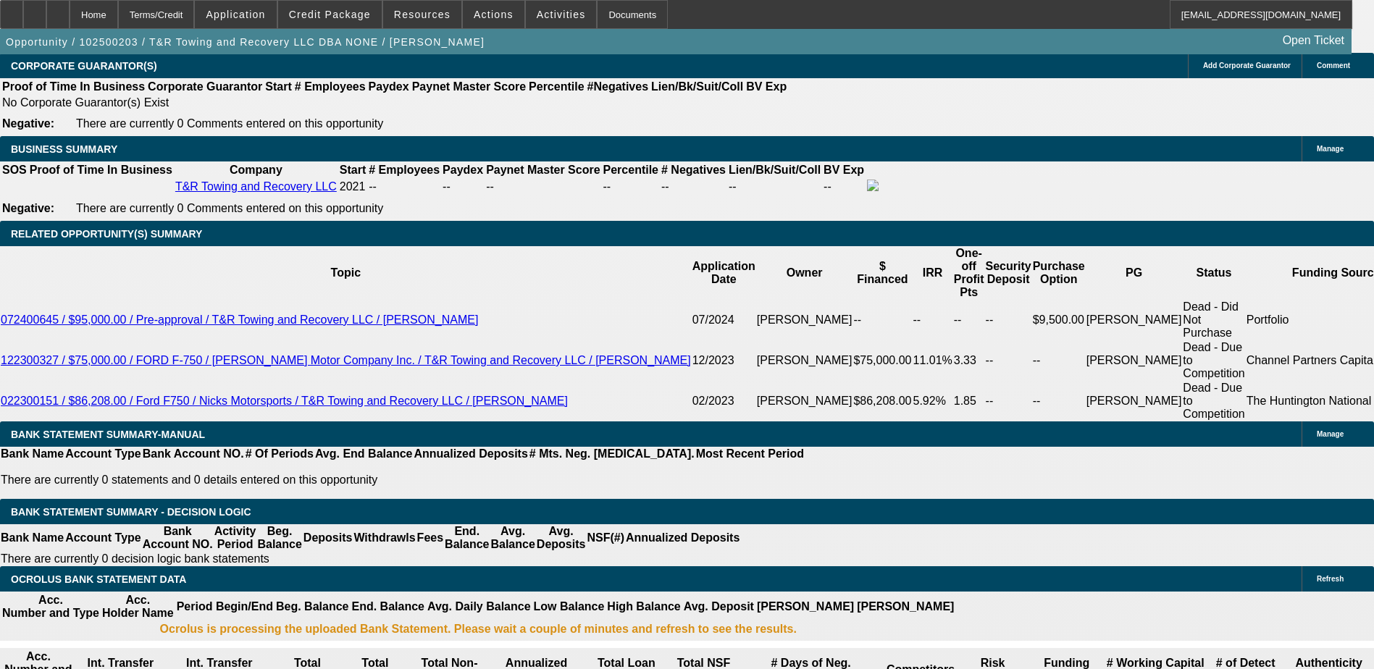
select select "0"
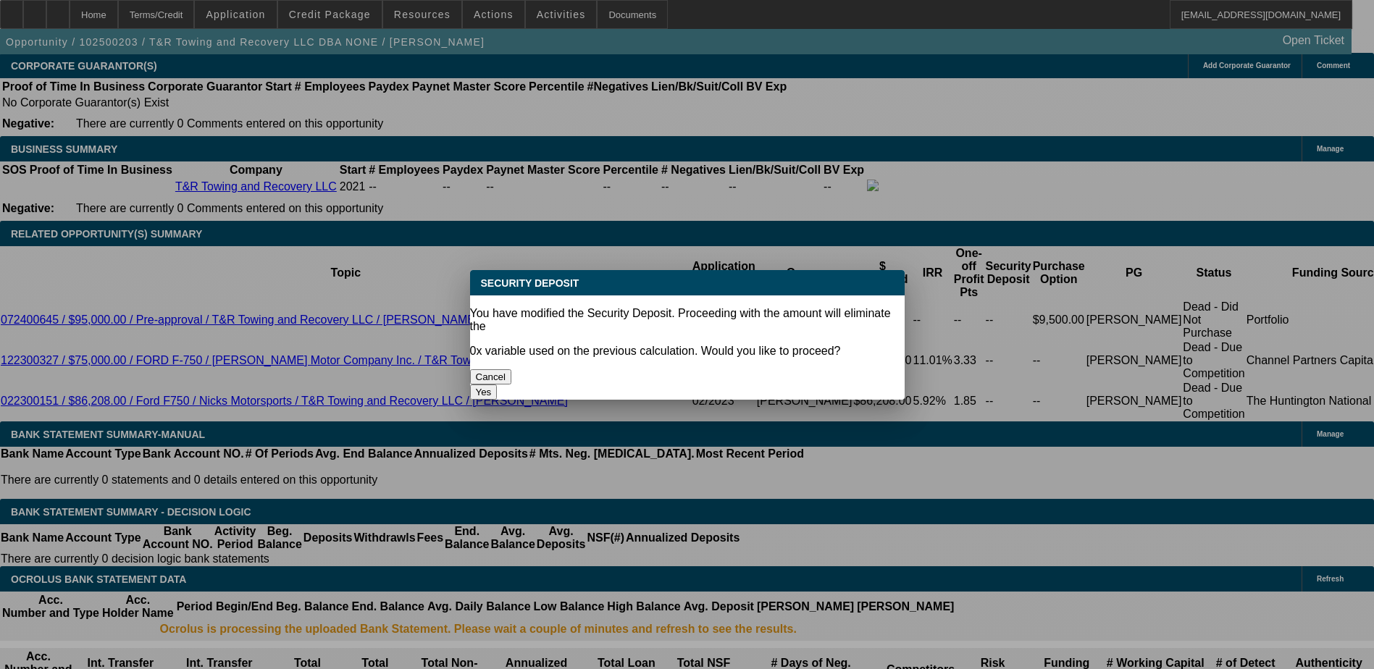
scroll to position [0, 0]
click at [498, 385] on button "Yes" at bounding box center [484, 392] width 28 height 15
type input "$0.00"
type input "UNKNOWN"
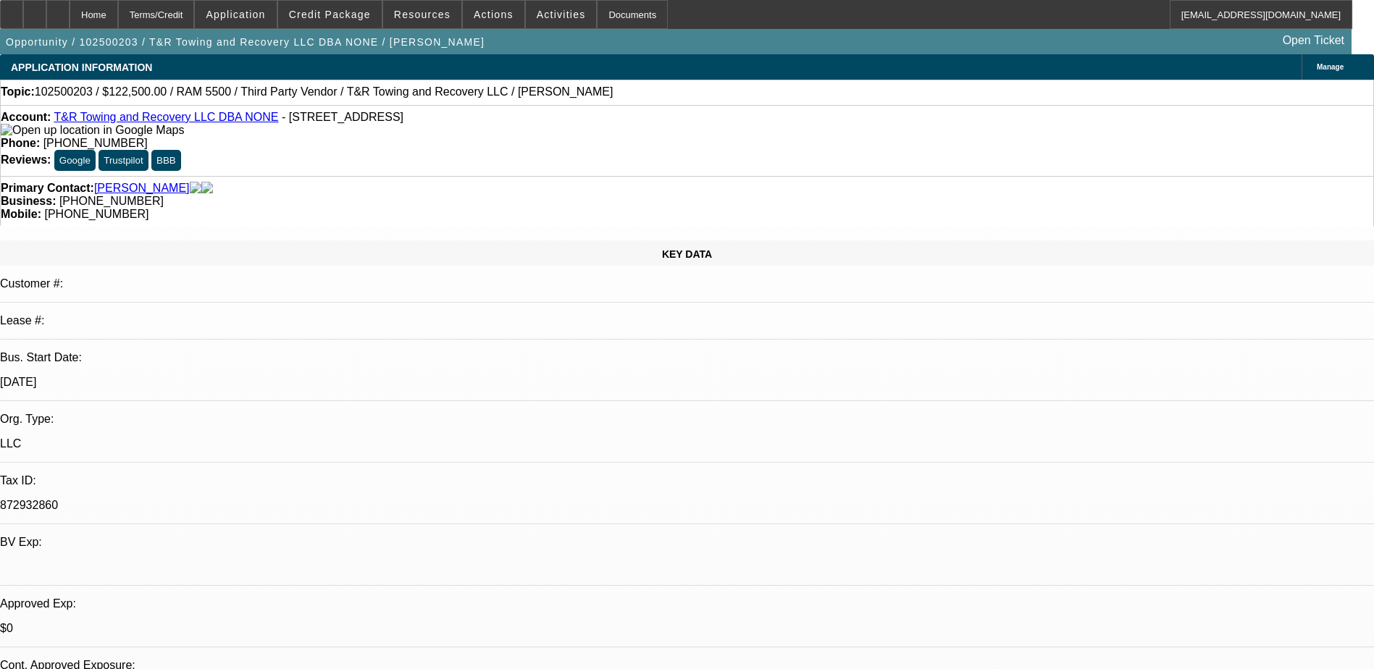
scroll to position [2246, 0]
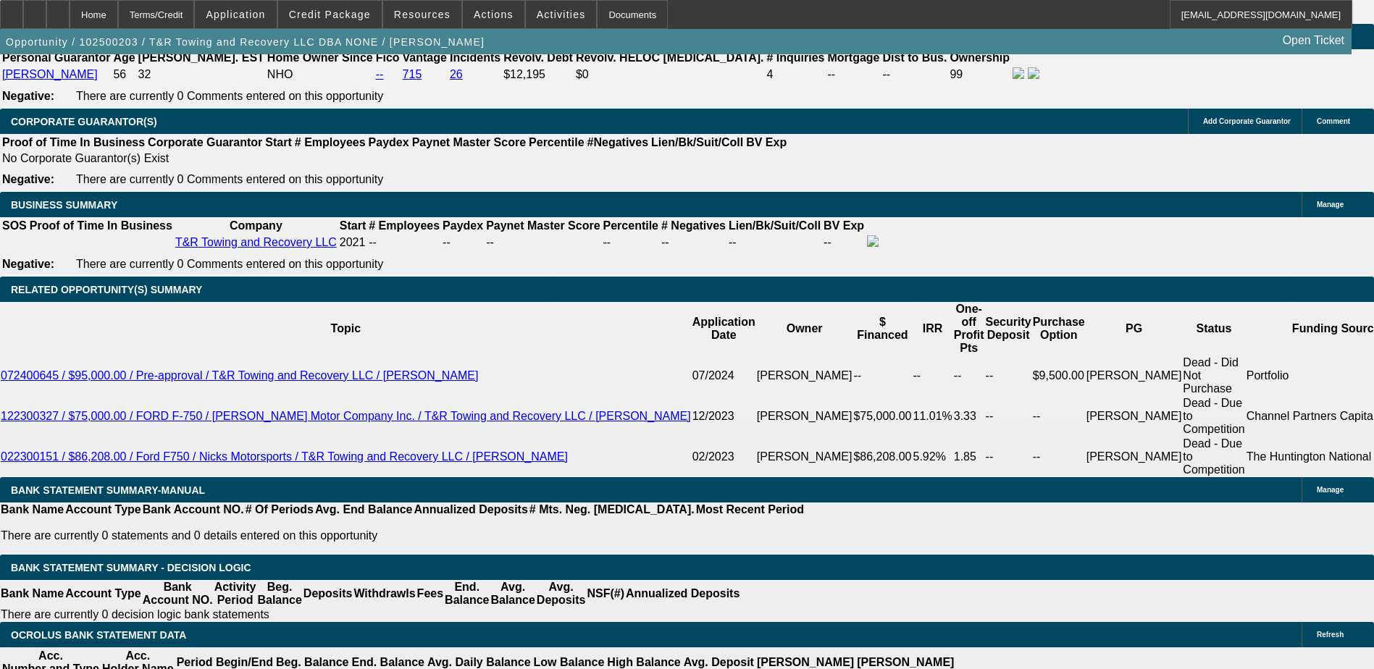
scroll to position [2319, 0]
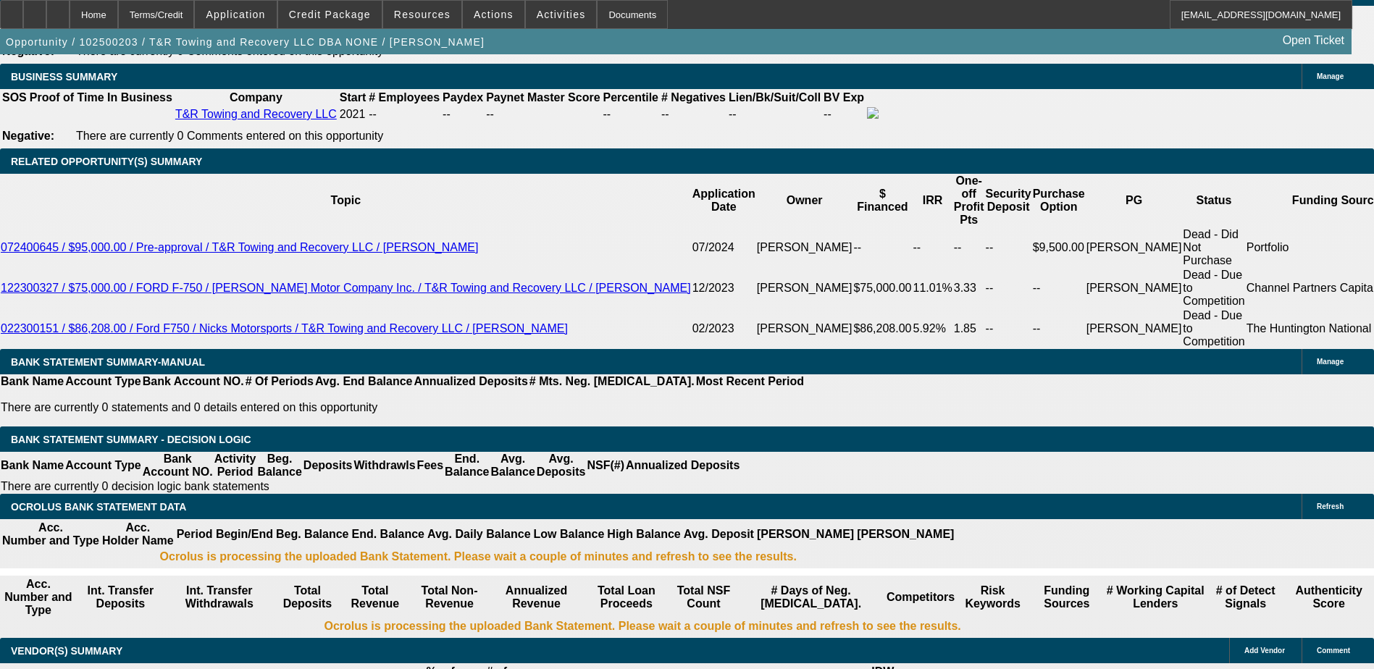
drag, startPoint x: 319, startPoint y: 277, endPoint x: 336, endPoint y: 277, distance: 17.4
type input "10"
type input "$2,135.33"
type input "10"
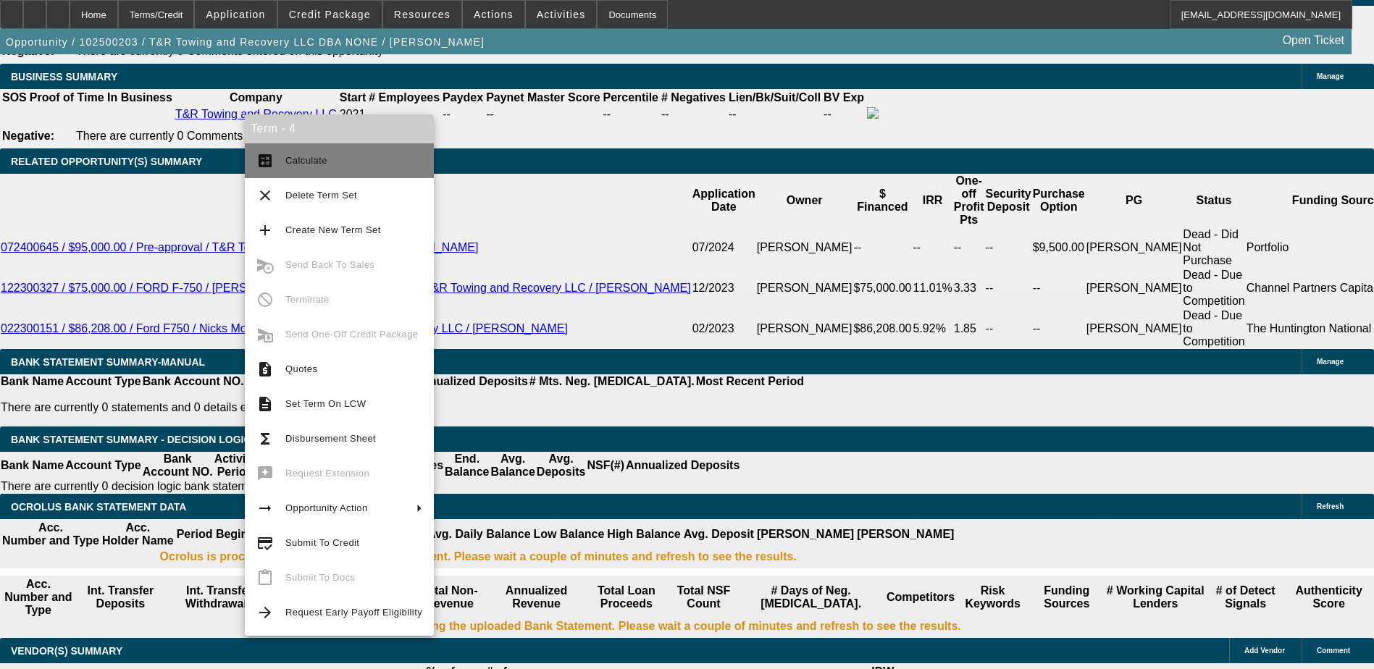
click at [316, 150] on button "calculate Calculate" at bounding box center [339, 160] width 189 height 35
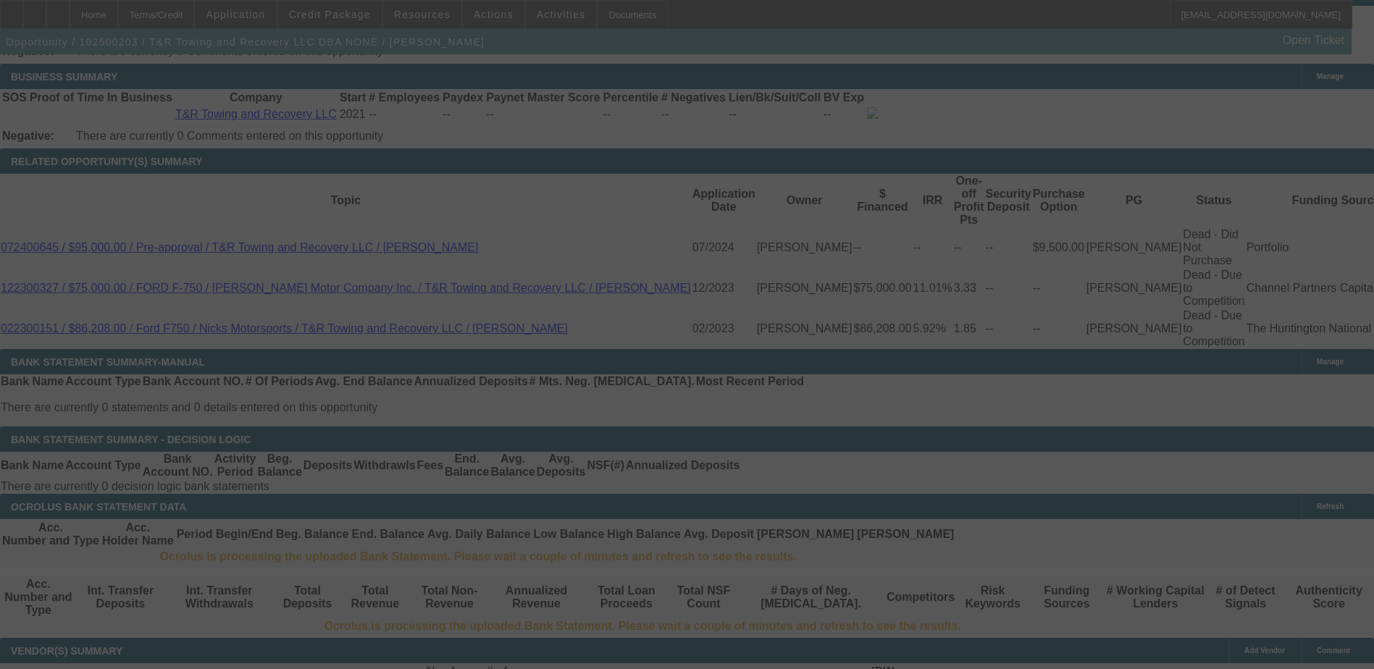
select select "0"
select select "2"
select select "0.1"
select select "4"
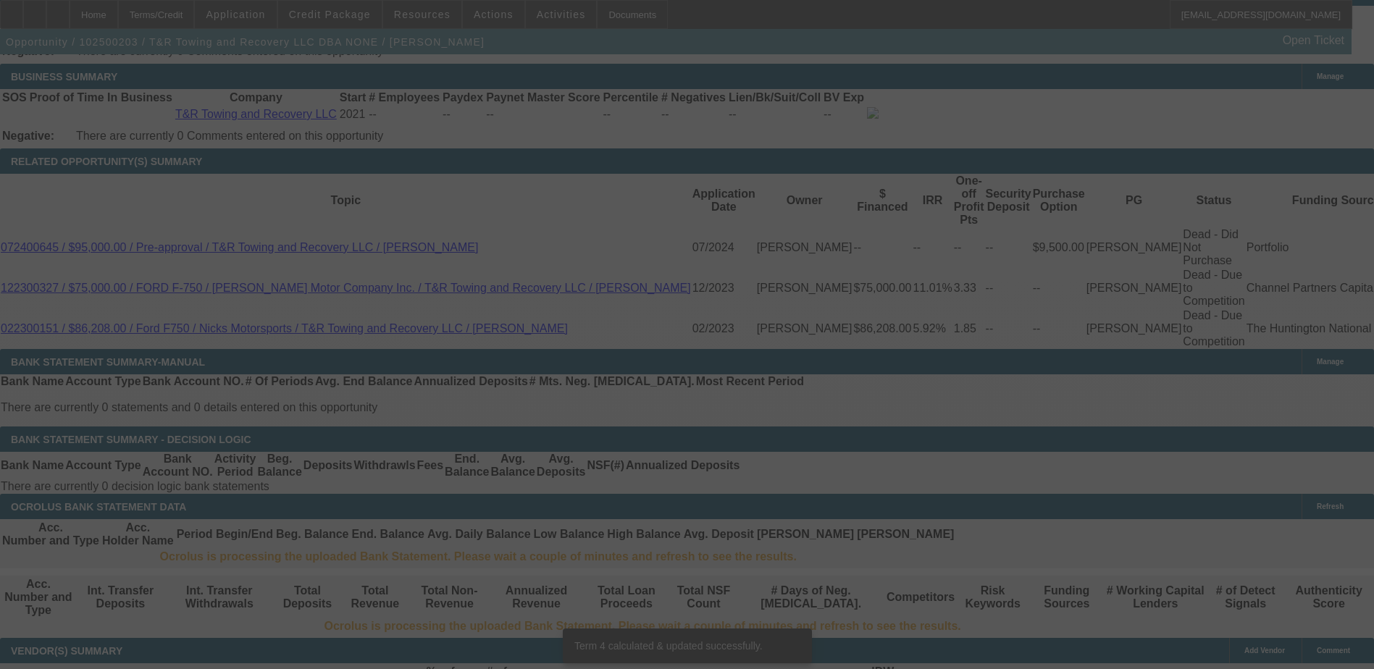
scroll to position [2306, 0]
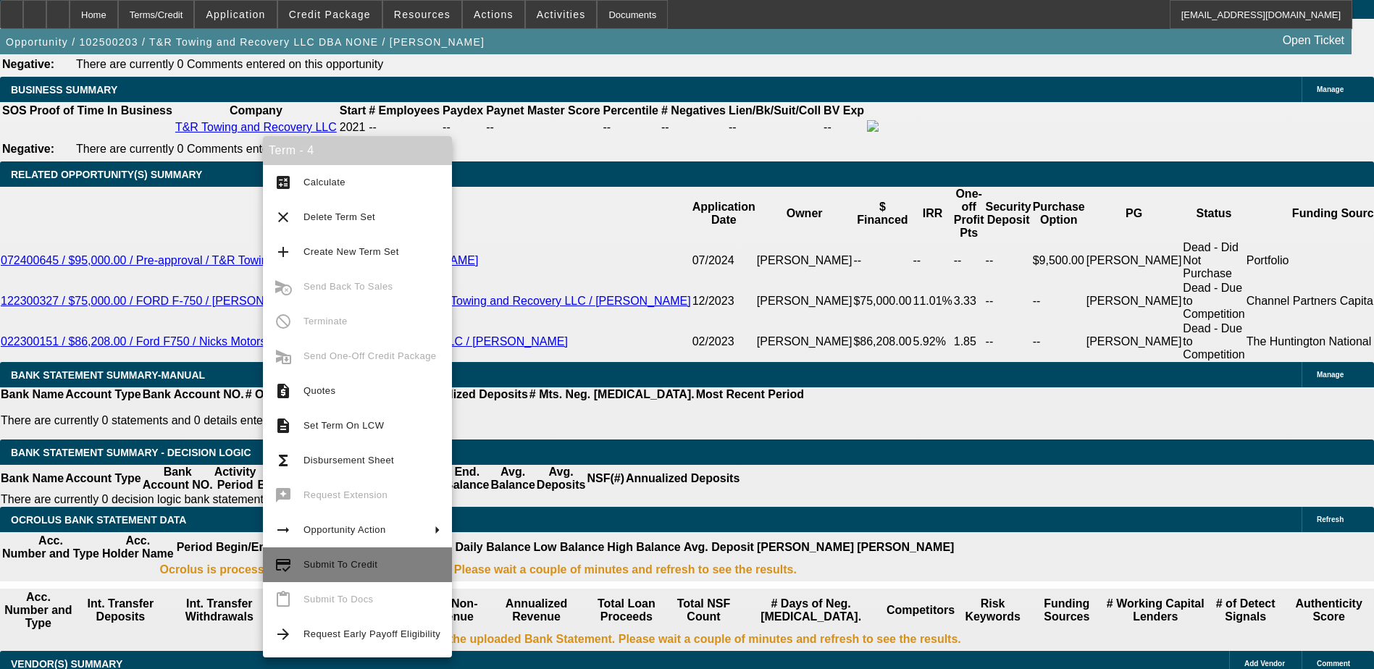
click at [338, 569] on span "Submit To Credit" at bounding box center [341, 564] width 74 height 11
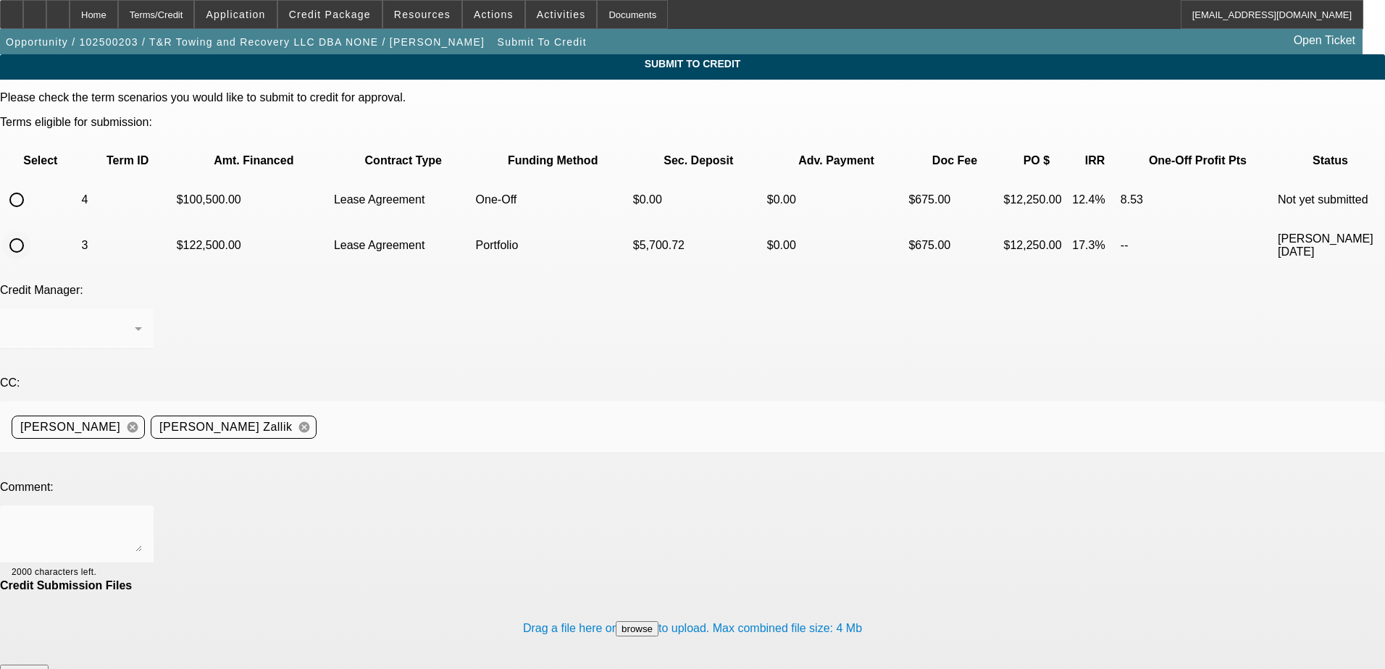
click at [31, 231] on input "radio" at bounding box center [16, 245] width 29 height 29
radio input "true"
click at [31, 185] on input "radio" at bounding box center [16, 199] width 29 height 29
radio input "true"
click at [142, 517] on textarea at bounding box center [77, 534] width 130 height 35
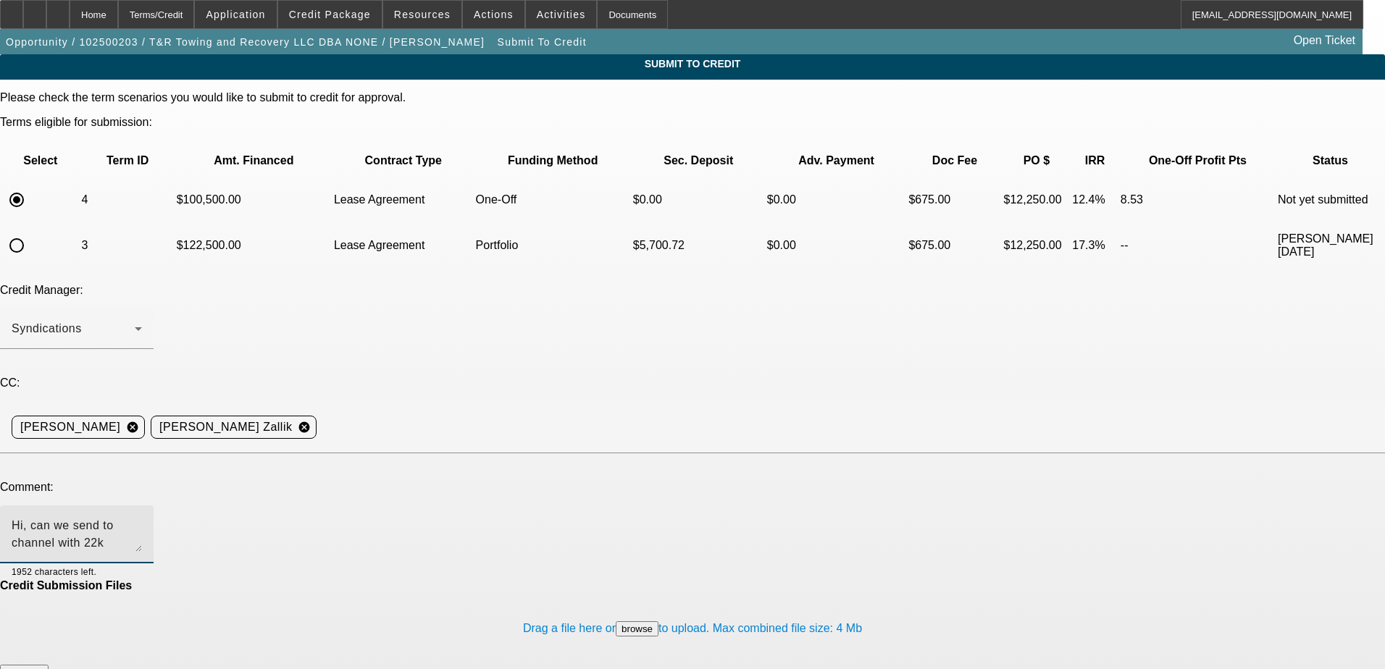
click at [142, 517] on textarea "Hi, can we send to channel with 22k down? Thanks" at bounding box center [77, 534] width 130 height 35
click at [142, 517] on textarea "Hi, can we tryto channel with 22k down? Thanks" at bounding box center [77, 534] width 130 height 35
click at [142, 517] on textarea "Hi, can we try channel with 22k down? Thanks" at bounding box center [77, 534] width 130 height 35
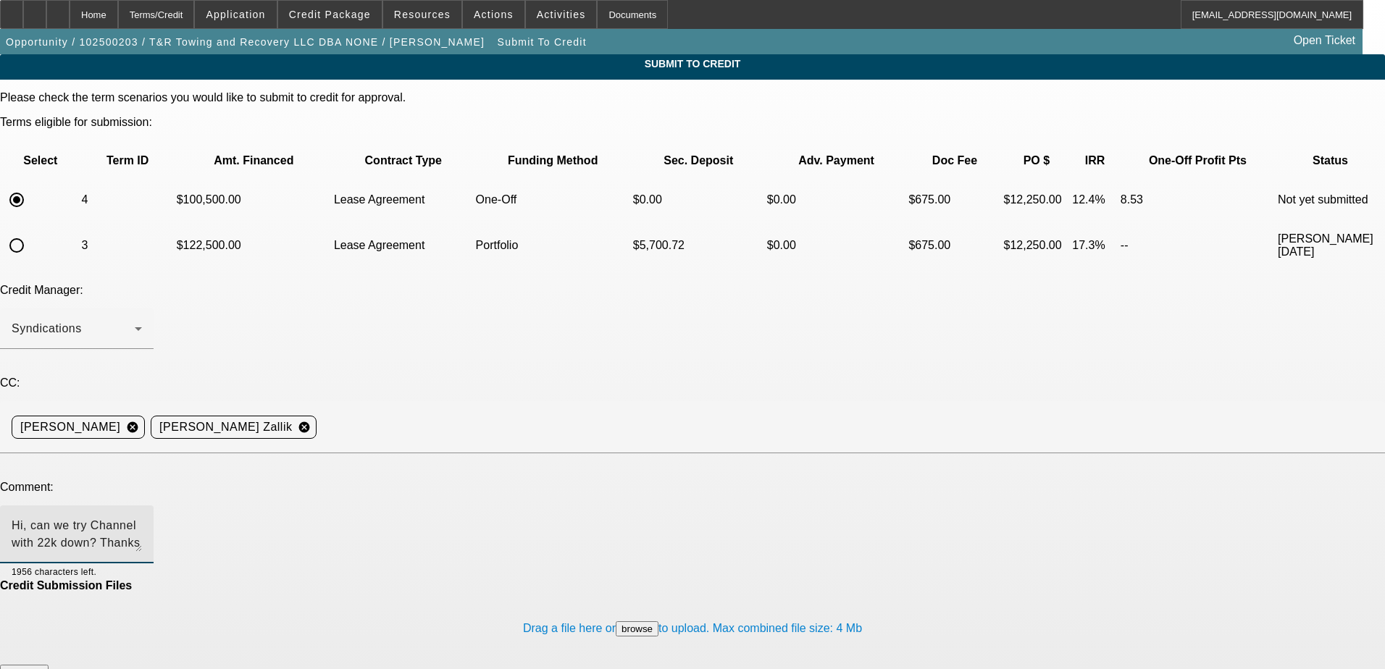
click at [142, 517] on textarea "Hi, can we try Channel with 22k down? Thanks" at bounding box center [77, 534] width 130 height 35
type textarea "Hi, can we try Channel with 22k down? Thanks"
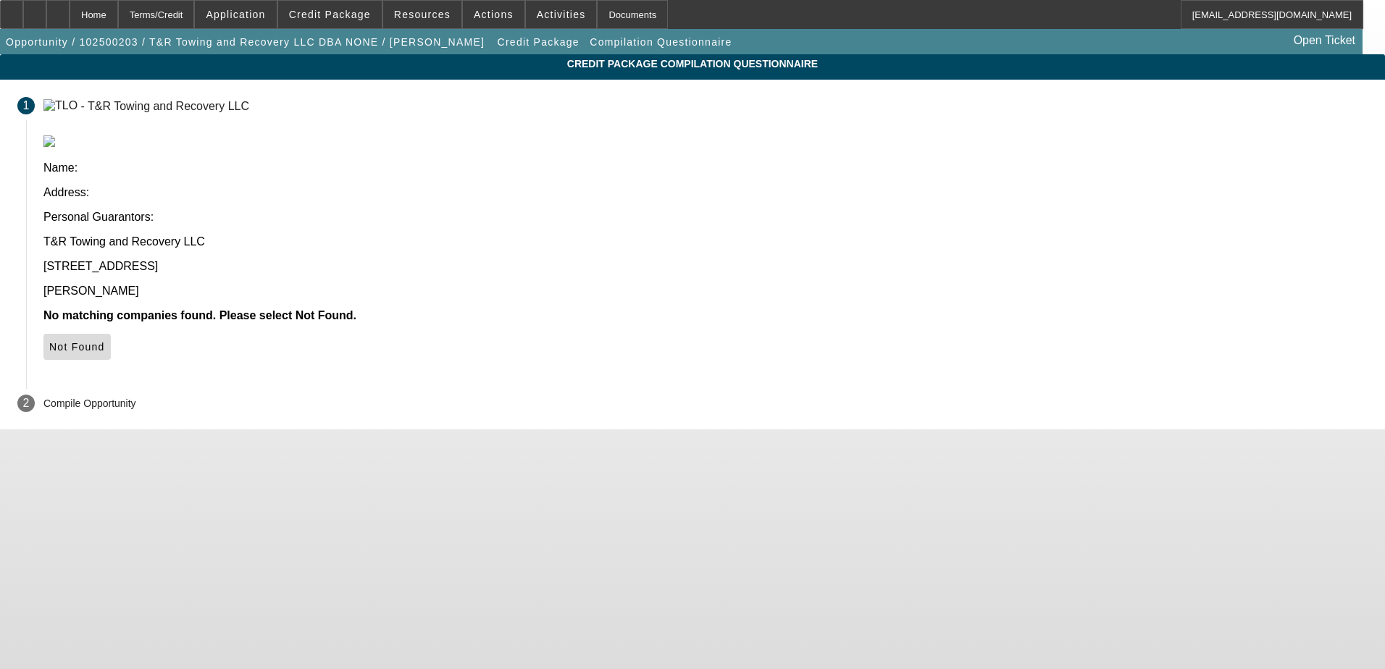
click at [105, 341] on span "Not Found" at bounding box center [77, 347] width 56 height 12
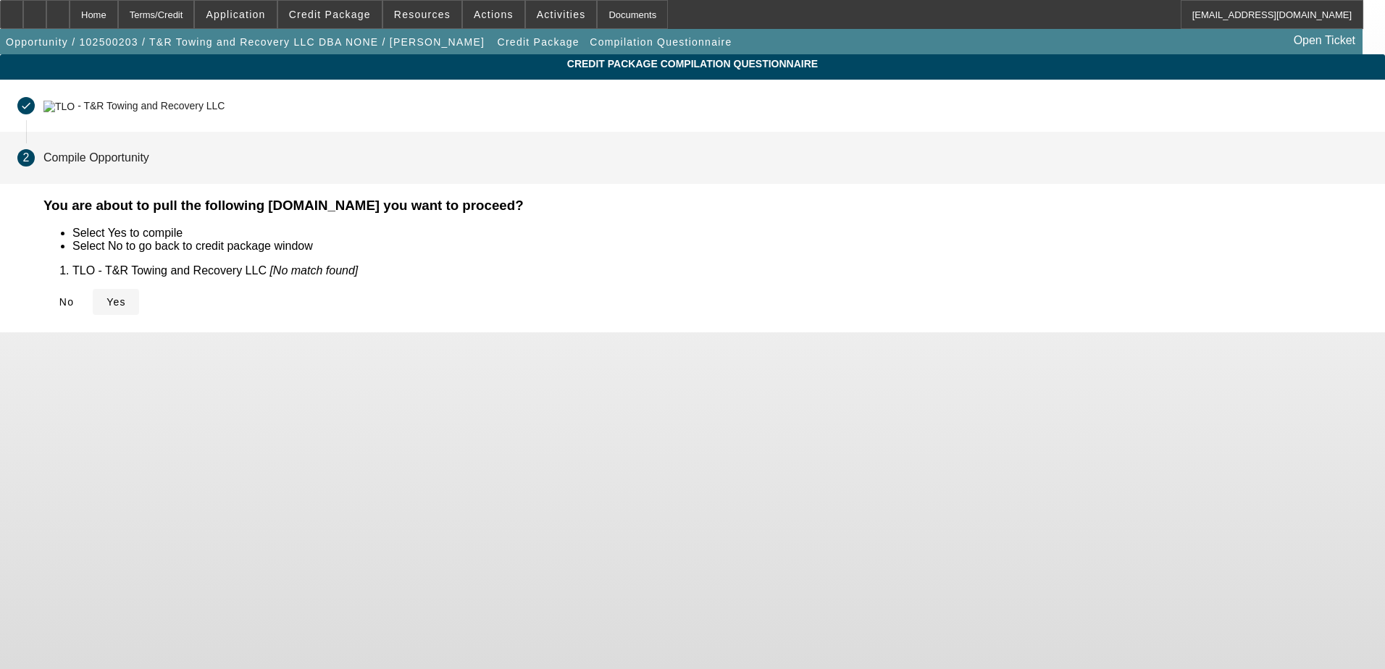
click at [126, 304] on span "Yes" at bounding box center [117, 302] width 20 height 12
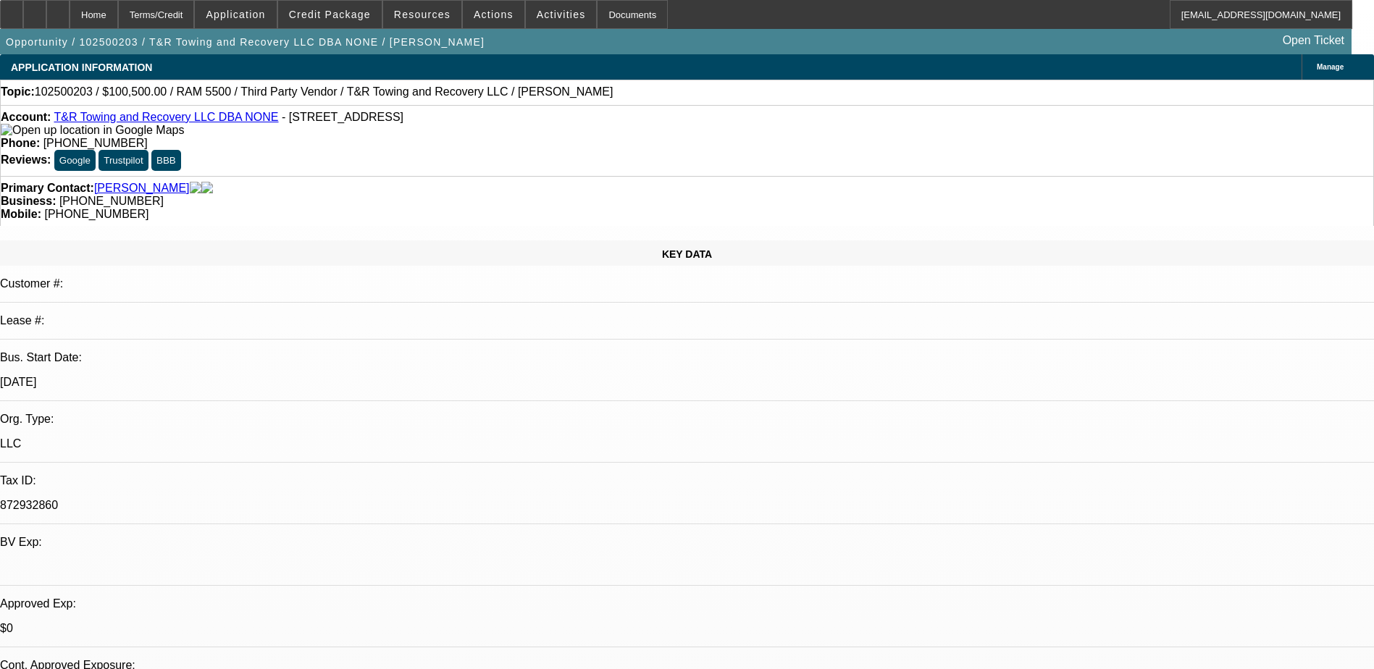
select select "0"
select select "2"
select select "0.1"
select select "4"
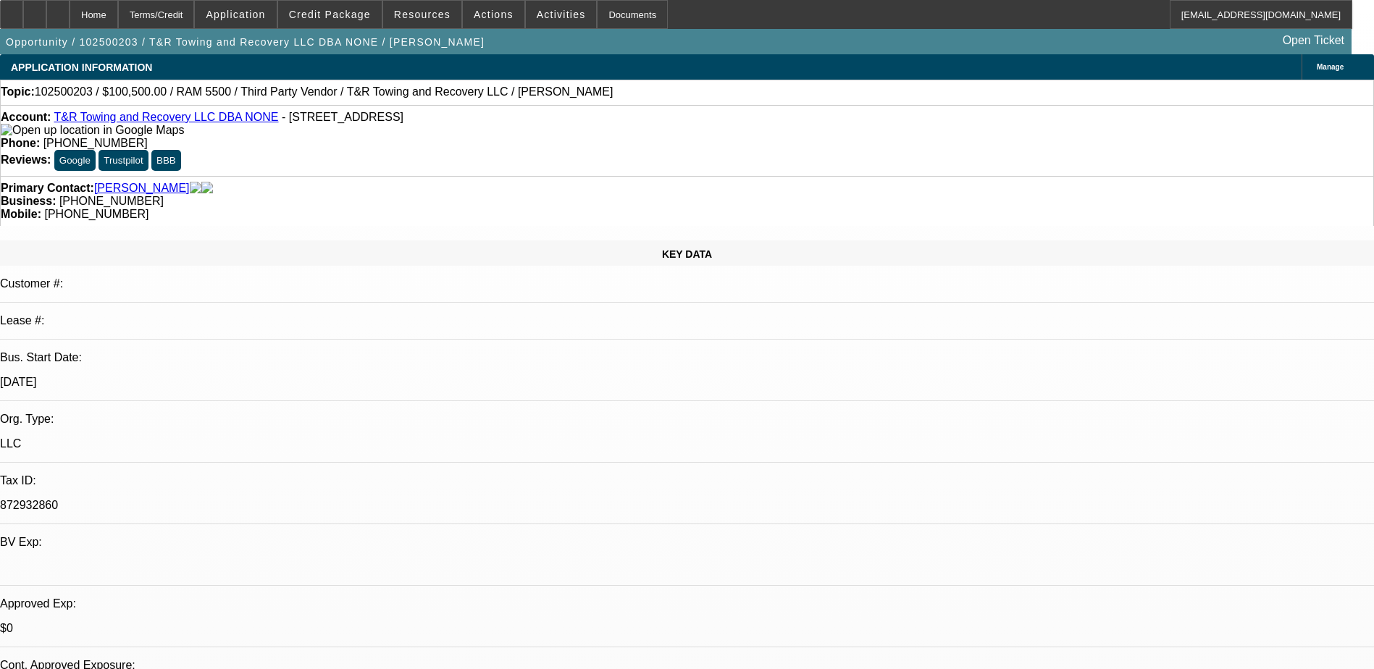
select select "0"
select select "2"
select select "0.1"
select select "4"
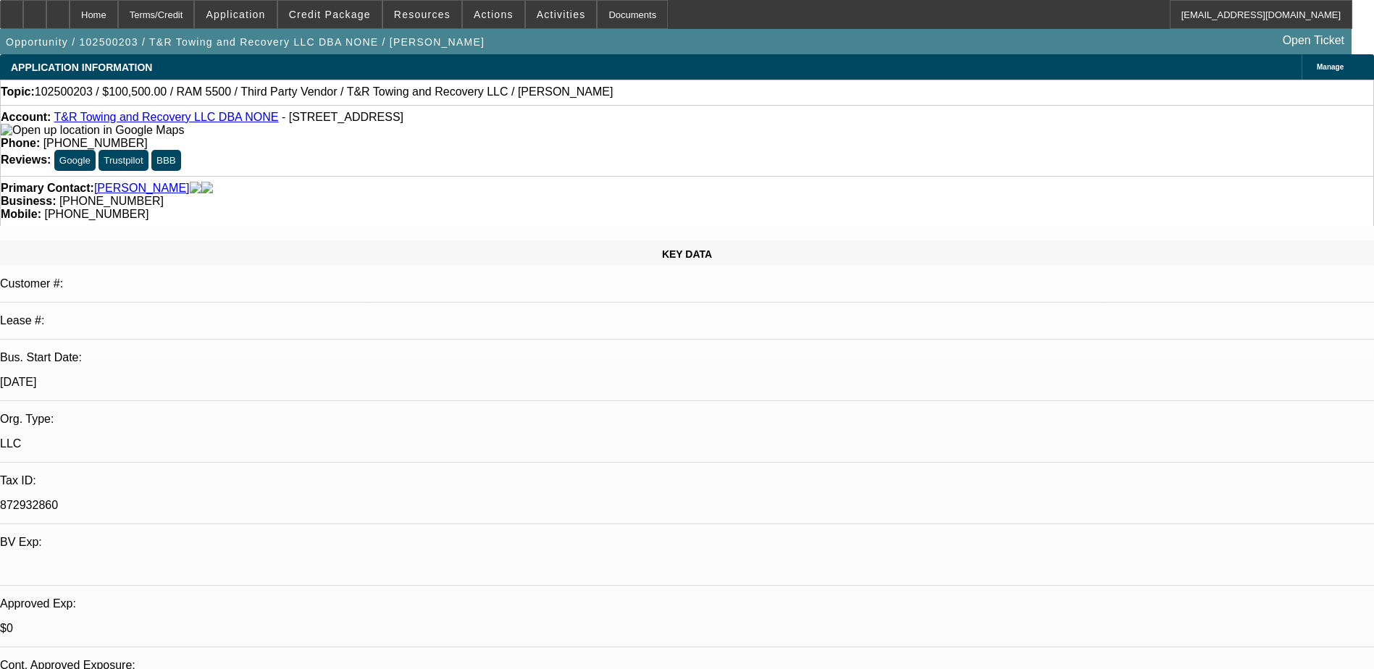
select select "0"
select select "0.1"
select select "4"
select select "0"
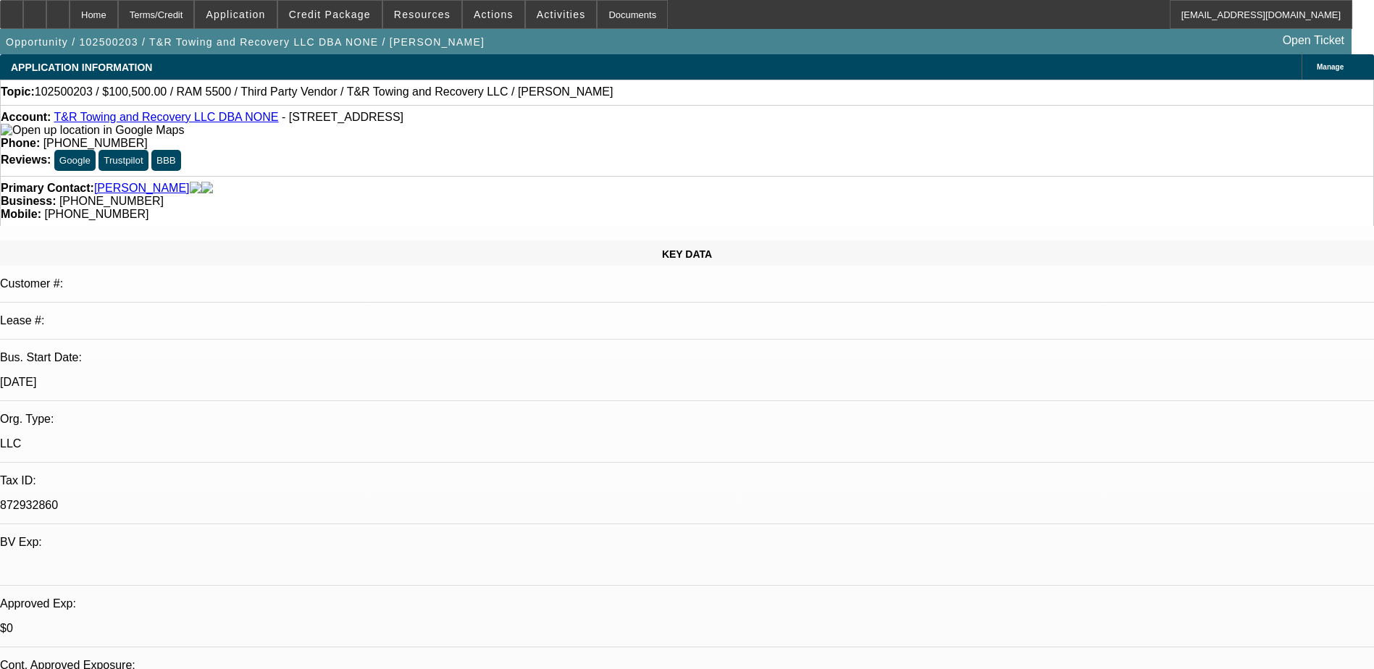
select select "2"
select select "0.1"
select select "4"
